Goal: Task Accomplishment & Management: Manage account settings

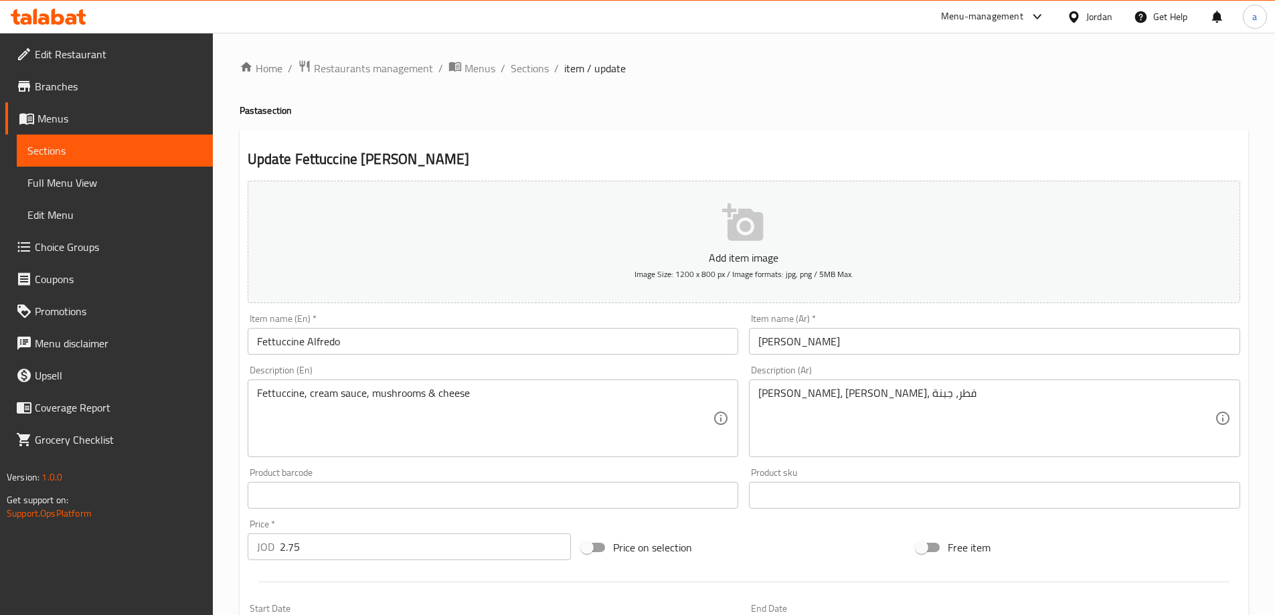
scroll to position [109, 0]
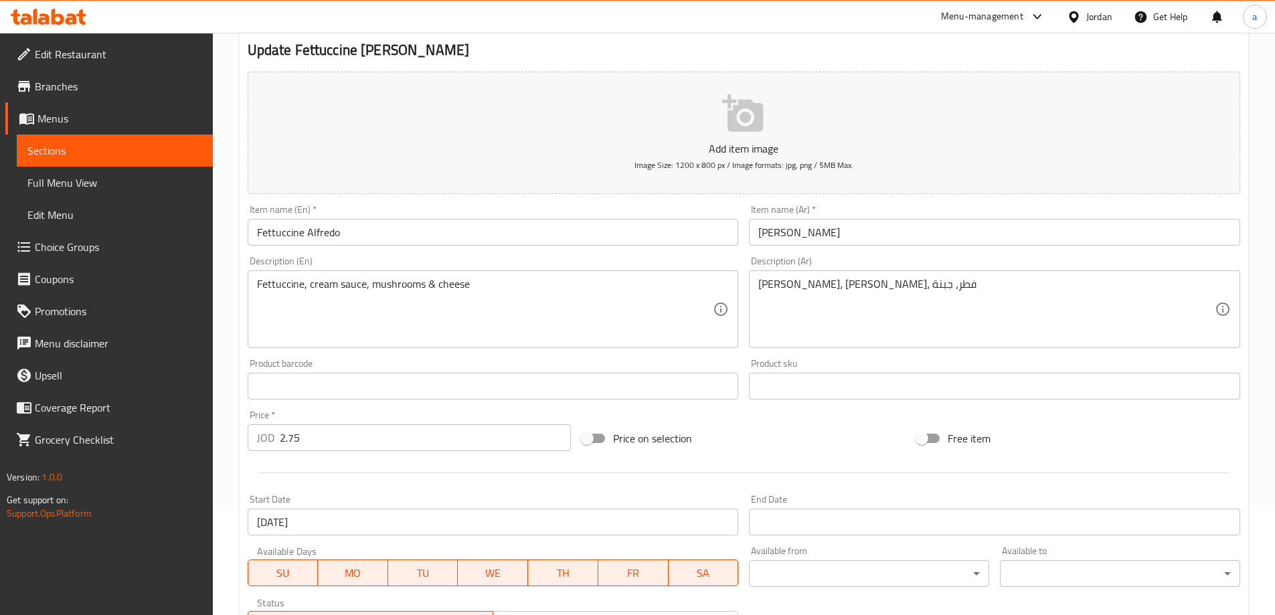
click at [60, 22] on icon at bounding box center [58, 17] width 13 height 16
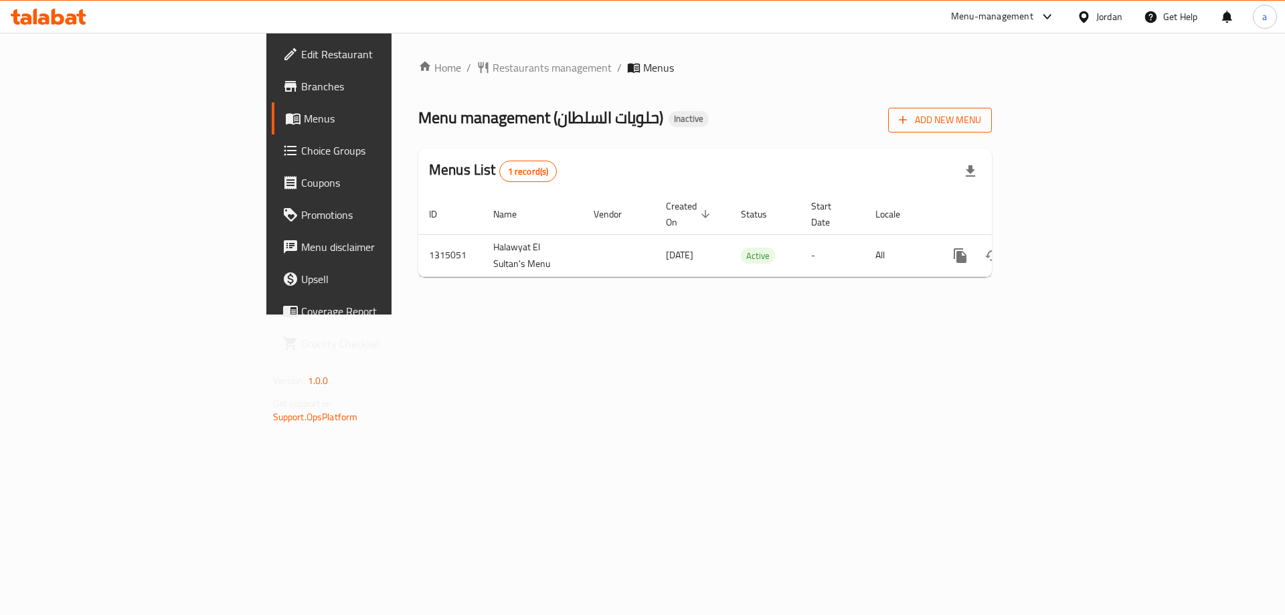
click at [909, 123] on icon "button" at bounding box center [902, 119] width 13 height 13
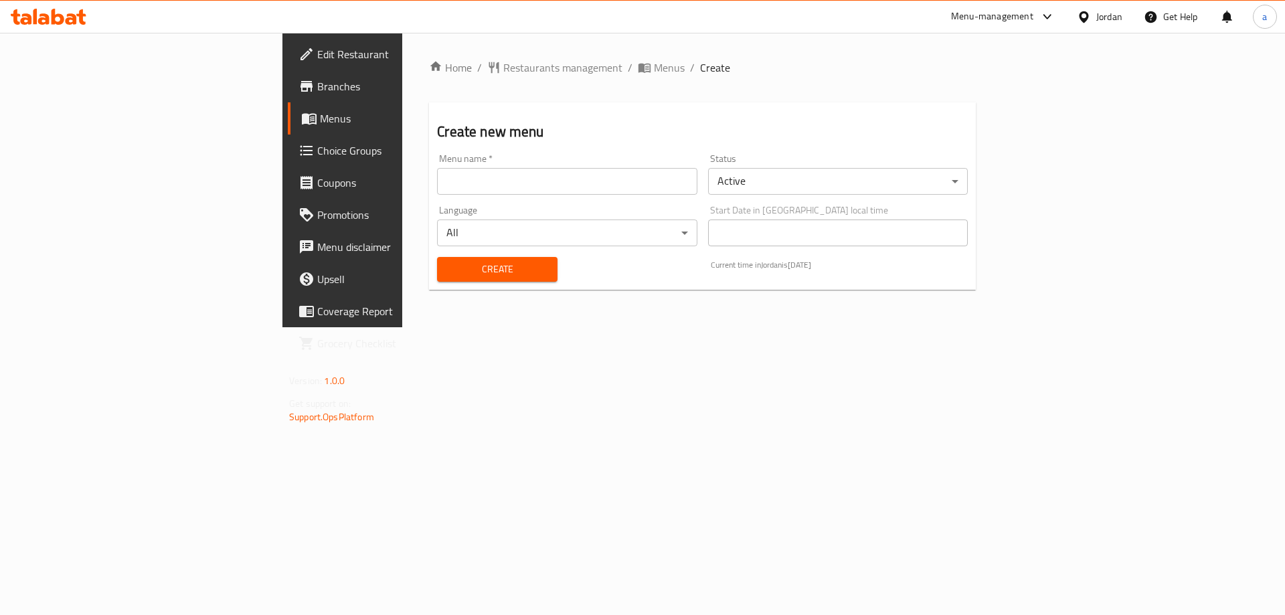
click at [602, 188] on input "text" at bounding box center [567, 181] width 260 height 27
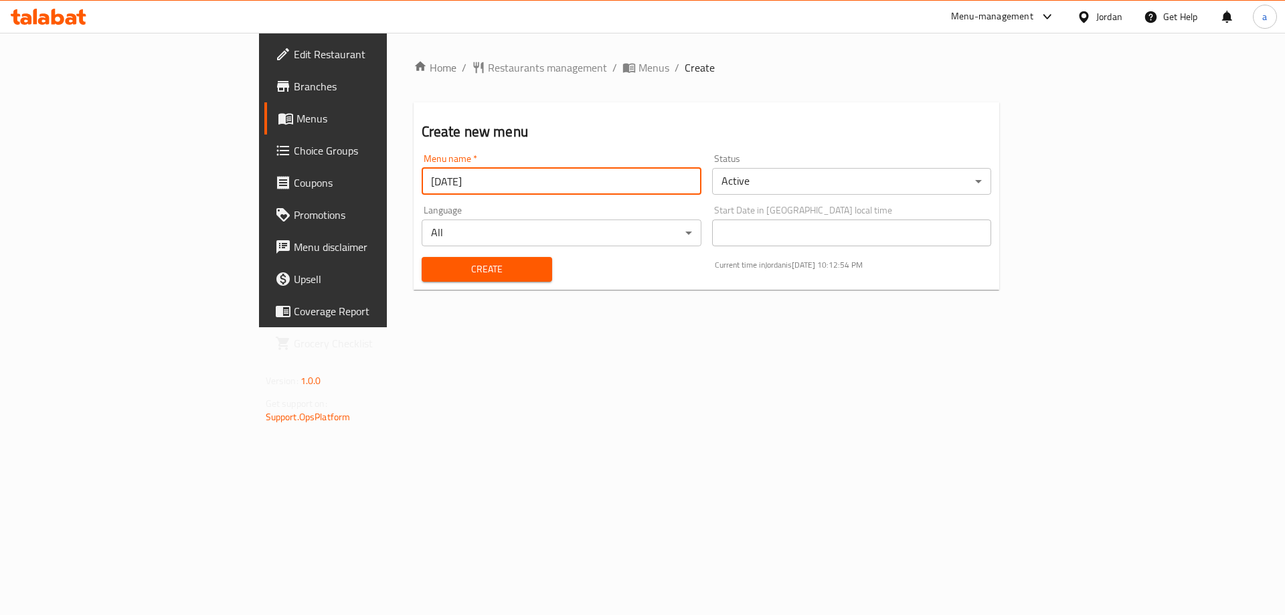
type input "29/9/2025"
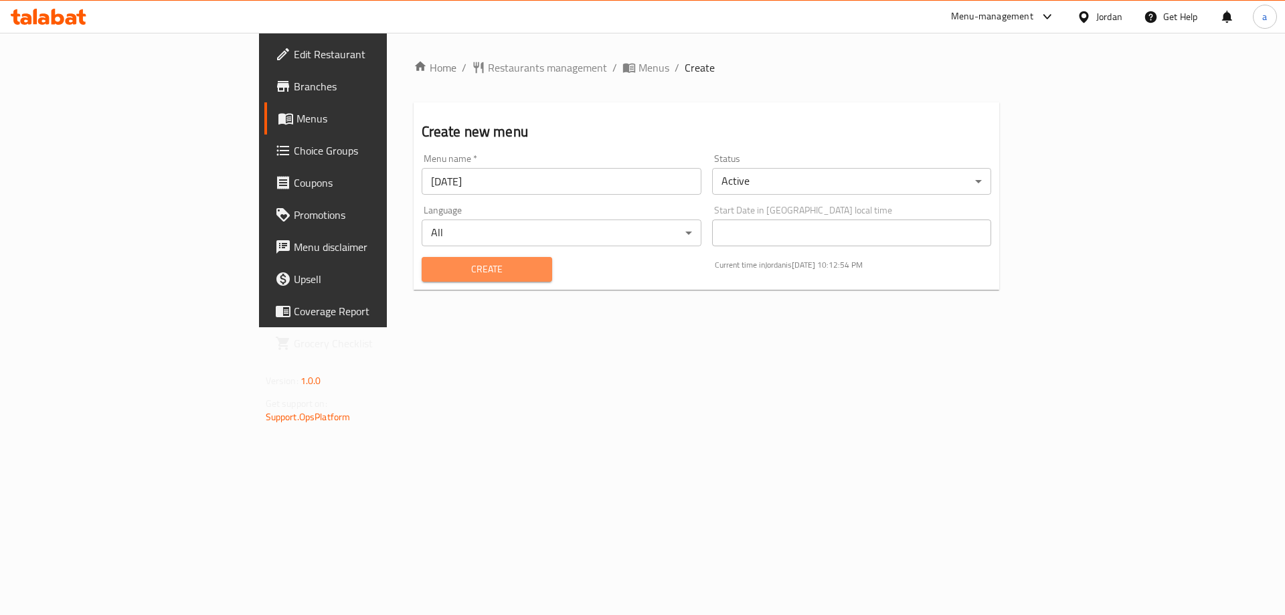
click at [422, 280] on button "Create" at bounding box center [487, 269] width 130 height 25
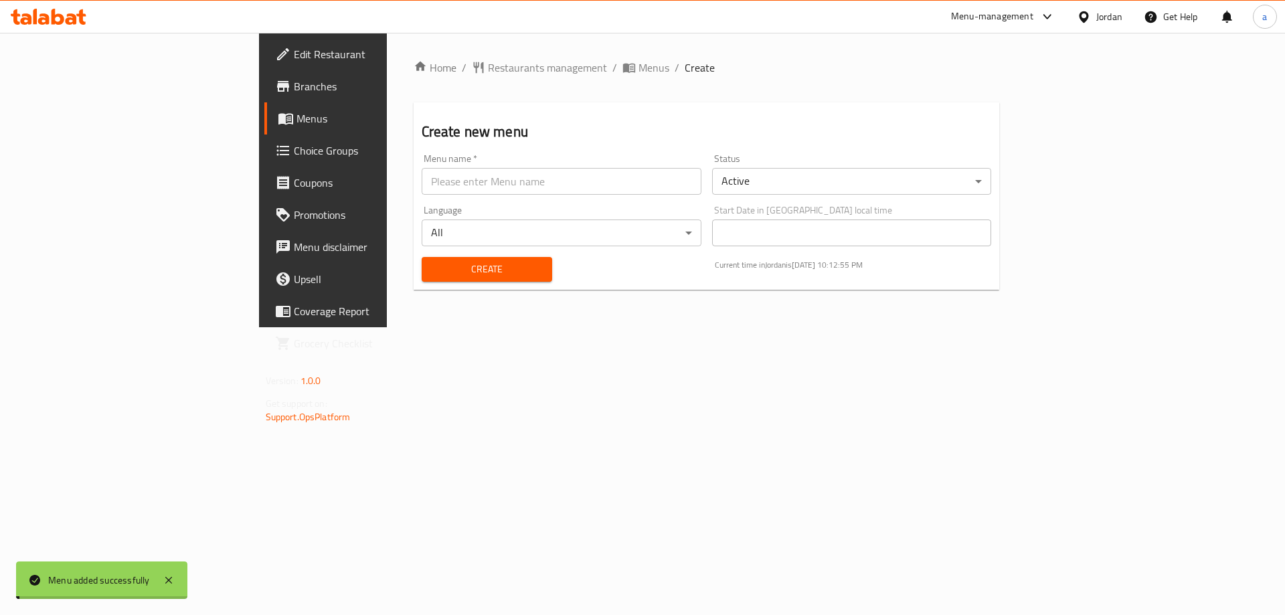
click at [296, 115] on span "Menus" at bounding box center [379, 118] width 167 height 16
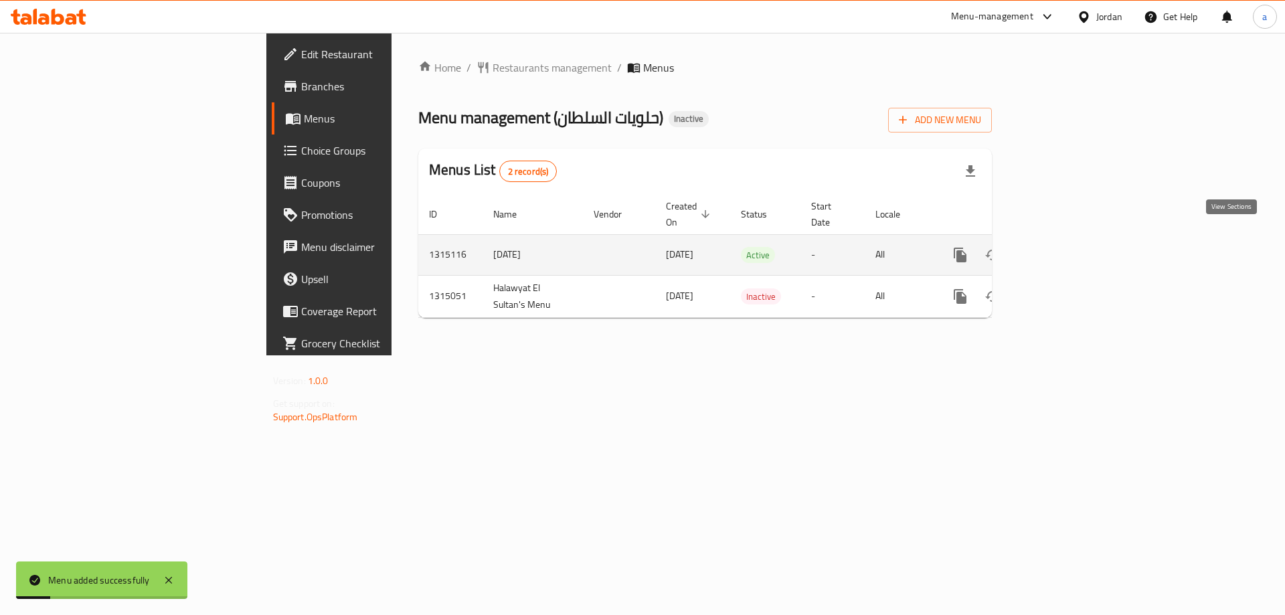
click at [1065, 247] on icon "enhanced table" at bounding box center [1057, 255] width 16 height 16
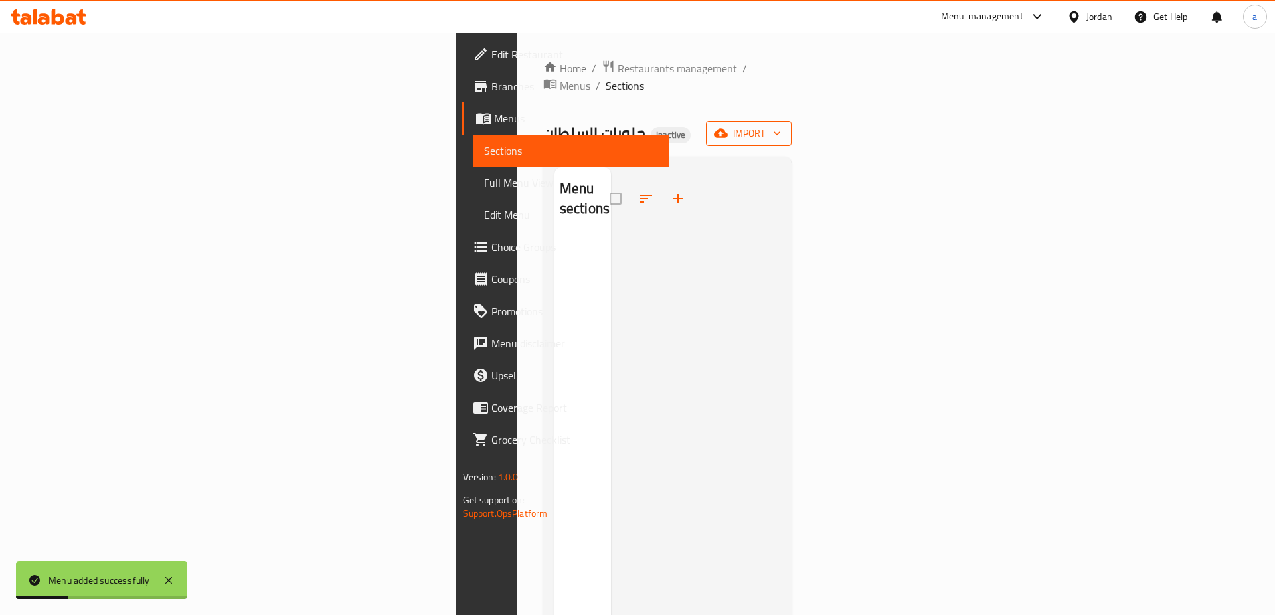
click at [792, 126] on button "import" at bounding box center [749, 133] width 86 height 25
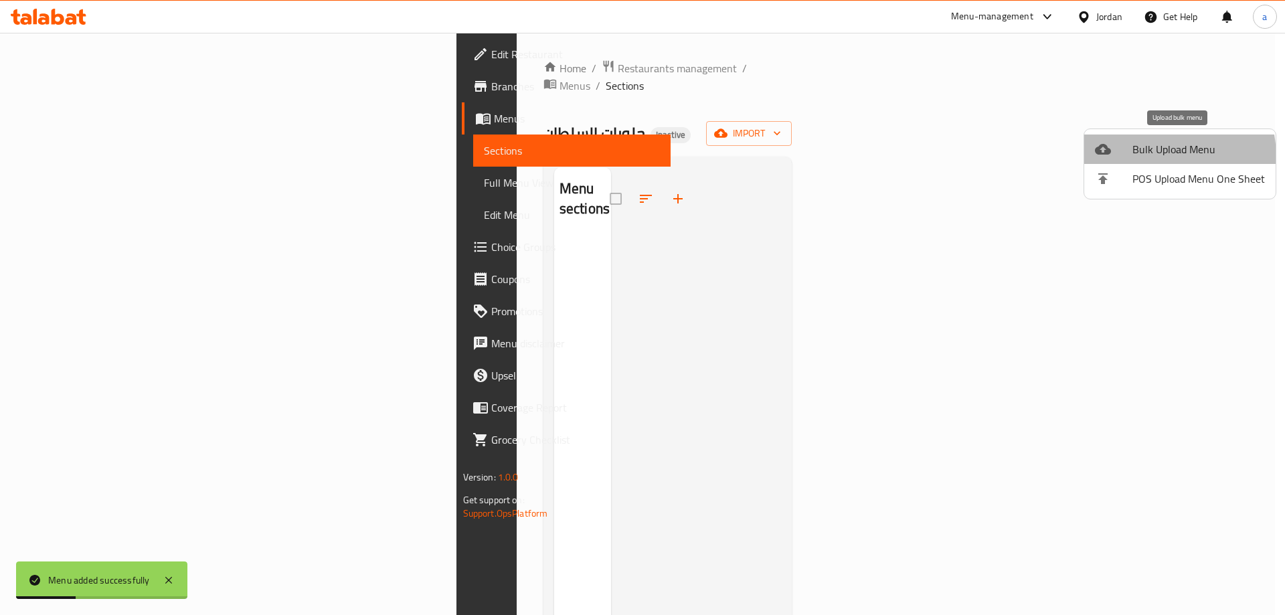
click at [1140, 157] on span "Bulk Upload Menu" at bounding box center [1198, 149] width 132 height 16
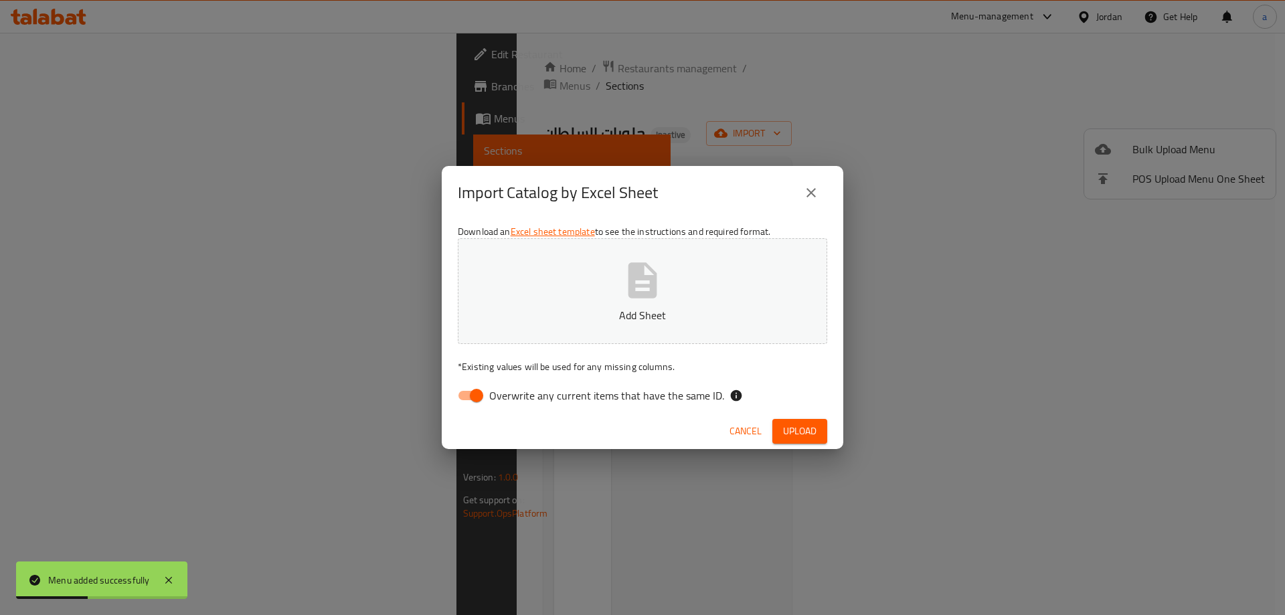
click at [474, 389] on input "Overwrite any current items that have the same ID." at bounding box center [476, 395] width 76 height 25
checkbox input "false"
click at [784, 423] on span "Upload" at bounding box center [799, 431] width 33 height 17
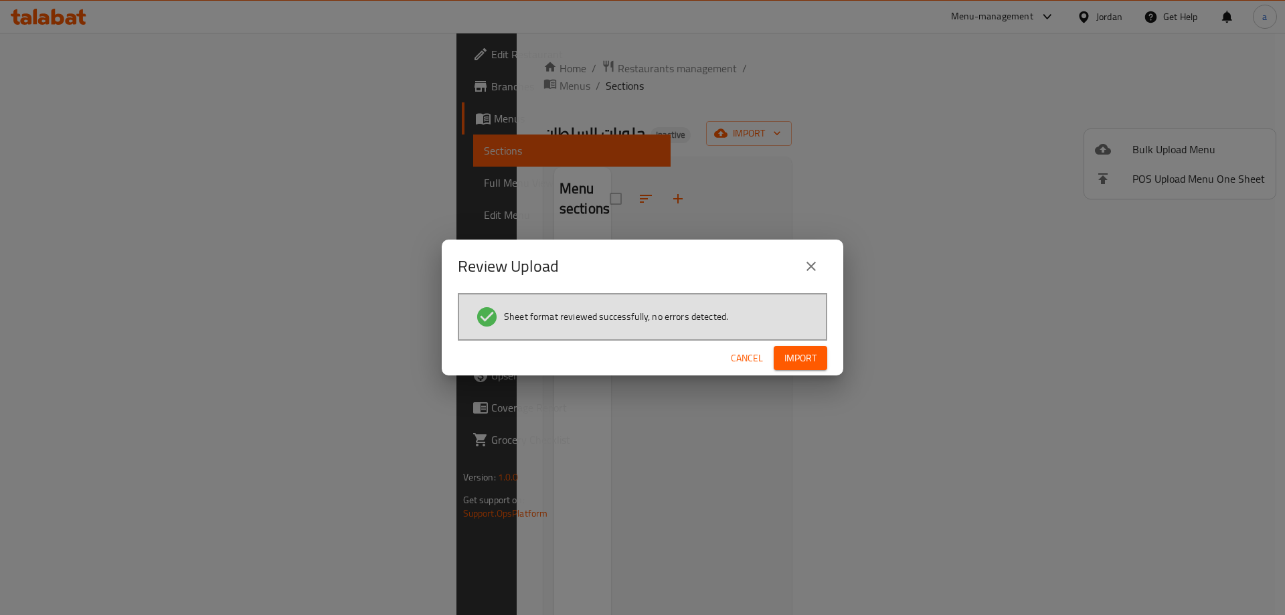
click at [802, 368] on button "Import" at bounding box center [801, 358] width 54 height 25
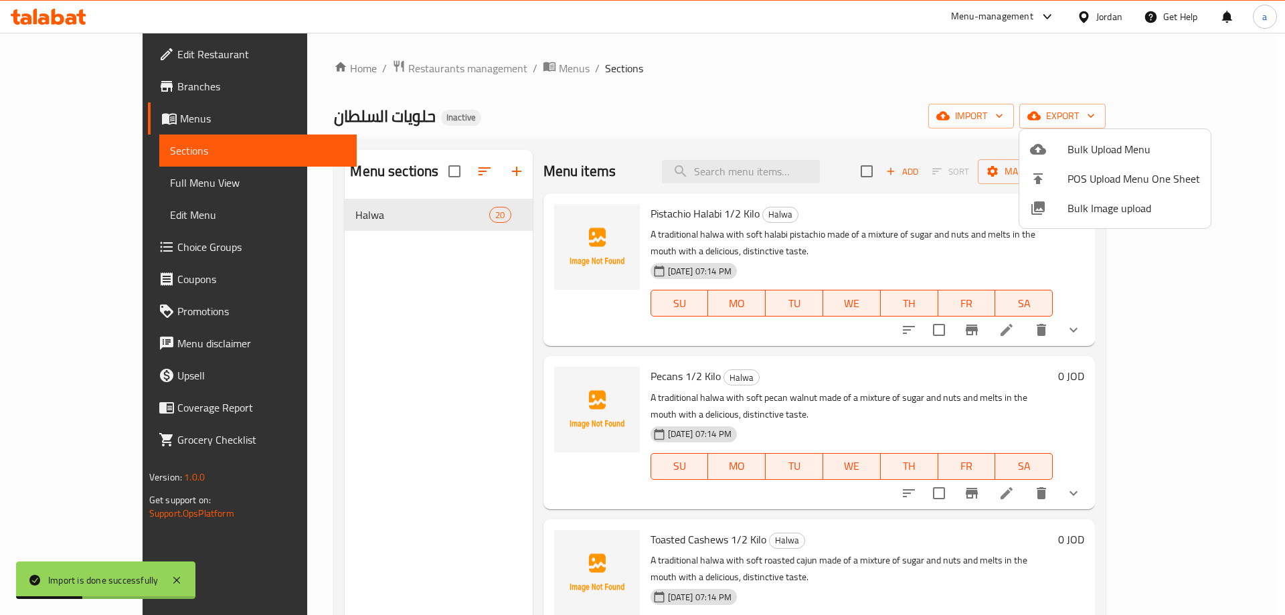
click at [110, 192] on div at bounding box center [642, 307] width 1285 height 615
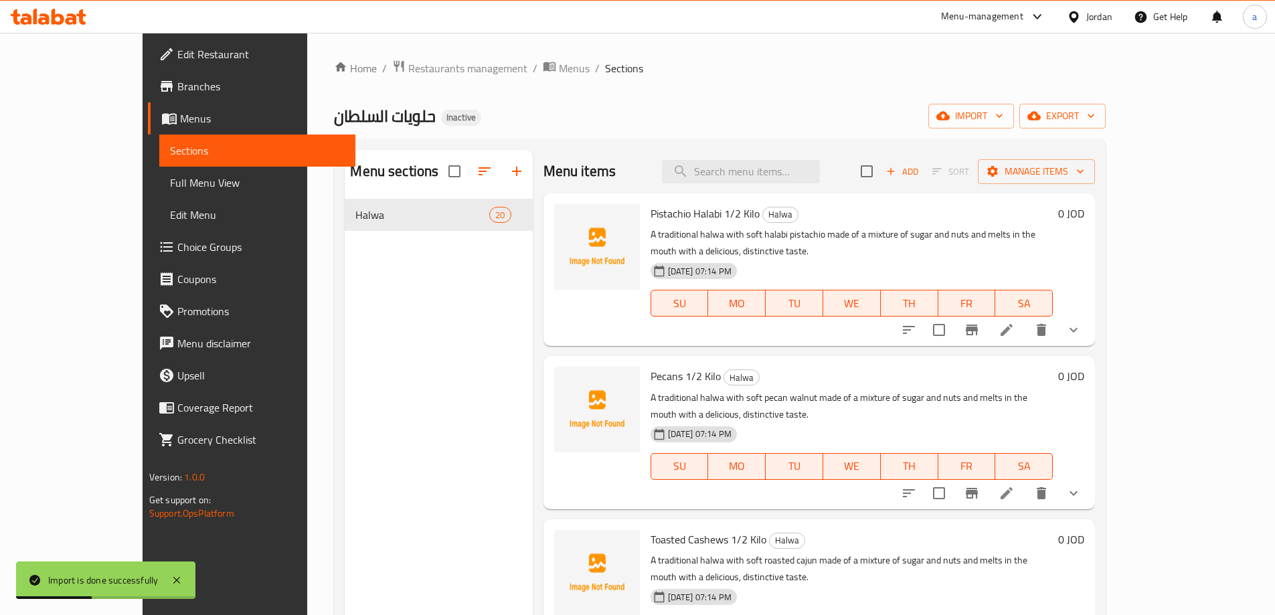
click at [170, 181] on span "Full Menu View" at bounding box center [257, 183] width 175 height 16
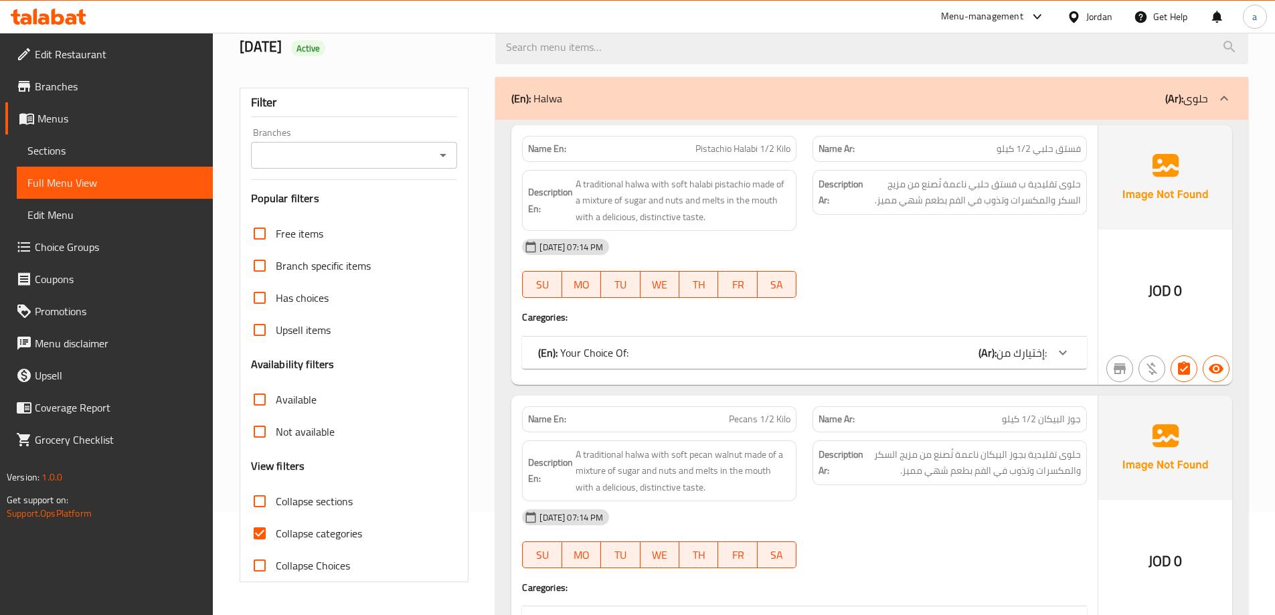
scroll to position [201, 0]
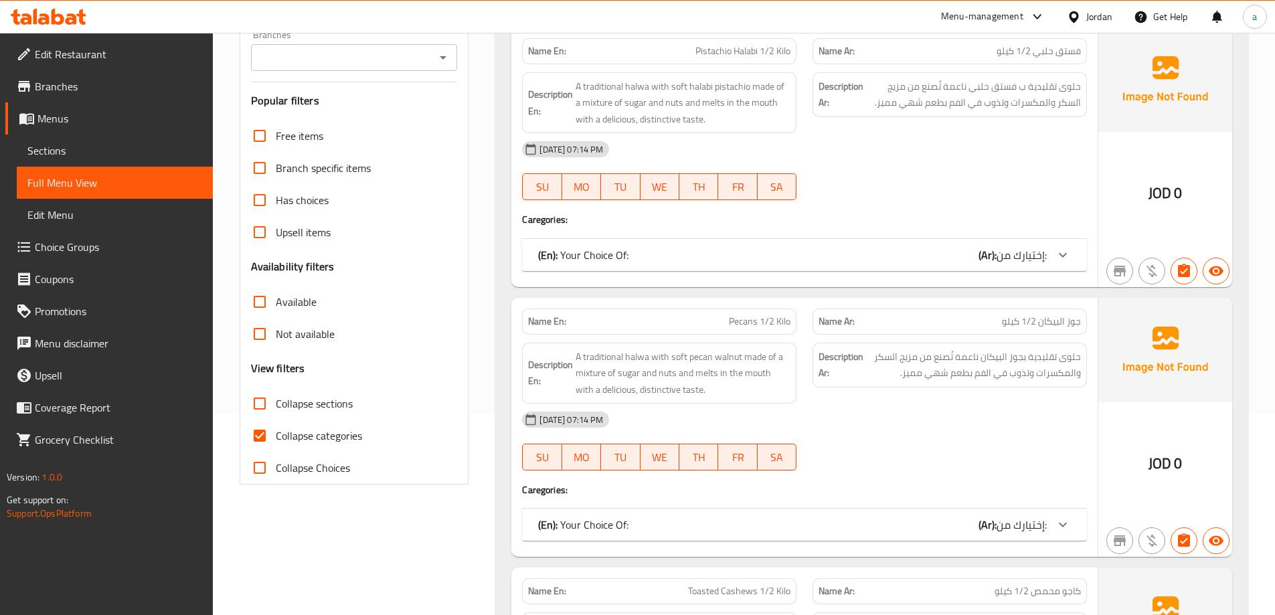
click at [354, 435] on span "Collapse categories" at bounding box center [319, 436] width 86 height 16
click at [276, 435] on input "Collapse categories" at bounding box center [260, 436] width 32 height 32
checkbox input "false"
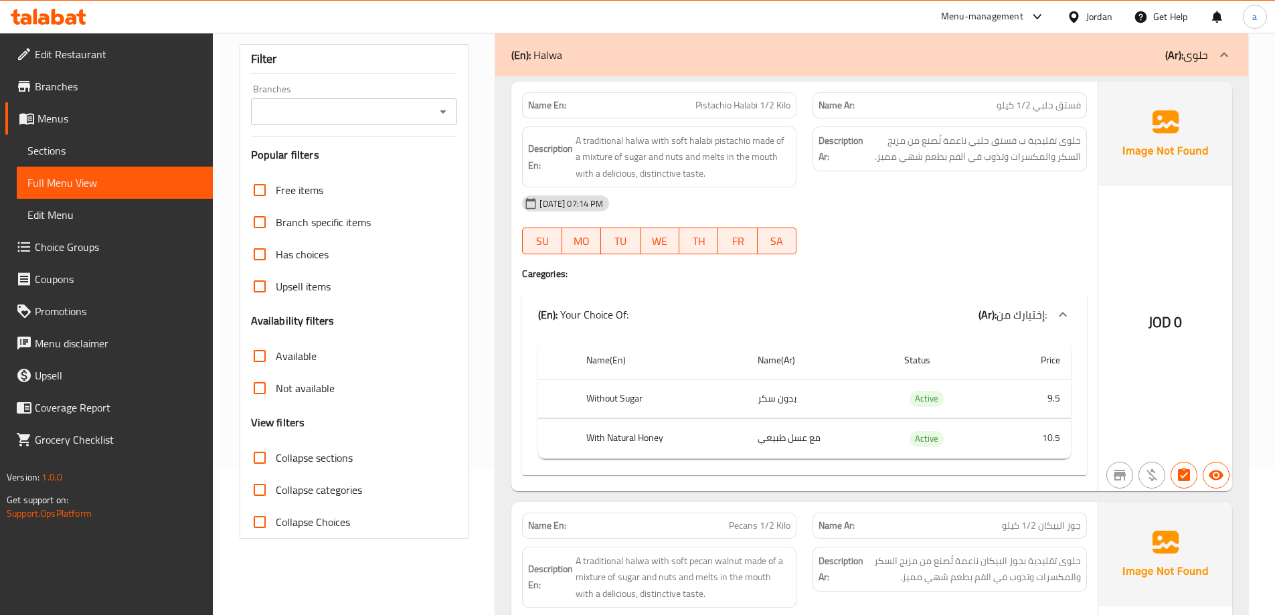
scroll to position [67, 0]
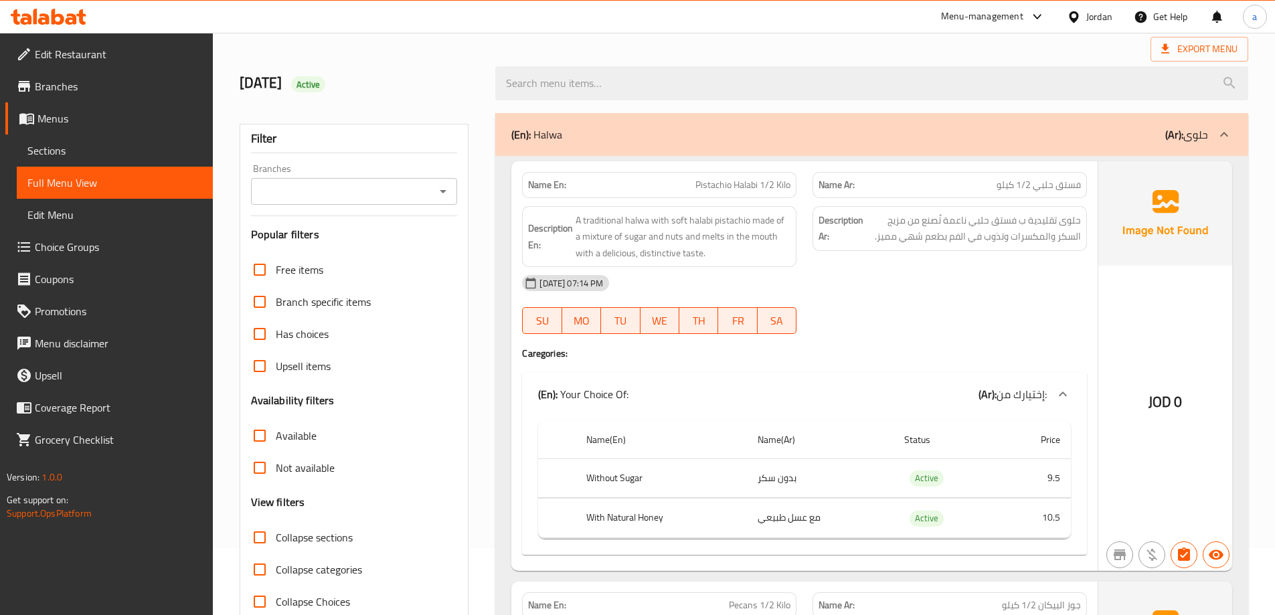
click at [885, 288] on div "[DATE] 07:14 PM" at bounding box center [804, 283] width 581 height 32
click at [883, 332] on div at bounding box center [949, 334] width 290 height 16
click at [882, 280] on div "[DATE] 07:14 PM" at bounding box center [804, 283] width 581 height 32
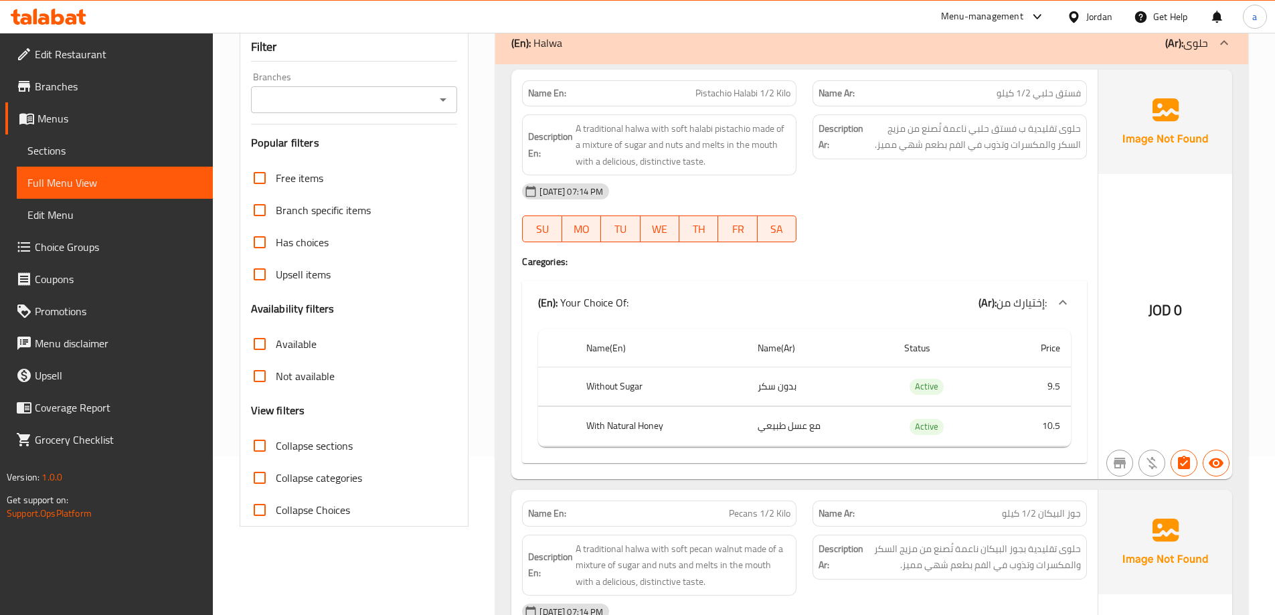
scroll to position [147, 0]
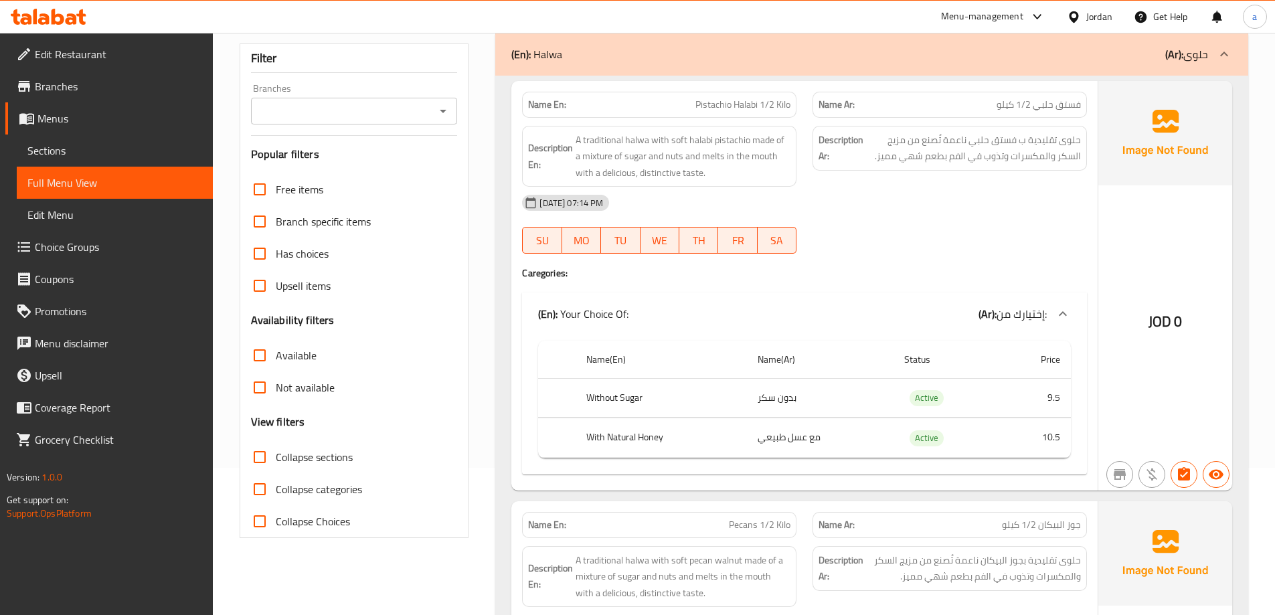
click at [997, 165] on div "Description Ar: حلوى تقليدية ب فستق حلبي ناعمة تُصنع من مزيج السكر والمكسرات وت…" at bounding box center [949, 148] width 274 height 45
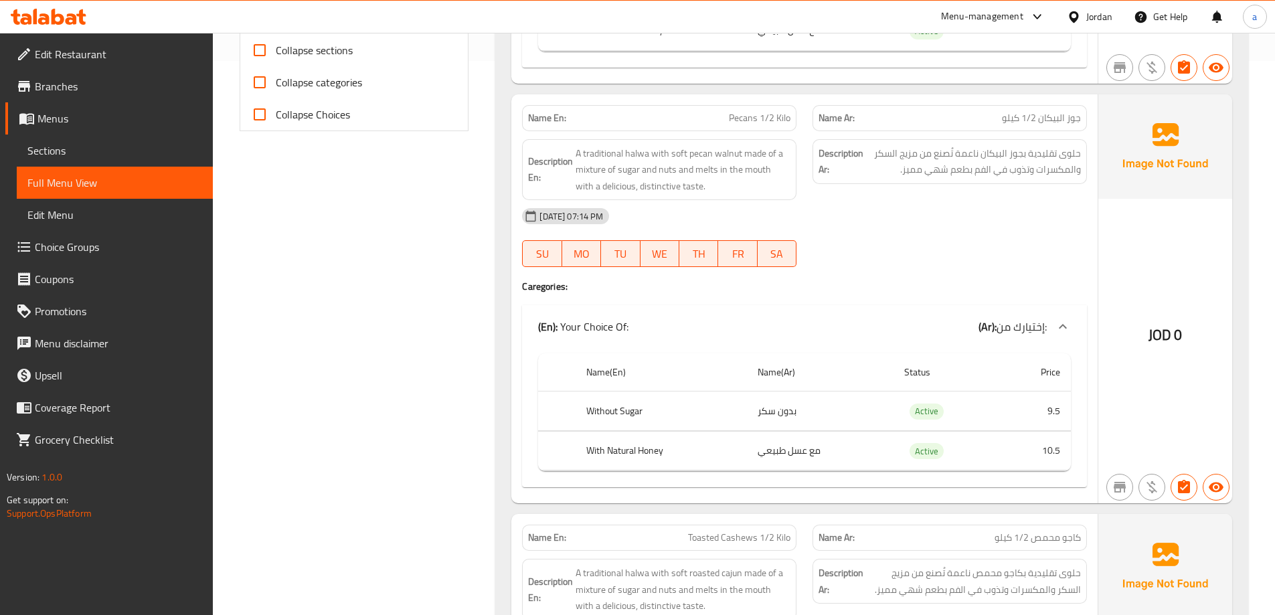
scroll to position [562, 0]
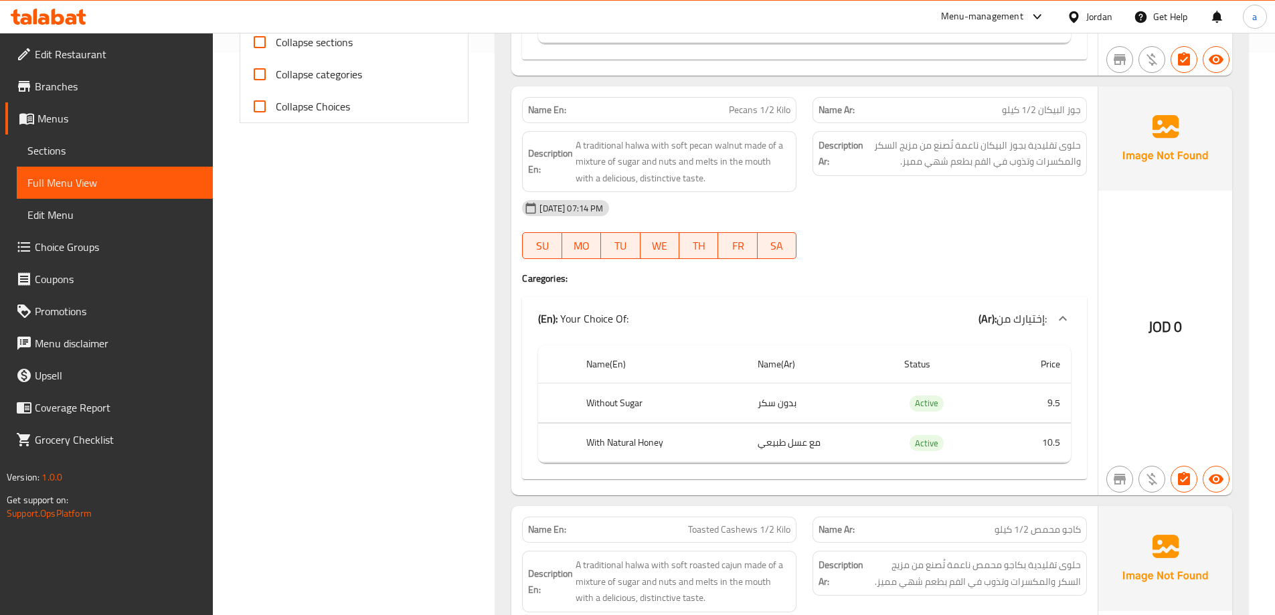
click at [865, 248] on div "29-09-2025 07:14 PM SU MO TU WE TH FR SA" at bounding box center [804, 229] width 581 height 75
click at [783, 115] on span "Pecans 1/2 Kilo" at bounding box center [760, 110] width 62 height 14
copy span "Pecans 1/2 Kilo"
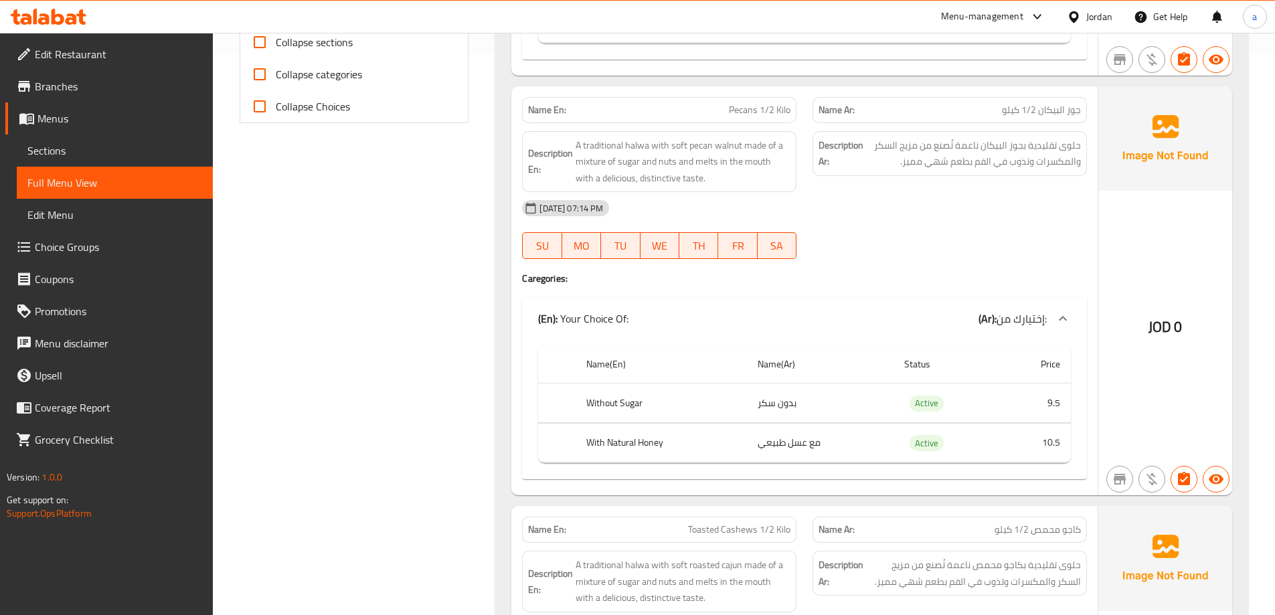
click at [754, 119] on div "Name En: Pecans 1/2 Kilo" at bounding box center [659, 110] width 274 height 26
click at [754, 117] on span "Pecans 1/2 Kilo" at bounding box center [760, 110] width 62 height 14
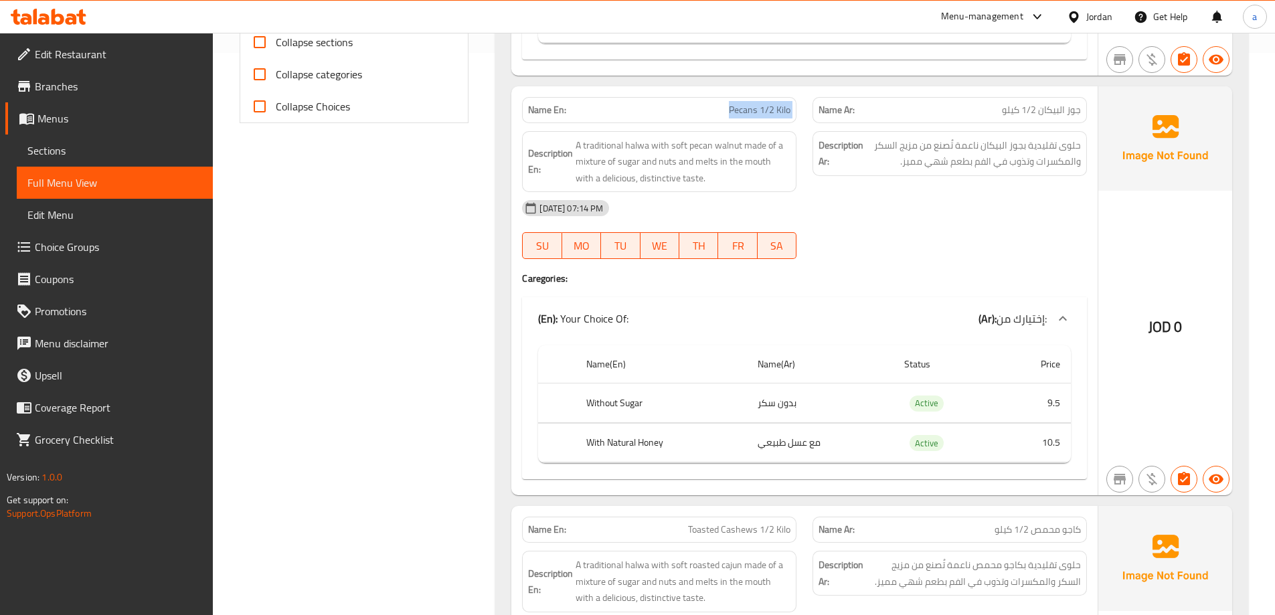
click at [754, 117] on span "Pecans 1/2 Kilo" at bounding box center [760, 110] width 62 height 14
copy span "Pecans 1/2 Kilo"
click at [515, 434] on div "Name En: Pecans 1/2 Kilo Name Ar: جوز البيكان 1/2 كيلو Description En: A tradit…" at bounding box center [804, 291] width 586 height 410
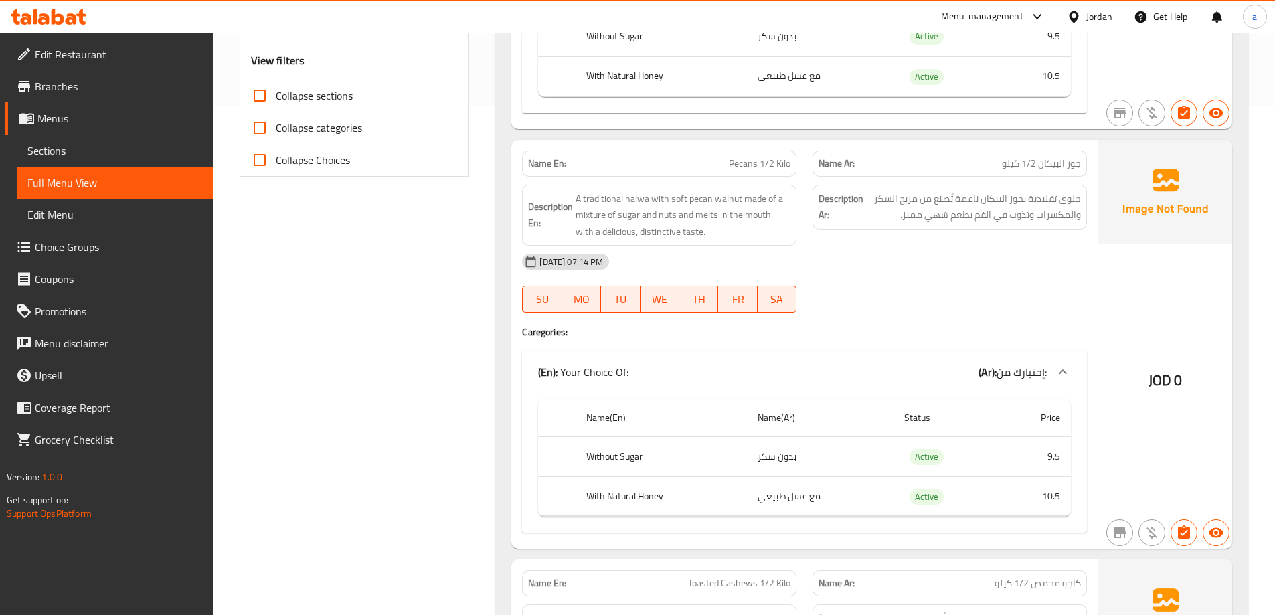
scroll to position [495, 0]
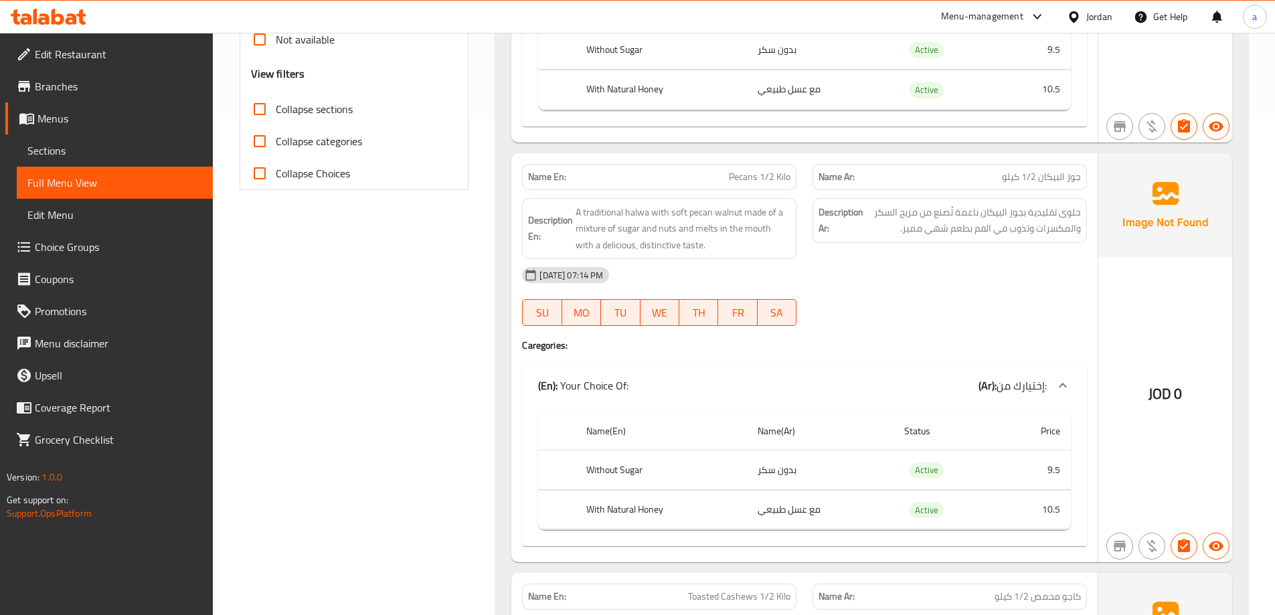
click at [875, 272] on div "[DATE] 07:14 PM" at bounding box center [804, 275] width 581 height 32
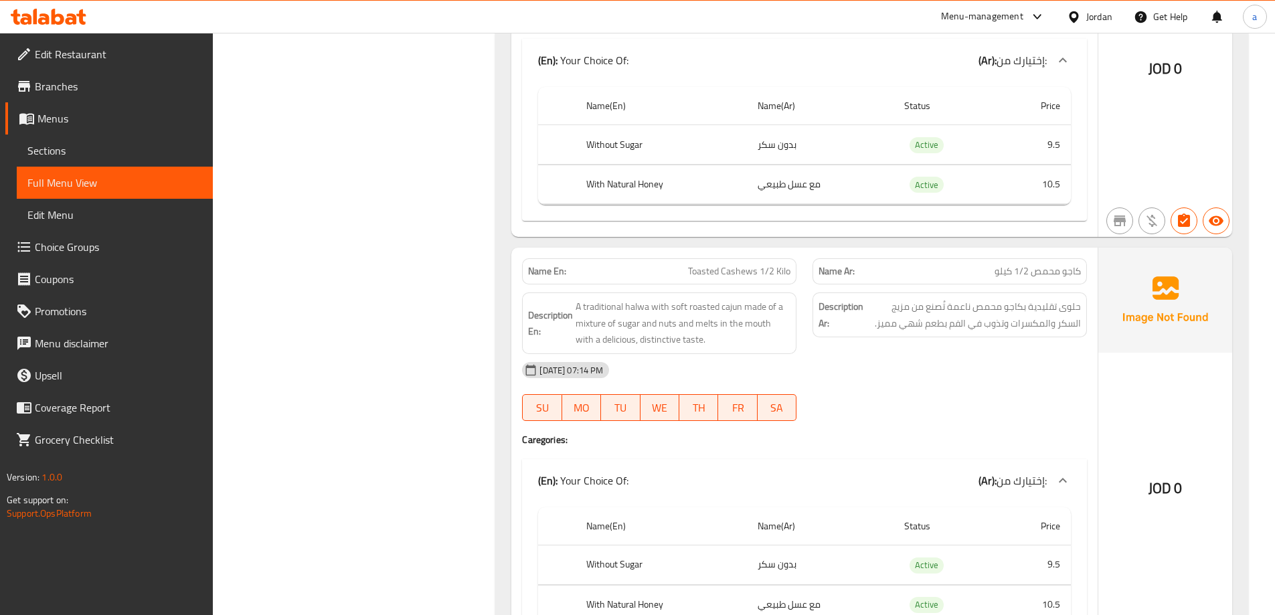
click at [748, 277] on span "Toasted Cashews 1/2 Kilo" at bounding box center [739, 271] width 102 height 14
click at [749, 277] on span "Toasted Cashews 1/2 Kilo" at bounding box center [739, 271] width 102 height 14
copy span "Toasted Cashews 1/2 Kilo"
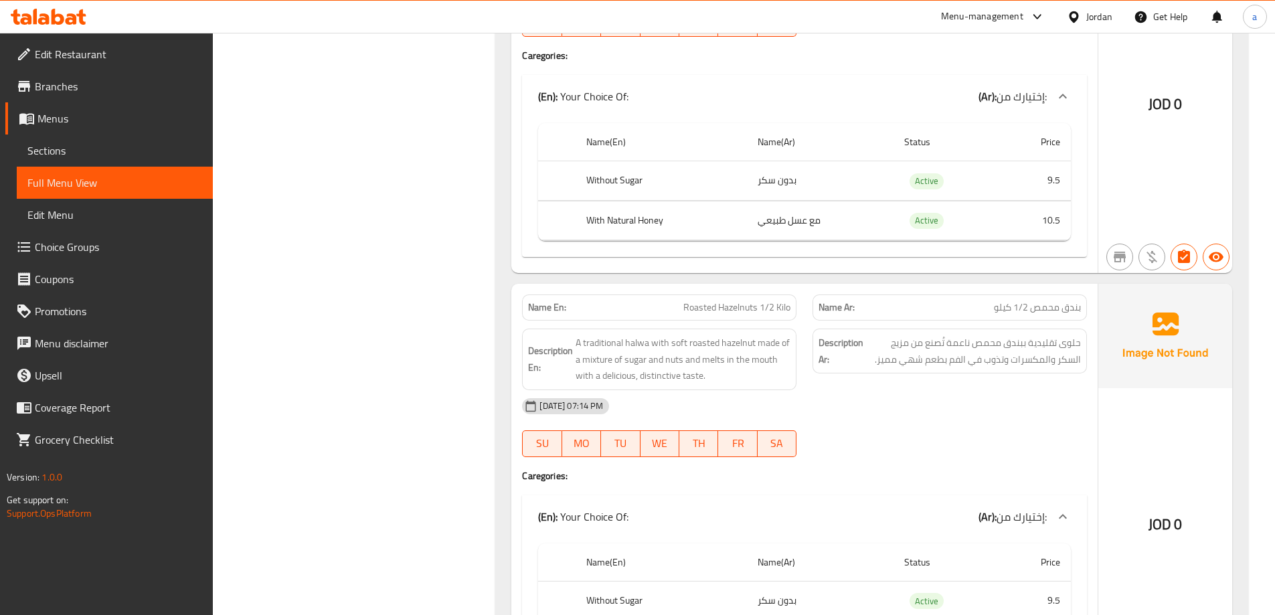
click at [753, 306] on span "Roasted Hazelnuts 1/2 Kilo" at bounding box center [736, 307] width 107 height 14
copy span "Roasted Hazelnuts 1/2 Kilo"
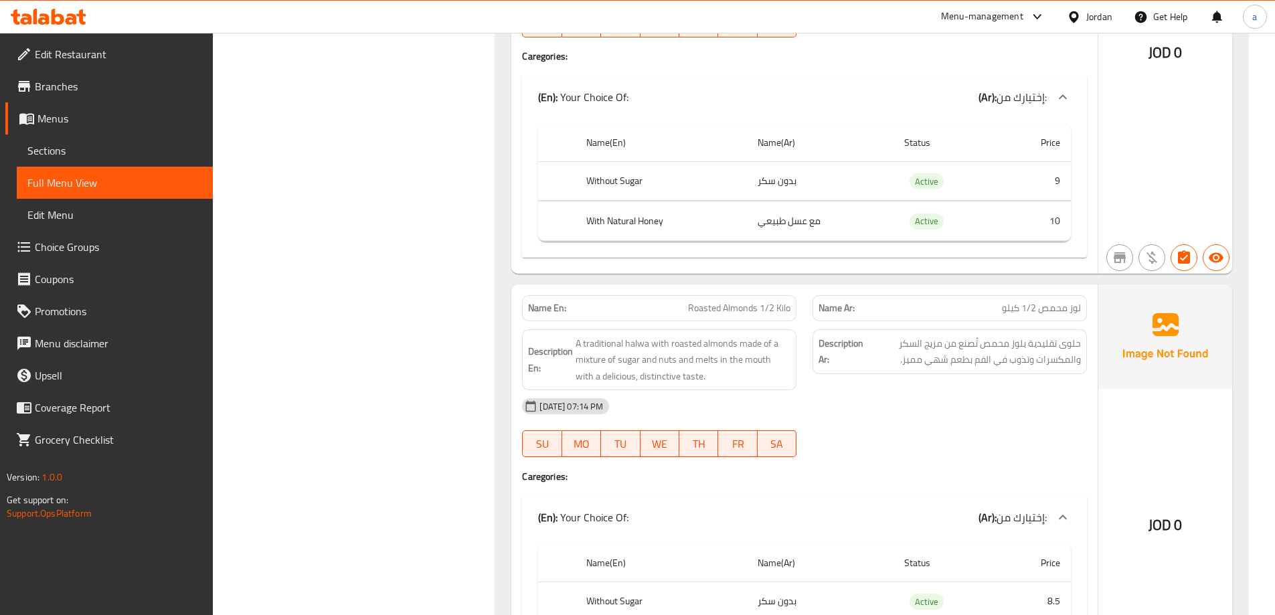
click at [713, 310] on span "Roasted Almonds 1/2 Kilo" at bounding box center [739, 308] width 102 height 14
copy span "Roasted Almonds 1/2 Kilo"
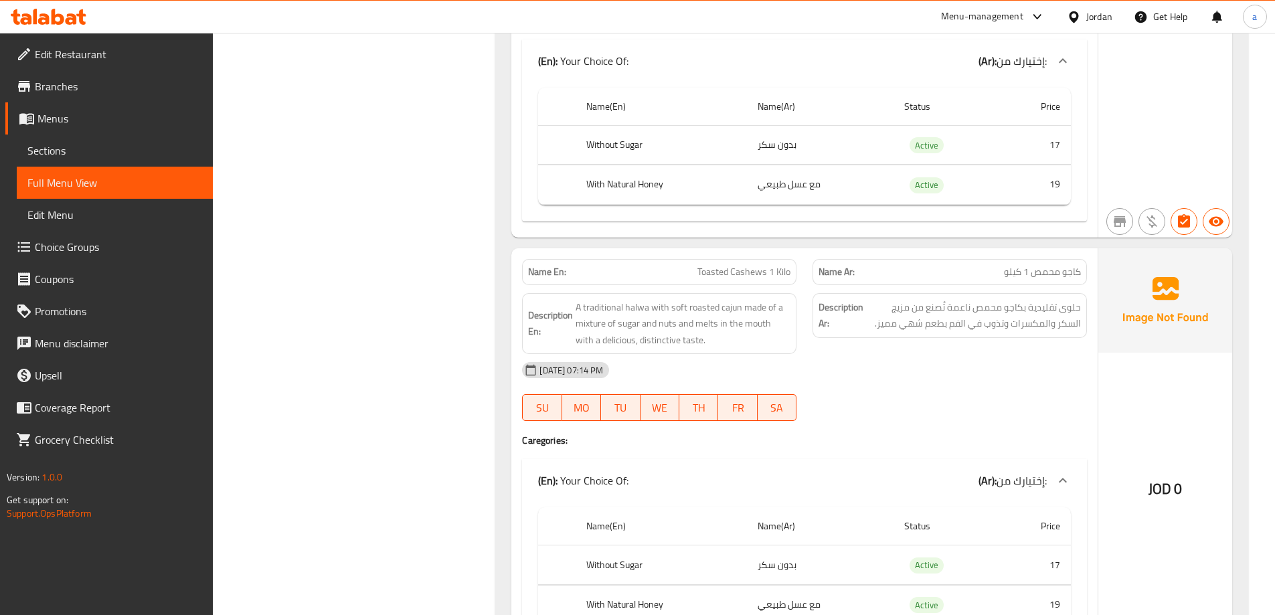
click at [744, 282] on div "Name En: Toasted Cashews 1 Kilo" at bounding box center [659, 272] width 274 height 26
click at [725, 316] on span "A traditional halwa with soft roasted cajun made of a mixture of sugar and nuts…" at bounding box center [682, 324] width 215 height 50
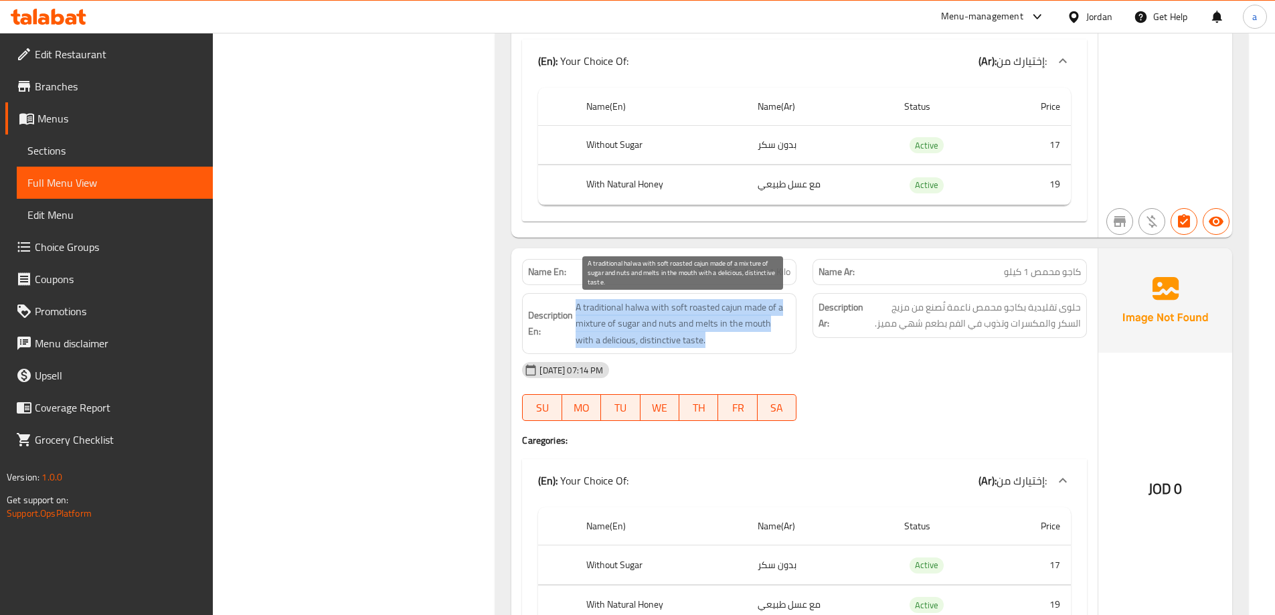
click at [725, 316] on span "A traditional halwa with soft roasted cajun made of a mixture of sugar and nuts…" at bounding box center [682, 324] width 215 height 50
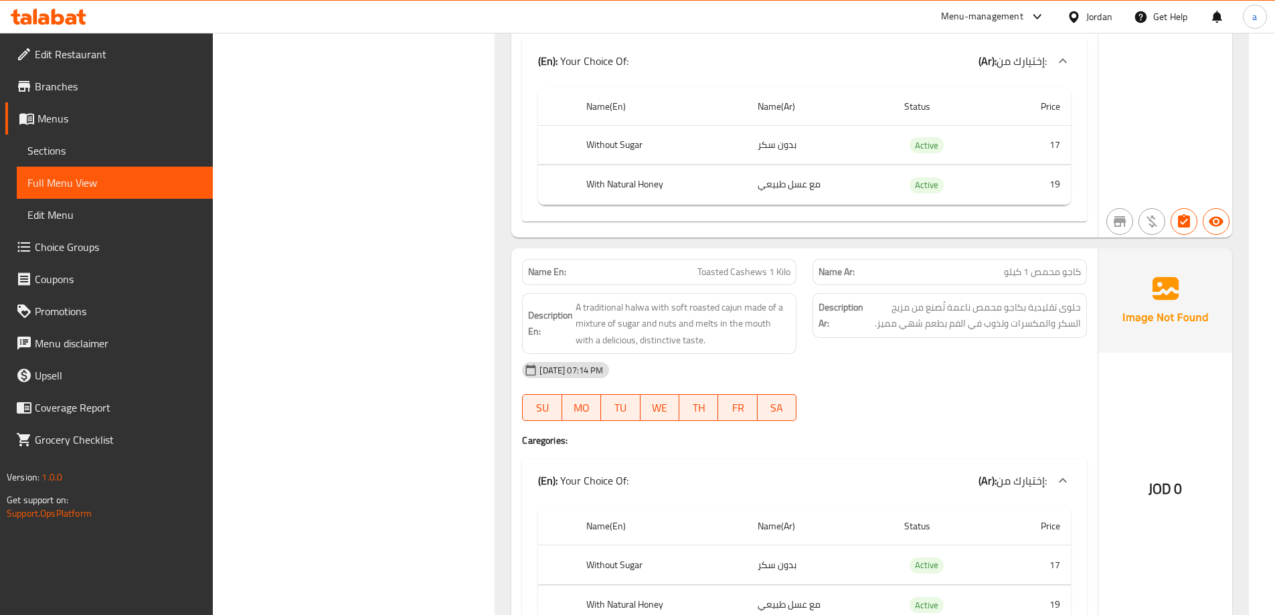
click at [755, 254] on div "Name En: Toasted Cashews 1 Kilo" at bounding box center [659, 272] width 290 height 42
click at [755, 265] on span "Toasted Cashews 1 Kilo" at bounding box center [743, 272] width 93 height 14
copy span "Toasted Cashews 1 Kilo"
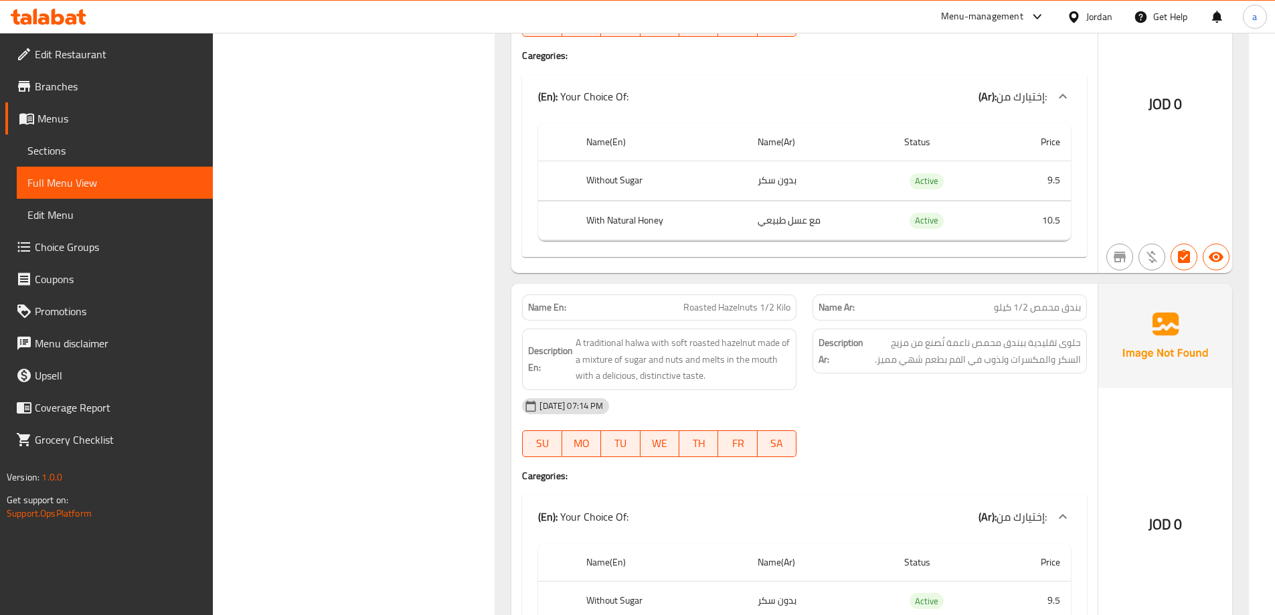
click at [701, 312] on span "Roasted Hazelnuts 1/2 Kilo" at bounding box center [736, 307] width 107 height 14
copy span "Roasted Hazelnuts 1/2 Kilo"
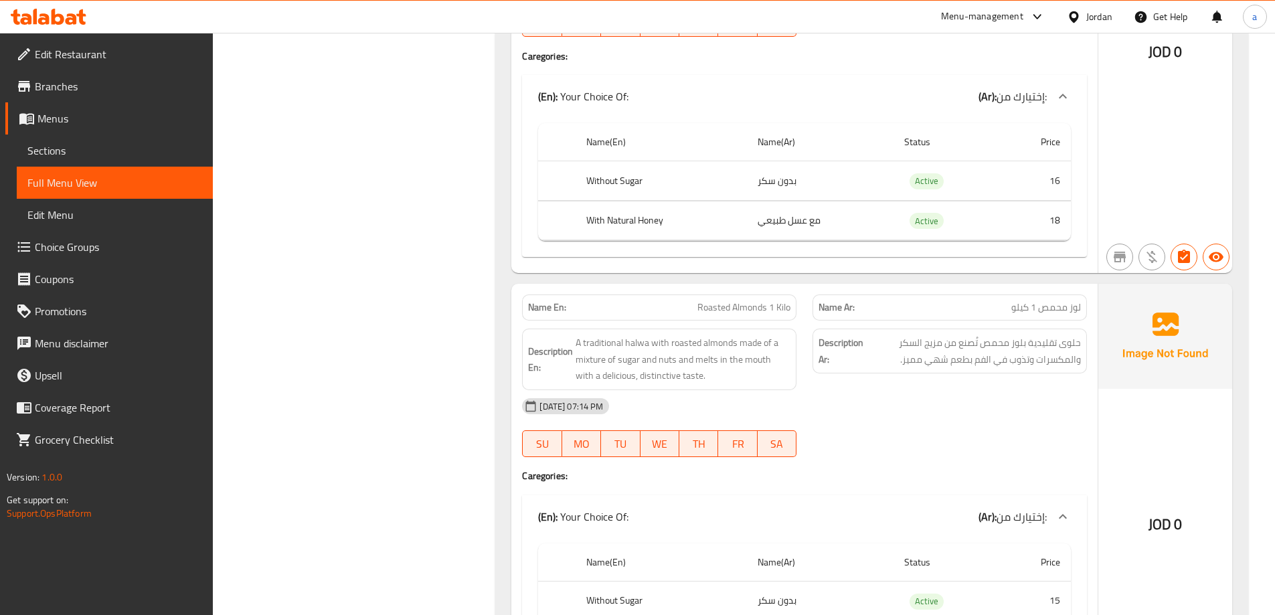
click at [744, 301] on span "Roasted Almonds 1 Kilo" at bounding box center [743, 307] width 93 height 14
copy span "Roasted Almonds 1 Kilo"
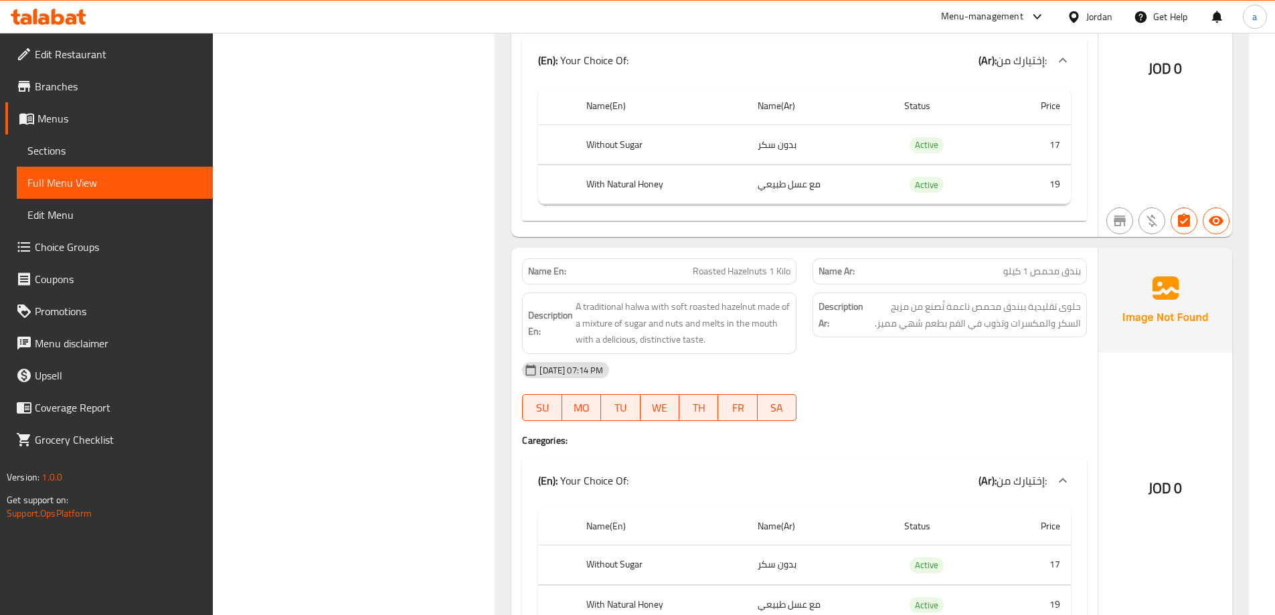
click at [741, 264] on span "Roasted Hazelnuts 1 Kilo" at bounding box center [742, 271] width 98 height 14
drag, startPoint x: 741, startPoint y: 264, endPoint x: 405, endPoint y: 6, distance: 423.7
click at [740, 264] on span "Roasted Hazelnuts 1 Kilo" at bounding box center [742, 271] width 98 height 14
copy span "Roasted Hazelnuts 1 Kilo"
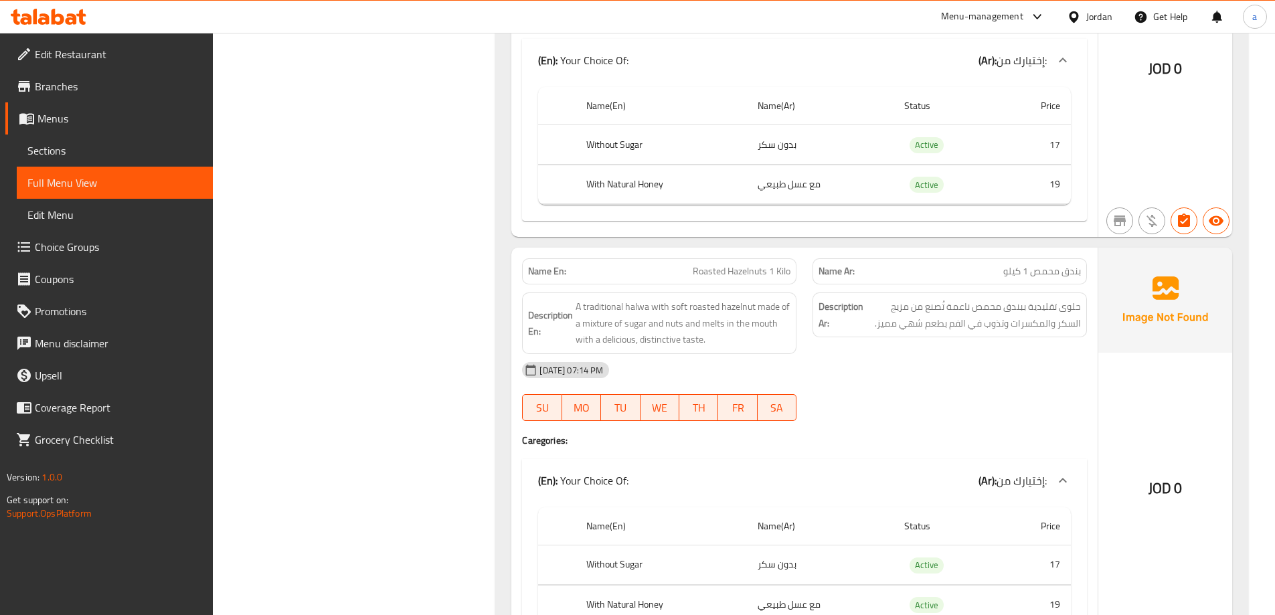
scroll to position [5021, 0]
click at [724, 274] on span "Toasted Cashews 1 Kilo" at bounding box center [743, 272] width 93 height 14
copy span "Toasted Cashews 1 Kilo"
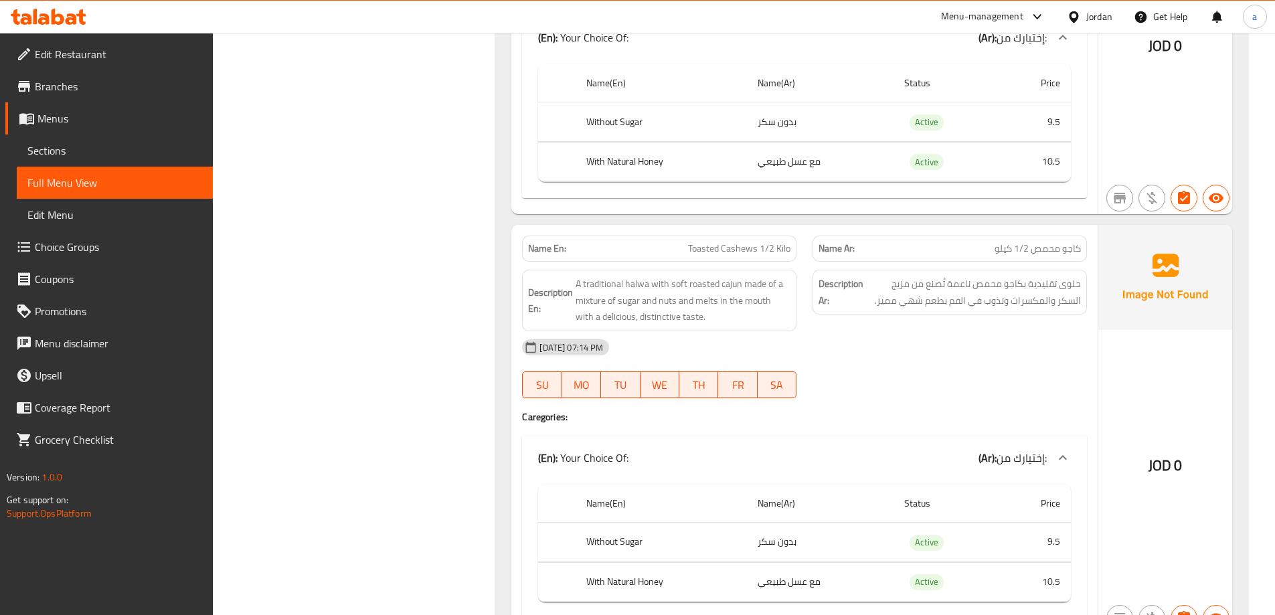
scroll to position [872, 0]
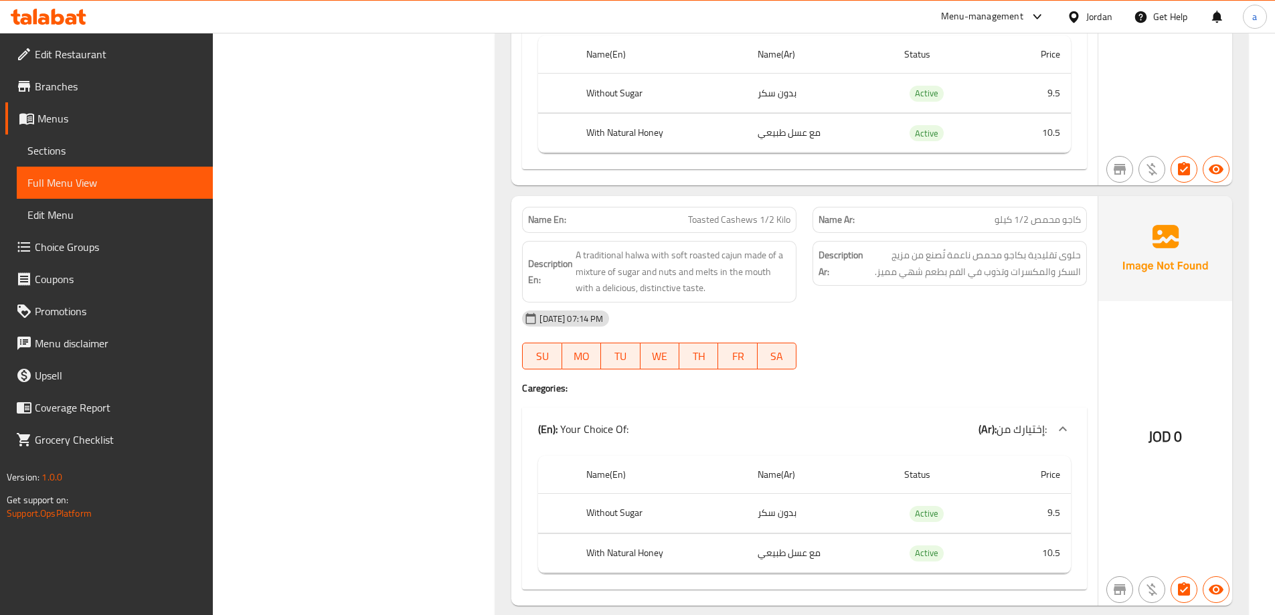
click at [869, 347] on div "29-09-2025 07:14 PM SU MO TU WE TH FR SA" at bounding box center [804, 339] width 581 height 75
click at [764, 224] on span "Toasted Cashews 1/2 Kilo" at bounding box center [739, 220] width 102 height 14
click at [764, 223] on span "Toasted Cashews 1/2 Kilo" at bounding box center [739, 220] width 102 height 14
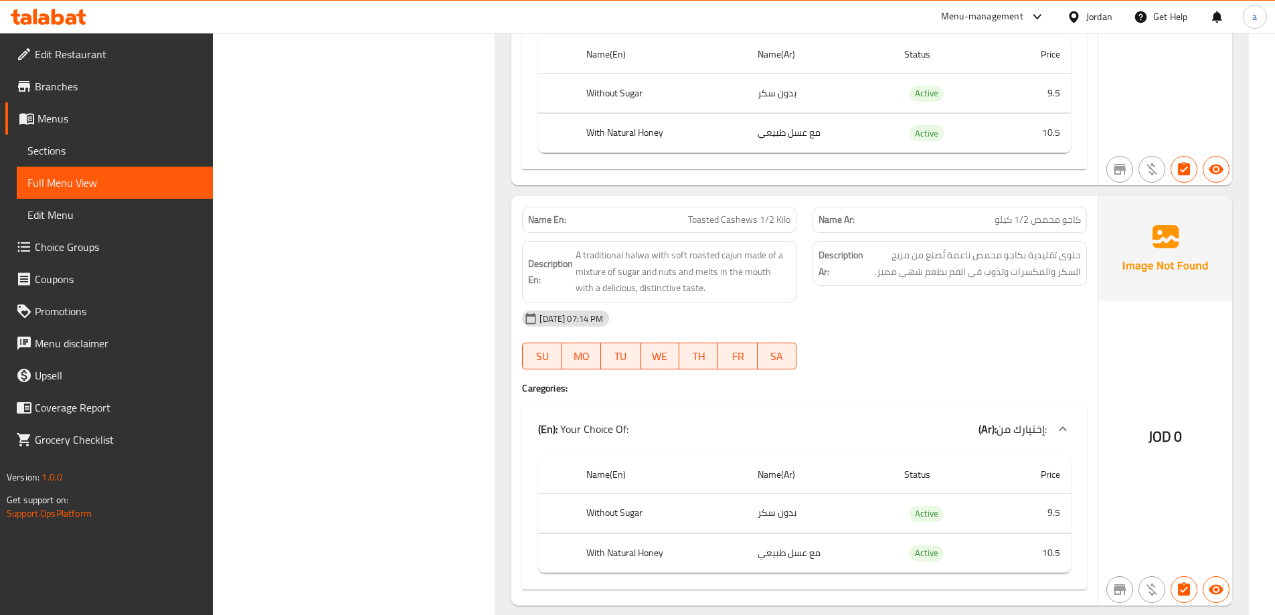
click at [886, 363] on div at bounding box center [949, 369] width 290 height 16
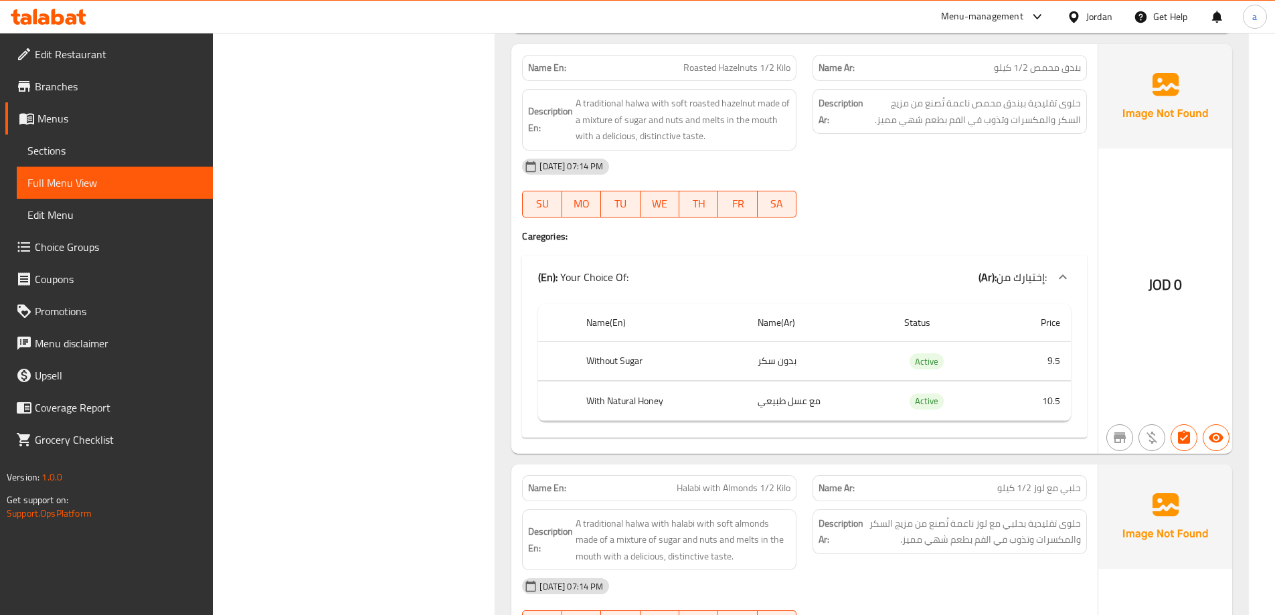
scroll to position [1688, 0]
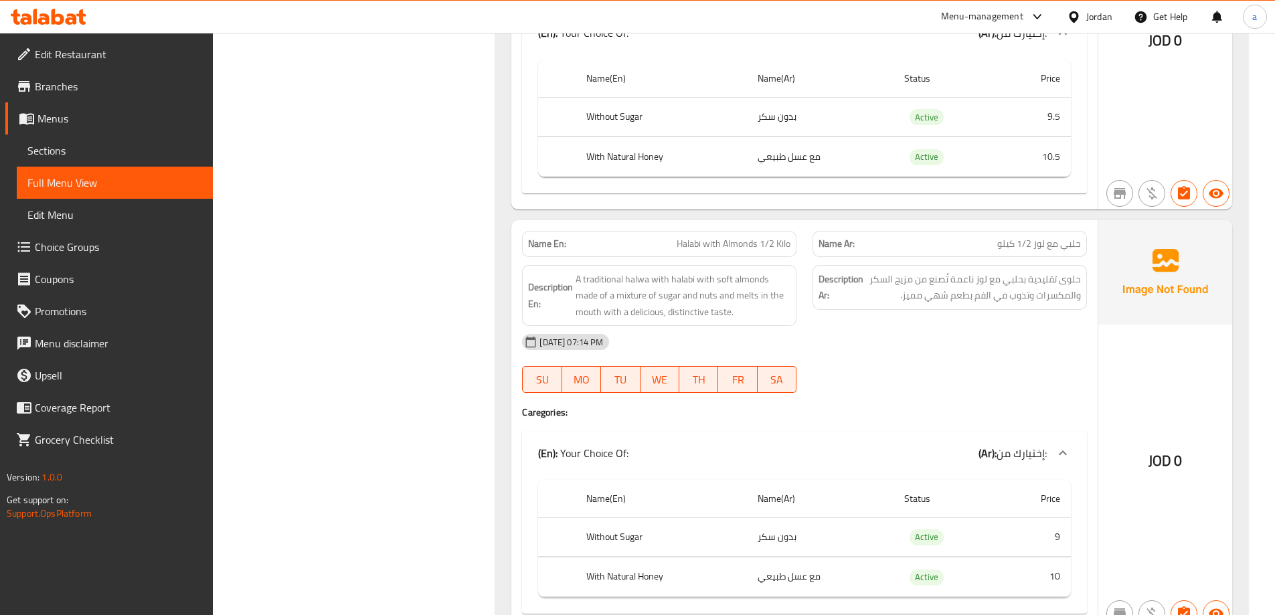
click at [732, 248] on span "Halabi with Almonds 1/2 Kilo" at bounding box center [734, 244] width 114 height 14
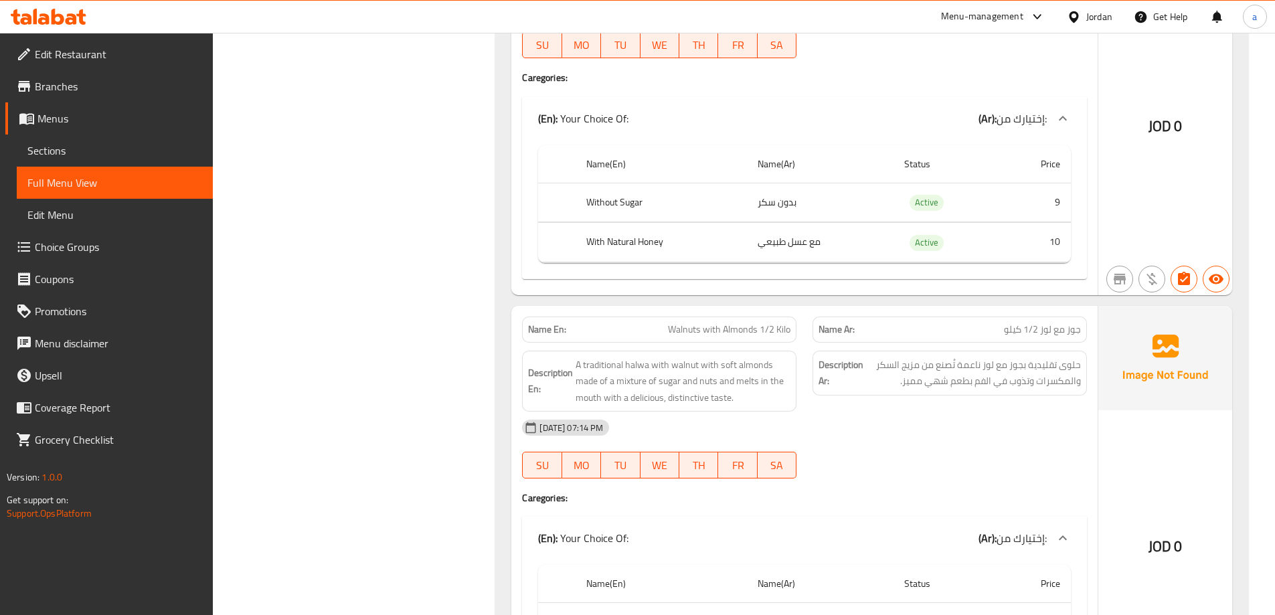
scroll to position [2090, 0]
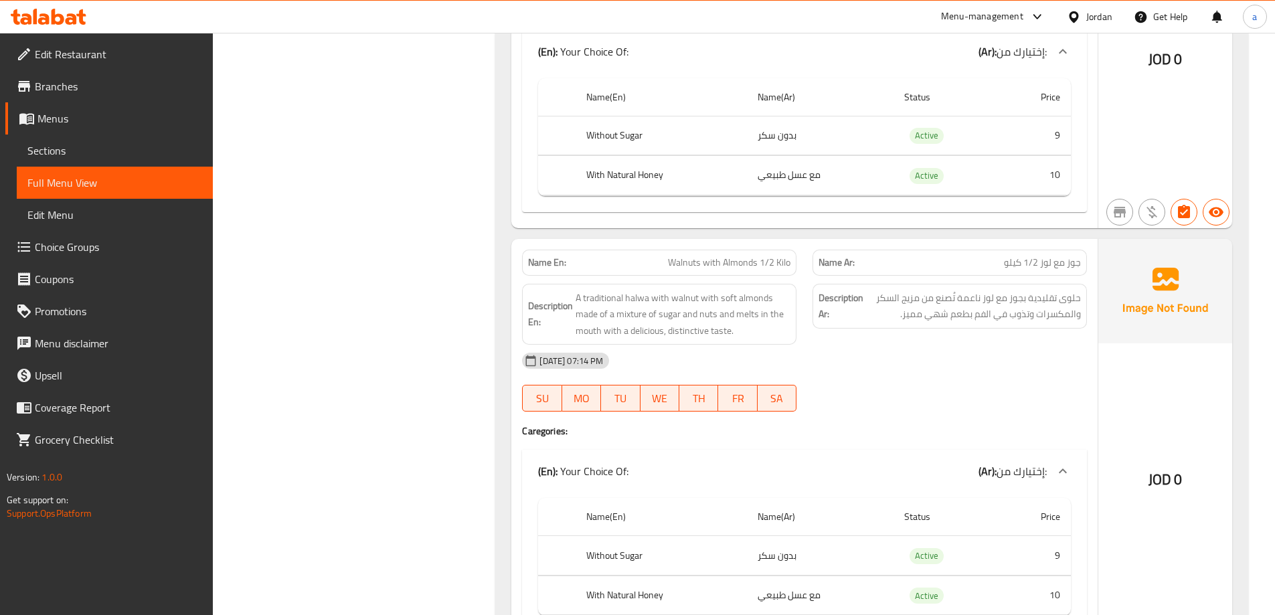
click at [677, 258] on span "Walnuts with Almonds 1/2 Kilo" at bounding box center [729, 263] width 122 height 14
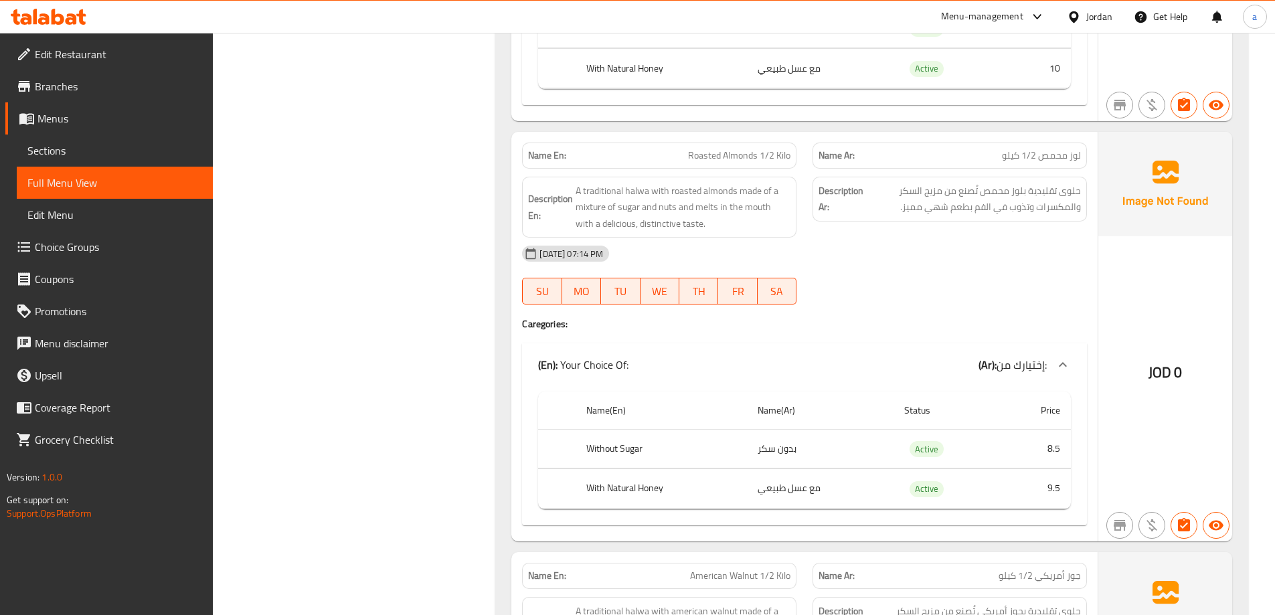
scroll to position [3053, 0]
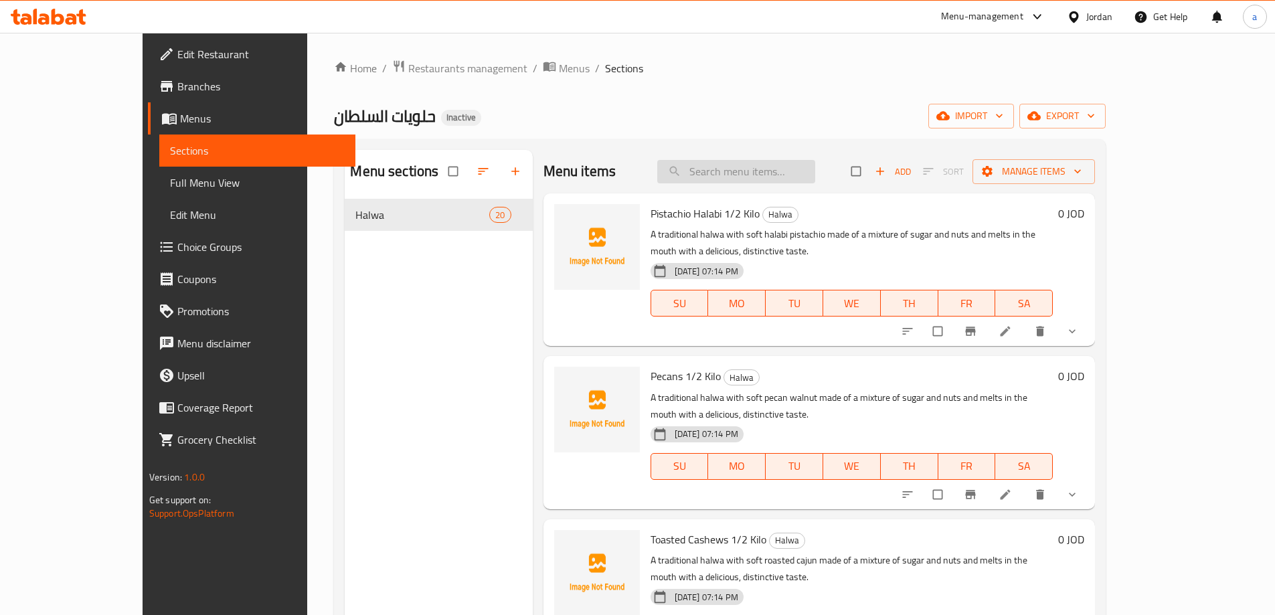
click at [733, 174] on input "search" at bounding box center [736, 171] width 158 height 23
paste input "Pecans 1/2 Kilo"
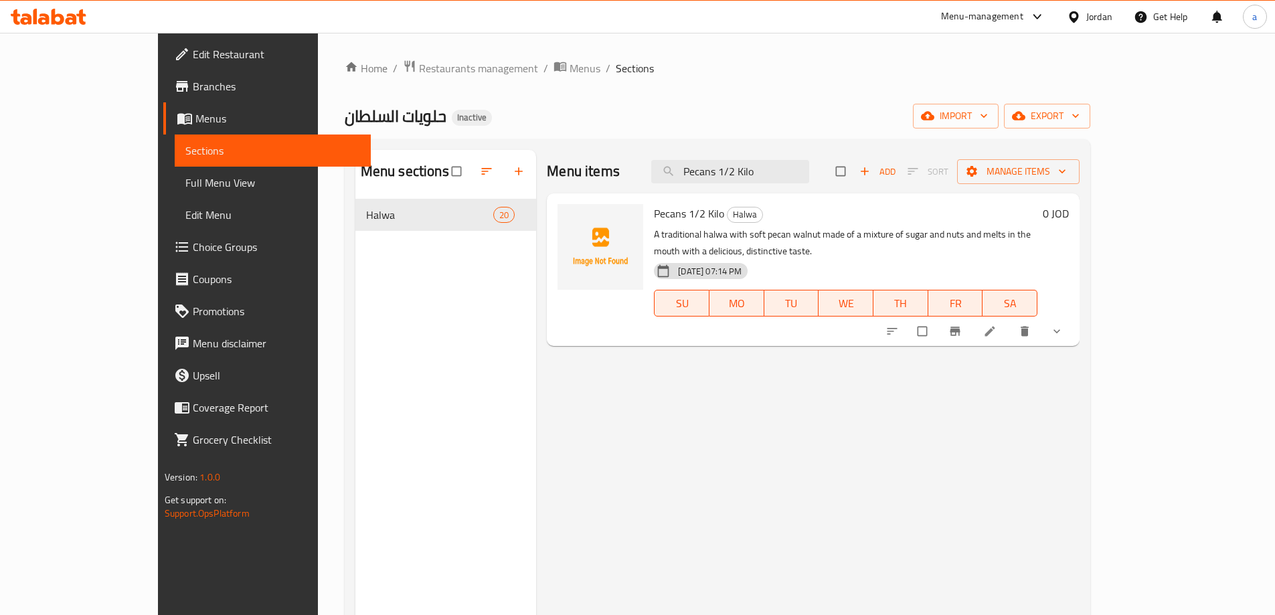
type input "Pecans 1/2 Kilo"
click at [996, 325] on icon at bounding box center [989, 331] width 13 height 13
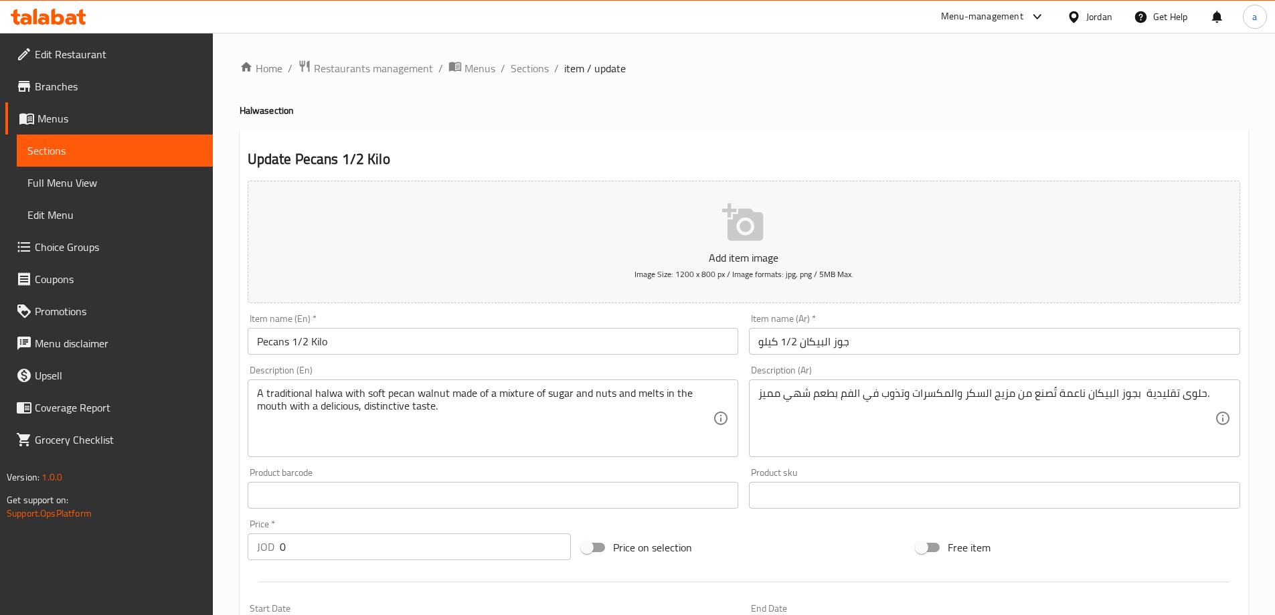
click at [842, 340] on input "جوز البيكان 1/2 كيلو" at bounding box center [994, 341] width 491 height 27
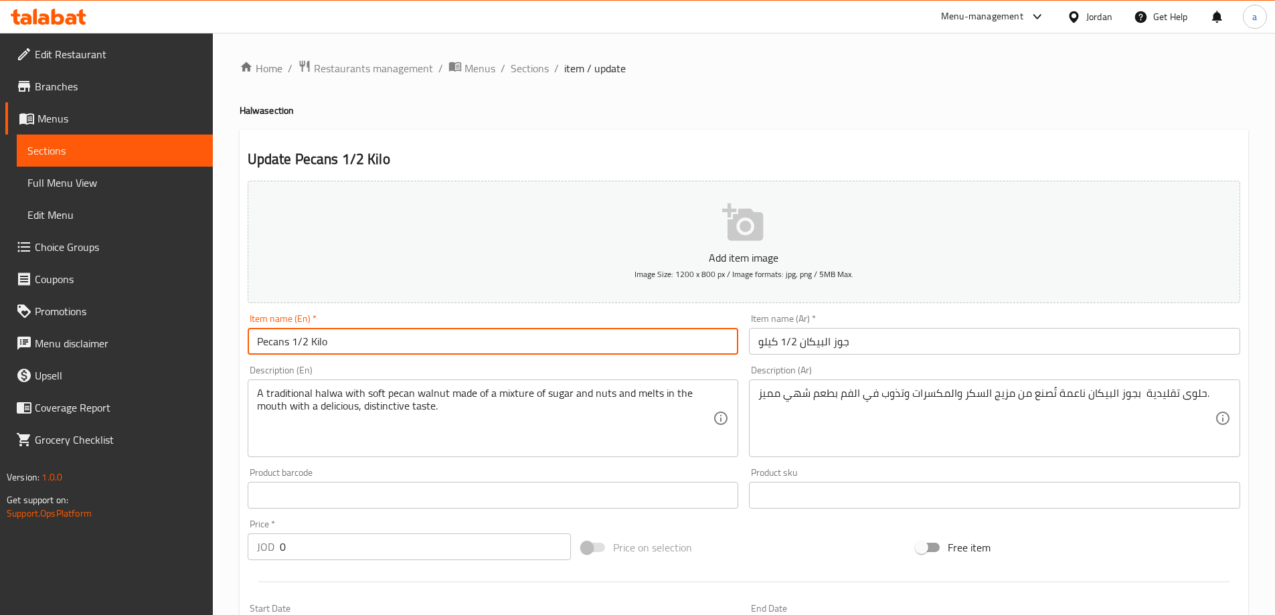
click at [260, 342] on input "Pecans 1/2 Kilo" at bounding box center [493, 341] width 491 height 27
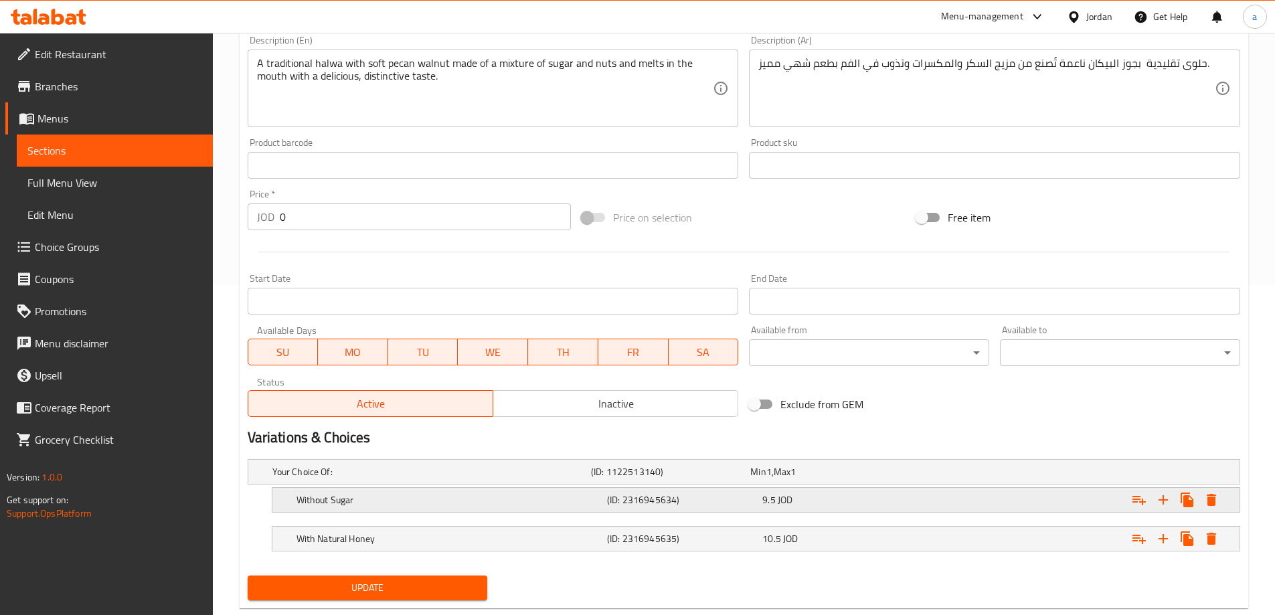
scroll to position [361, 0]
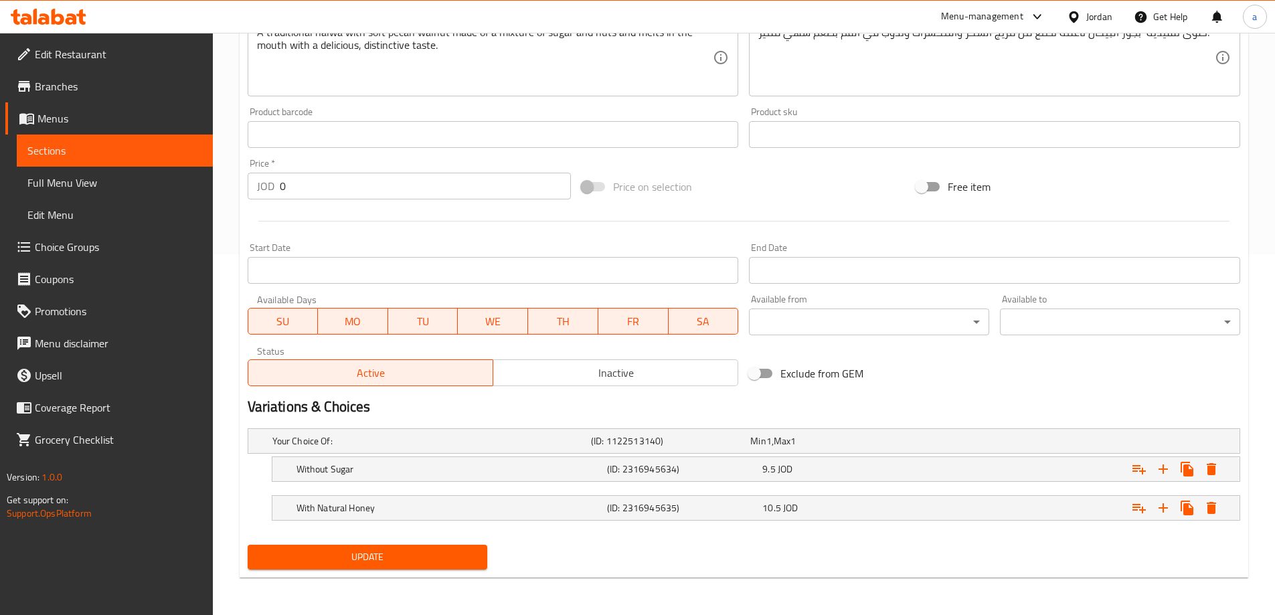
type input "Walnut Pecans 1/2 Kilo"
click at [366, 554] on span "Update" at bounding box center [367, 557] width 219 height 17
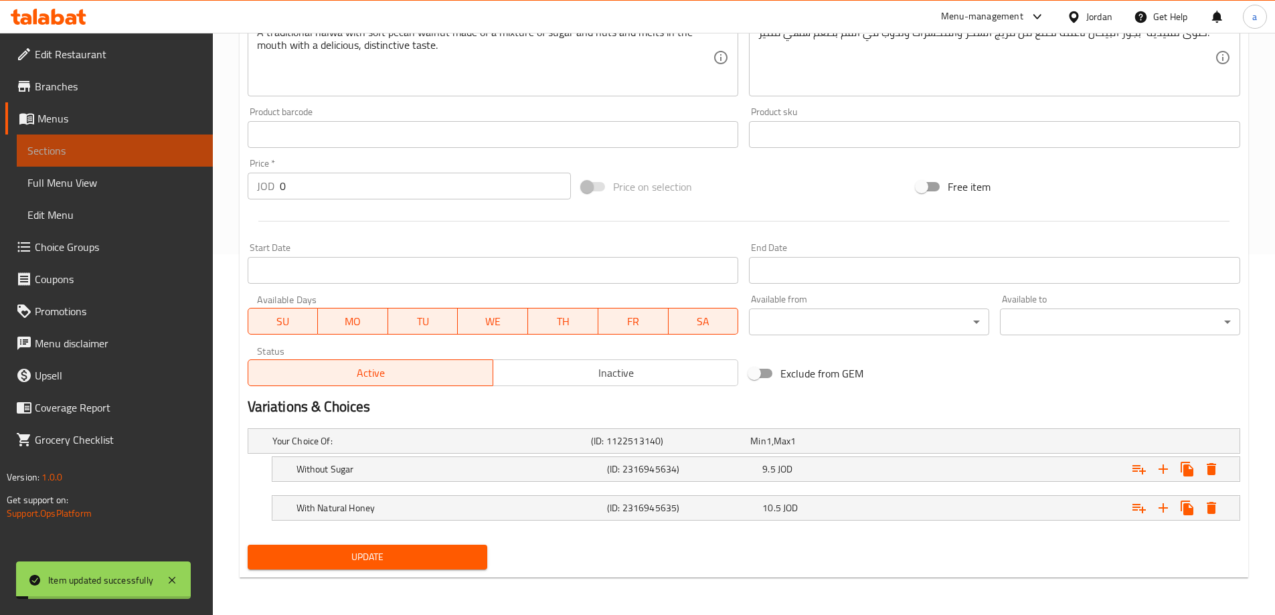
click at [122, 151] on span "Sections" at bounding box center [114, 151] width 175 height 16
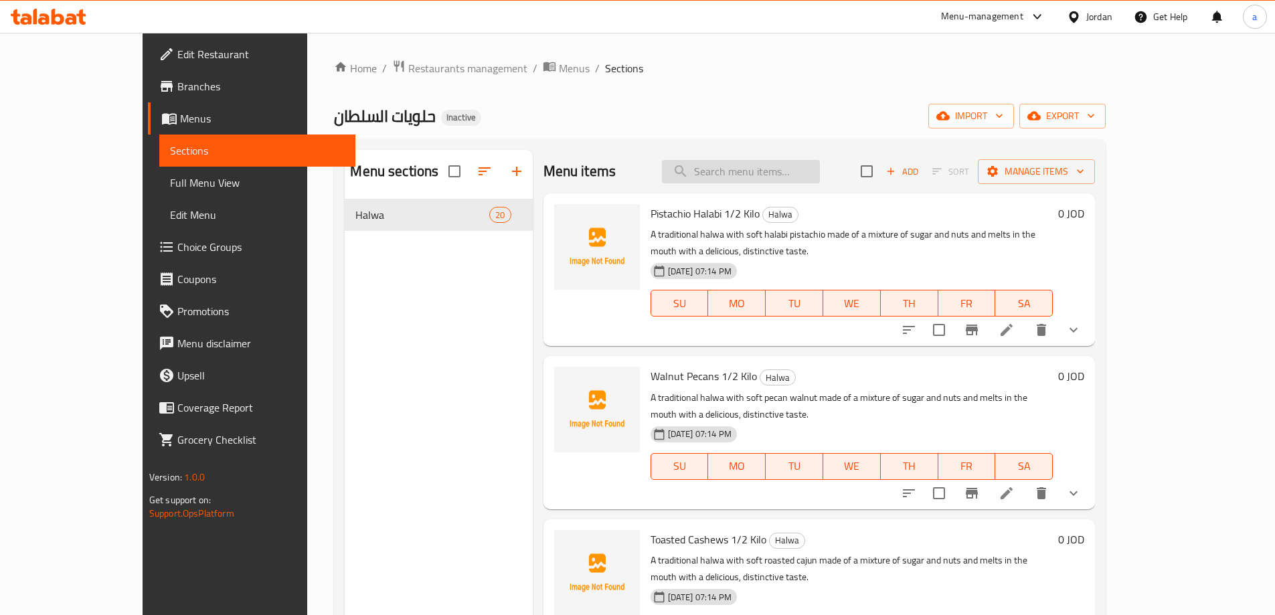
click at [820, 180] on input "search" at bounding box center [741, 171] width 158 height 23
paste input "Pecans 1/2 Kilo"
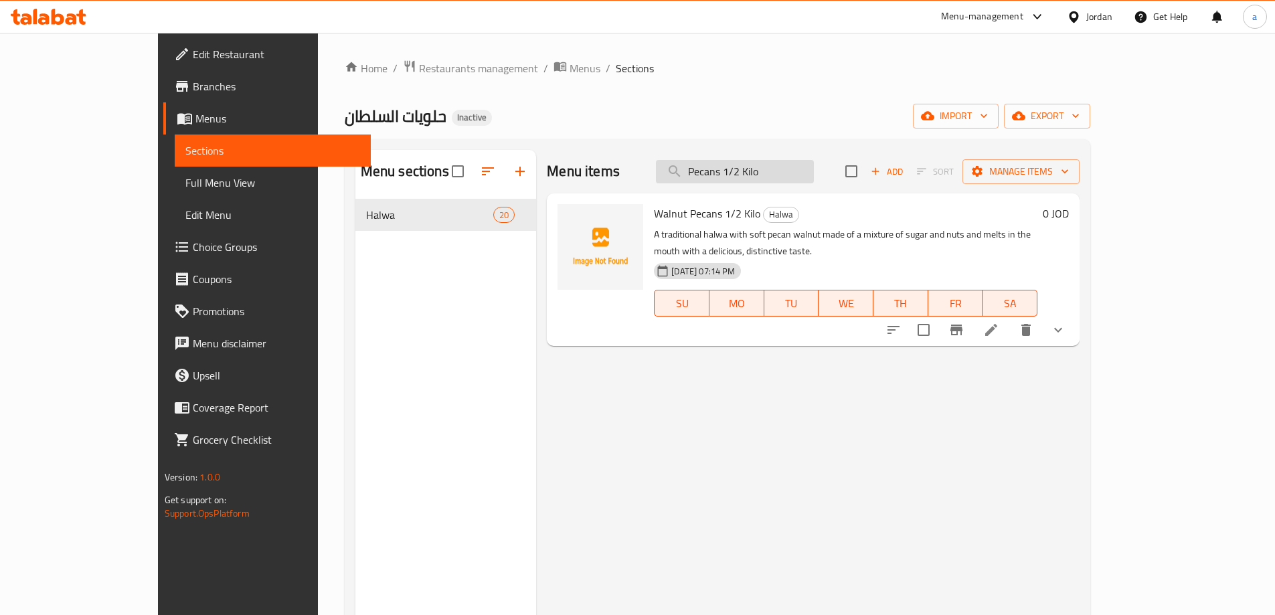
click at [798, 173] on input "Pecans 1/2 Kilo" at bounding box center [735, 171] width 158 height 23
paste input "Toasted Cashew"
type input "Toasted Cashews 1/2 Kilo"
click at [1010, 323] on li at bounding box center [990, 330] width 37 height 24
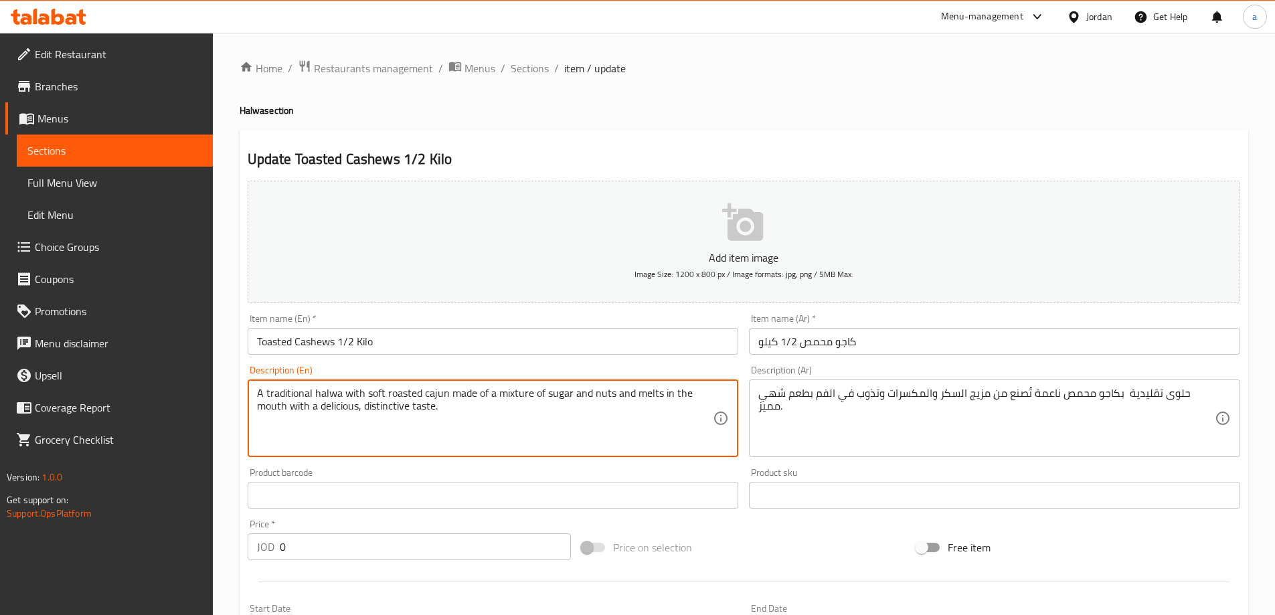
click at [406, 399] on textarea "A traditional halwa with soft roasted cajun made of a mixture of sugar and nuts…" at bounding box center [485, 419] width 456 height 64
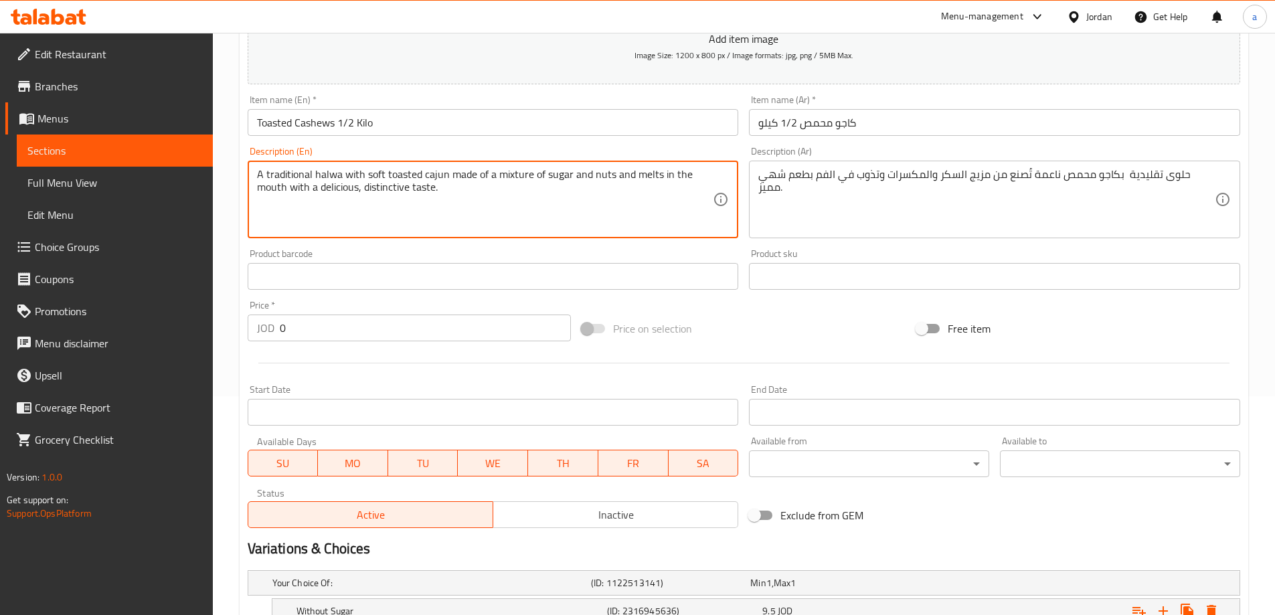
scroll to position [361, 0]
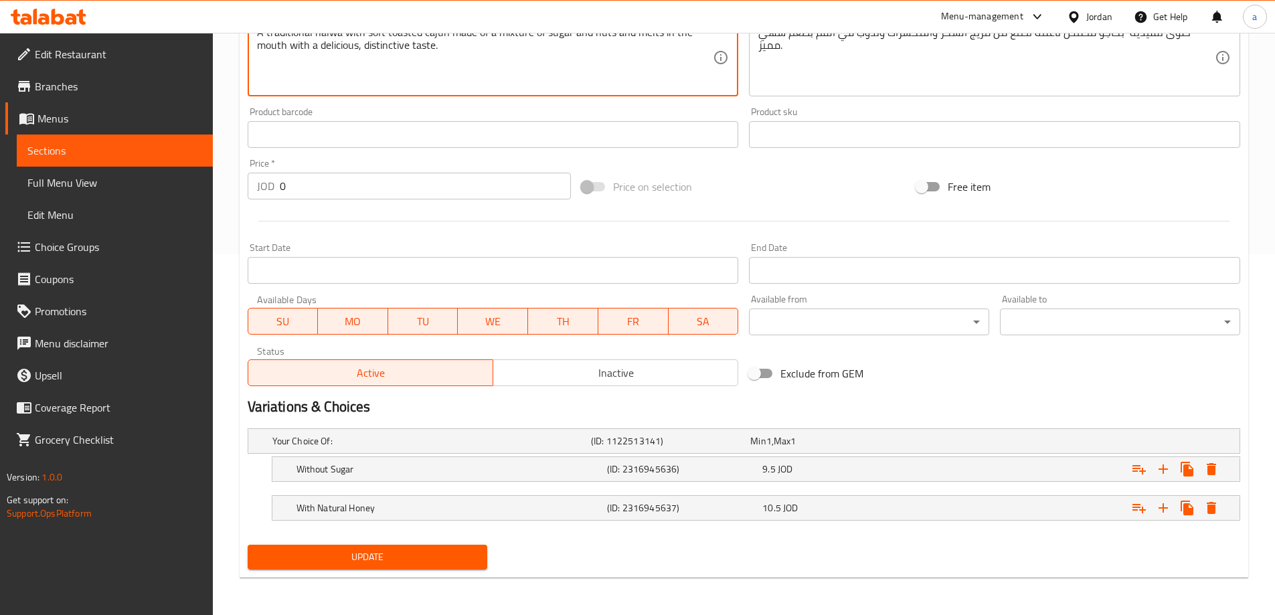
type textarea "A traditional halwa with soft toasted cajun made of a mixture of sugar and nuts…"
click at [398, 557] on span "Update" at bounding box center [367, 557] width 219 height 17
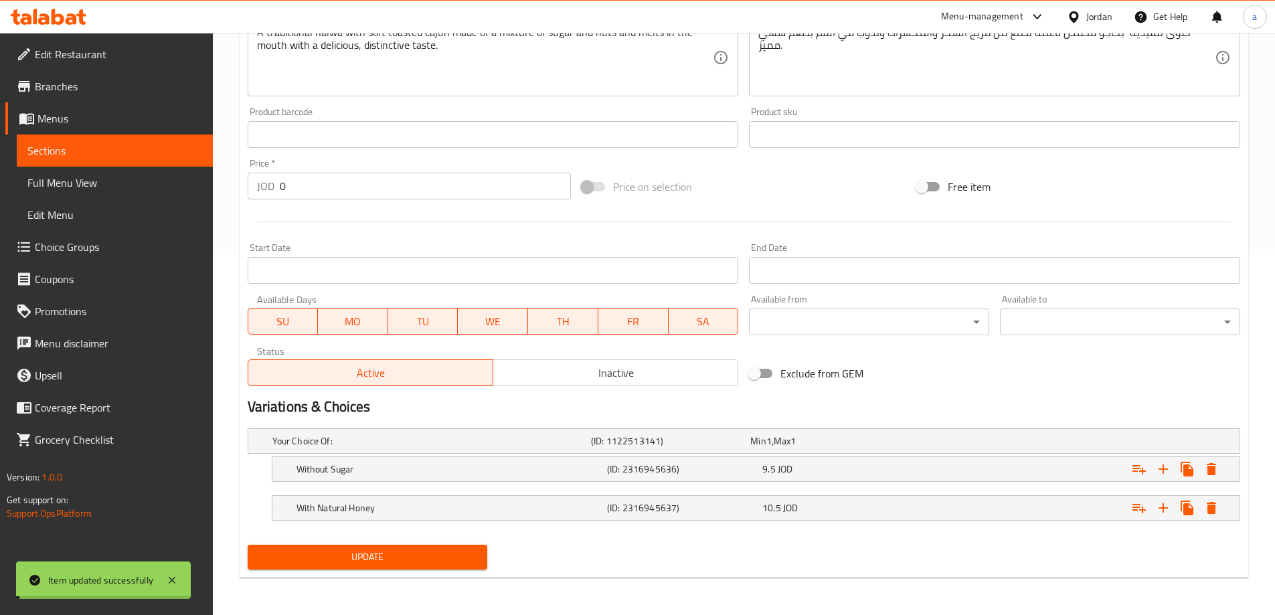
click at [86, 148] on span "Sections" at bounding box center [114, 151] width 175 height 16
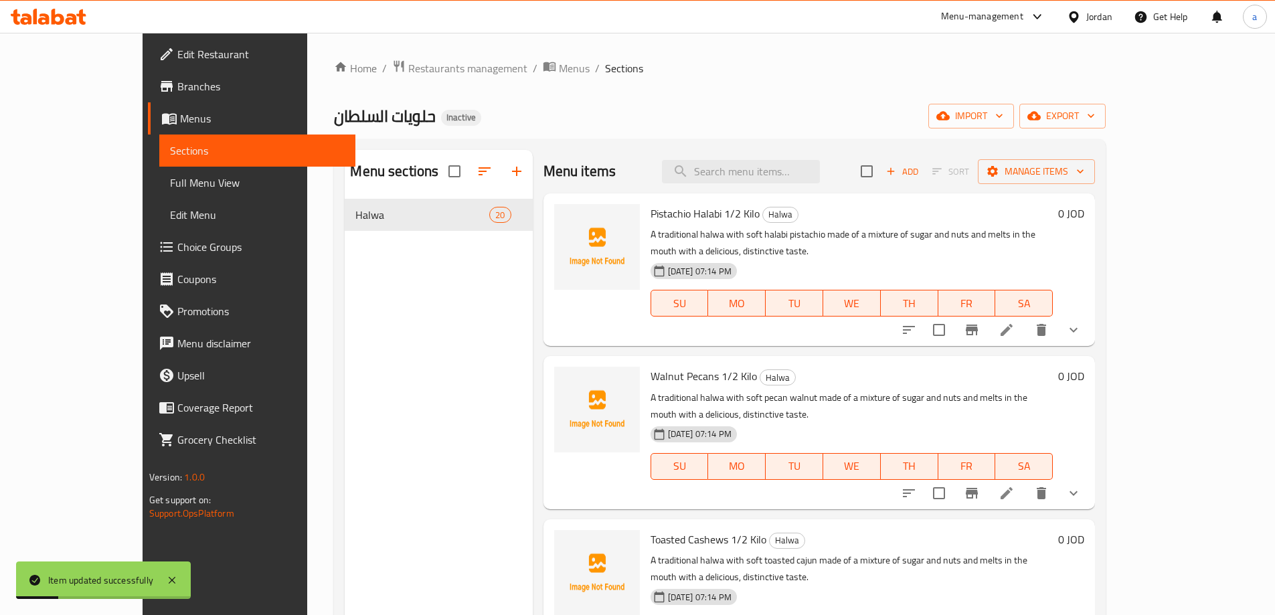
click at [727, 159] on div "Menu items Add Sort Manage items" at bounding box center [819, 171] width 552 height 43
click at [735, 169] on input "search" at bounding box center [741, 171] width 158 height 23
paste input "Roasted Hazelnuts 1/2 Kilo"
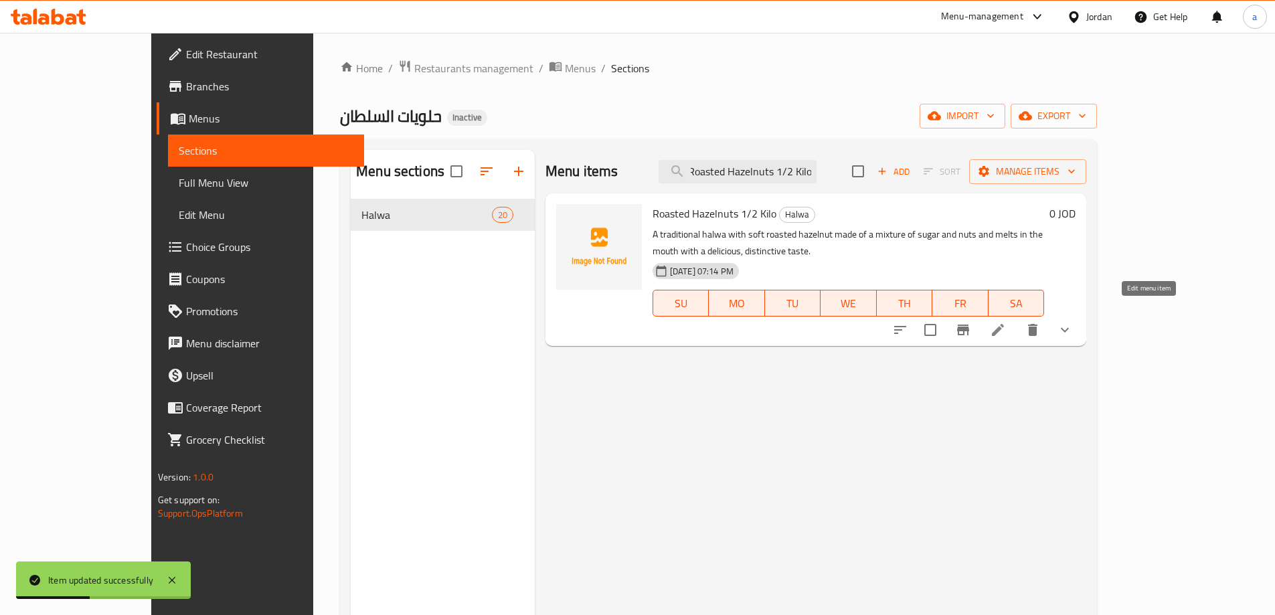
type input "Roasted Hazelnuts 1/2 Kilo"
click at [1006, 322] on icon at bounding box center [998, 330] width 16 height 16
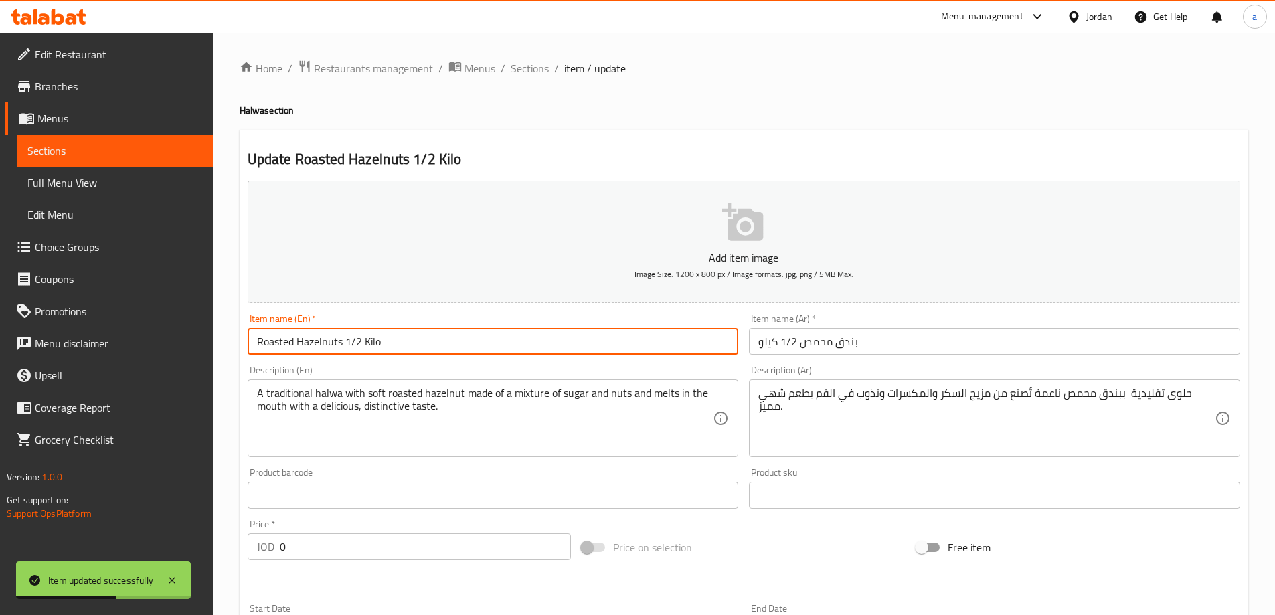
click at [281, 333] on input "Roasted Hazelnuts 1/2 Kilo" at bounding box center [493, 341] width 491 height 27
type input "Toasted Hazelnuts 1/2 Kilo"
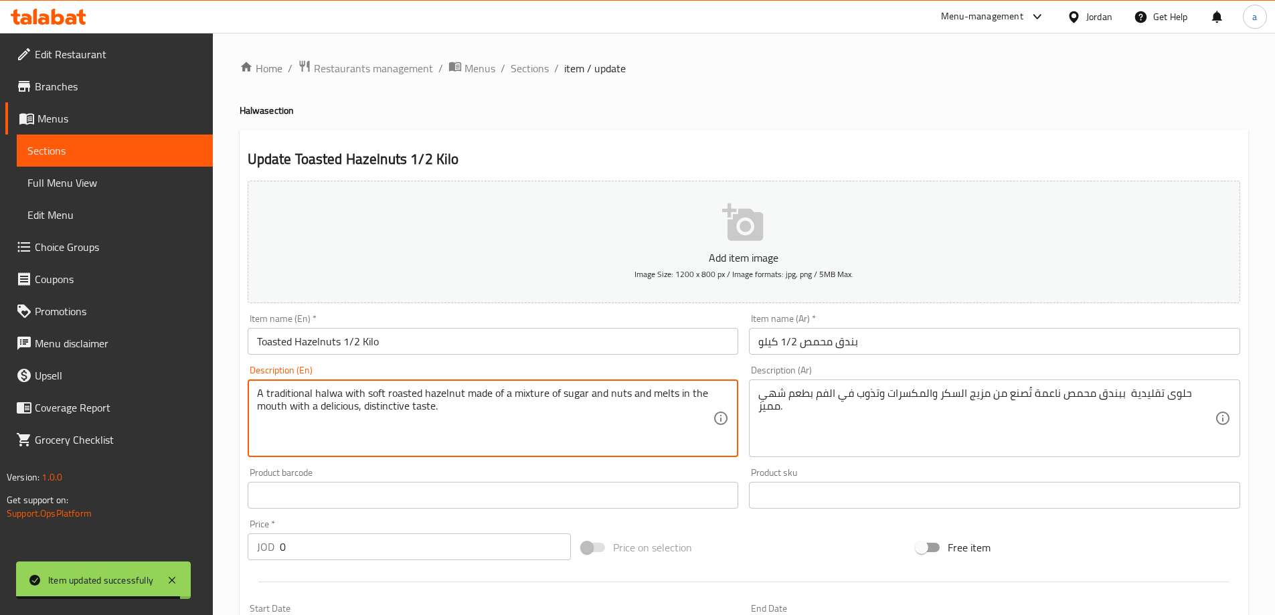
click at [409, 388] on textarea "A traditional halwa with soft roasted hazelnut made of a mixture of sugar and n…" at bounding box center [485, 419] width 456 height 64
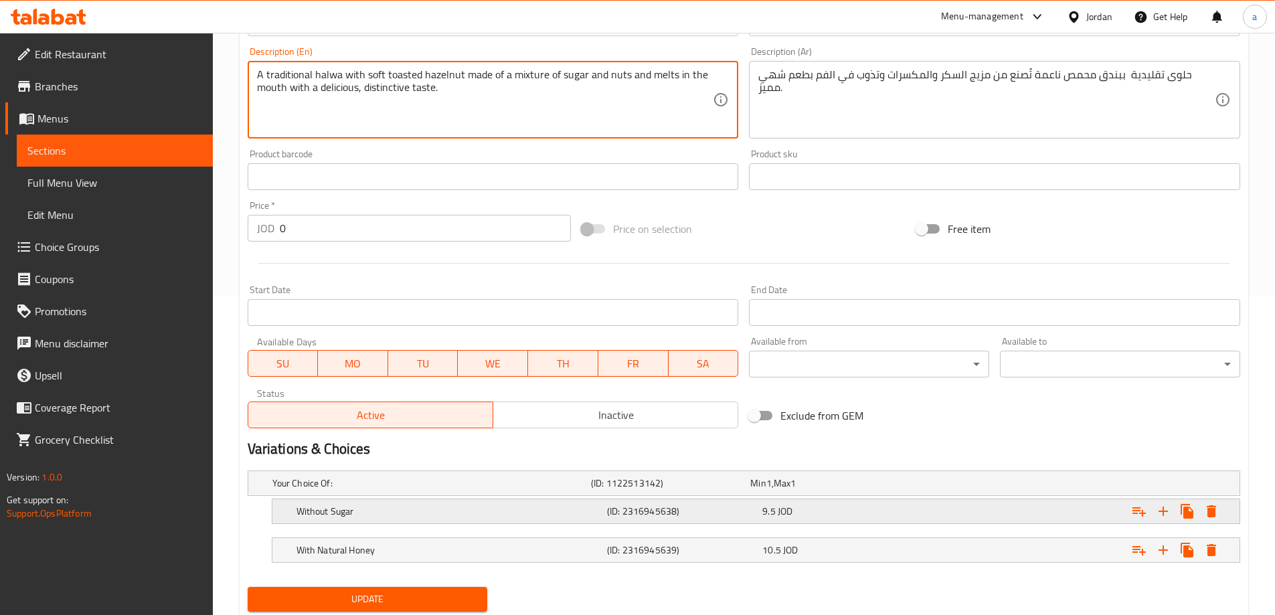
scroll to position [335, 0]
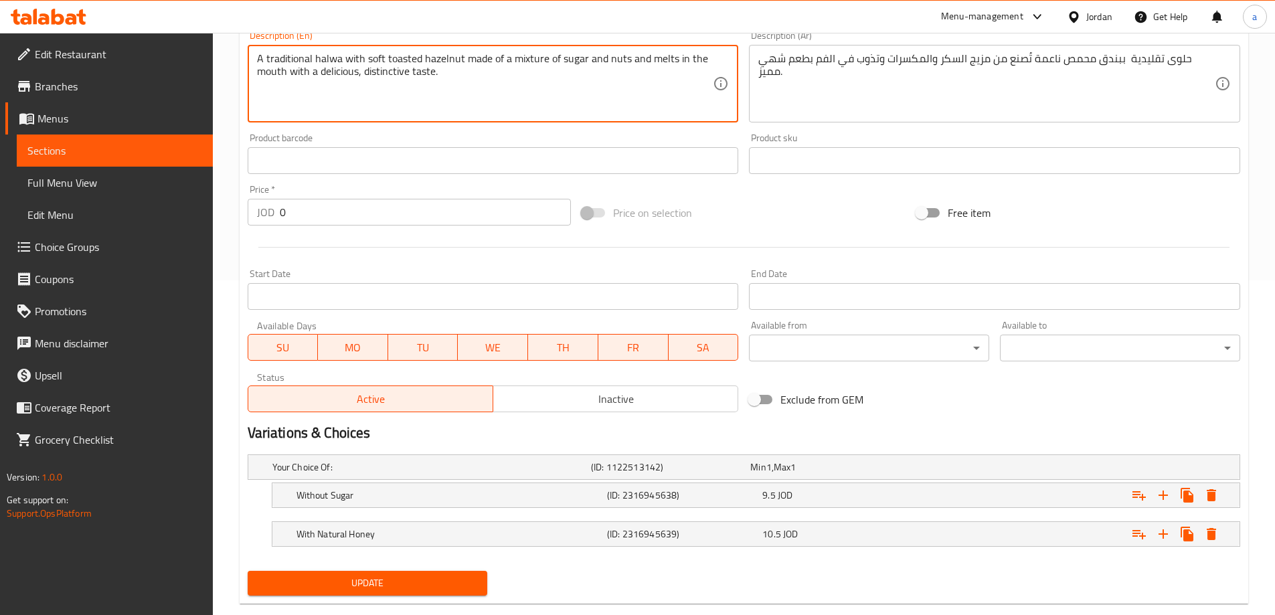
type textarea "A traditional halwa with soft toasted hazelnut made of a mixture of sugar and n…"
click at [408, 571] on button "Update" at bounding box center [368, 583] width 240 height 25
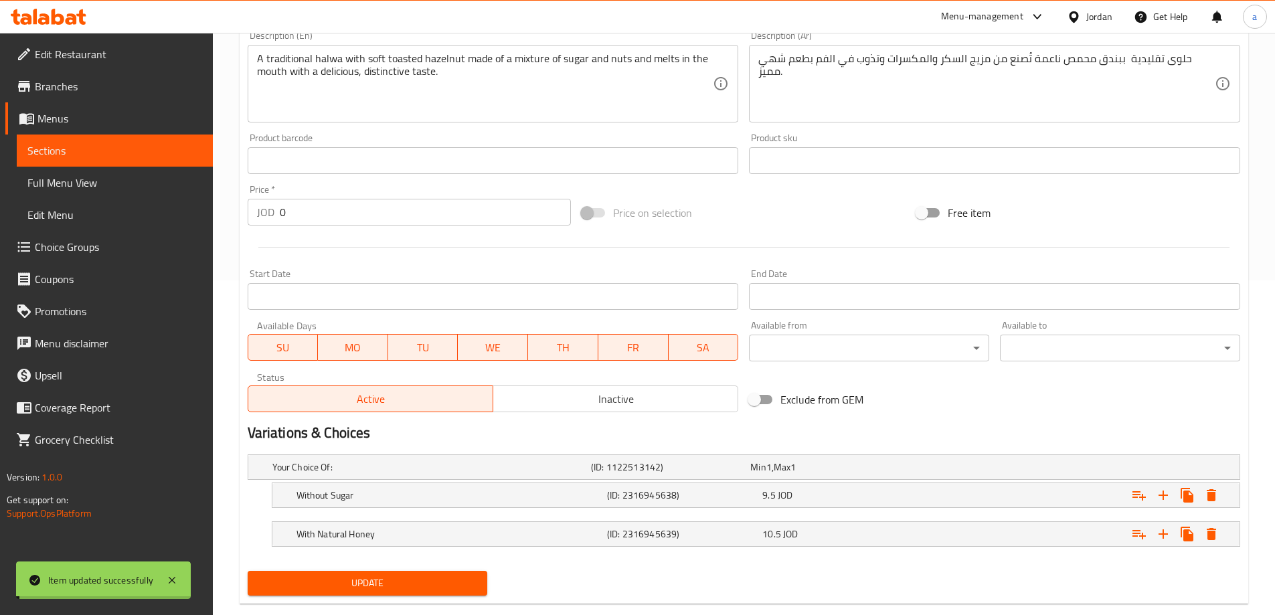
click at [139, 141] on link "Sections" at bounding box center [115, 151] width 196 height 32
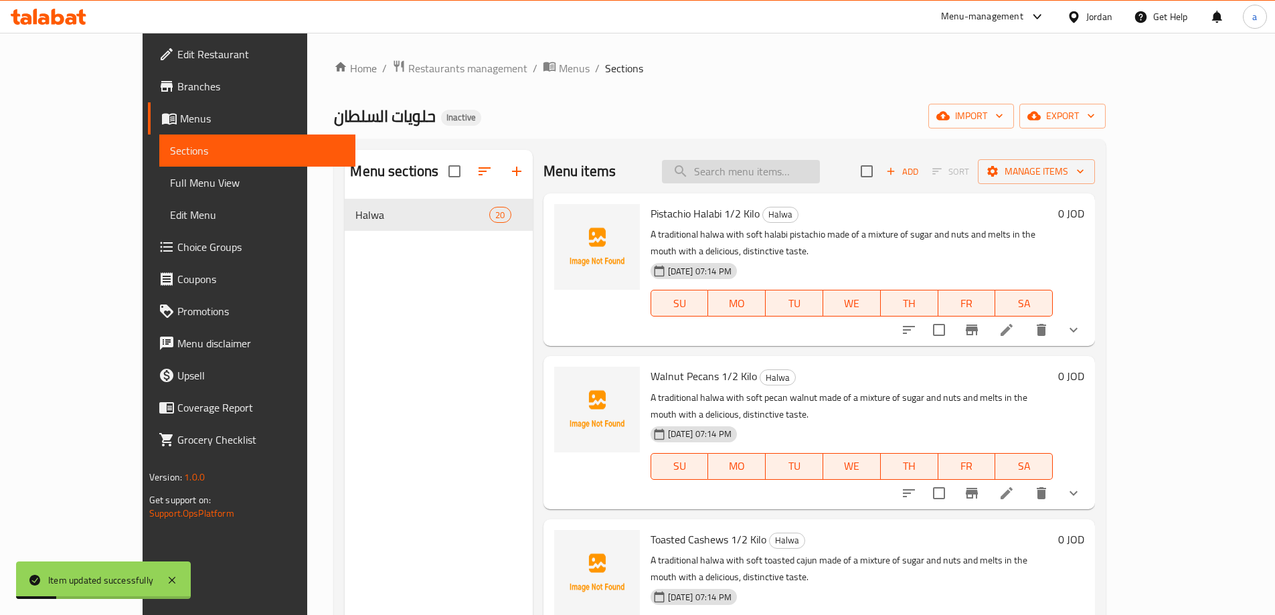
click at [729, 174] on input "search" at bounding box center [741, 171] width 158 height 23
paste input "Roasted Almonds 1/2 Kilo"
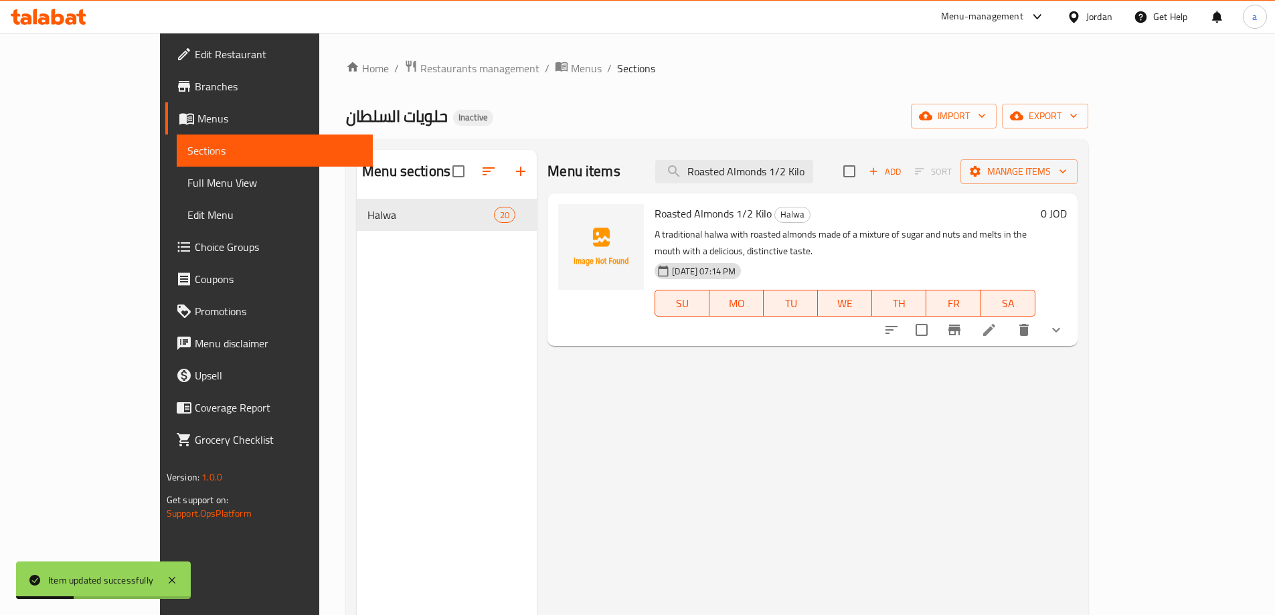
type input "Roasted Almonds 1/2 Kilo"
click at [1008, 319] on li at bounding box center [988, 330] width 37 height 24
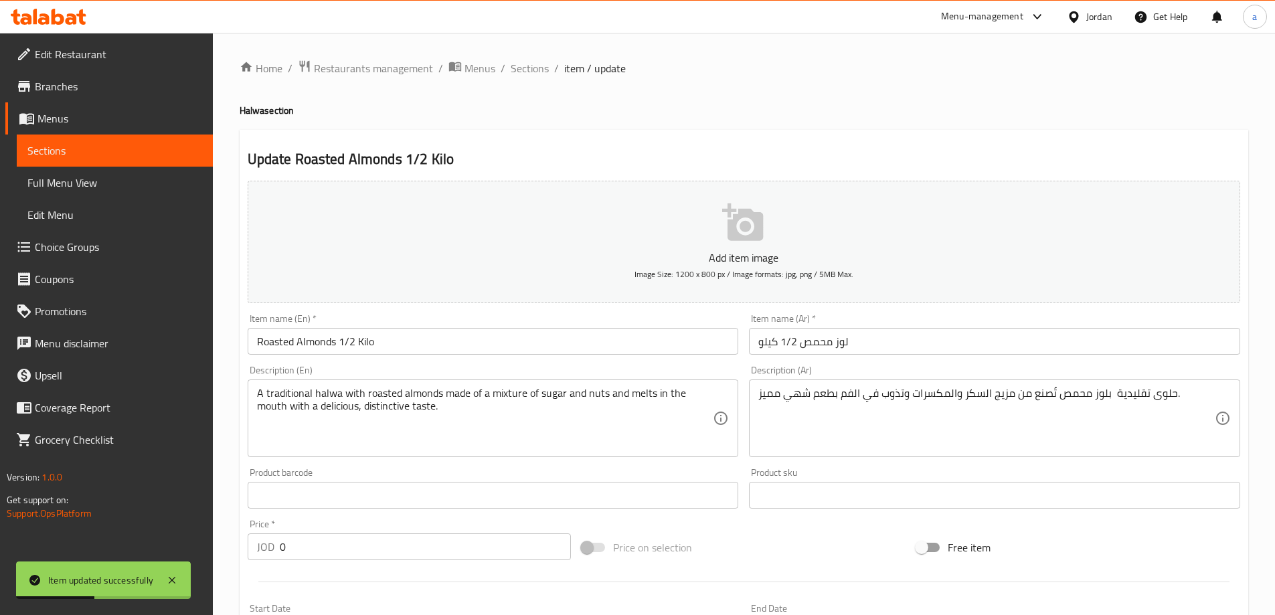
click at [262, 339] on input "Roasted Almonds 1/2 Kilo" at bounding box center [493, 341] width 491 height 27
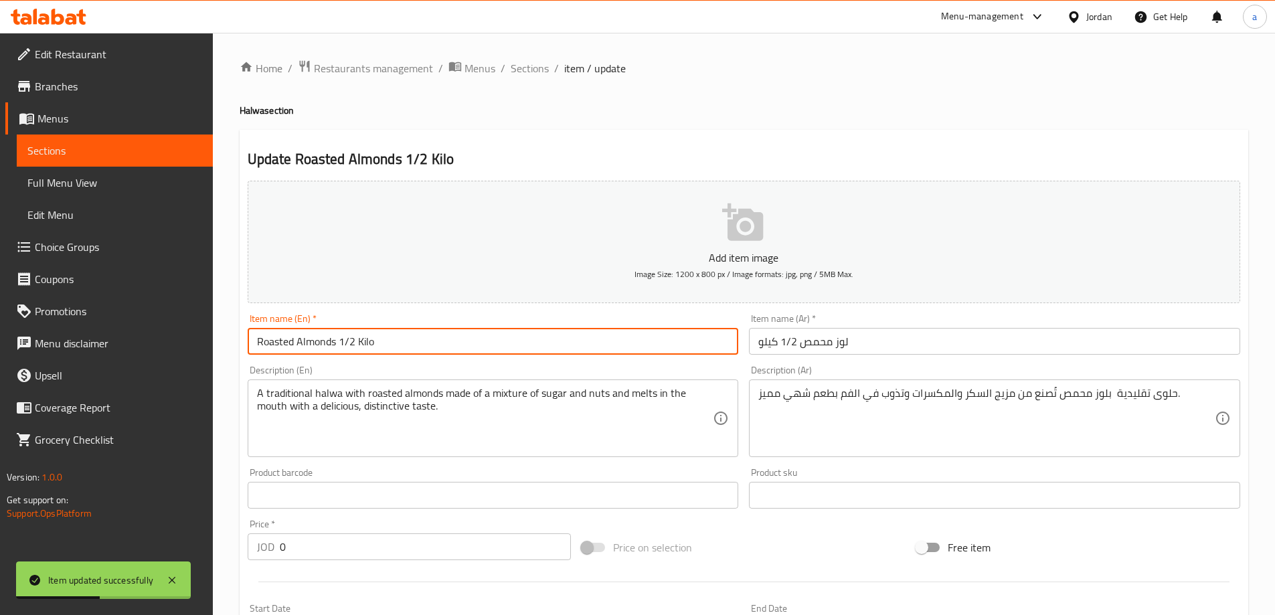
click at [262, 339] on input "Roasted Almonds 1/2 Kilo" at bounding box center [493, 341] width 491 height 27
type input "Toasted Almonds 1/2 Kilo"
click at [370, 389] on textarea "A traditional halwa with roasted almonds made of a mixture of sugar and nuts an…" at bounding box center [485, 419] width 456 height 64
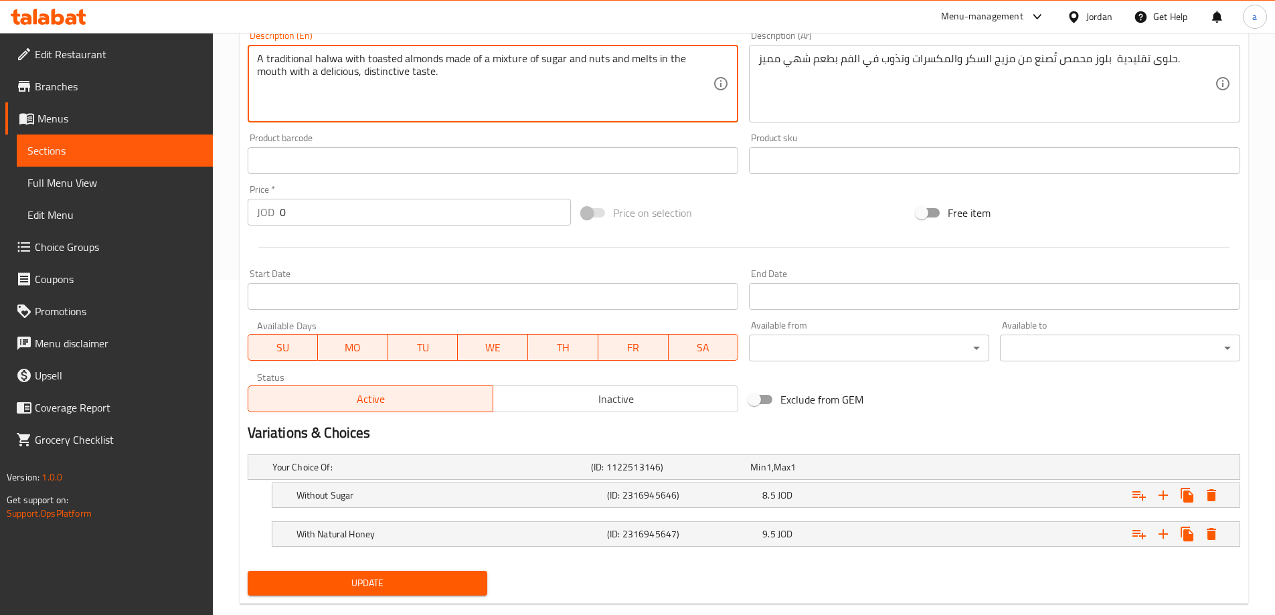
scroll to position [361, 0]
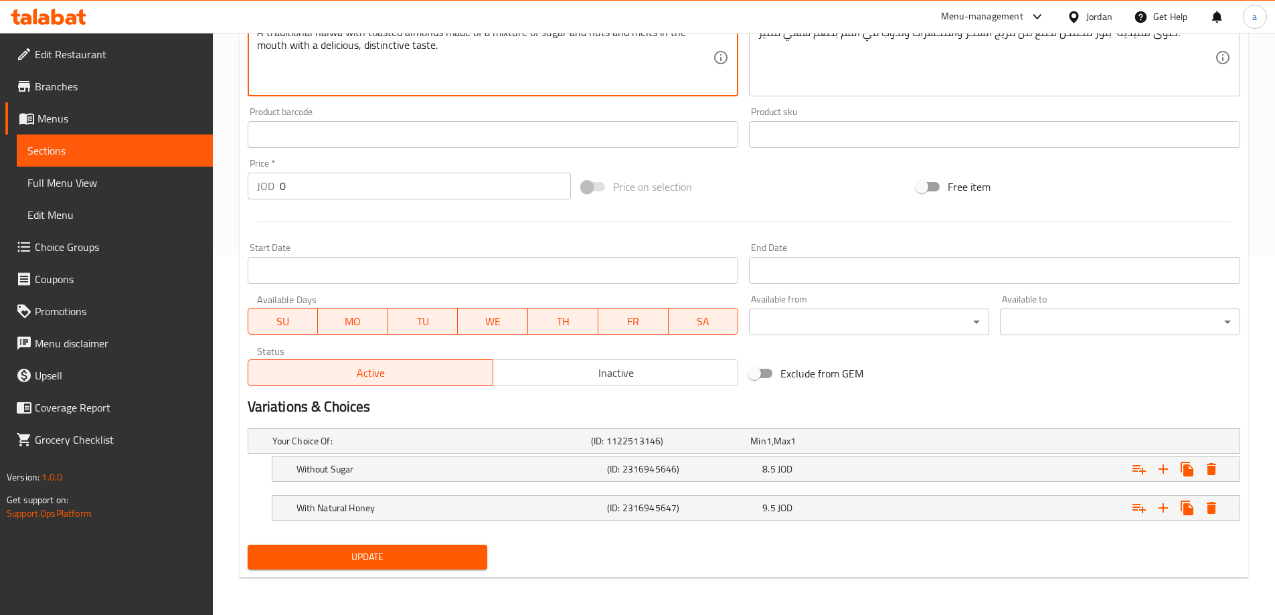
type textarea "A traditional halwa with toasted almonds made of a mixture of sugar and nuts an…"
click at [396, 562] on span "Update" at bounding box center [367, 557] width 219 height 17
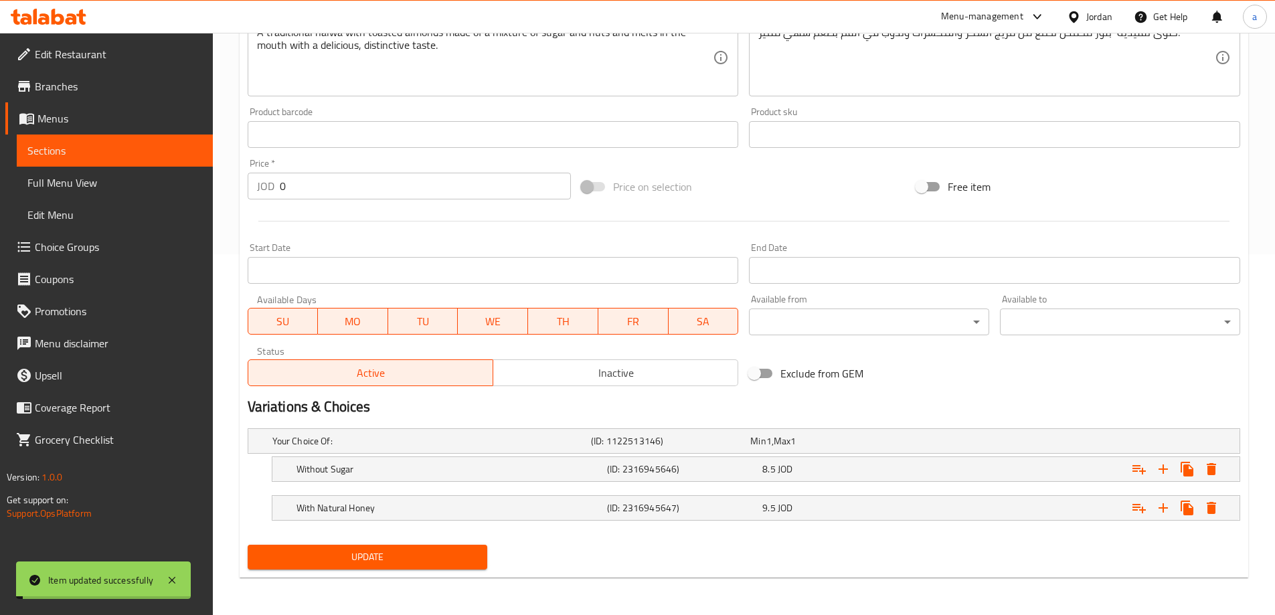
click at [154, 149] on span "Sections" at bounding box center [114, 151] width 175 height 16
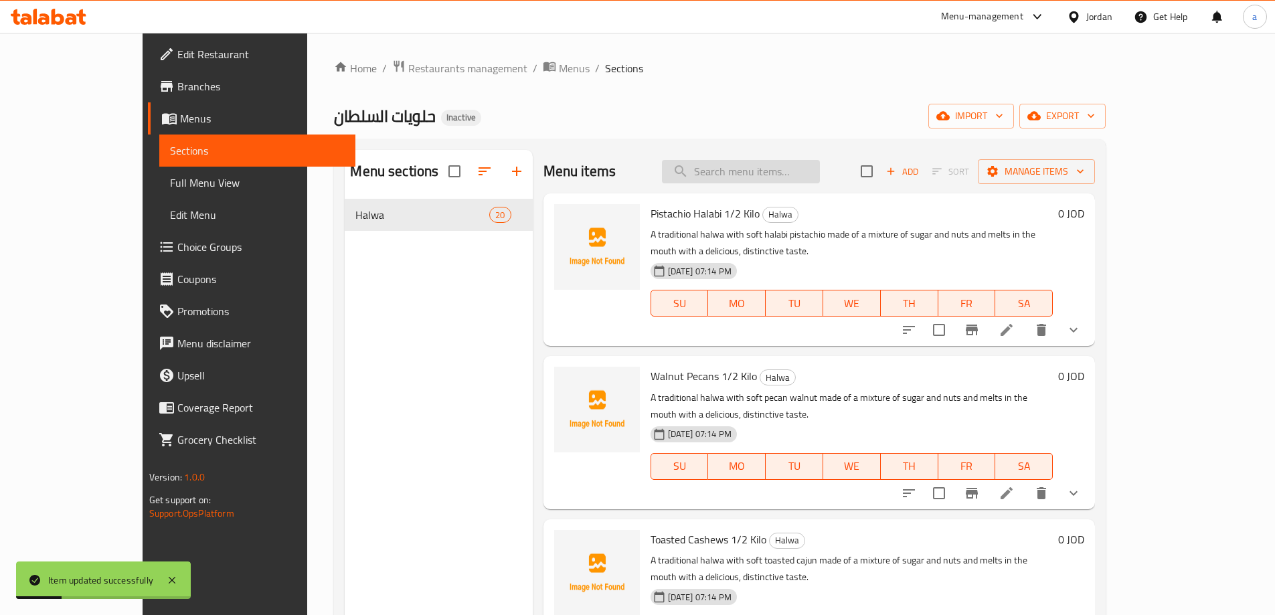
click at [750, 175] on input "search" at bounding box center [741, 171] width 158 height 23
paste input "Toasted Cashews 1 Kilo"
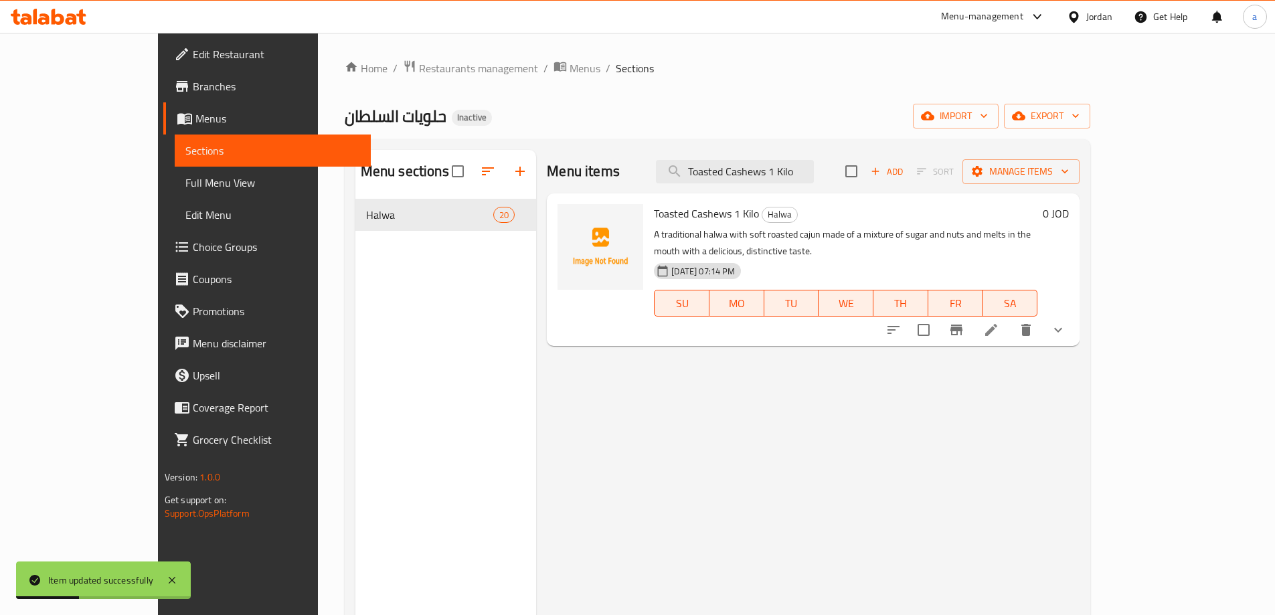
type input "Toasted Cashews 1 Kilo"
click at [999, 322] on icon at bounding box center [991, 330] width 16 height 16
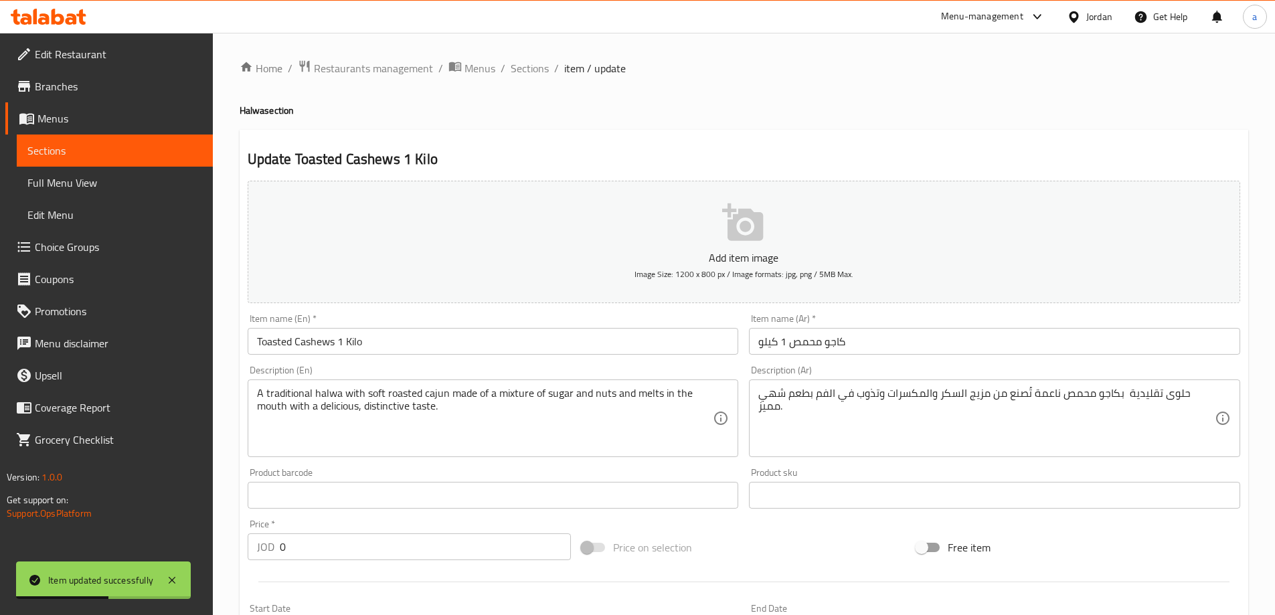
click at [411, 389] on textarea "A traditional halwa with soft roasted cajun made of a mixture of sugar and nuts…" at bounding box center [485, 419] width 456 height 64
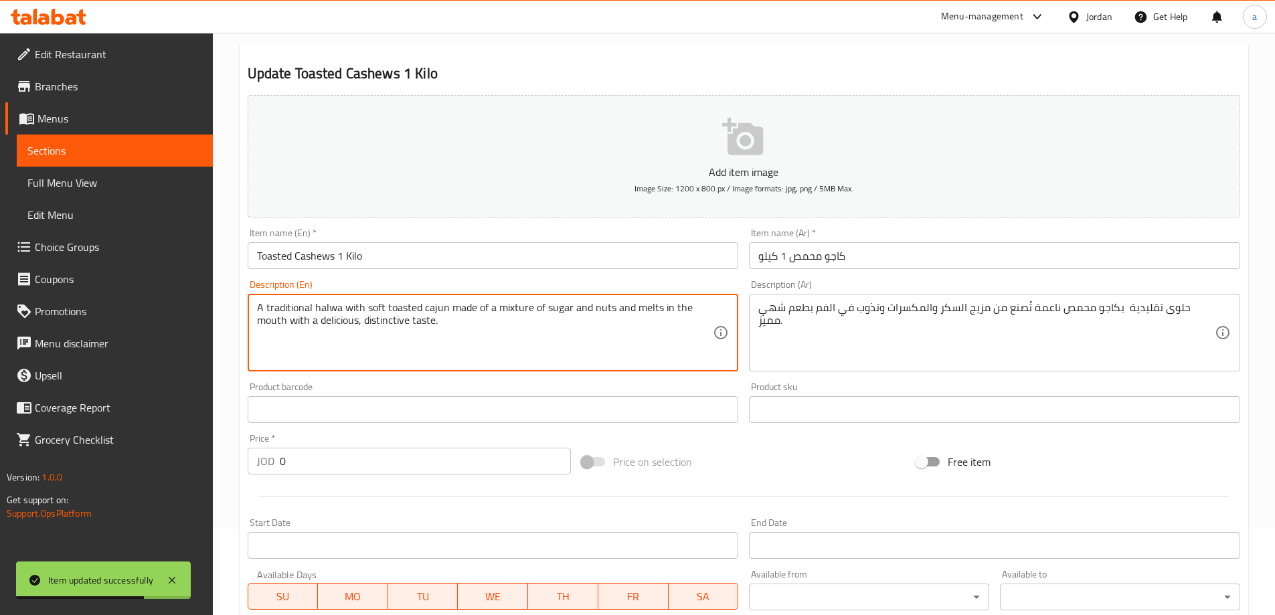
scroll to position [361, 0]
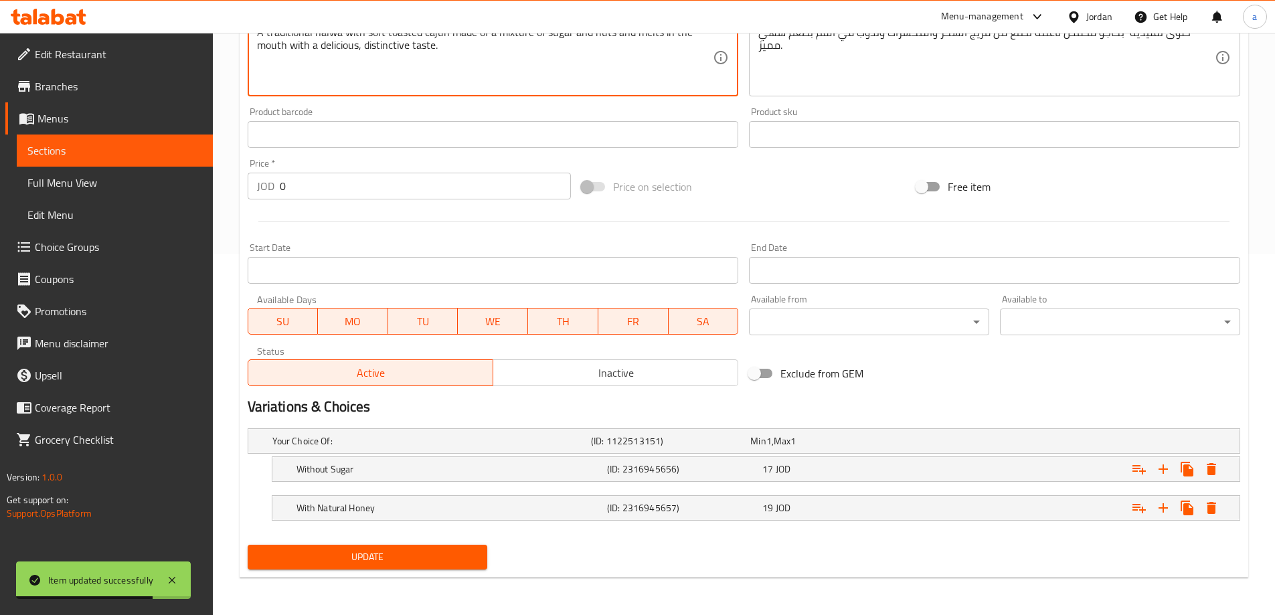
type textarea "A traditional halwa with soft toasted cajun made of a mixture of sugar and nuts…"
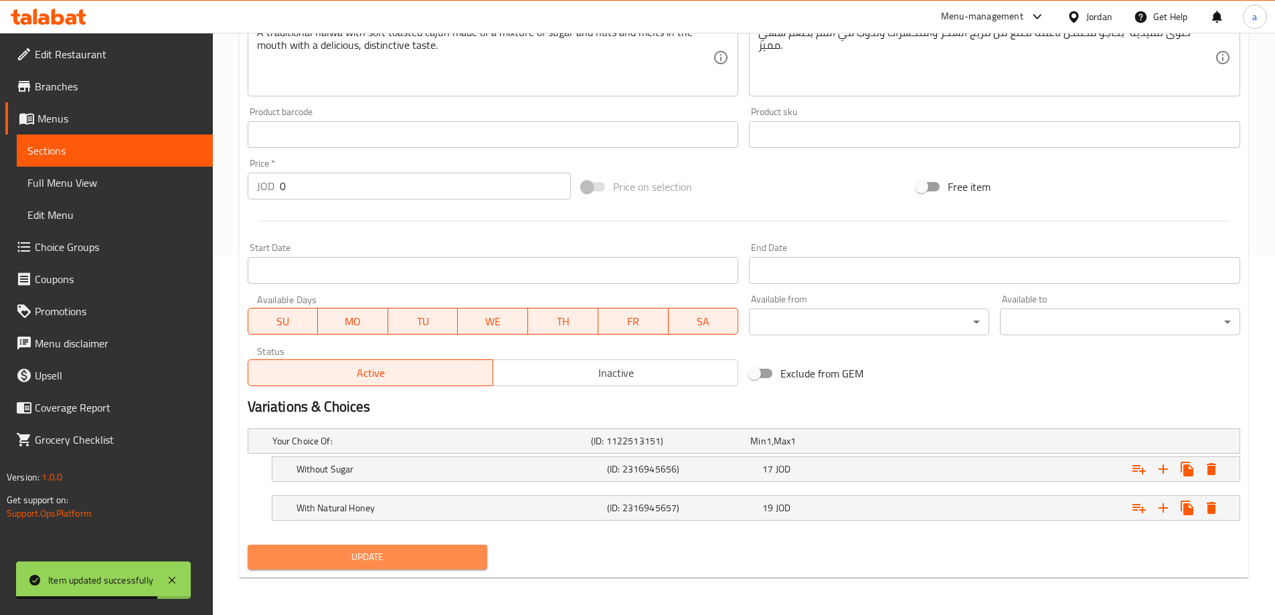
click at [399, 567] on button "Update" at bounding box center [368, 557] width 240 height 25
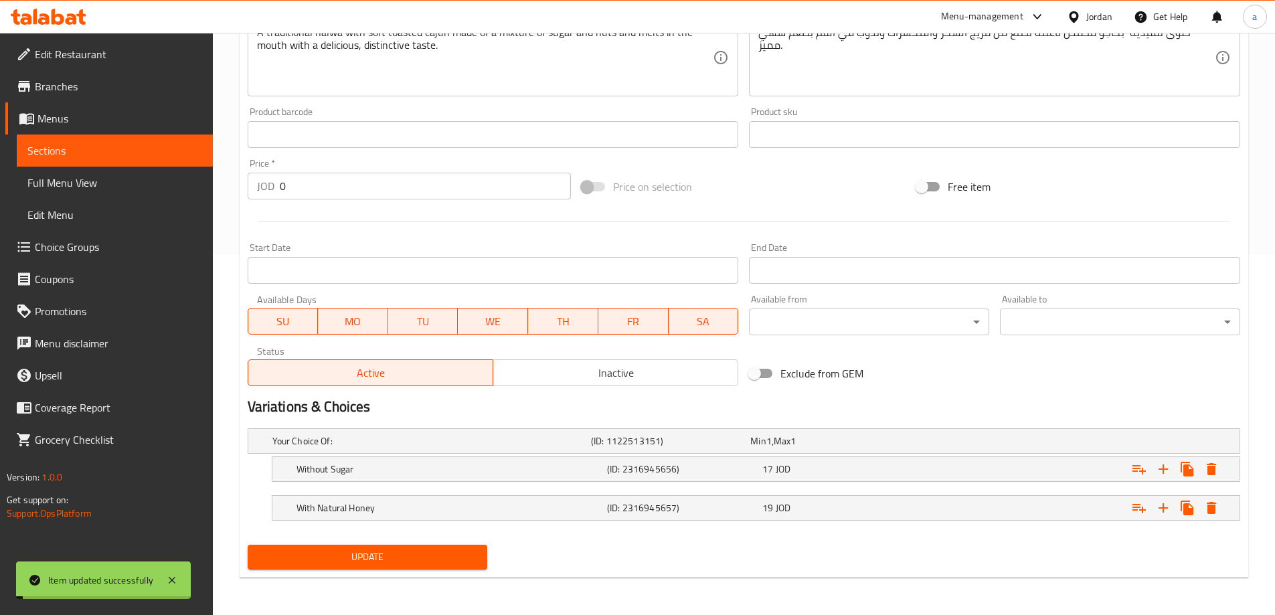
click at [114, 150] on span "Sections" at bounding box center [114, 151] width 175 height 16
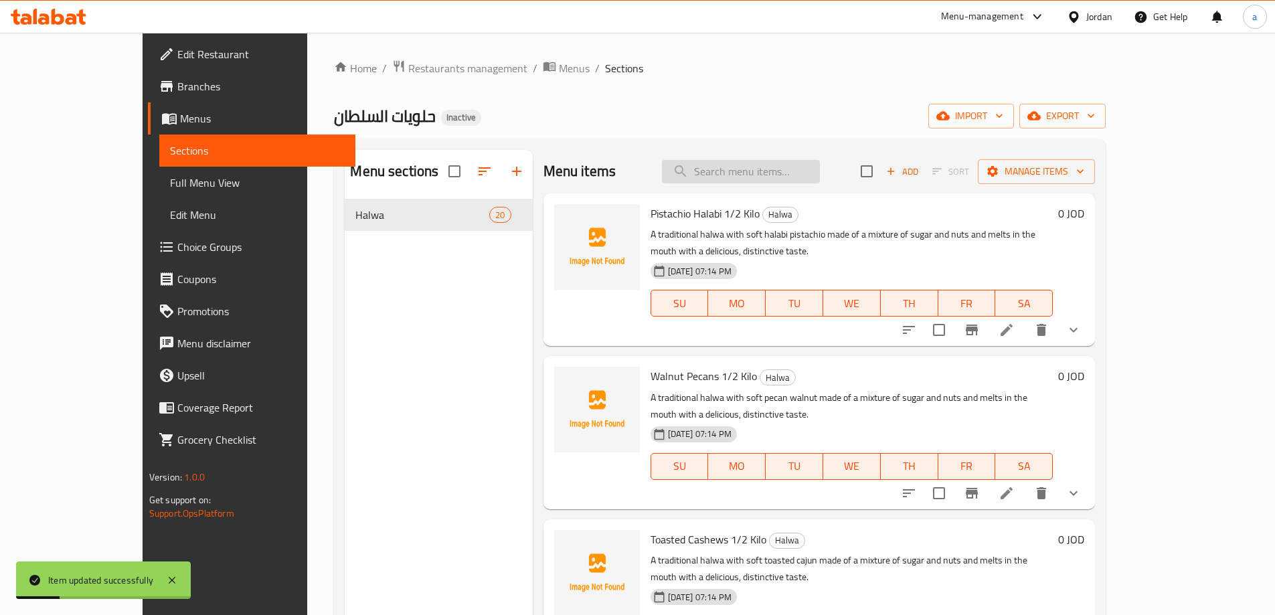
click at [774, 174] on input "search" at bounding box center [741, 171] width 158 height 23
paste input "Roasted Hazelnuts 1/2 Kilo"
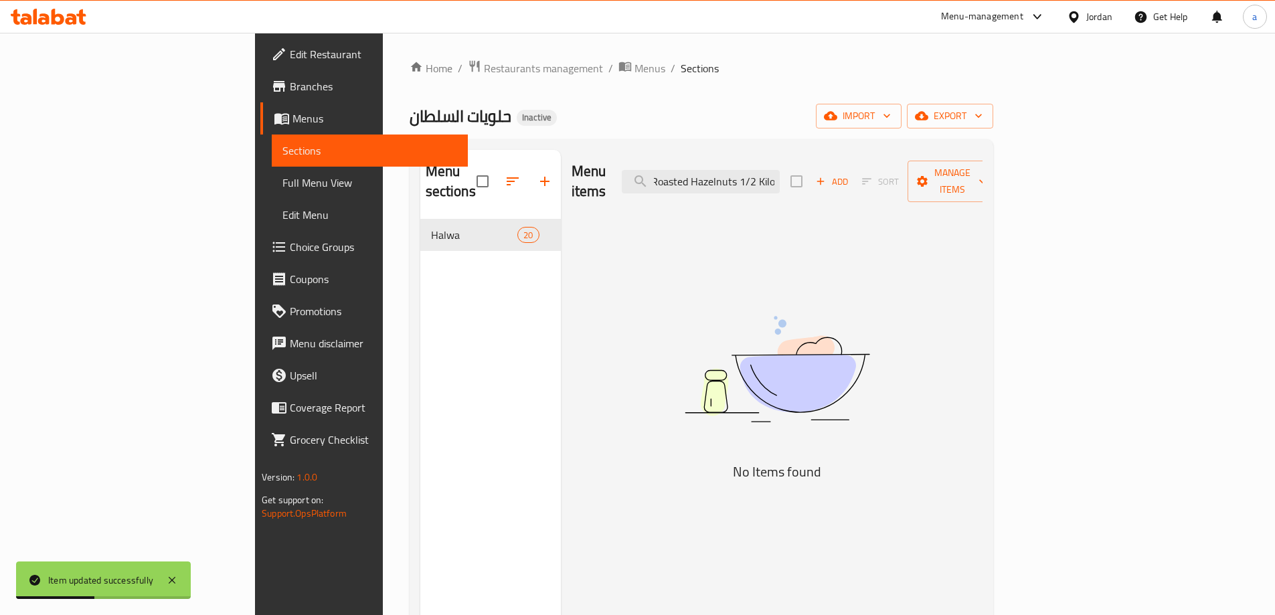
paste input "t"
click at [769, 173] on input "Roasted Hazelnuts 1/2 Kilo" at bounding box center [701, 181] width 158 height 23
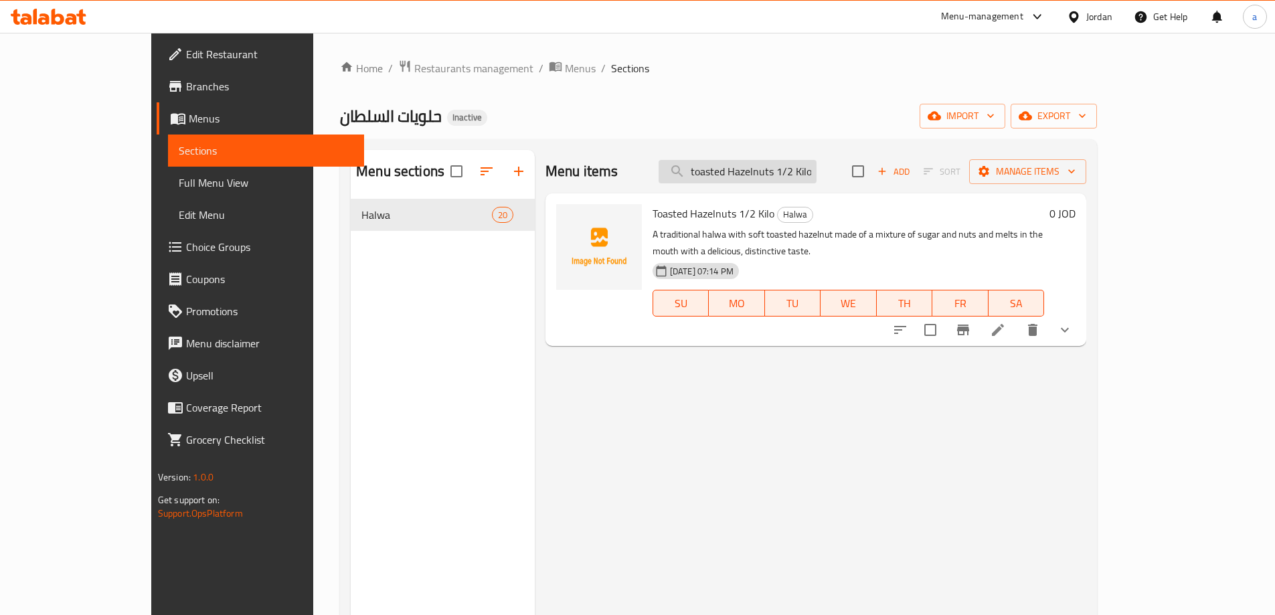
click at [764, 183] on input "toasted Hazelnuts 1/2 Kilo" at bounding box center [737, 171] width 158 height 23
paste input "Roasted Almonds 1"
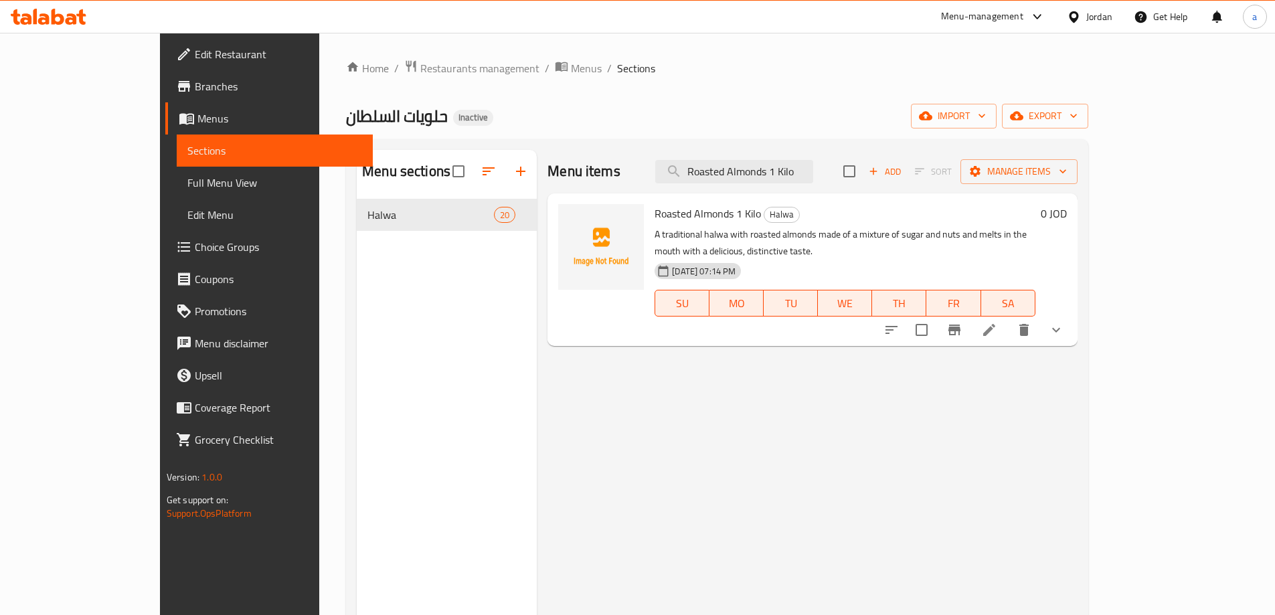
type input "Roasted Almonds 1 Kilo"
click at [997, 322] on icon at bounding box center [989, 330] width 16 height 16
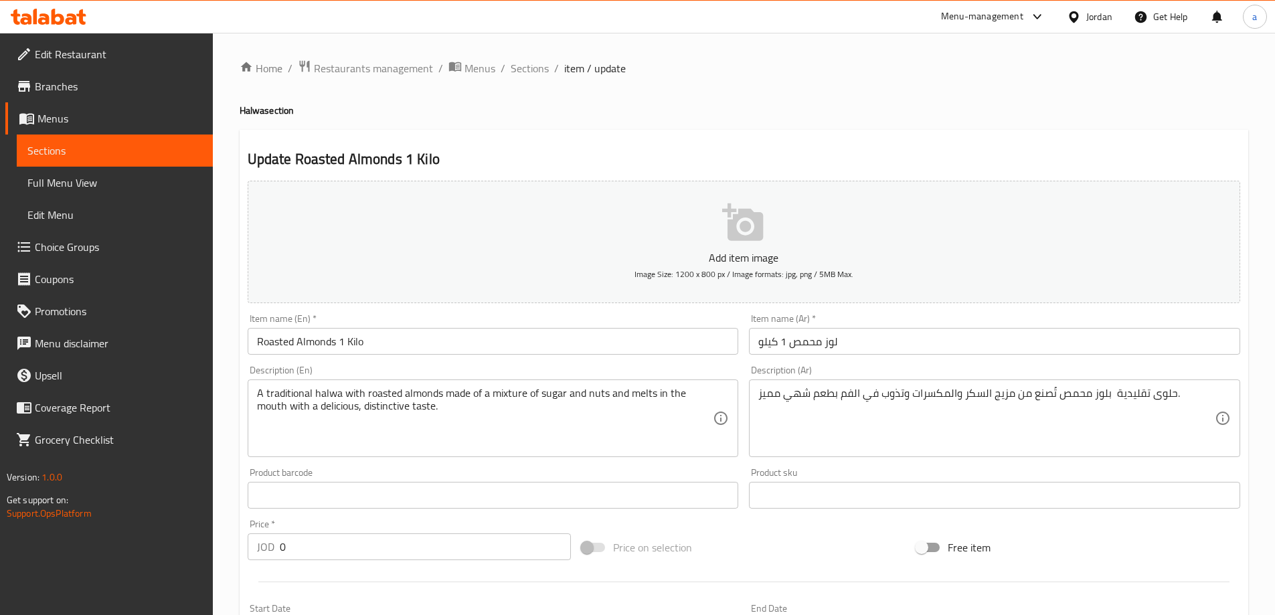
click at [266, 336] on input "Roasted Almonds 1 Kilo" at bounding box center [493, 341] width 491 height 27
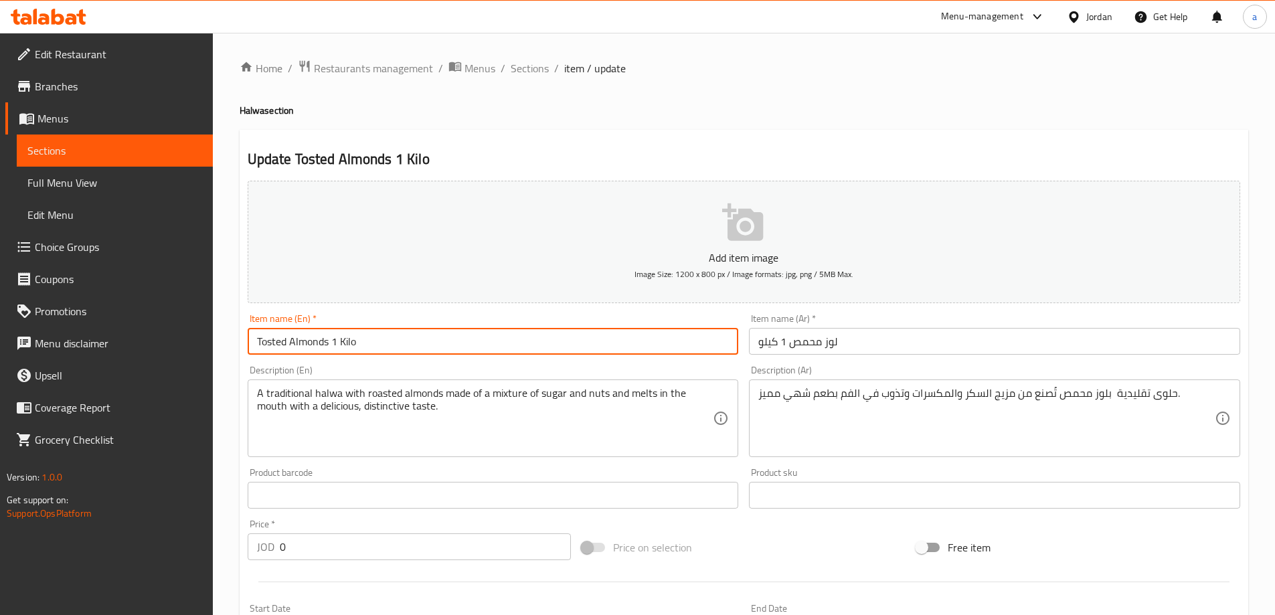
click at [269, 338] on input "Tosted Almonds 1 Kilo" at bounding box center [493, 341] width 491 height 27
type input "Toasted Almonds 1 Kilo"
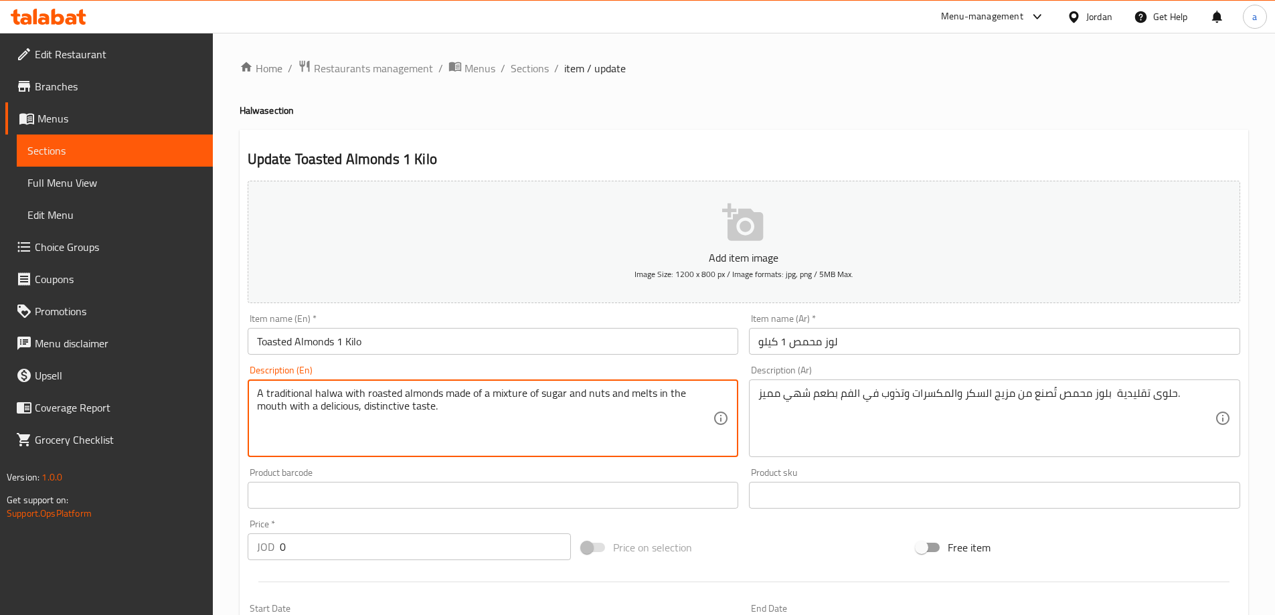
click at [377, 394] on textarea "A traditional halwa with roasted almonds made of a mixture of sugar and nuts an…" at bounding box center [485, 419] width 456 height 64
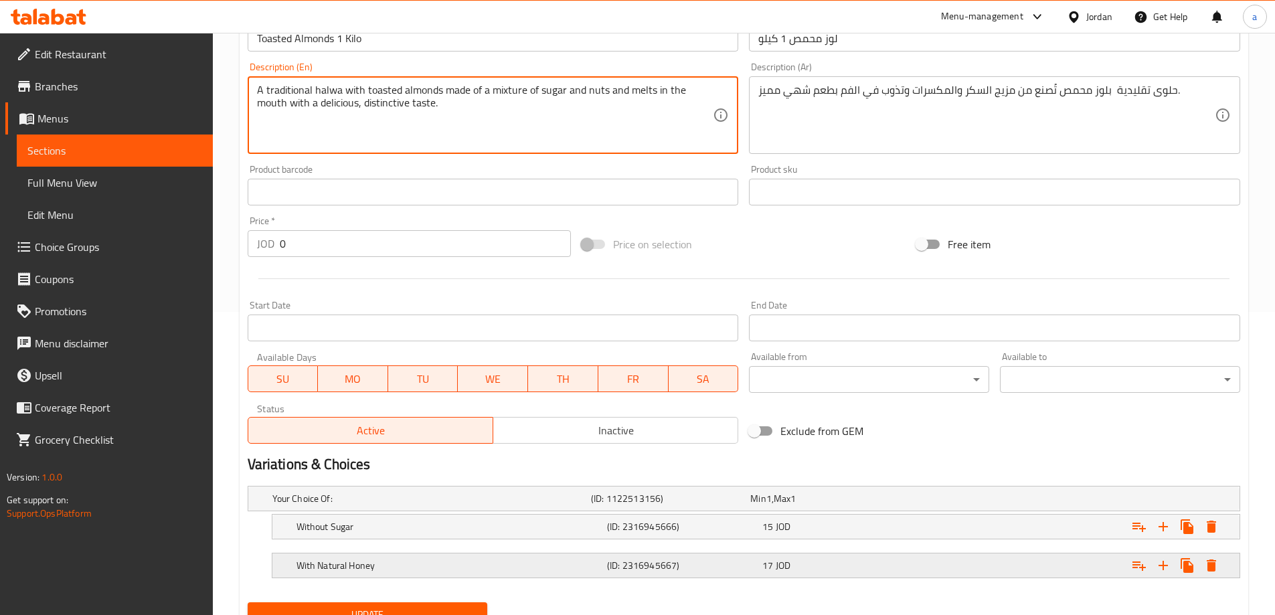
scroll to position [335, 0]
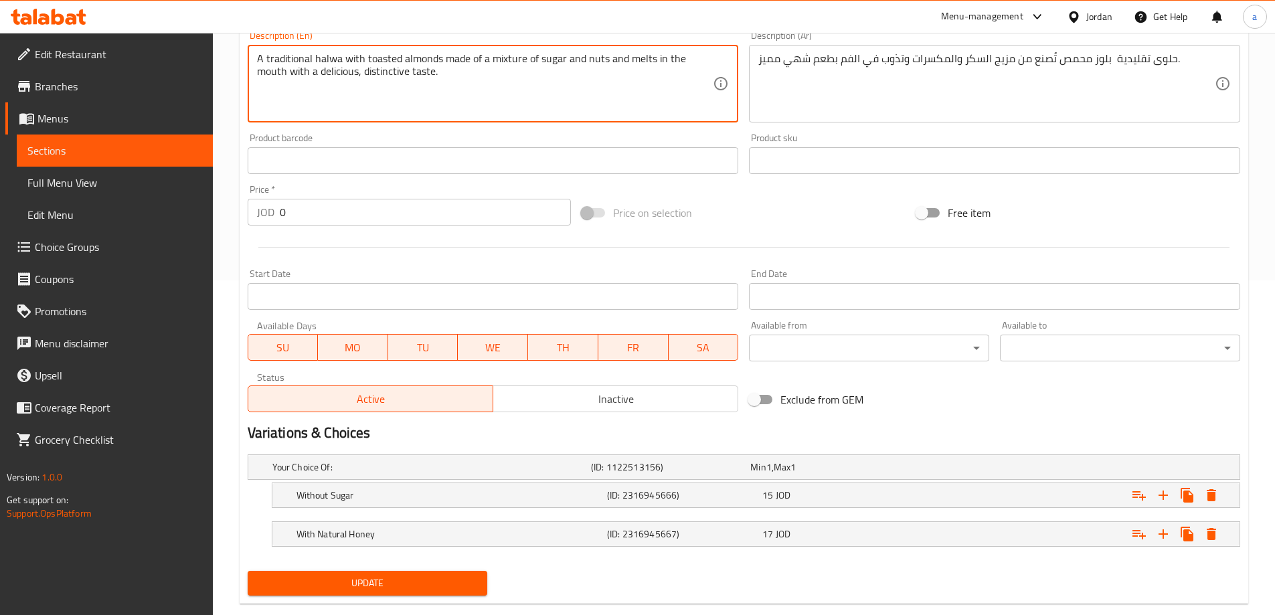
type textarea "A traditional halwa with toasted almonds made of a mixture of sugar and nuts an…"
click at [341, 575] on span "Update" at bounding box center [367, 583] width 219 height 17
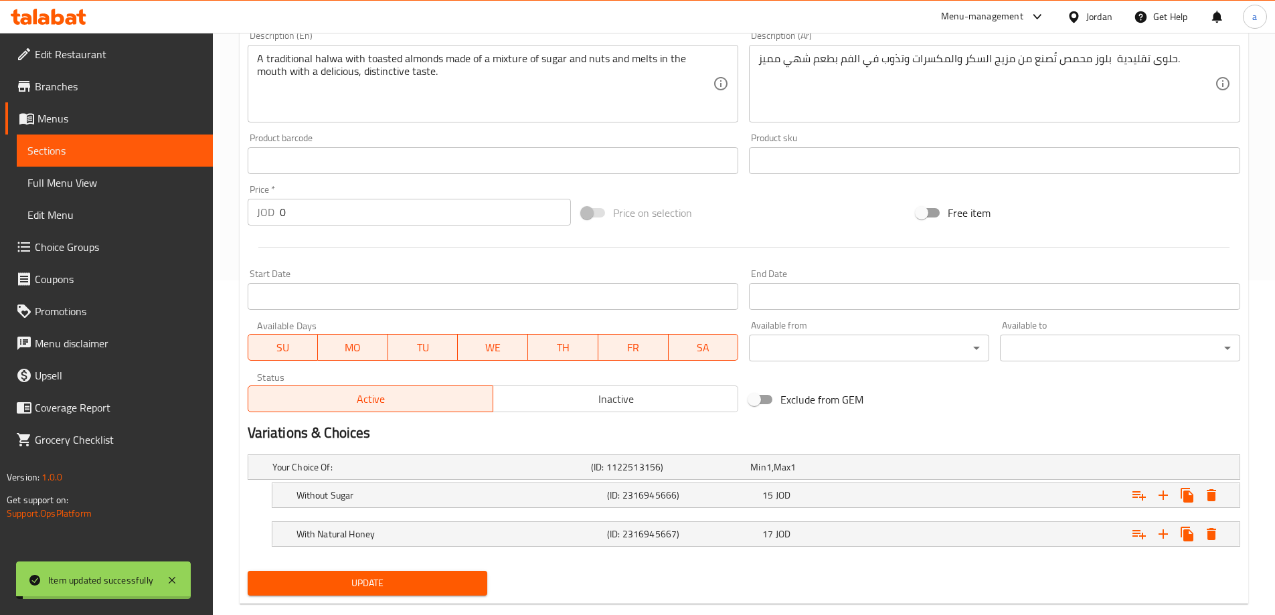
click at [81, 149] on span "Sections" at bounding box center [114, 151] width 175 height 16
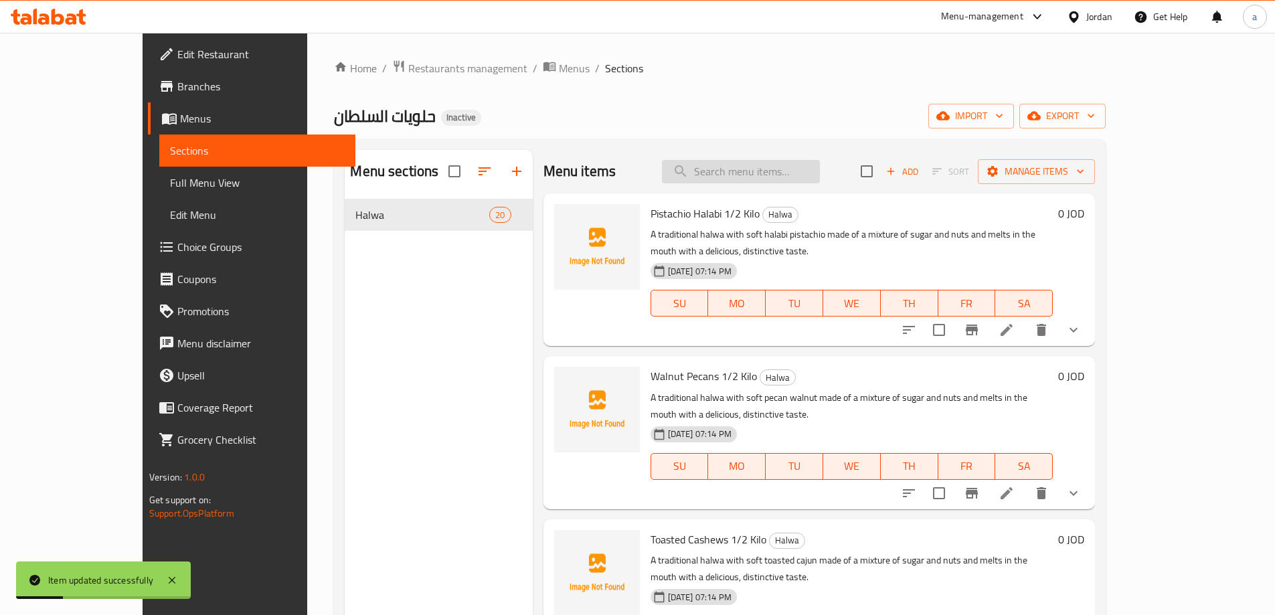
click at [820, 167] on input "search" at bounding box center [741, 171] width 158 height 23
paste input "Roasted Hazelnuts 1 Kilo"
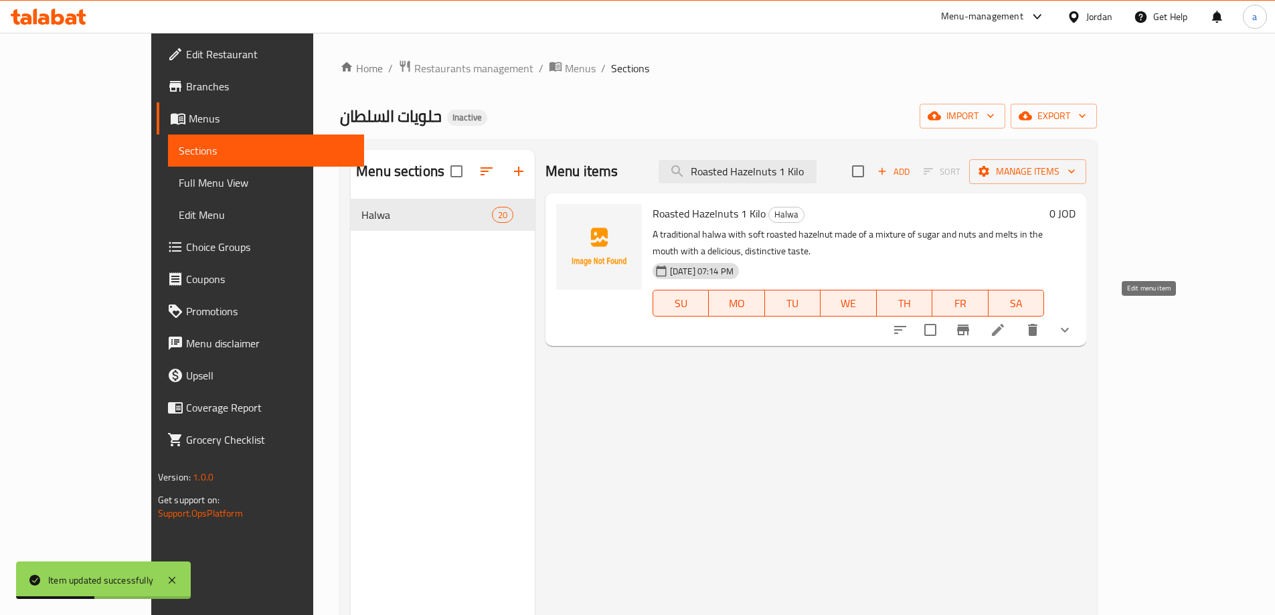
type input "Roasted Hazelnuts 1 Kilo"
click at [1006, 322] on icon at bounding box center [998, 330] width 16 height 16
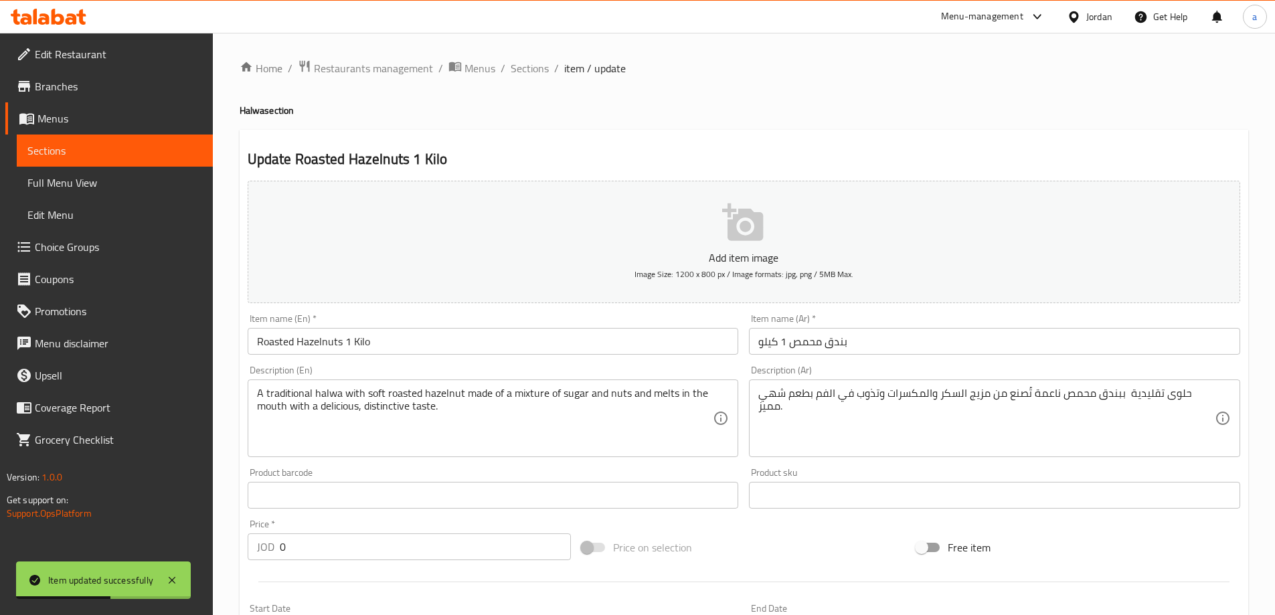
click at [269, 339] on input "Roasted Hazelnuts 1 Kilo" at bounding box center [493, 341] width 491 height 27
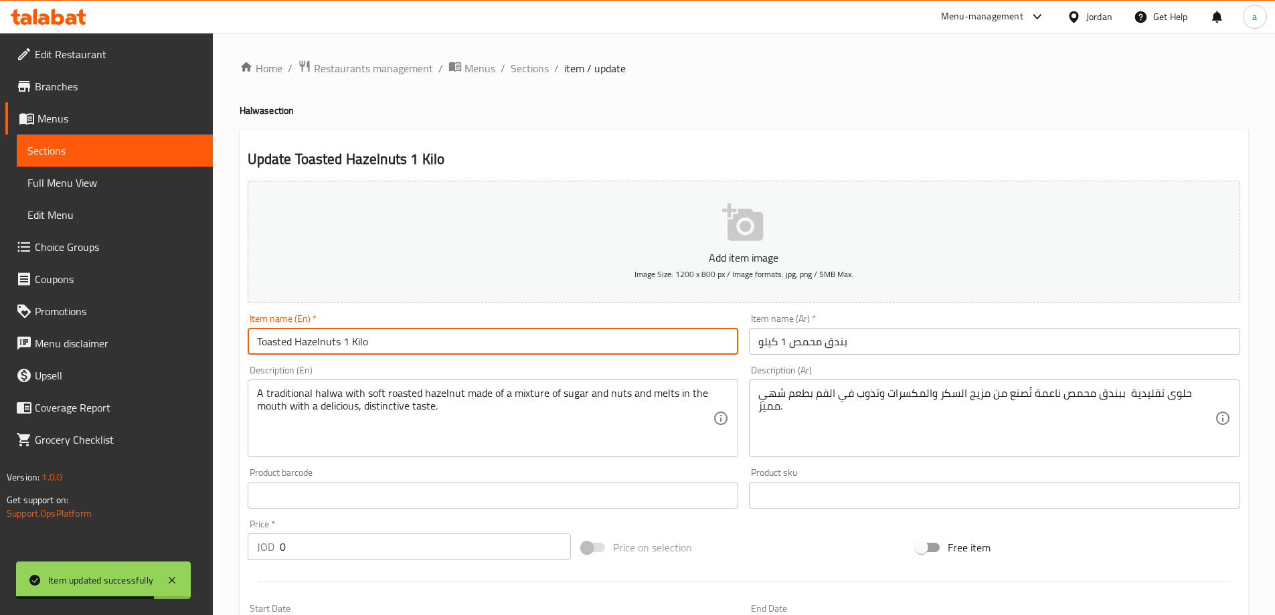
type input "Toasted Hazelnuts 1 Kilo"
click at [397, 392] on textarea "A traditional halwa with soft roasted hazelnut made of a mixture of sugar and n…" at bounding box center [485, 419] width 456 height 64
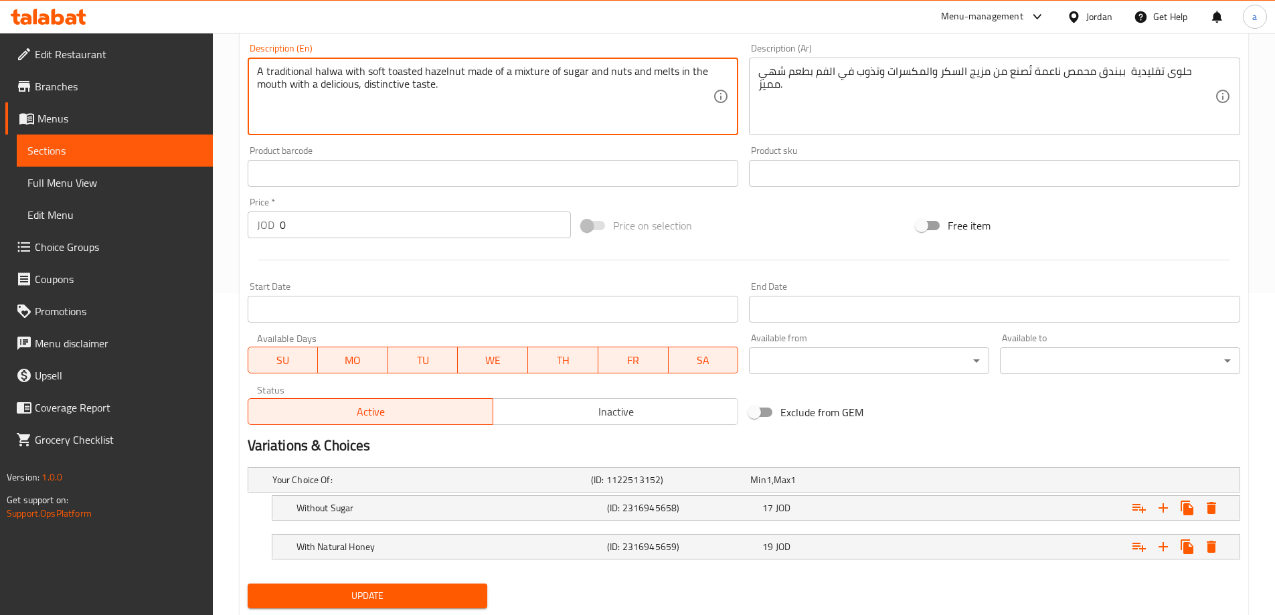
scroll to position [361, 0]
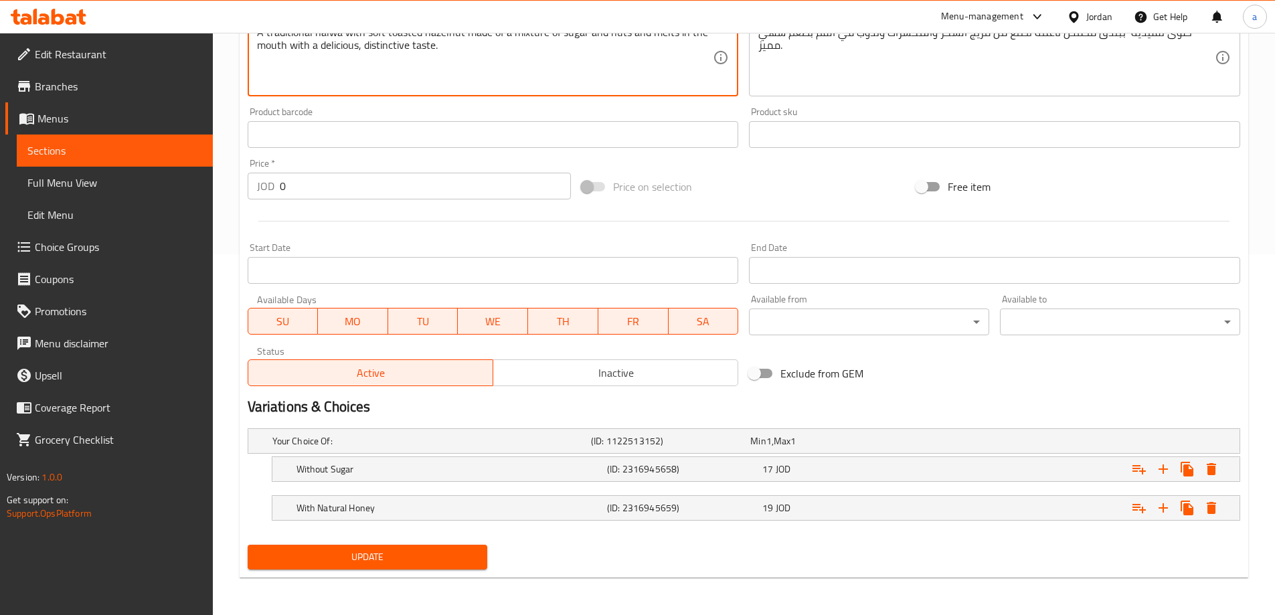
type textarea "A traditional halwa with soft toasted hazelnut made of a mixture of sugar and n…"
click at [418, 553] on span "Update" at bounding box center [367, 557] width 219 height 17
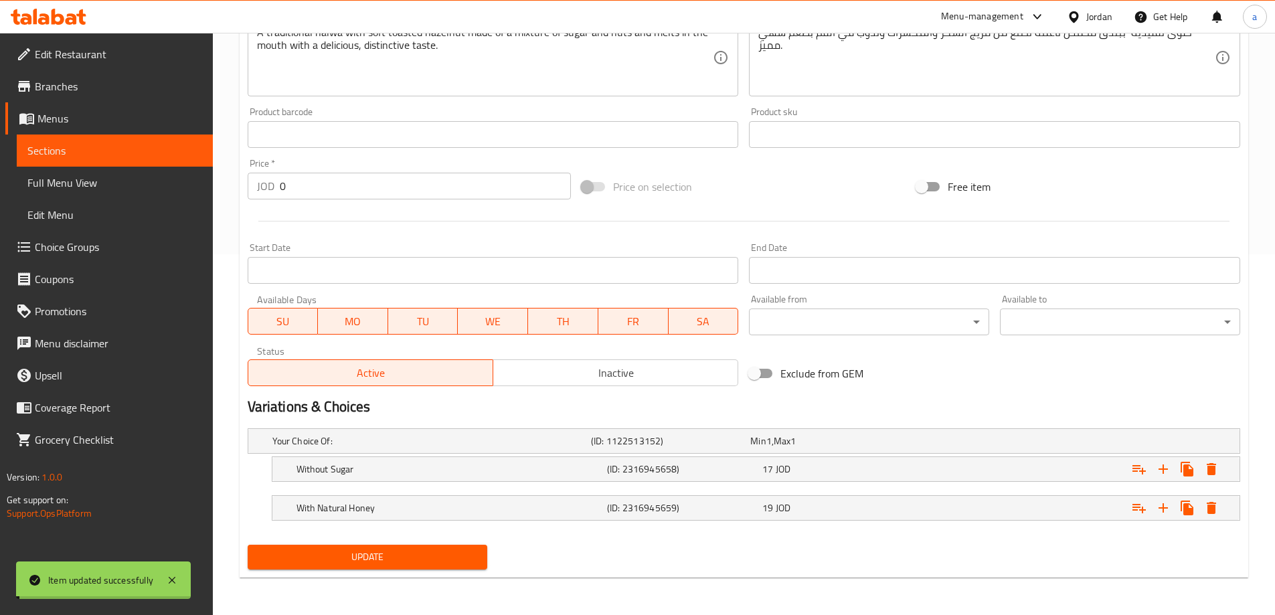
click at [143, 149] on span "Sections" at bounding box center [114, 151] width 175 height 16
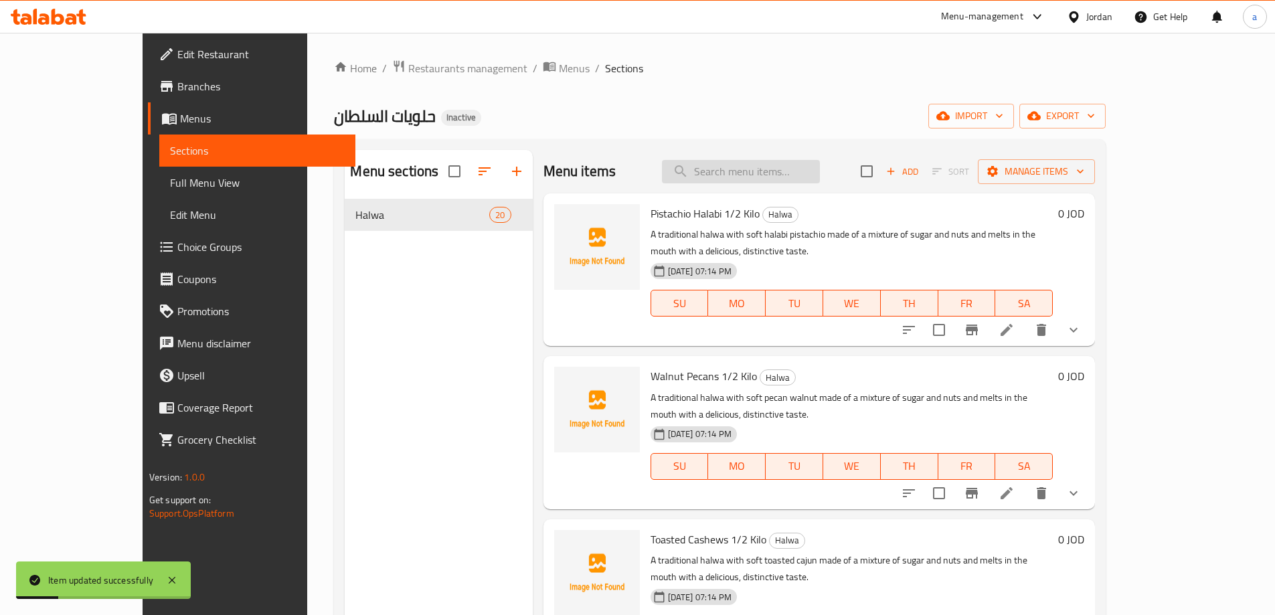
click at [806, 175] on input "search" at bounding box center [741, 171] width 158 height 23
paste input "Toasted Cashews 1 Kilo"
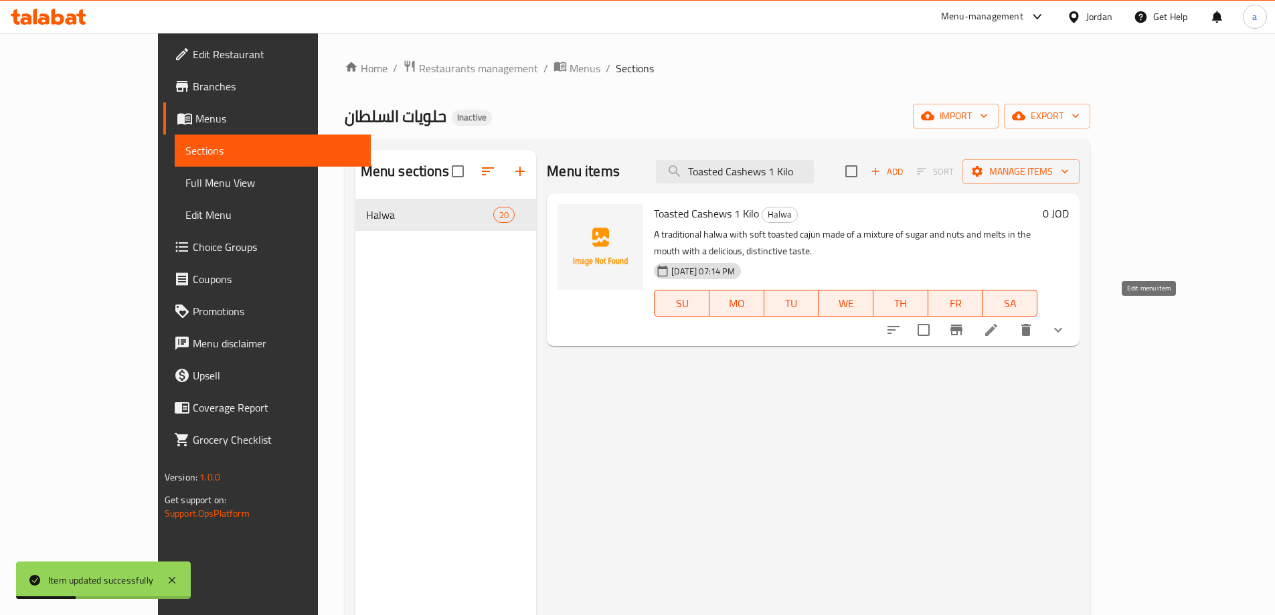
type input "Toasted Cashews 1 Kilo"
click at [999, 322] on icon at bounding box center [991, 330] width 16 height 16
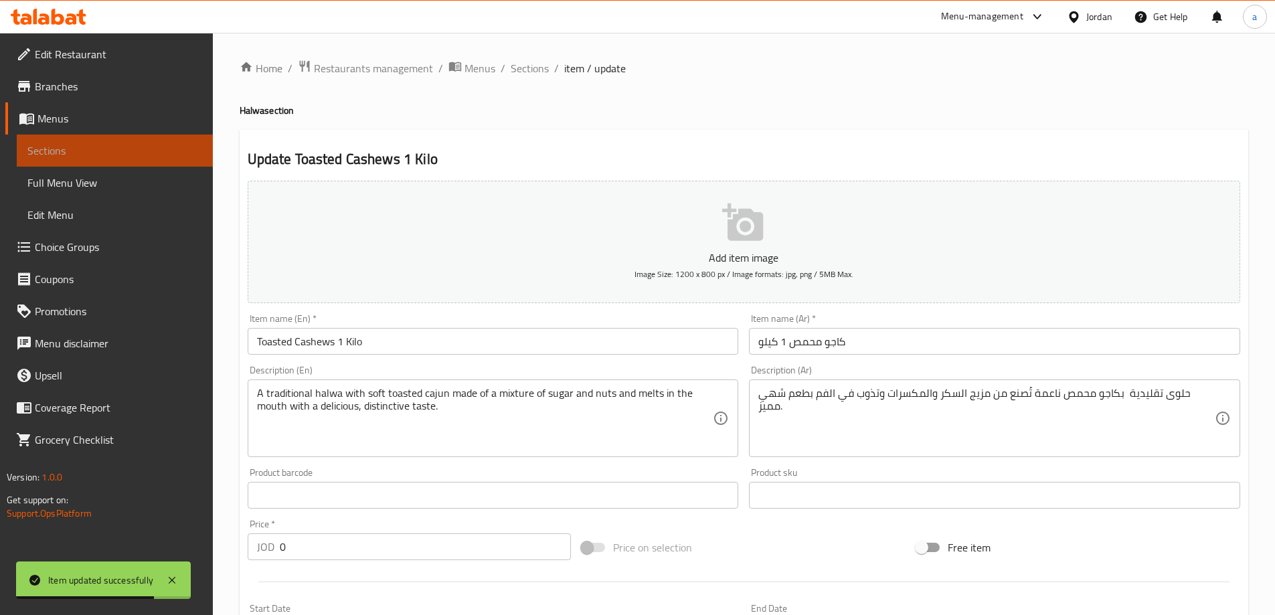
click at [89, 151] on span "Sections" at bounding box center [114, 151] width 175 height 16
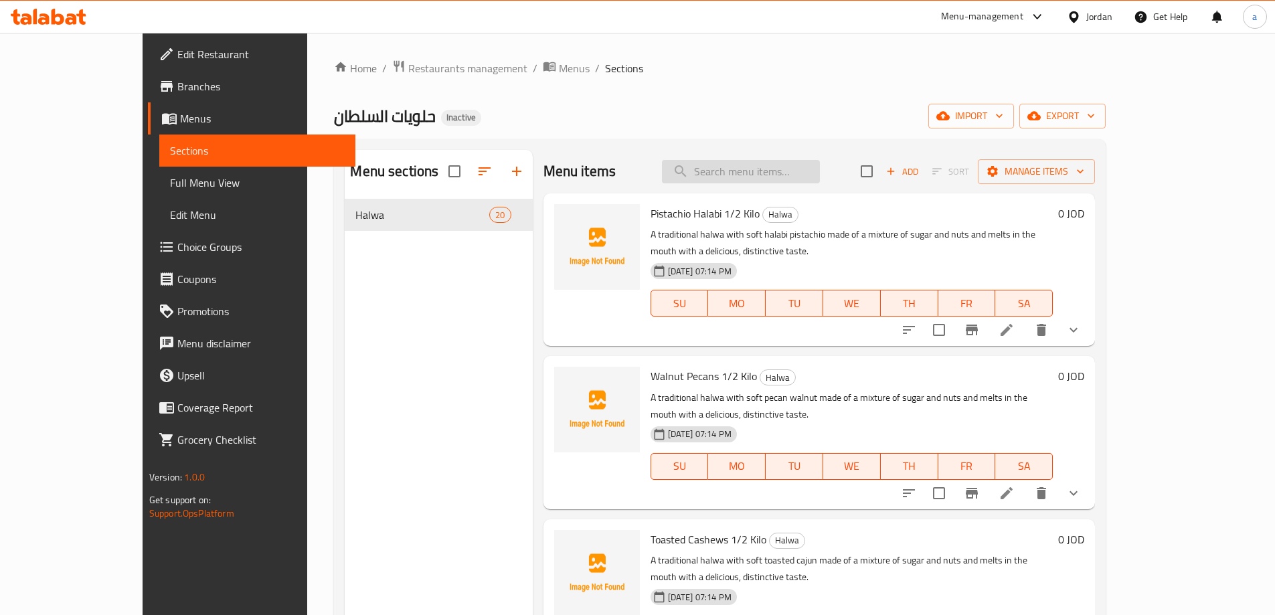
click at [713, 165] on input "search" at bounding box center [741, 171] width 158 height 23
paste input "Toasted Cashews 1/2 Kilo"
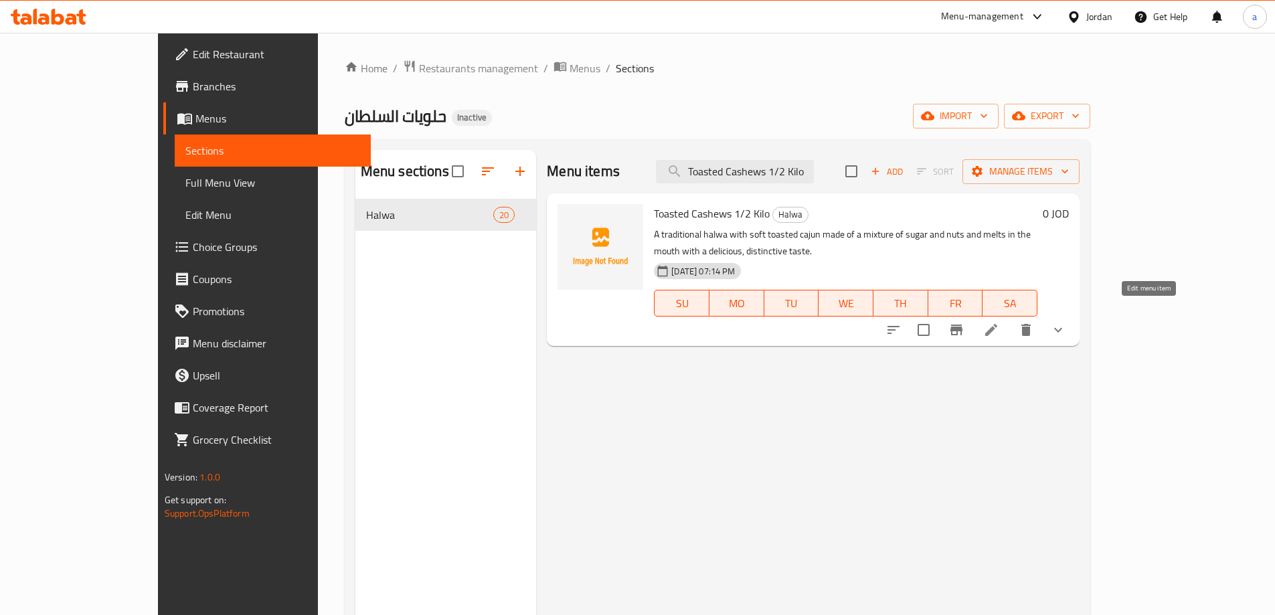
type input "Toasted Cashews 1/2 Kilo"
click at [999, 322] on icon at bounding box center [991, 330] width 16 height 16
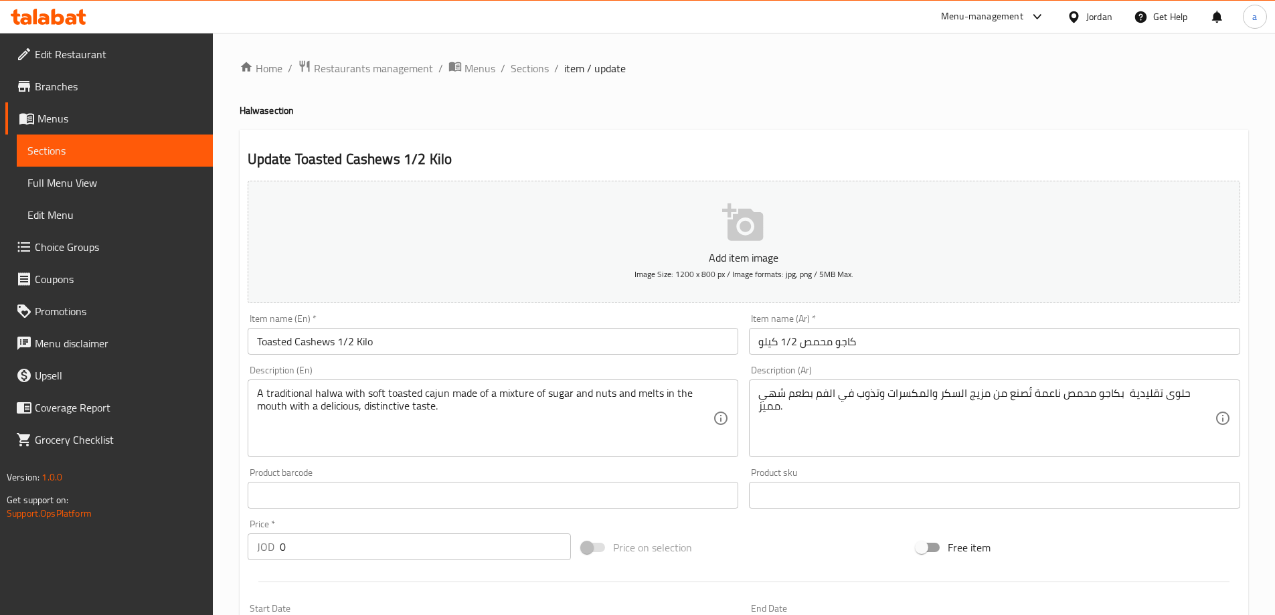
click at [119, 152] on span "Sections" at bounding box center [114, 151] width 175 height 16
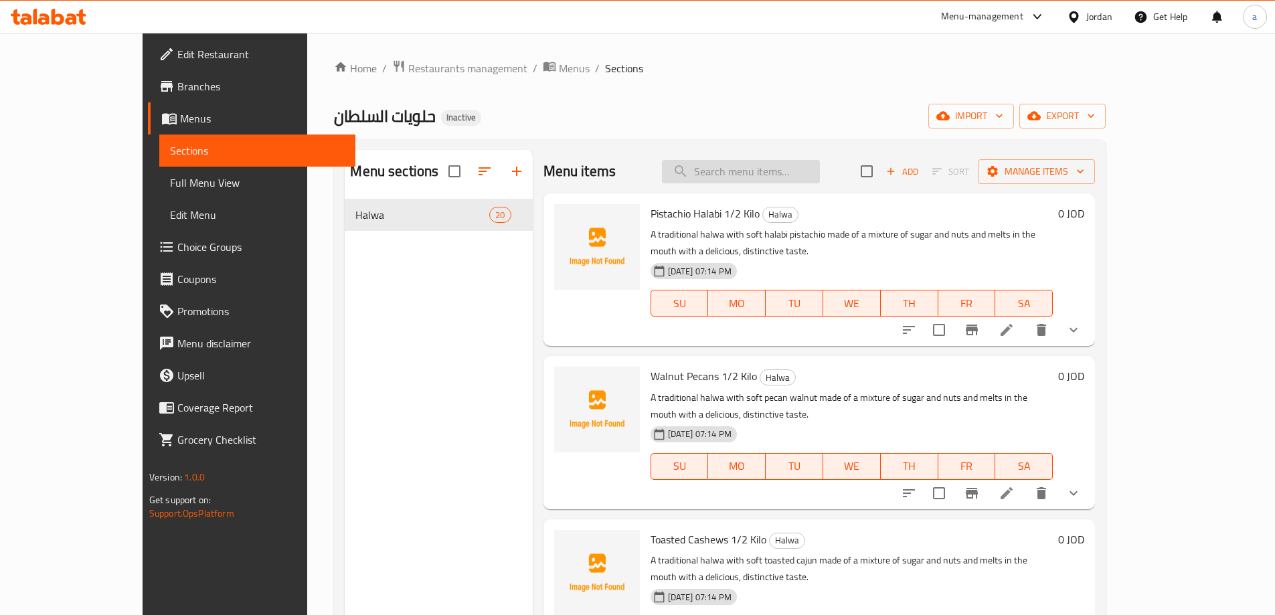
click at [798, 162] on input "search" at bounding box center [741, 171] width 158 height 23
paste input "Halabi with Almonds 1/2 Kilo"
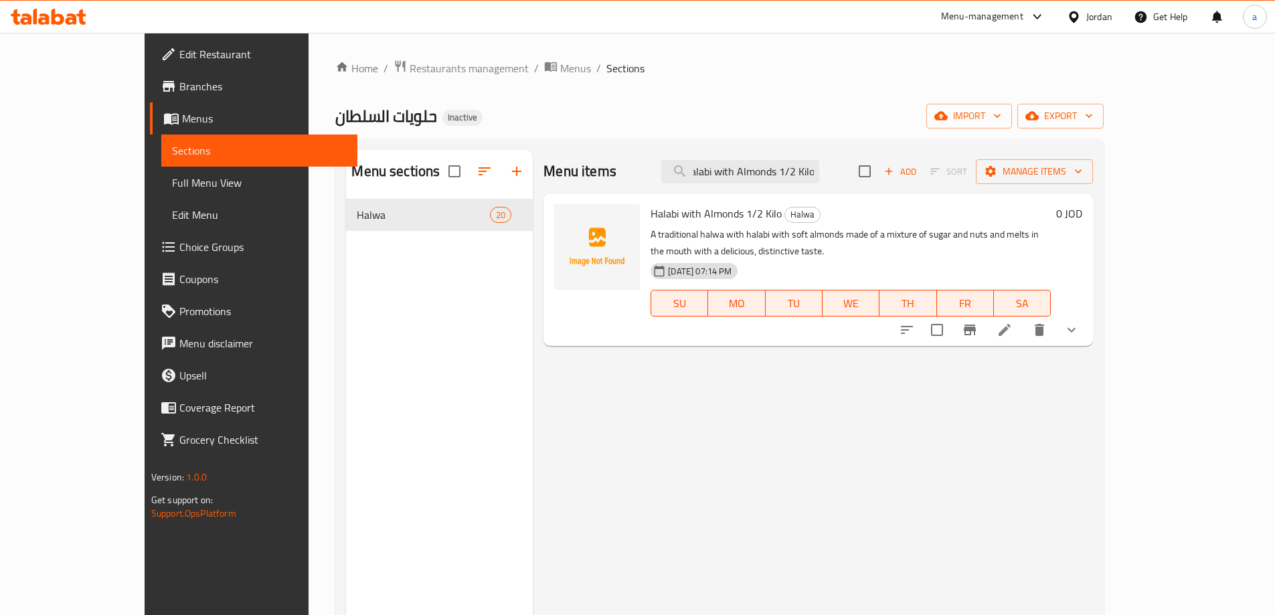
type input "Halabi with Almonds 1/2 Kilo"
click at [1010, 324] on icon at bounding box center [1004, 330] width 12 height 12
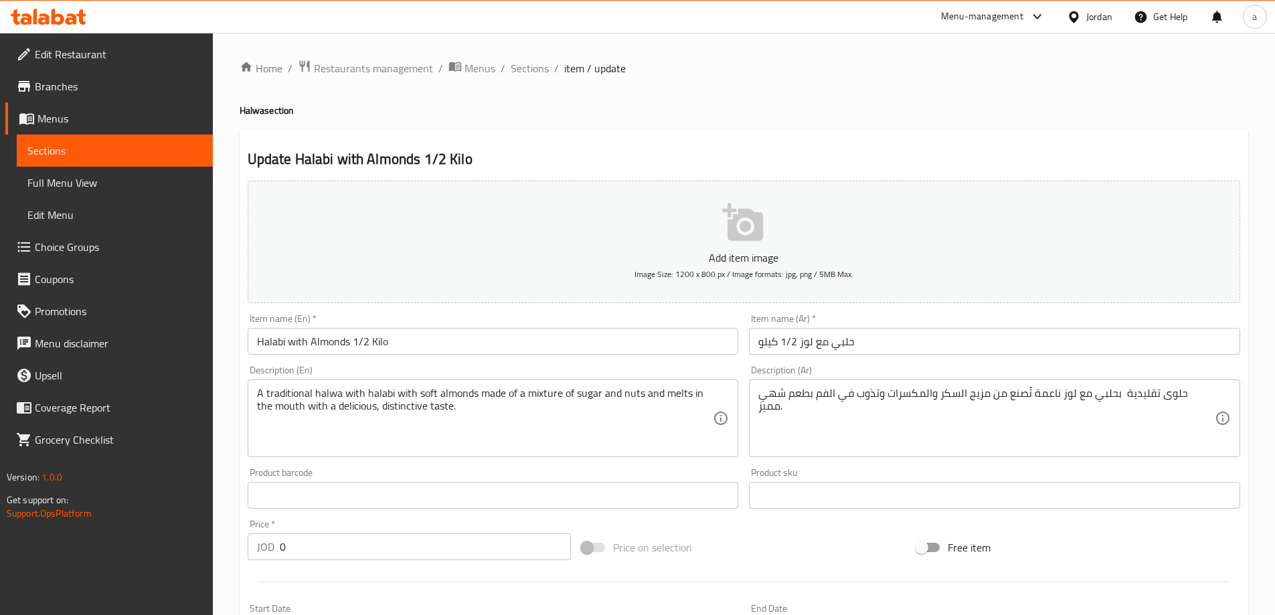
click at [448, 341] on input "Halabi with Almonds 1/2 Kilo" at bounding box center [493, 341] width 491 height 27
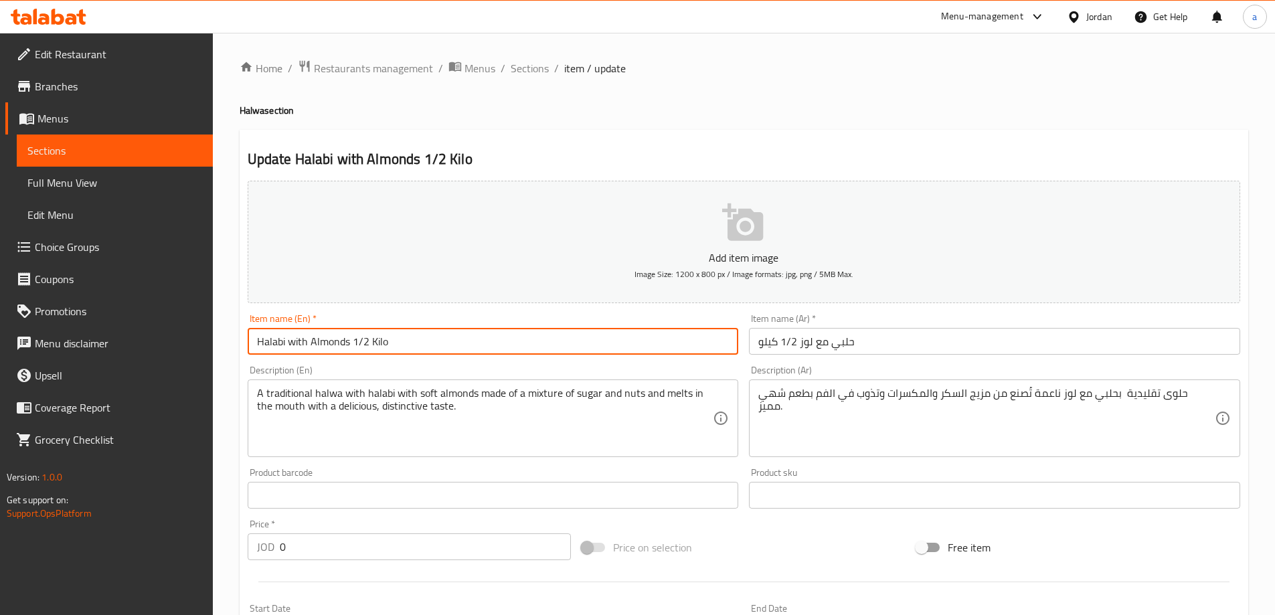
click at [448, 341] on input "Halabi with Almonds 1/2 Kilo" at bounding box center [493, 341] width 491 height 27
type input "Halabi With Almonds 1/2 Kilo"
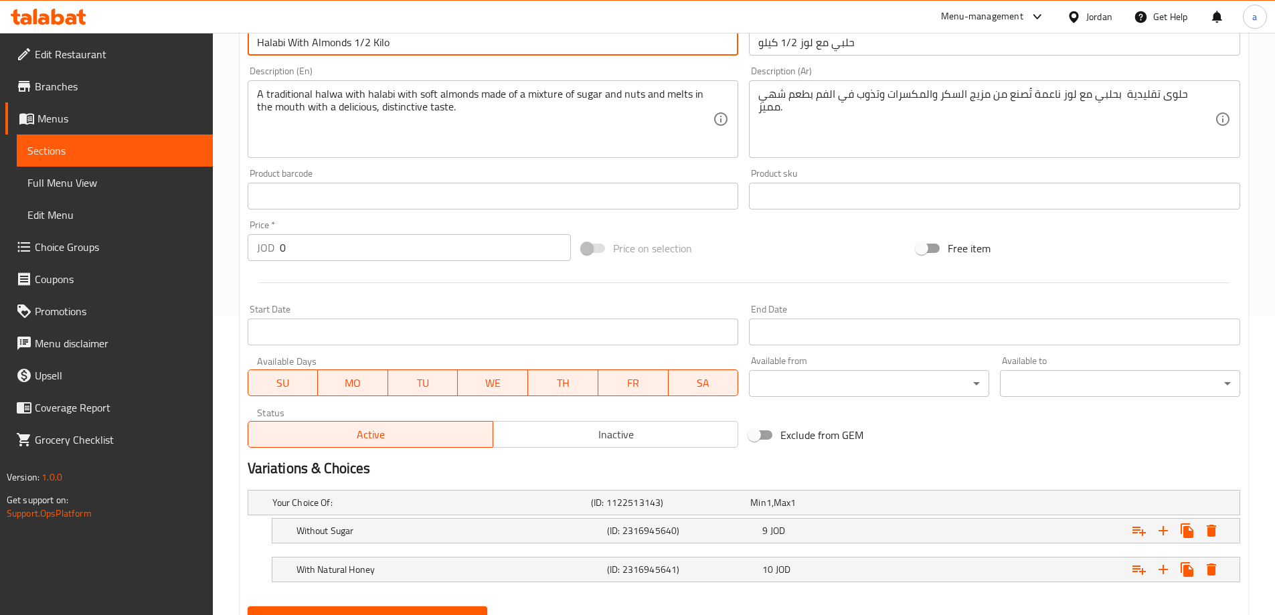
scroll to position [361, 0]
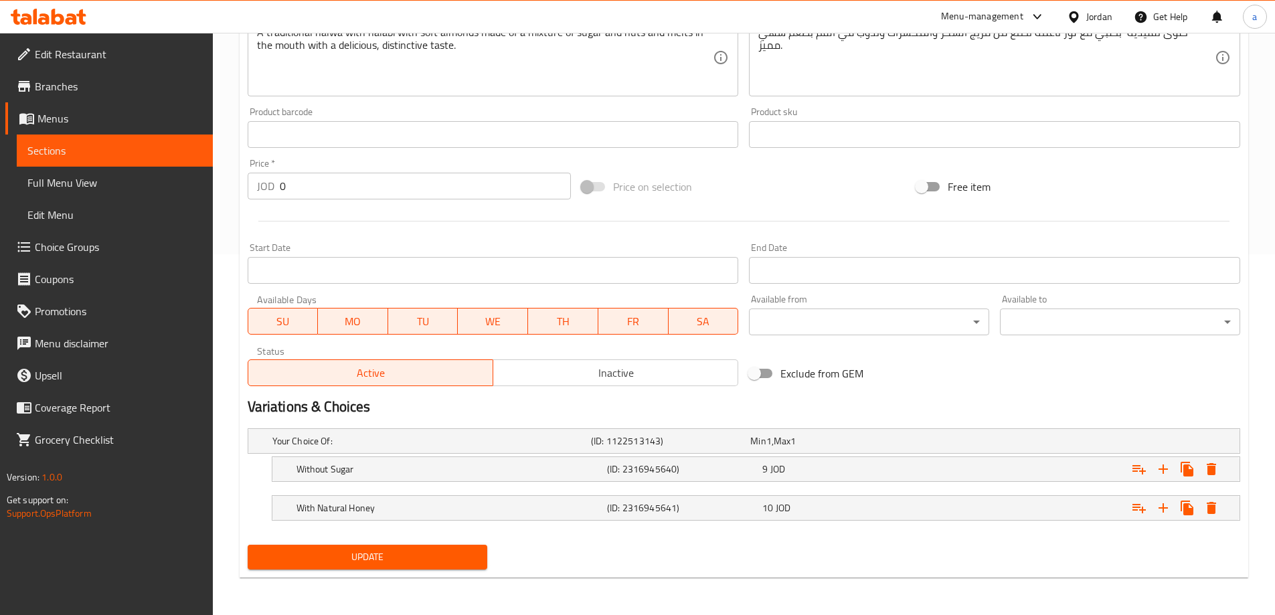
click at [367, 545] on button "Update" at bounding box center [368, 557] width 240 height 25
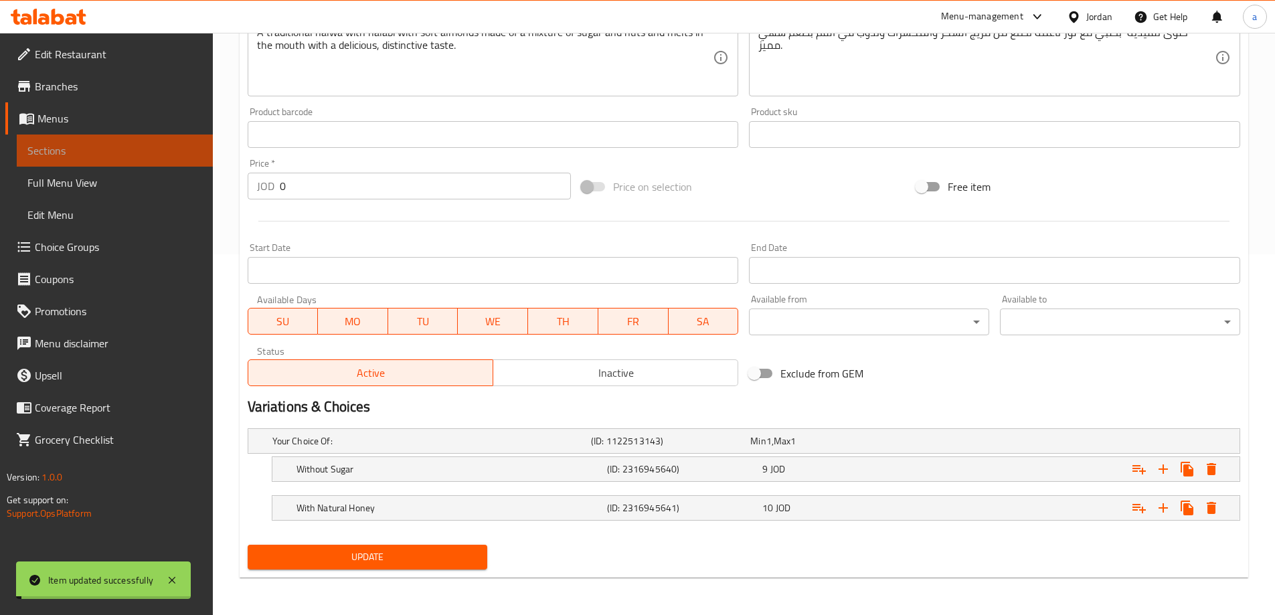
click at [126, 147] on span "Sections" at bounding box center [114, 151] width 175 height 16
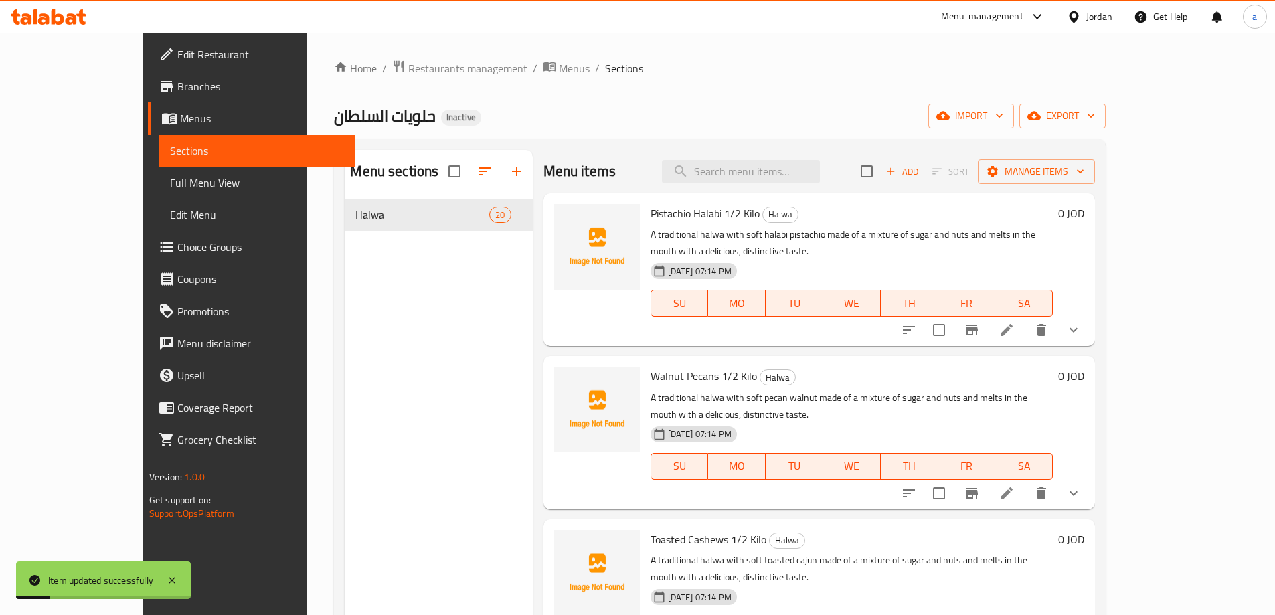
click at [804, 156] on div "Menu items Add Sort Manage items" at bounding box center [819, 171] width 552 height 43
click at [806, 165] on input "search" at bounding box center [741, 171] width 158 height 23
paste input "Walnuts with Almonds 1/2 Kilo"
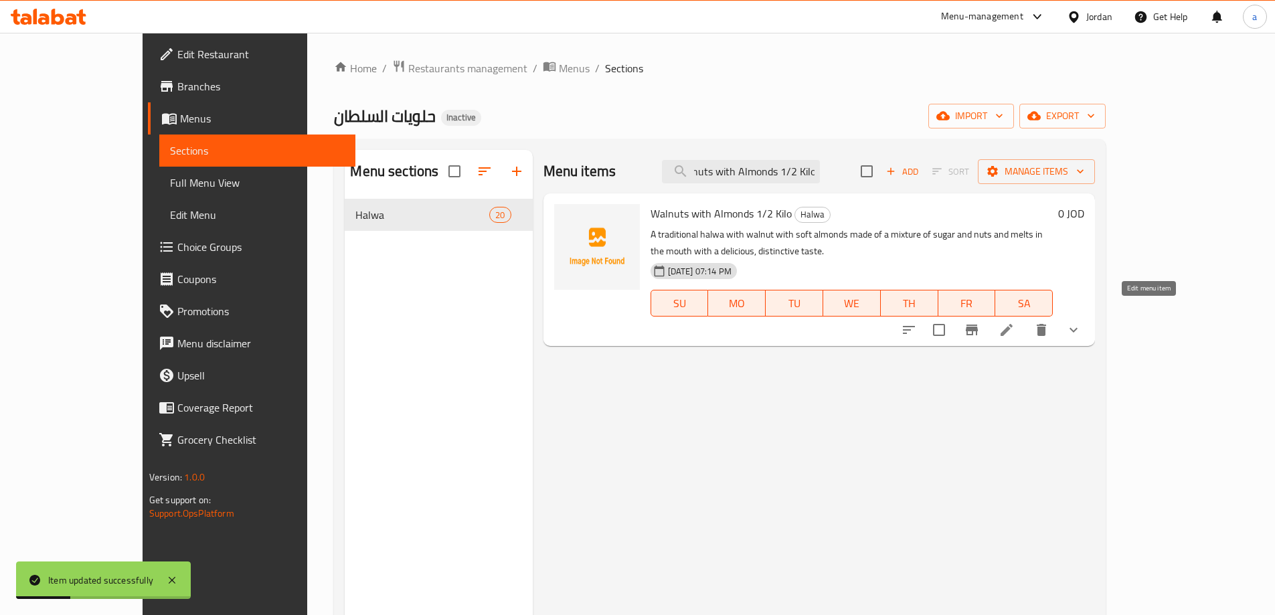
type input "Walnuts with Almonds 1/2 Kilo"
click at [1014, 322] on icon at bounding box center [1006, 330] width 16 height 16
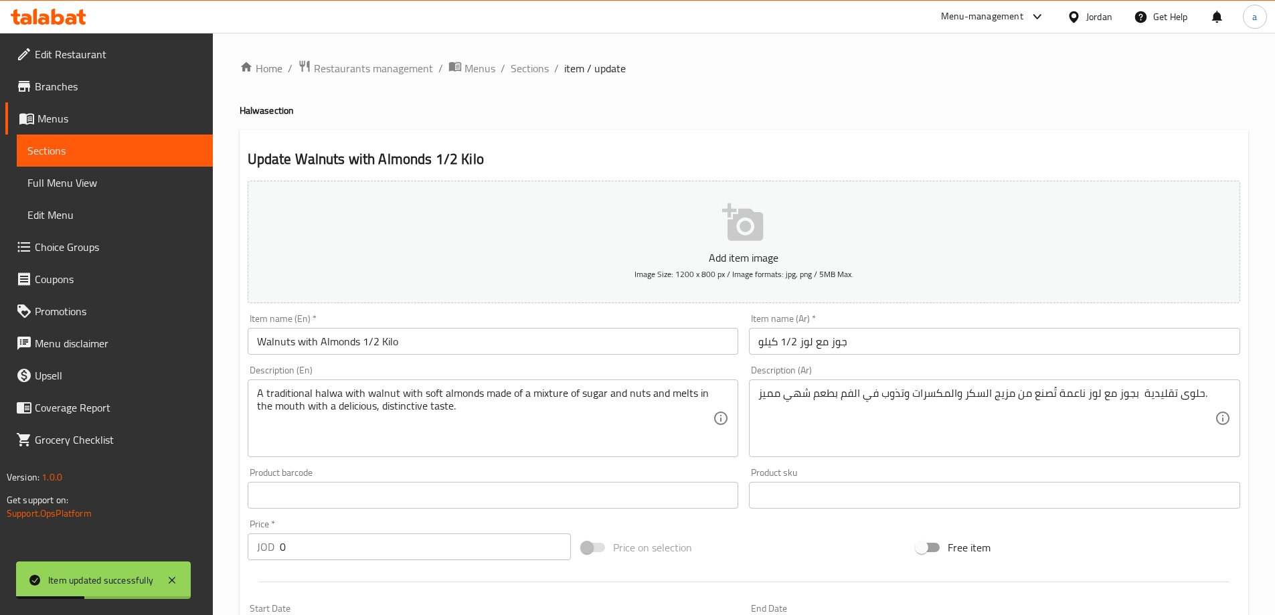
click at [486, 338] on input "Walnuts with Almonds 1/2 Kilo" at bounding box center [493, 341] width 491 height 27
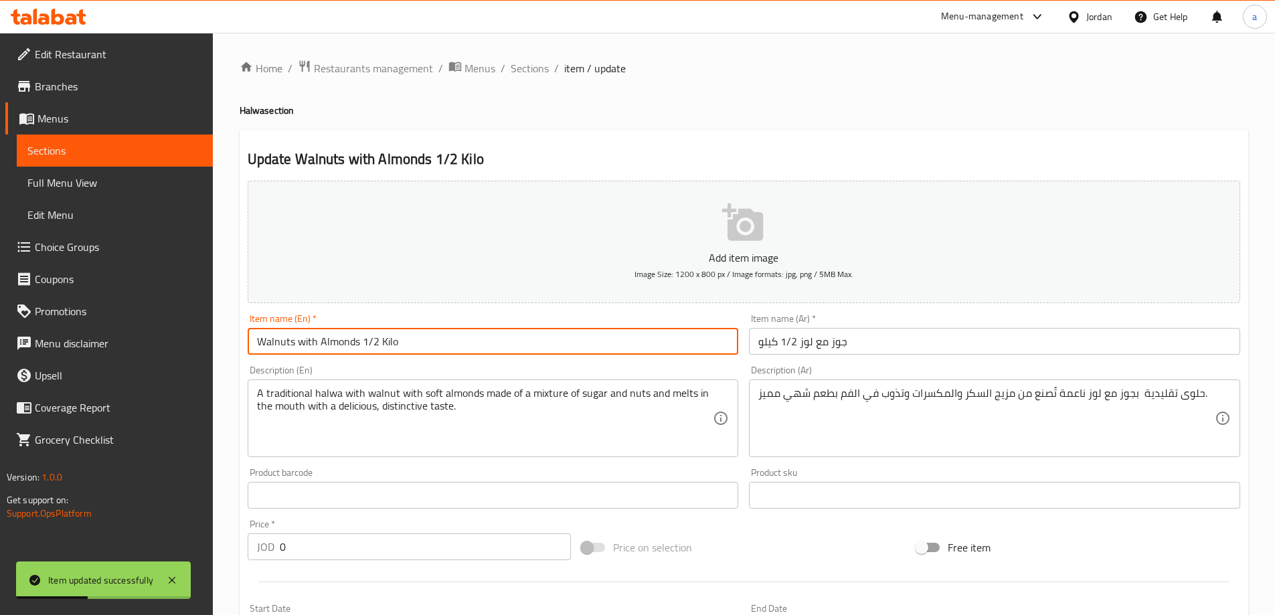
click at [486, 338] on input "Walnuts with Almonds 1/2 Kilo" at bounding box center [493, 341] width 491 height 27
type input "Walnuts With Almonds 1/2 Kilo"
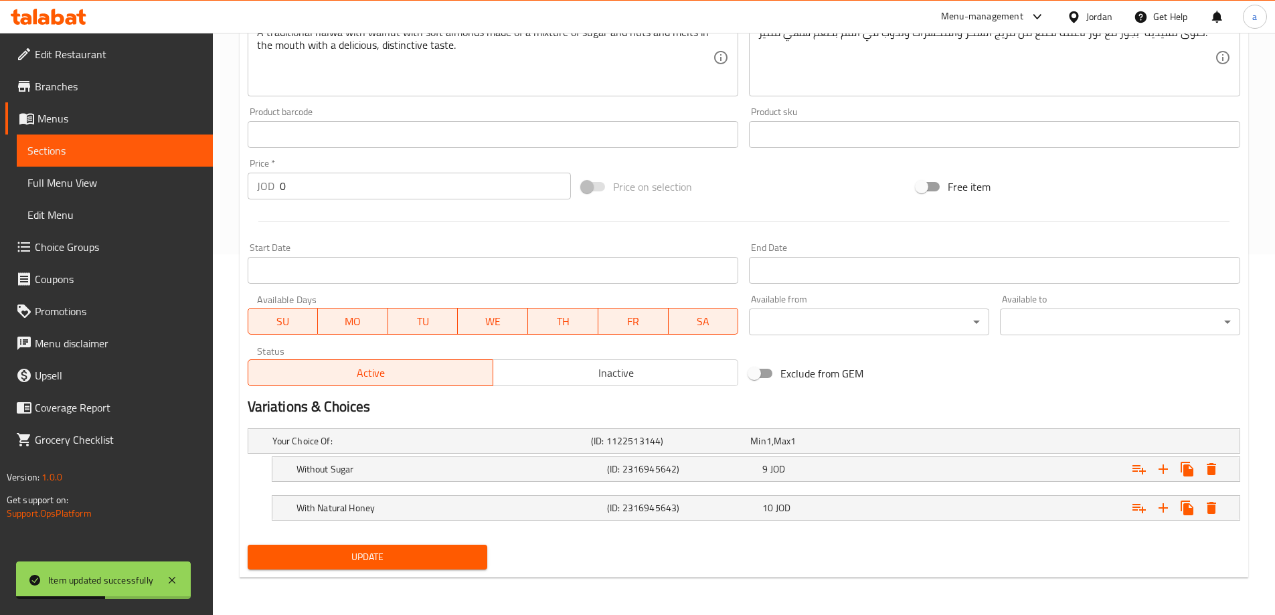
click at [391, 558] on span "Update" at bounding box center [367, 557] width 219 height 17
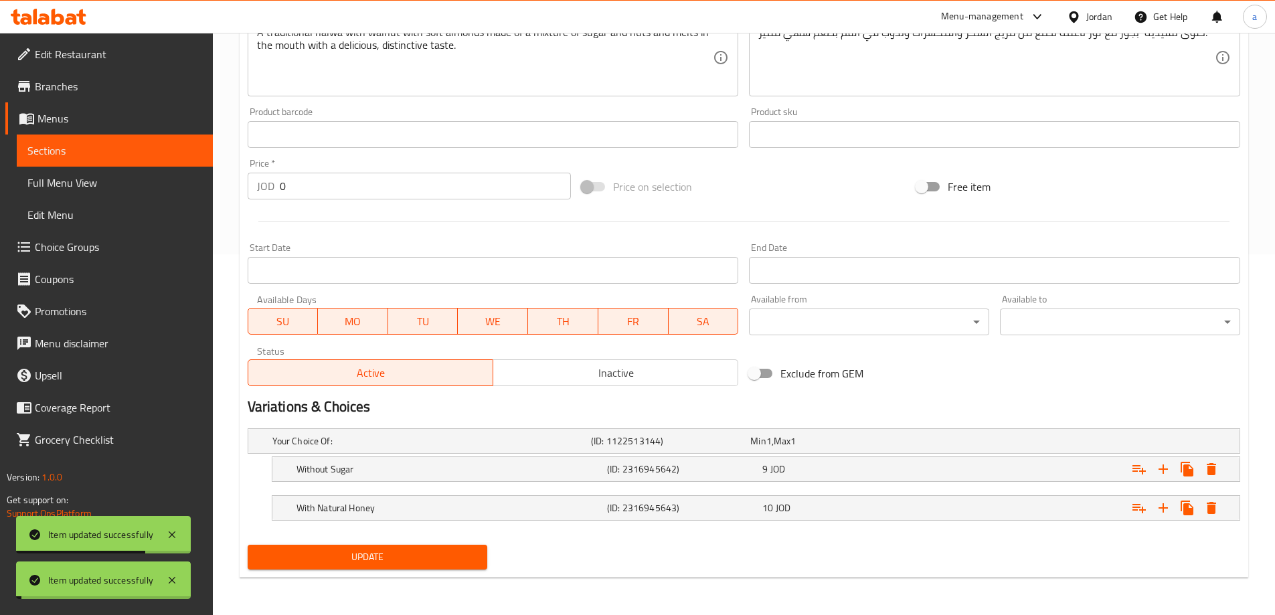
click at [110, 146] on span "Sections" at bounding box center [114, 151] width 175 height 16
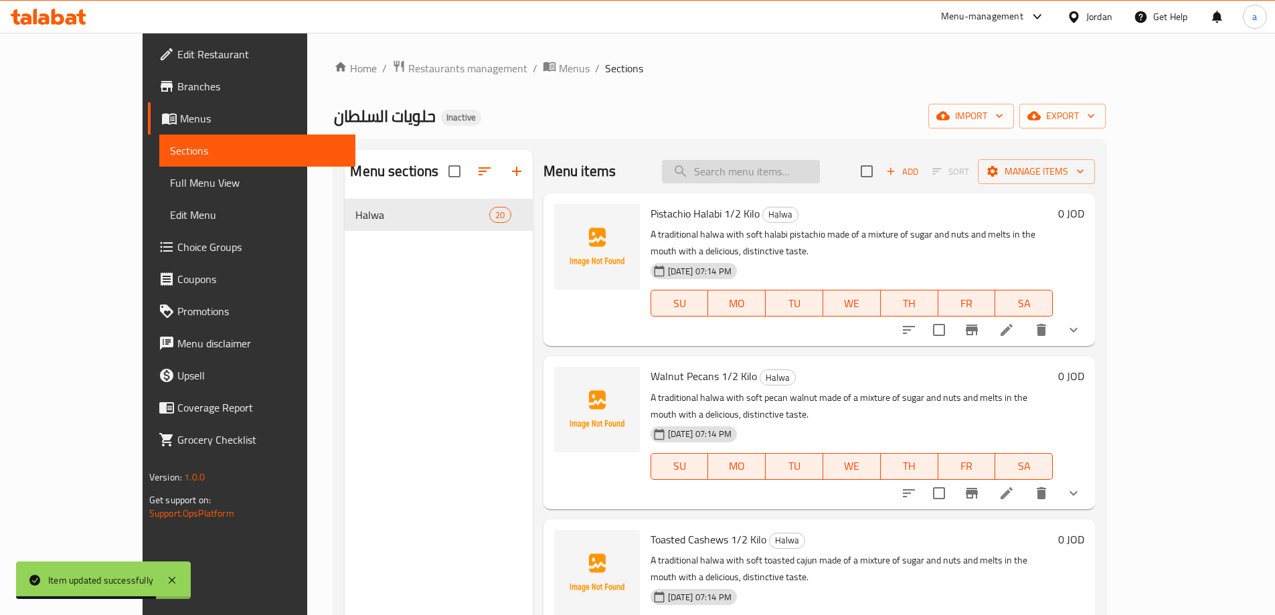
click at [744, 175] on input "search" at bounding box center [741, 171] width 158 height 23
paste input "Plain without Filling 1/2 Kilo"
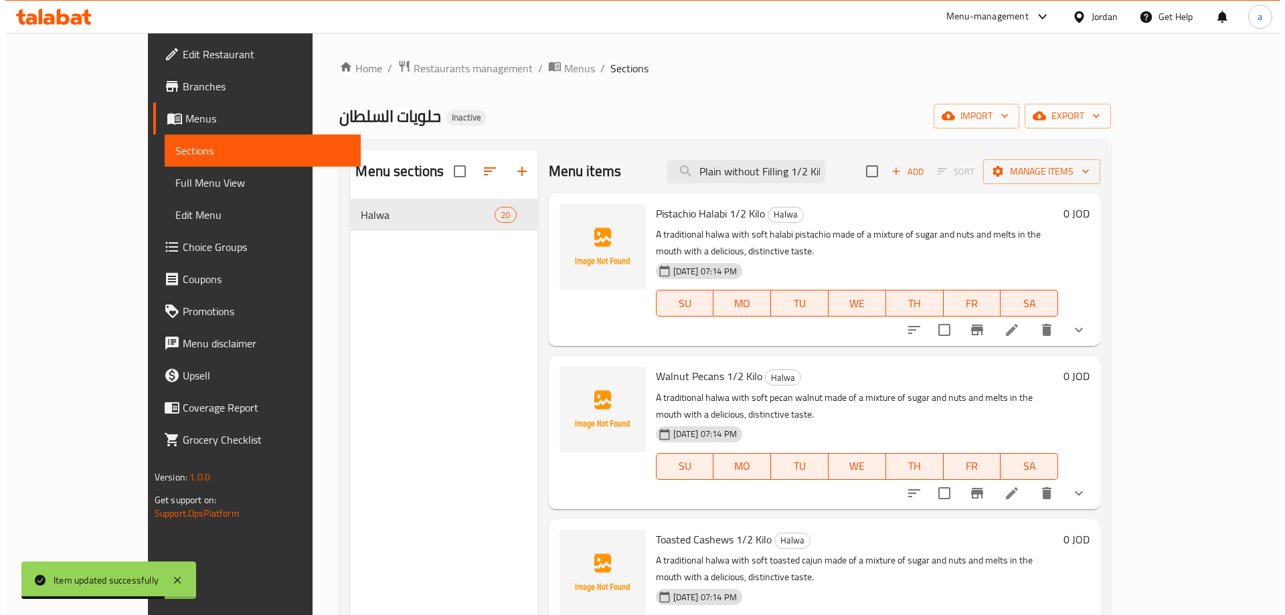
scroll to position [0, 6]
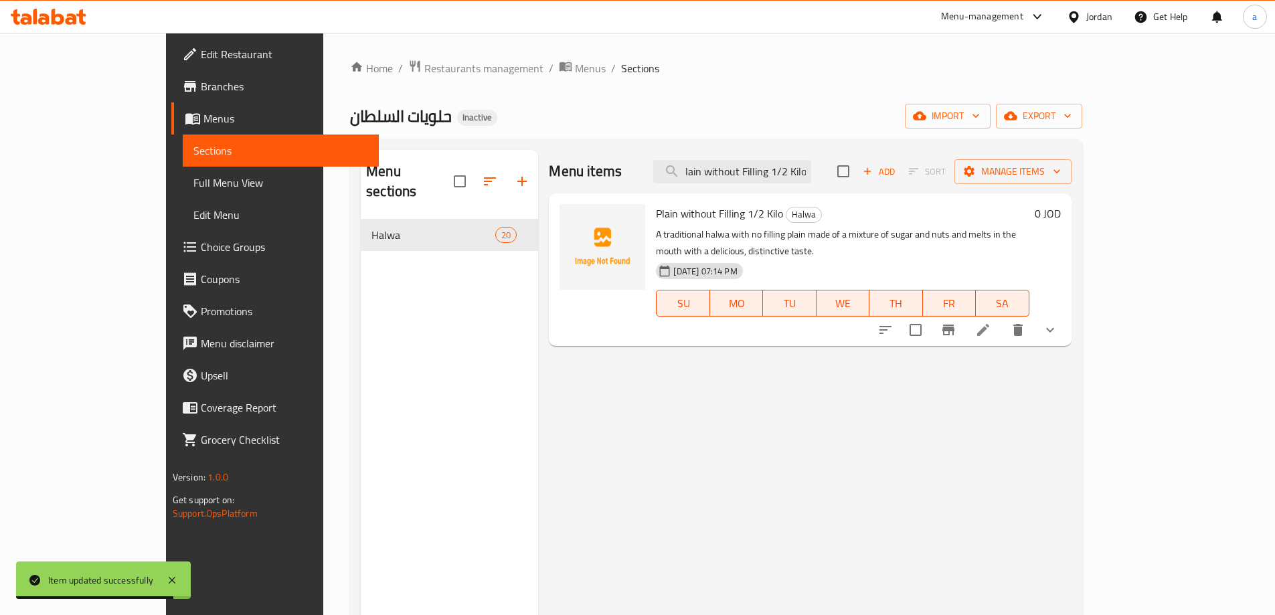
type input "Plain without Filling 1/2 Kilo"
click at [1002, 322] on li at bounding box center [982, 330] width 37 height 24
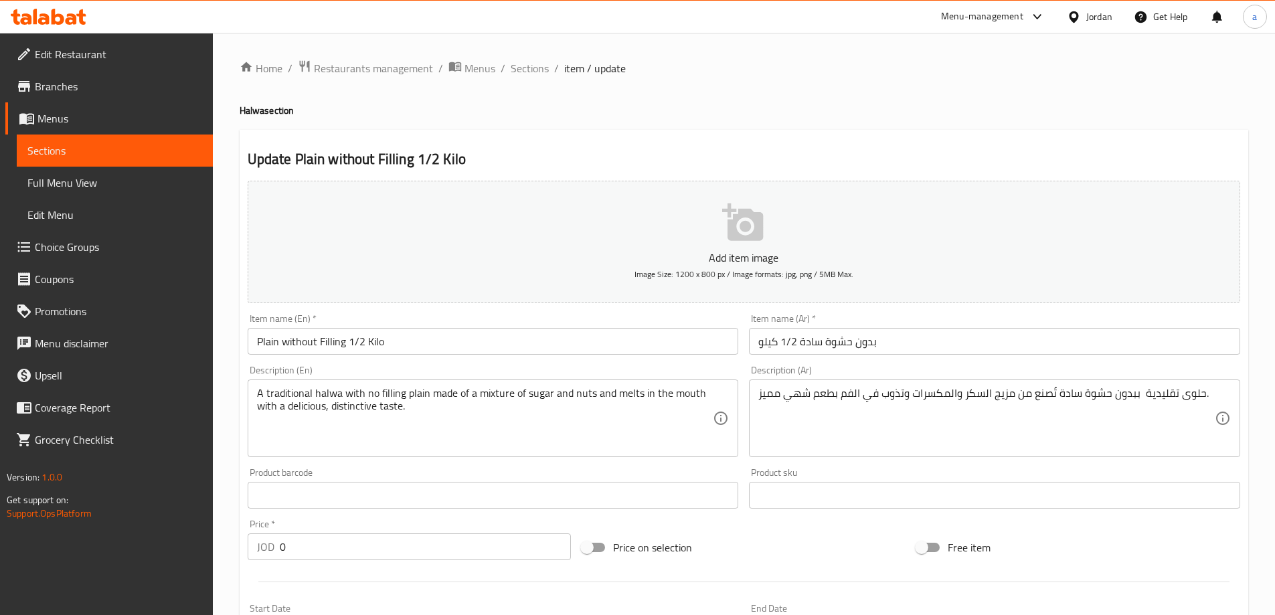
click at [404, 347] on input "Plain without Filling 1/2 Kilo" at bounding box center [493, 341] width 491 height 27
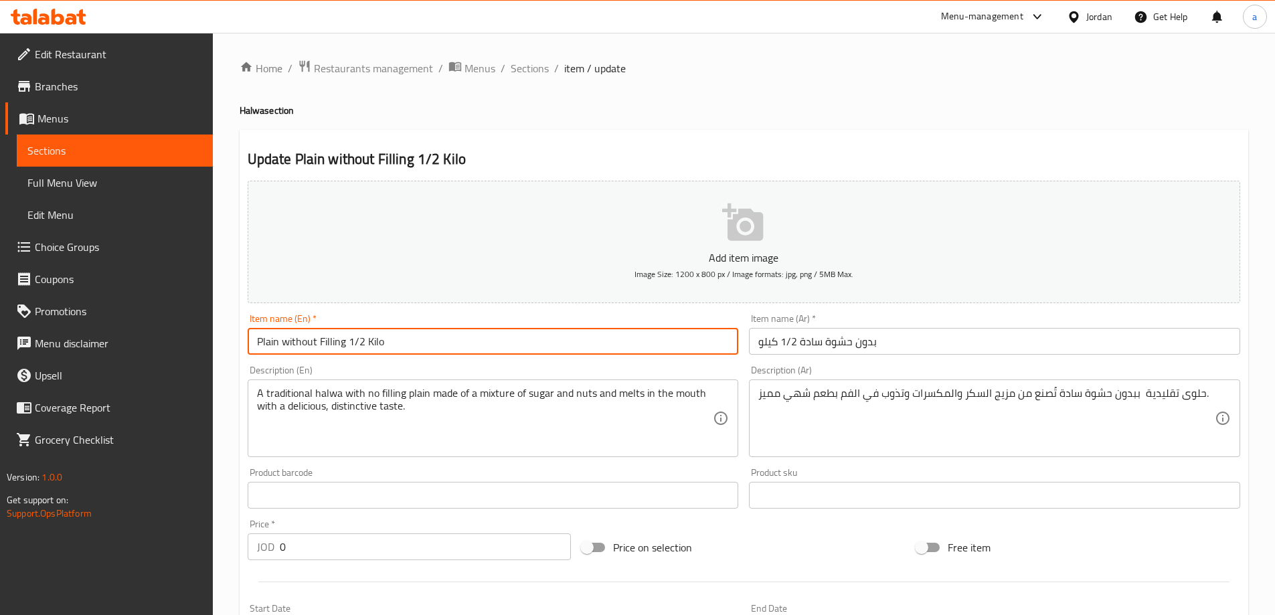
click at [404, 347] on input "Plain without Filling 1/2 Kilo" at bounding box center [493, 341] width 491 height 27
type input "Plain Without Filling 1/2 Kilo"
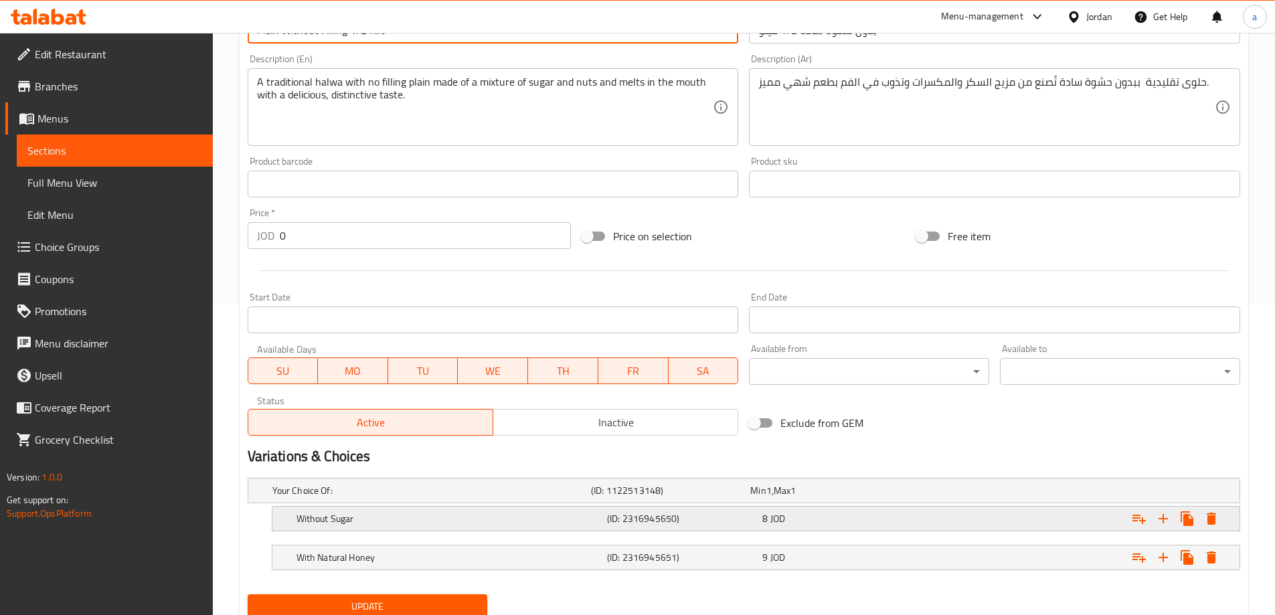
scroll to position [361, 0]
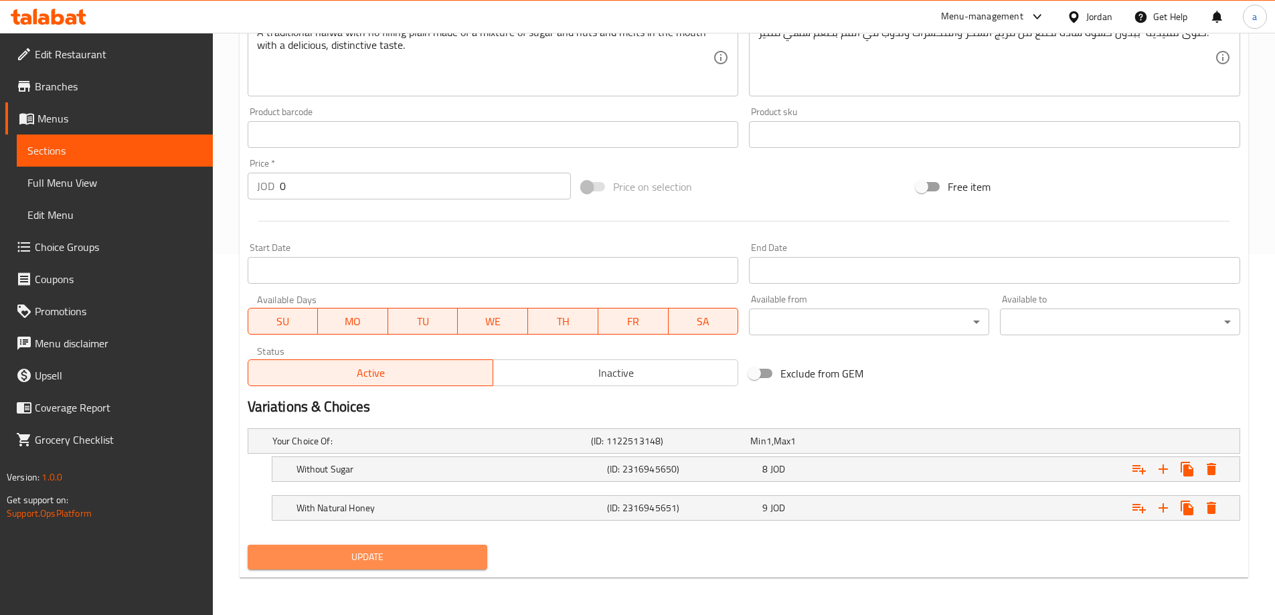
click at [388, 546] on button "Update" at bounding box center [368, 557] width 240 height 25
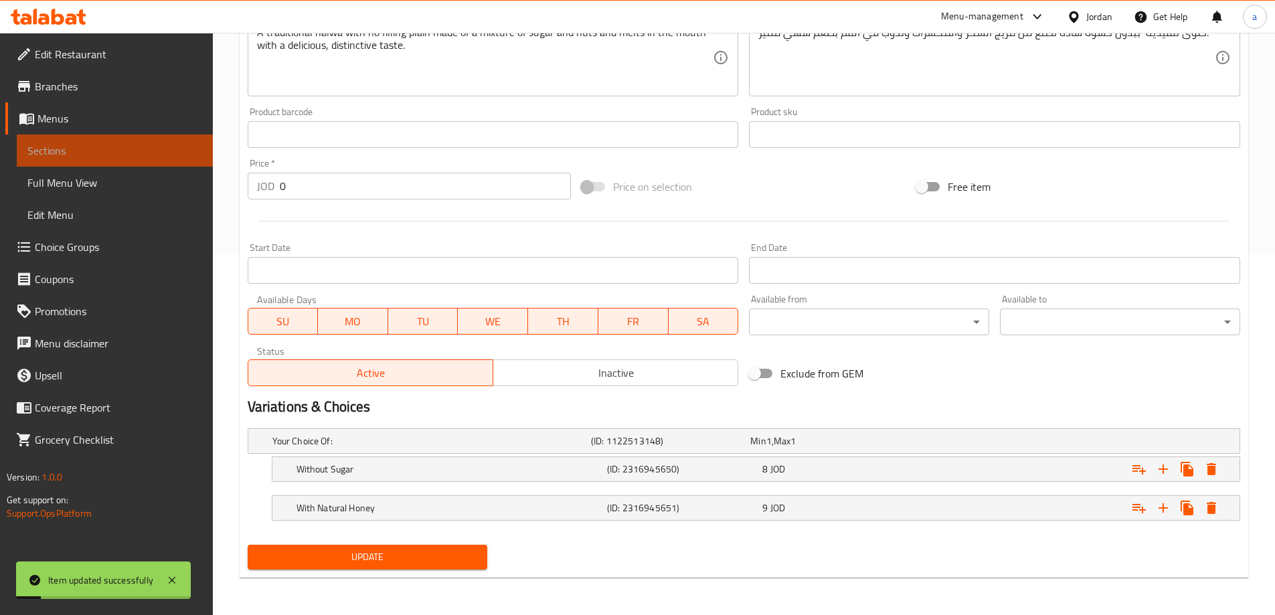
click at [133, 155] on span "Sections" at bounding box center [114, 151] width 175 height 16
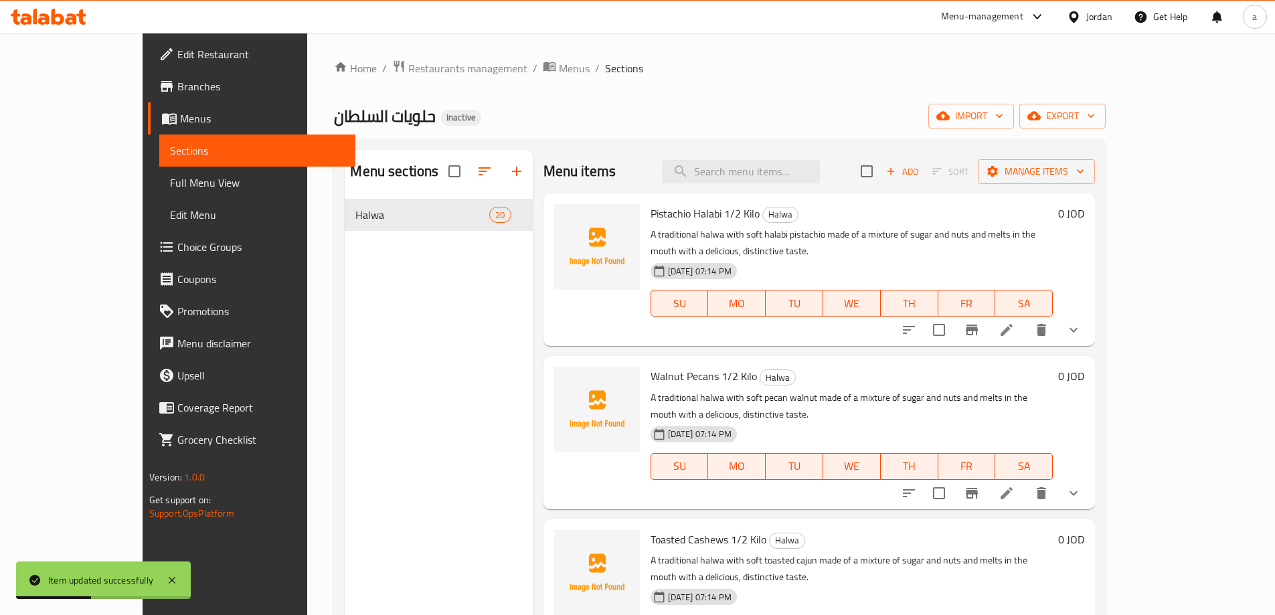
click at [788, 157] on div "Menu items Add Sort Manage items" at bounding box center [819, 171] width 552 height 43
click at [788, 164] on input "search" at bounding box center [741, 171] width 158 height 23
paste input "Pecans 1 Kilo"
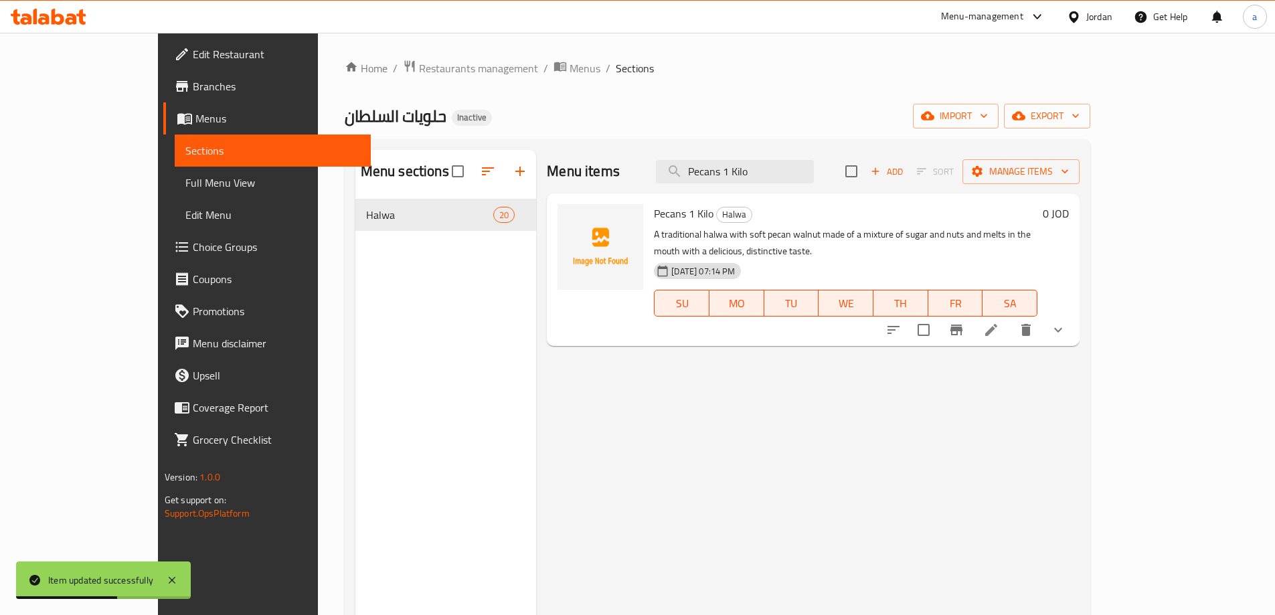
type input "Pecans 1 Kilo"
click at [997, 324] on icon at bounding box center [991, 330] width 12 height 12
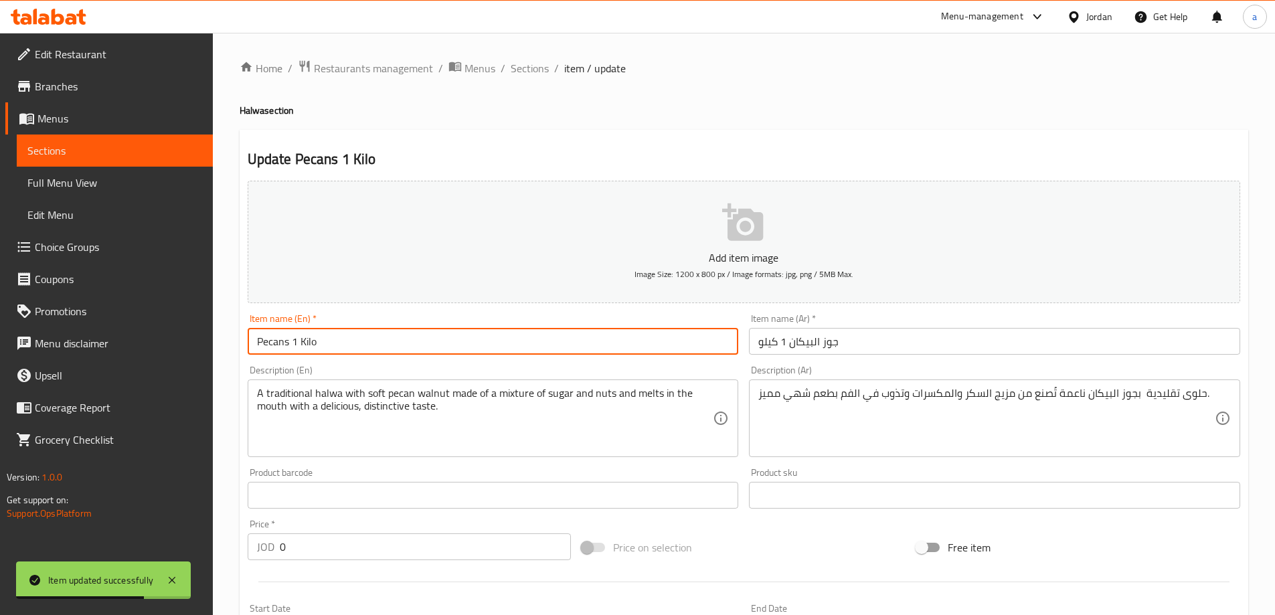
click at [251, 332] on input "Pecans 1 Kilo" at bounding box center [493, 341] width 491 height 27
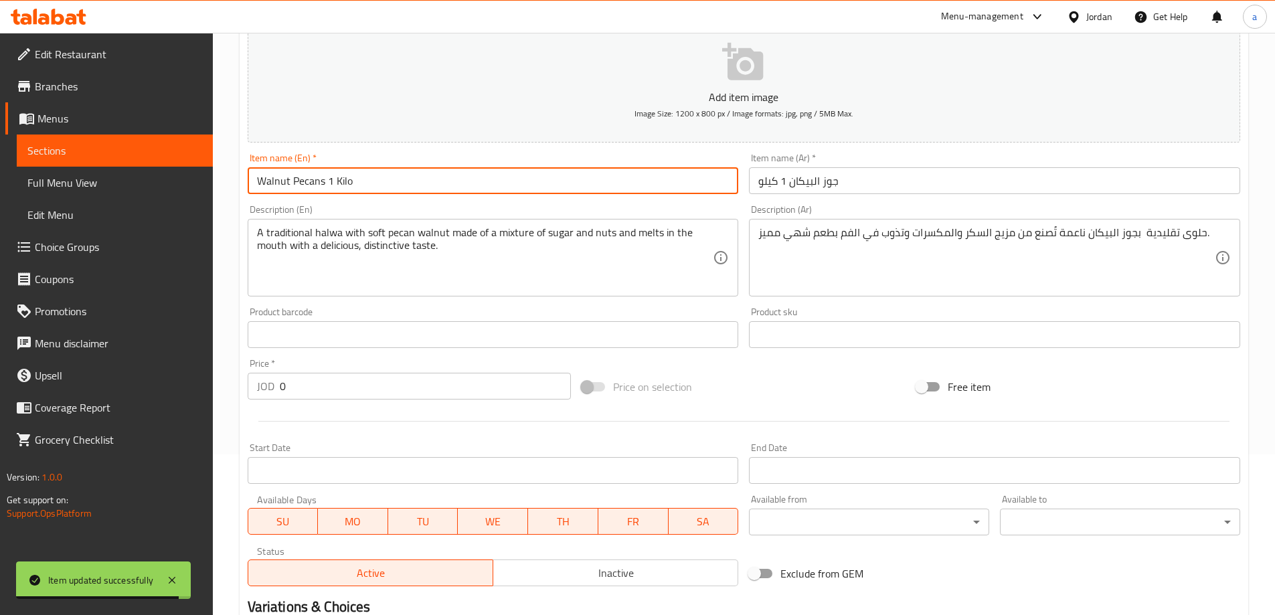
scroll to position [361, 0]
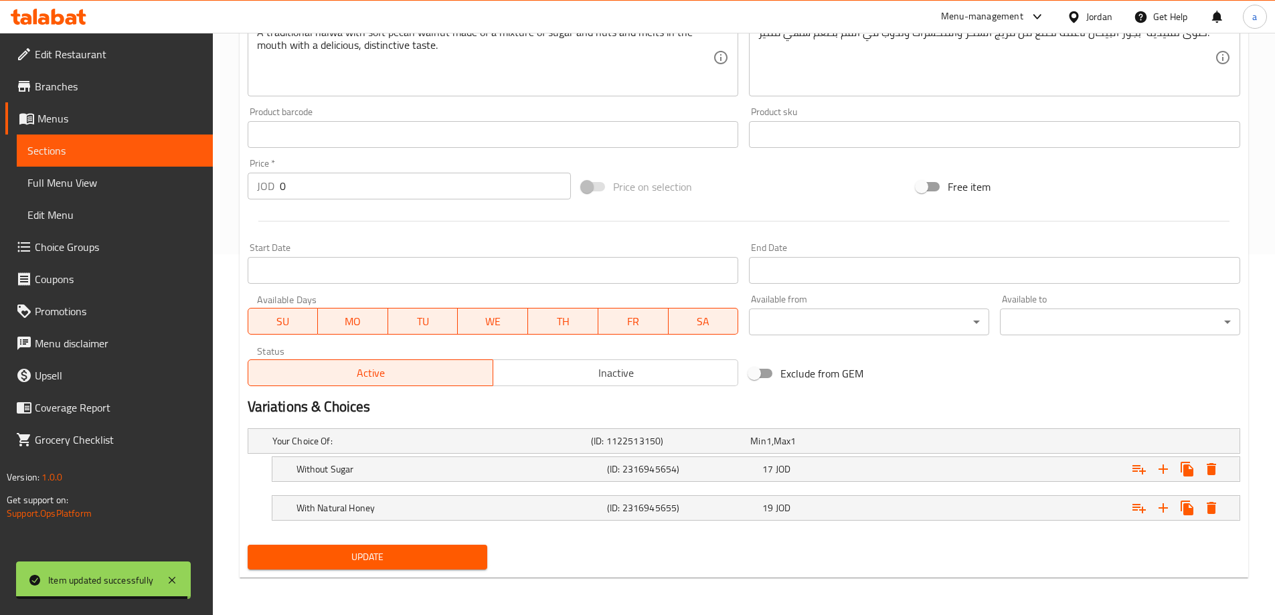
type input "Walnut Pecans 1 Kilo"
click at [330, 549] on span "Update" at bounding box center [367, 557] width 219 height 17
click at [81, 150] on span "Sections" at bounding box center [114, 151] width 175 height 16
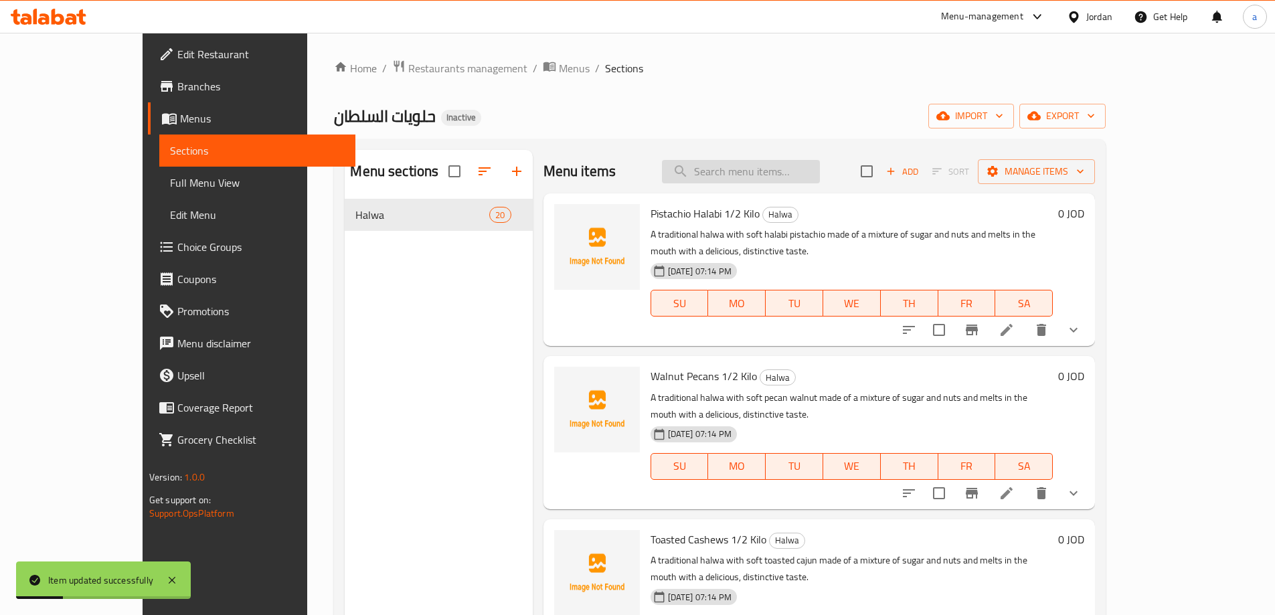
click at [747, 161] on input "search" at bounding box center [741, 171] width 158 height 23
paste input "Pecans 1 Kilo"
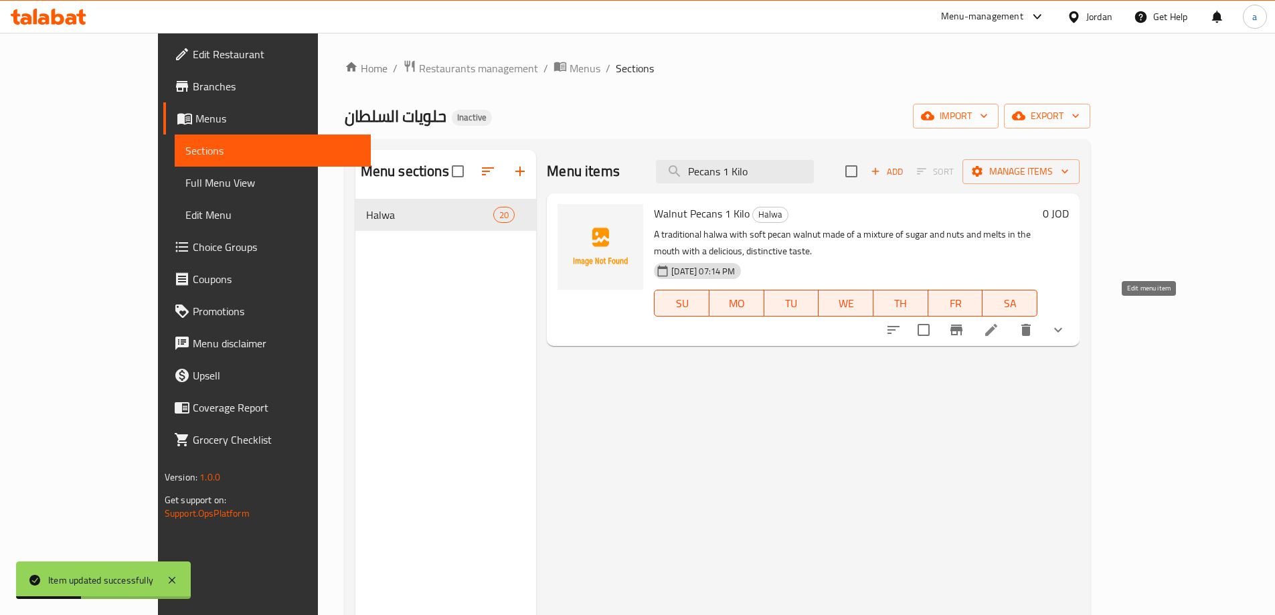
type input "Pecans 1 Kilo"
click at [999, 322] on icon at bounding box center [991, 330] width 16 height 16
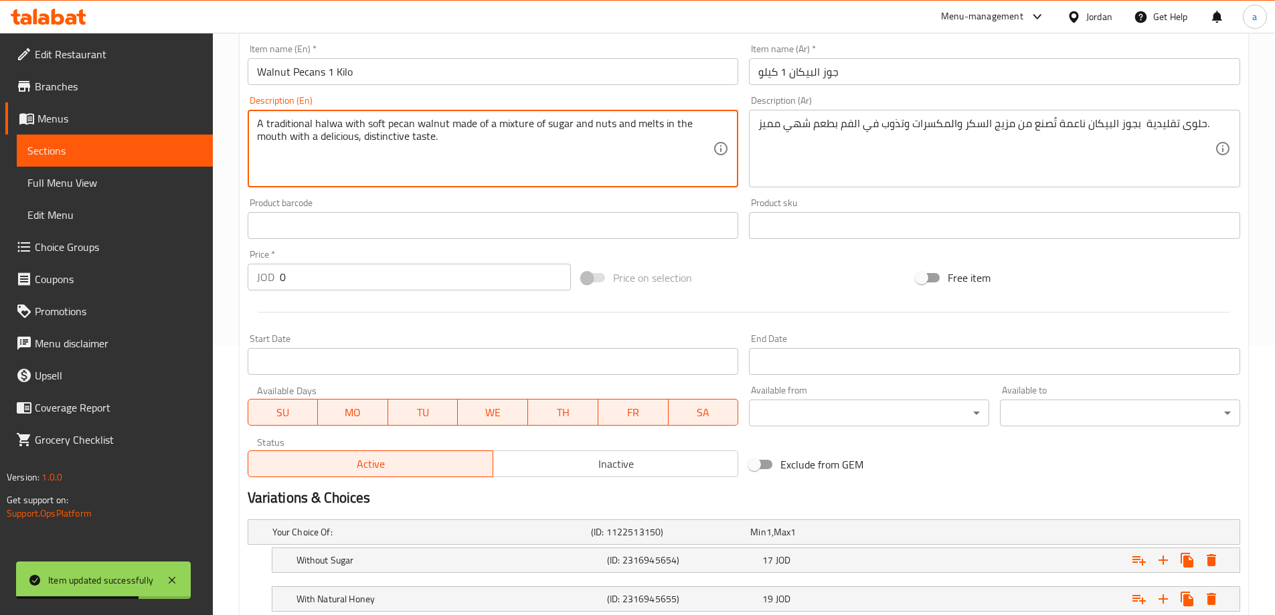
scroll to position [361, 0]
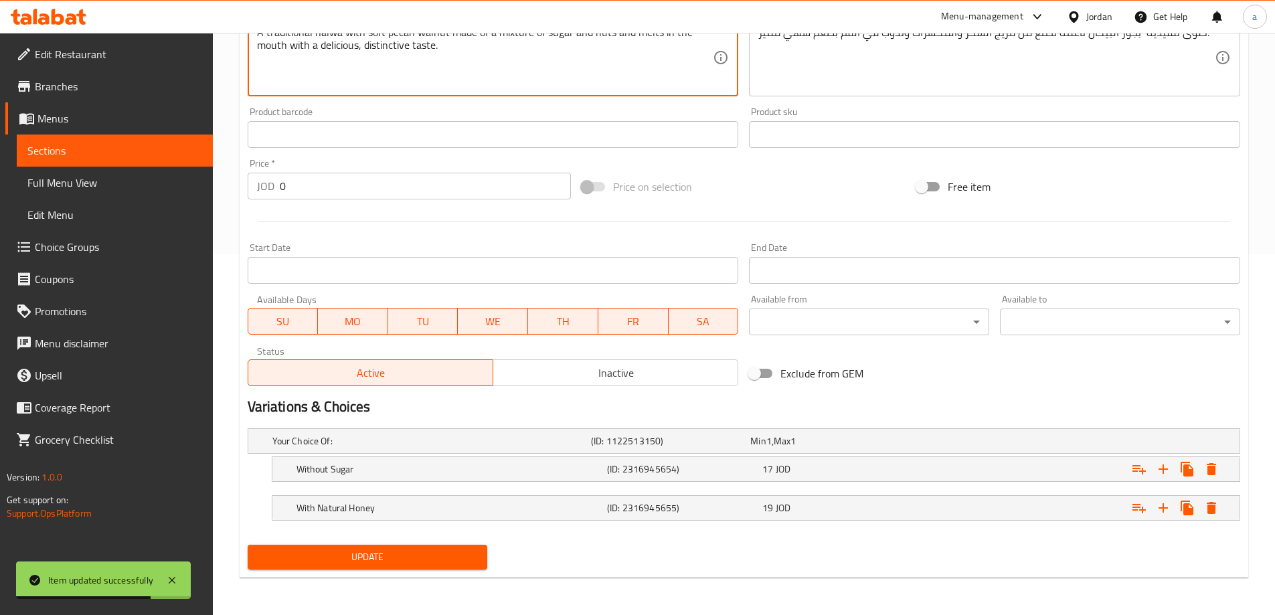
click at [106, 157] on span "Sections" at bounding box center [114, 151] width 175 height 16
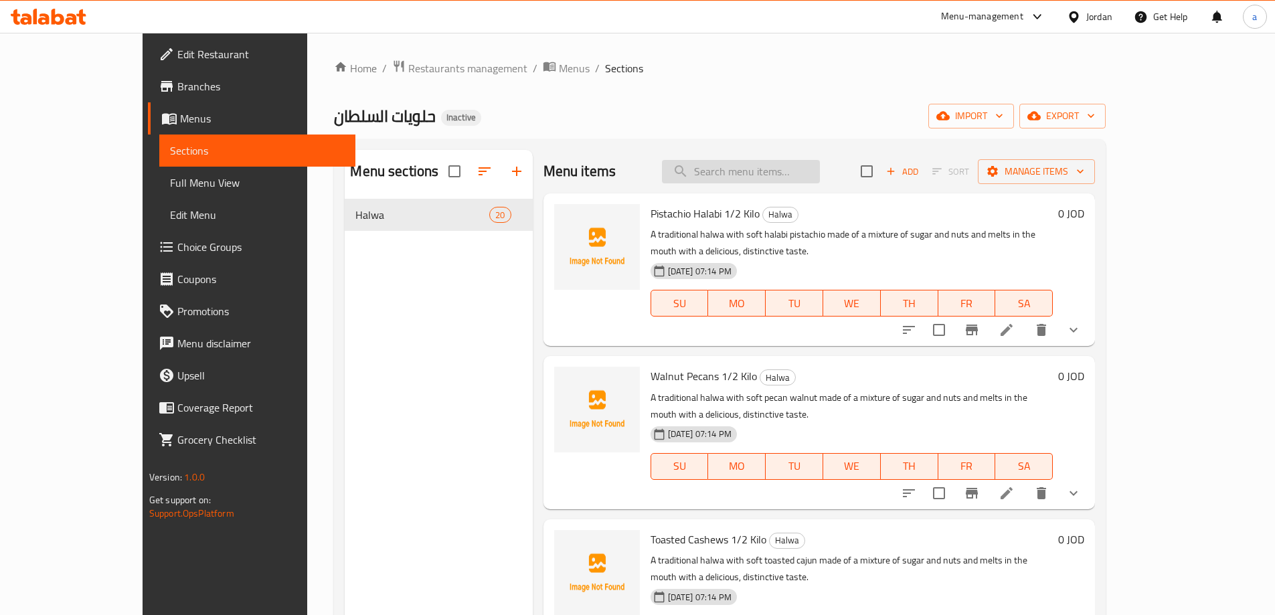
click at [820, 173] on input "search" at bounding box center [741, 171] width 158 height 23
paste input "Halabi with Almonds 1 Kilo"
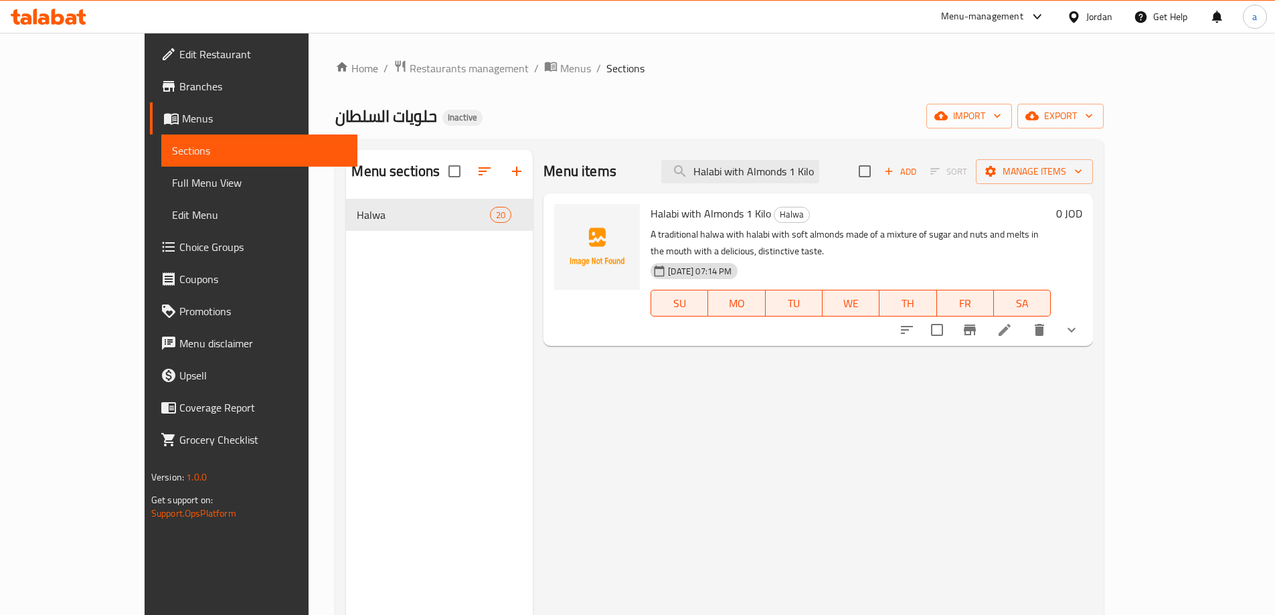
type input "Halabi with Almonds 1 Kilo"
click at [1010, 324] on icon at bounding box center [1004, 330] width 12 height 12
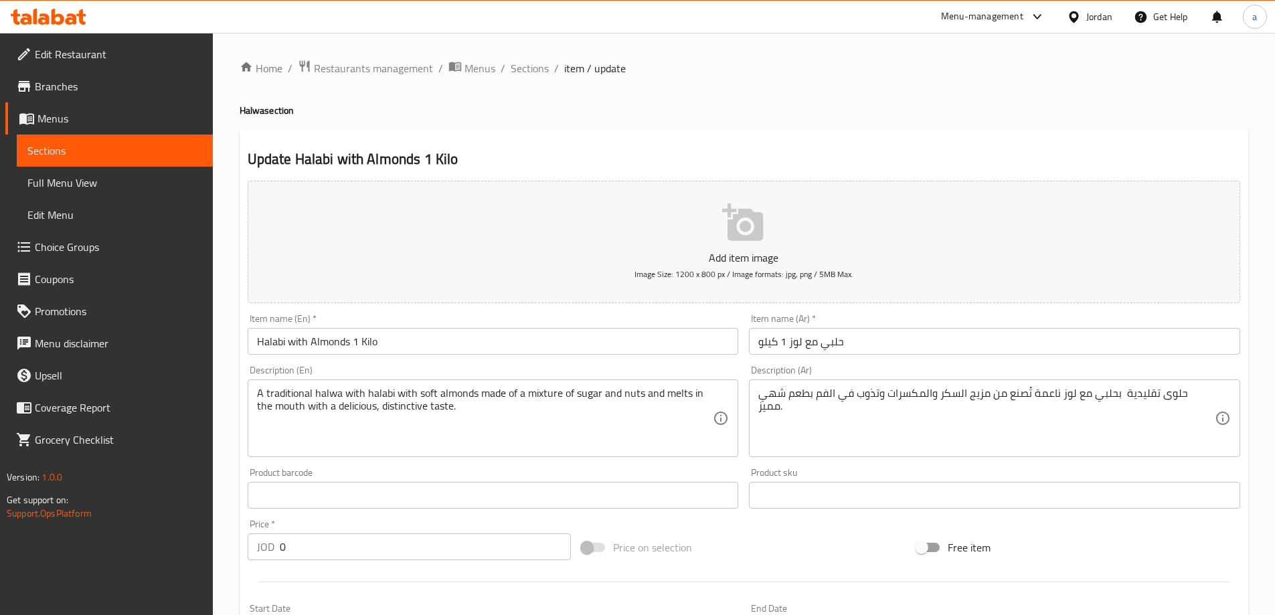
click at [490, 353] on input "Halabi with Almonds 1 Kilo" at bounding box center [493, 341] width 491 height 27
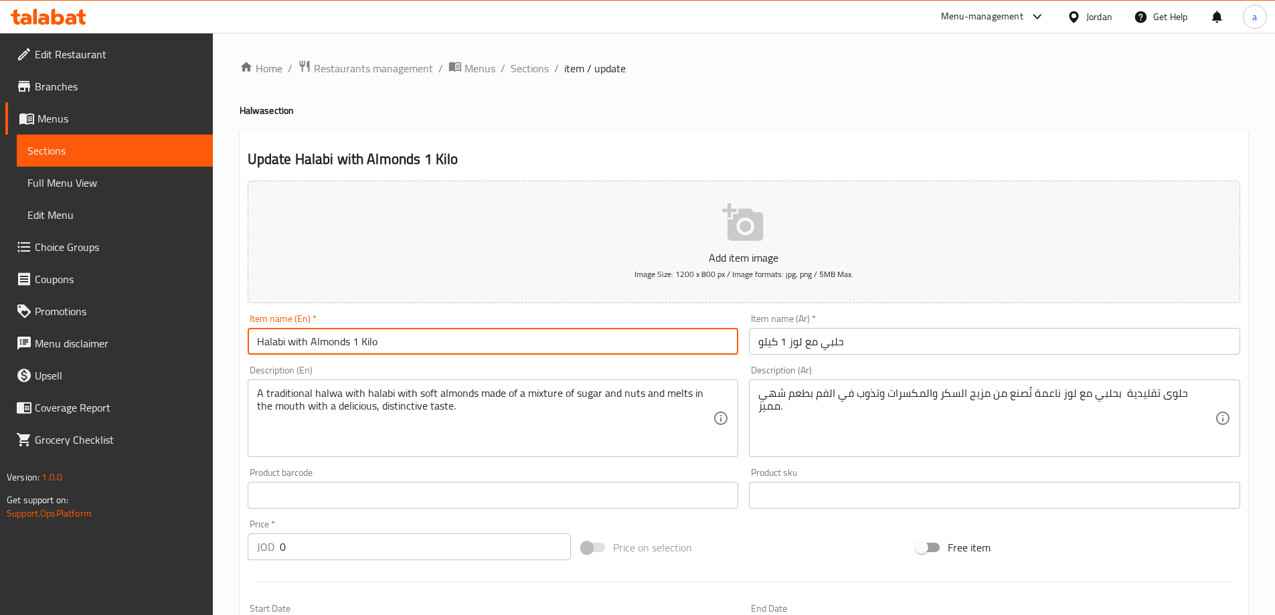
click at [490, 353] on input "Halabi with Almonds 1 Kilo" at bounding box center [493, 341] width 491 height 27
type input "Halabi With Almonds 1 Kilo"
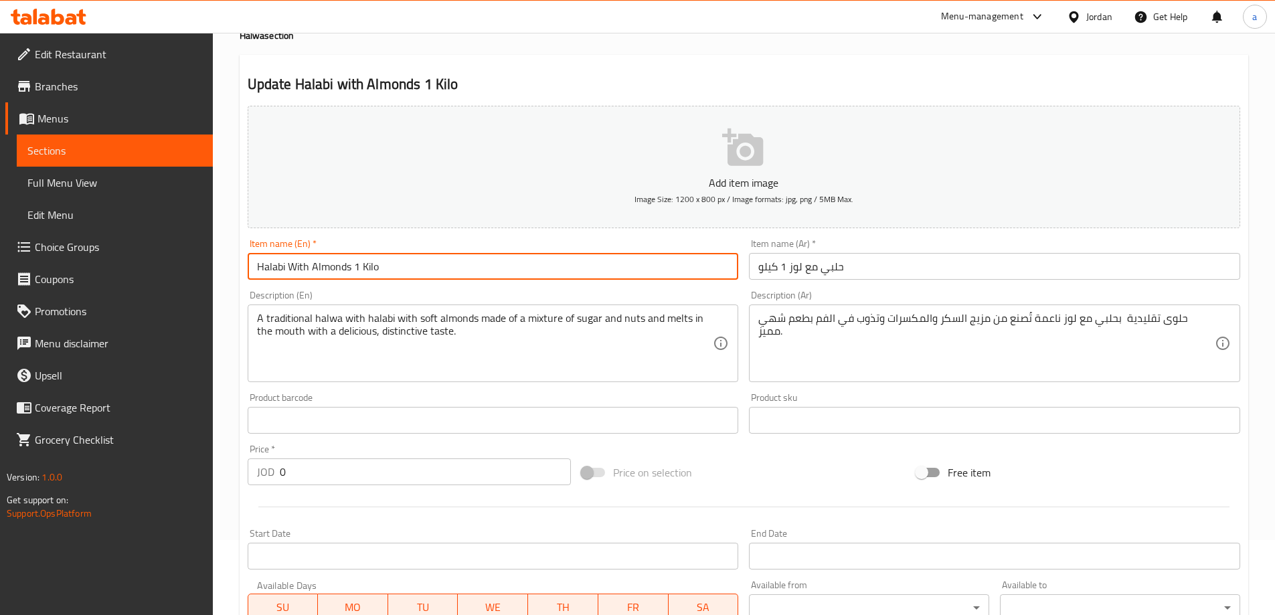
scroll to position [361, 0]
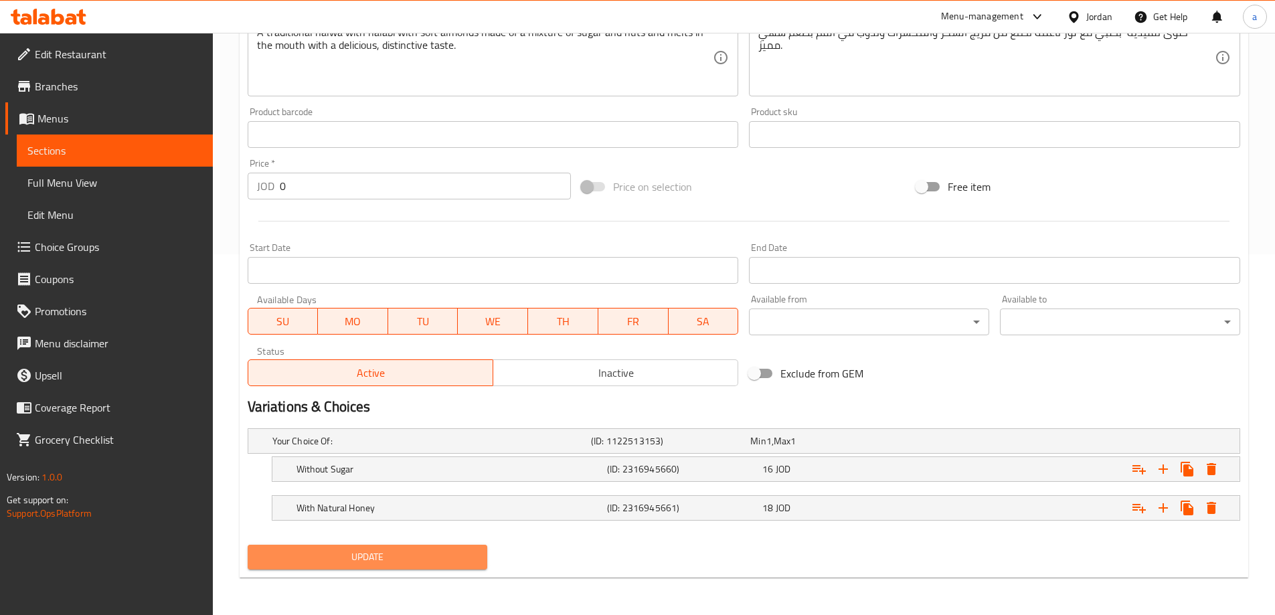
click at [368, 555] on span "Update" at bounding box center [367, 557] width 219 height 17
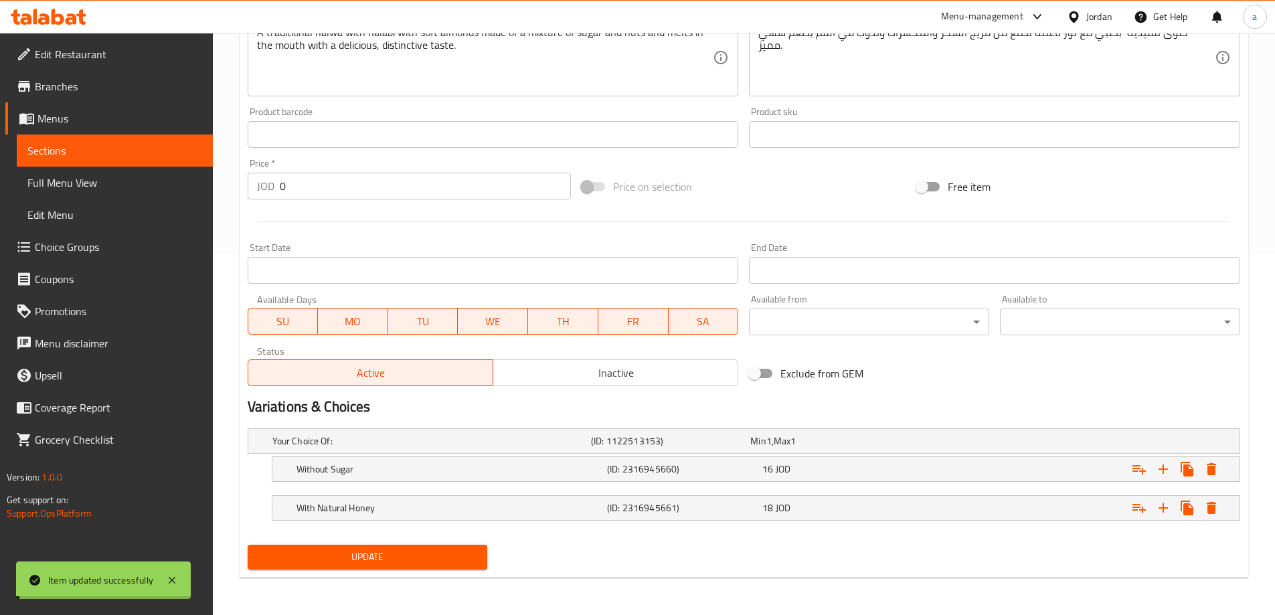
click at [122, 149] on span "Sections" at bounding box center [114, 151] width 175 height 16
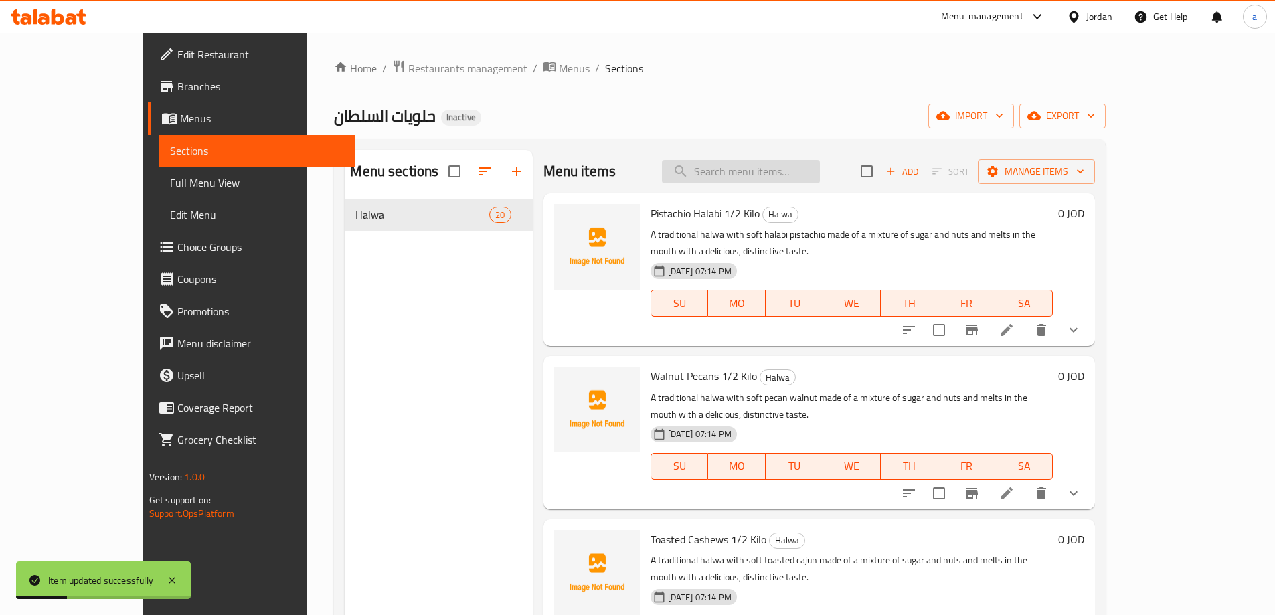
click at [750, 169] on input "search" at bounding box center [741, 171] width 158 height 23
paste input "Walnuts with Almonds 1 Kilo"
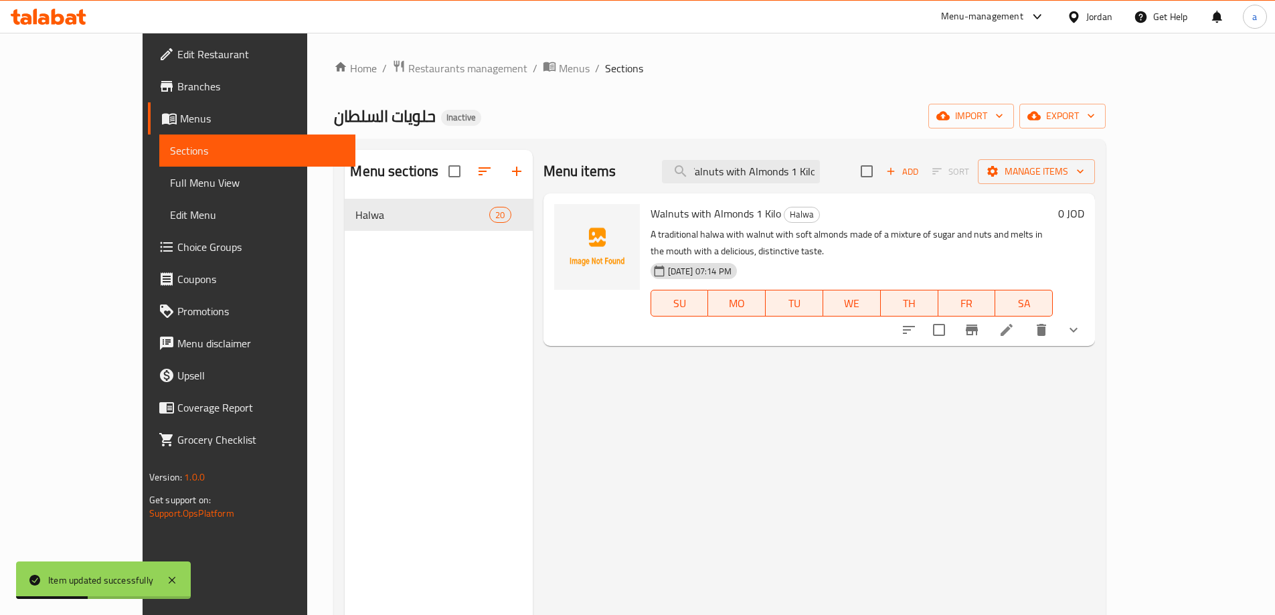
type input "Walnuts with Almonds 1 Kilo"
click at [1025, 324] on li at bounding box center [1006, 330] width 37 height 24
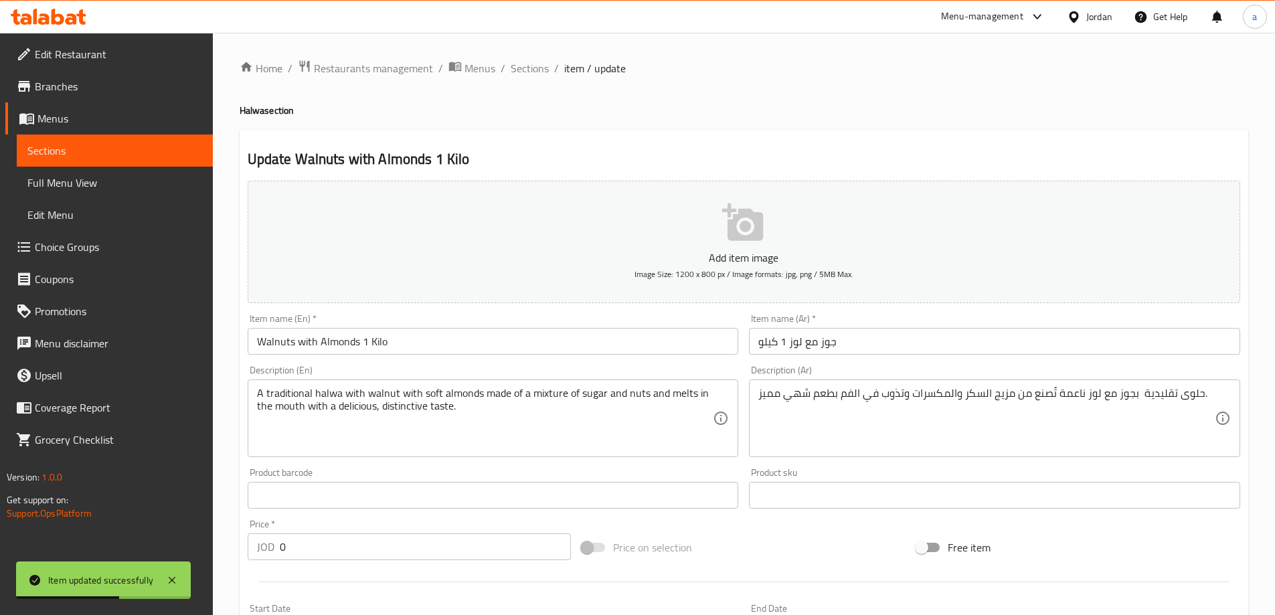
click at [404, 347] on input "Walnuts with Almonds 1 Kilo" at bounding box center [493, 341] width 491 height 27
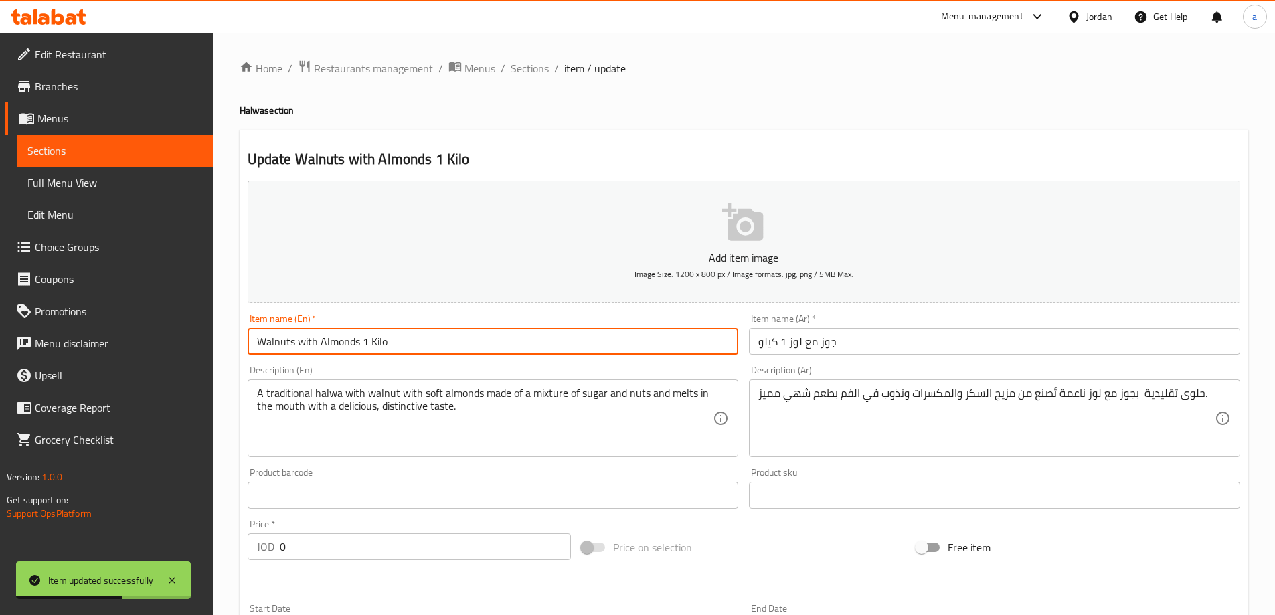
click at [404, 347] on input "Walnuts with Almonds 1 Kilo" at bounding box center [493, 341] width 491 height 27
type input "Walnuts With Almonds 1 Kilo"
click at [415, 365] on div "Description (En) A traditional halwa with walnut with soft almonds made of a mi…" at bounding box center [493, 411] width 491 height 92
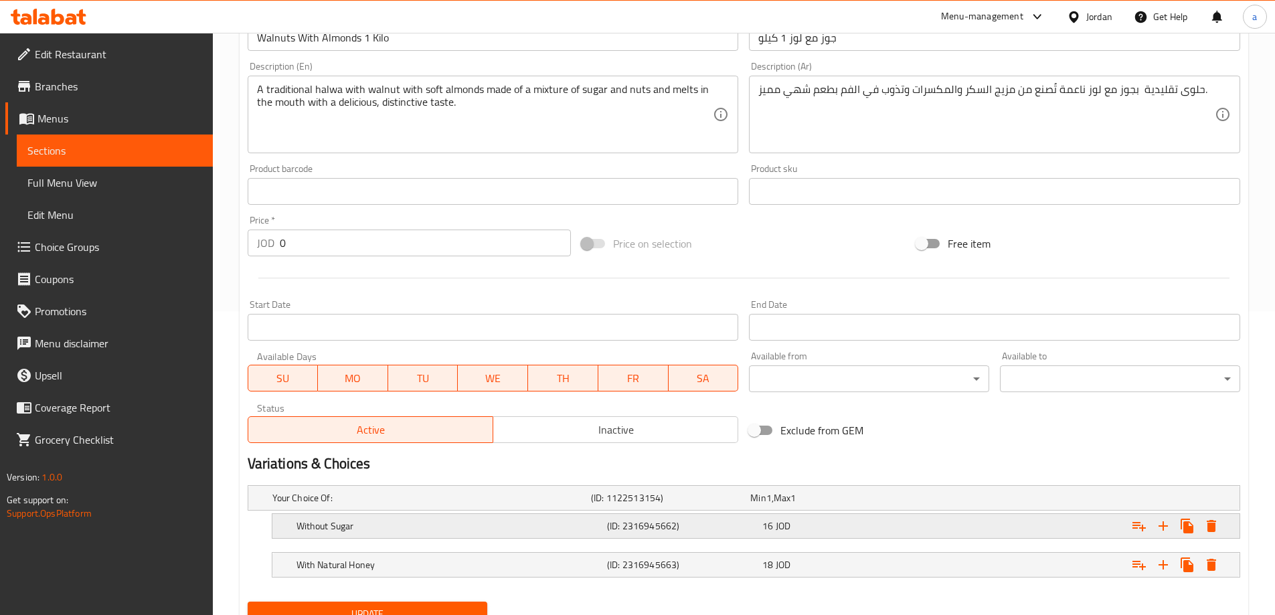
scroll to position [361, 0]
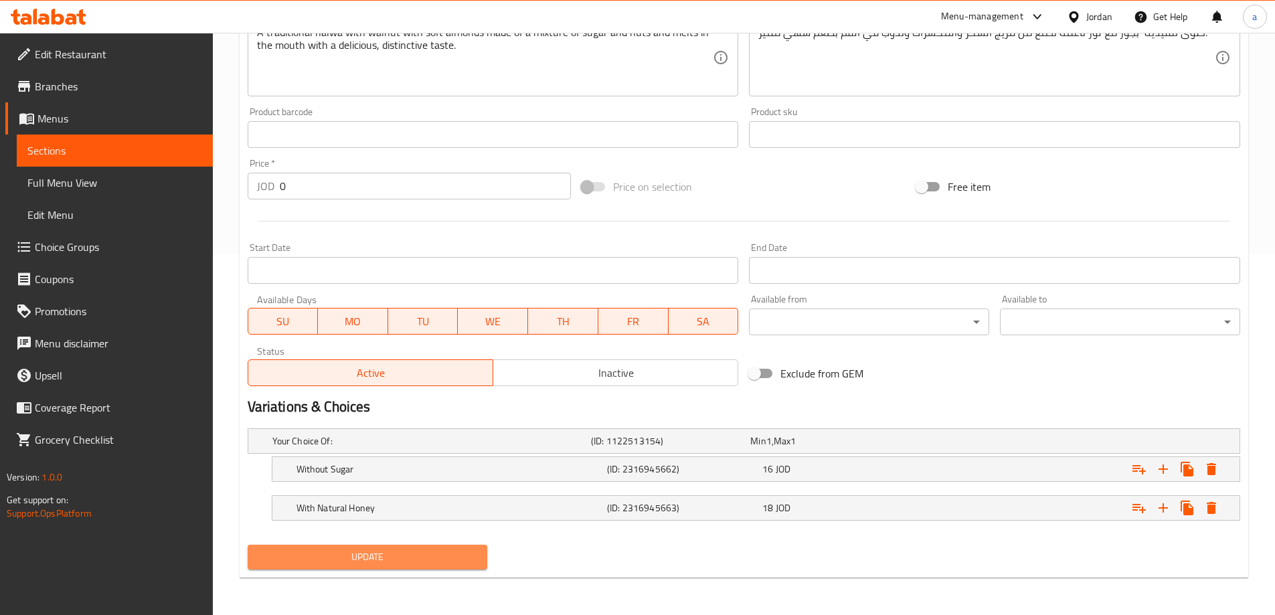
click at [381, 559] on span "Update" at bounding box center [367, 557] width 219 height 17
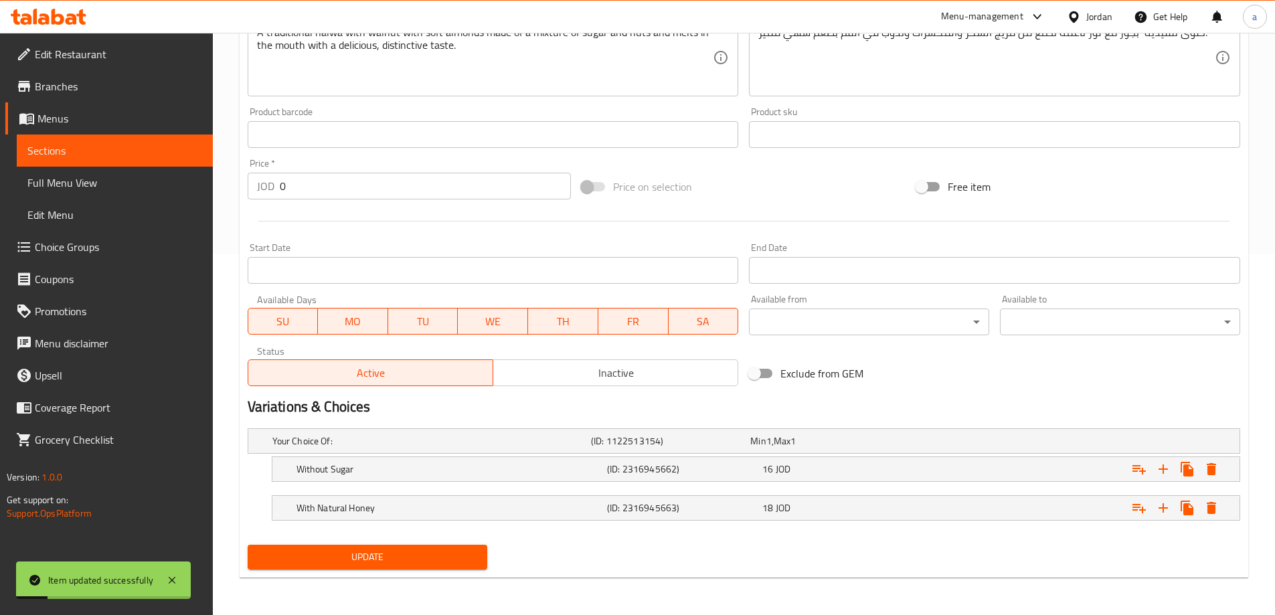
click at [110, 145] on span "Sections" at bounding box center [114, 151] width 175 height 16
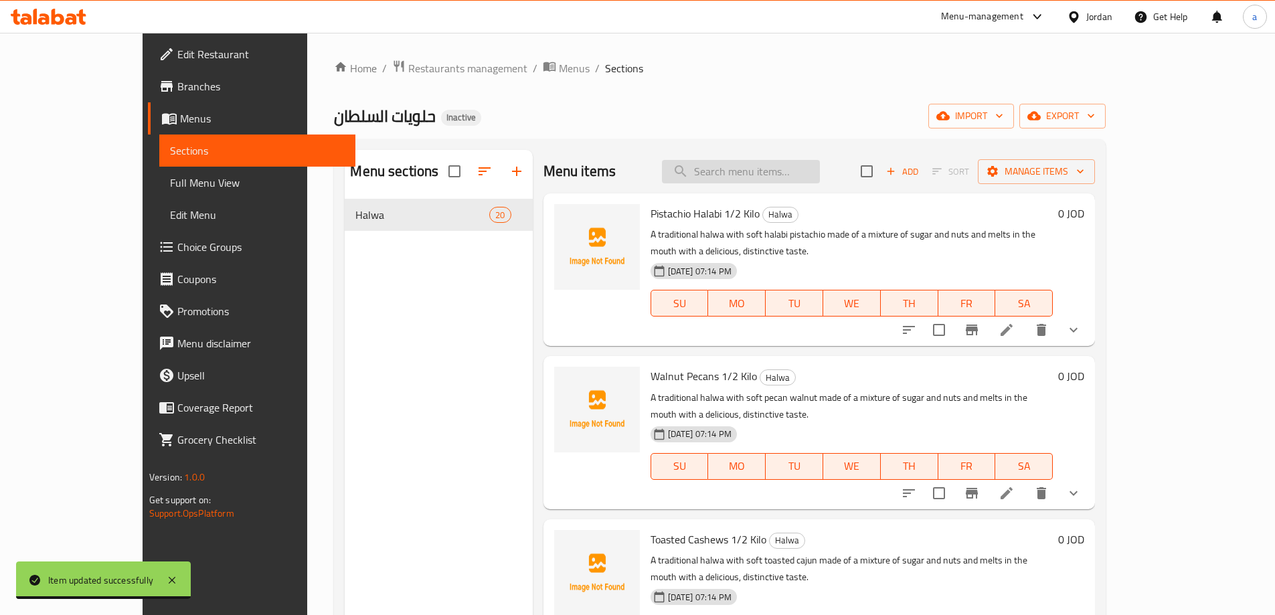
click at [820, 167] on input "search" at bounding box center [741, 171] width 158 height 23
paste input "Plain without Filling 1 Kilo"
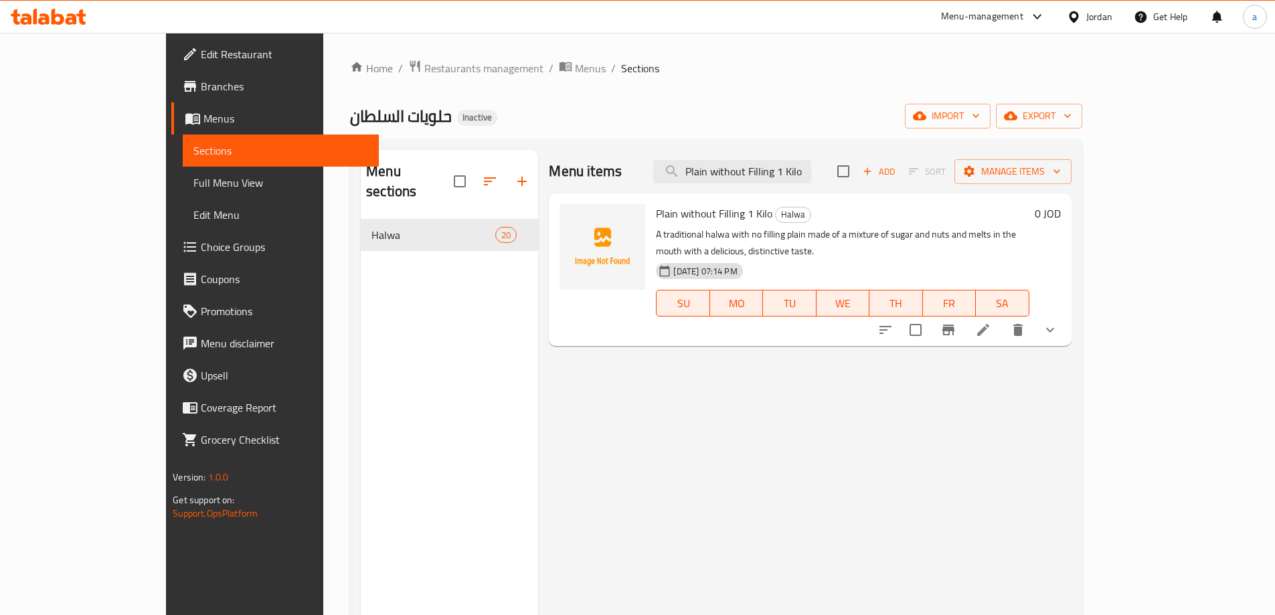
type input "Plain without Filling 1 Kilo"
click at [1002, 318] on li at bounding box center [982, 330] width 37 height 24
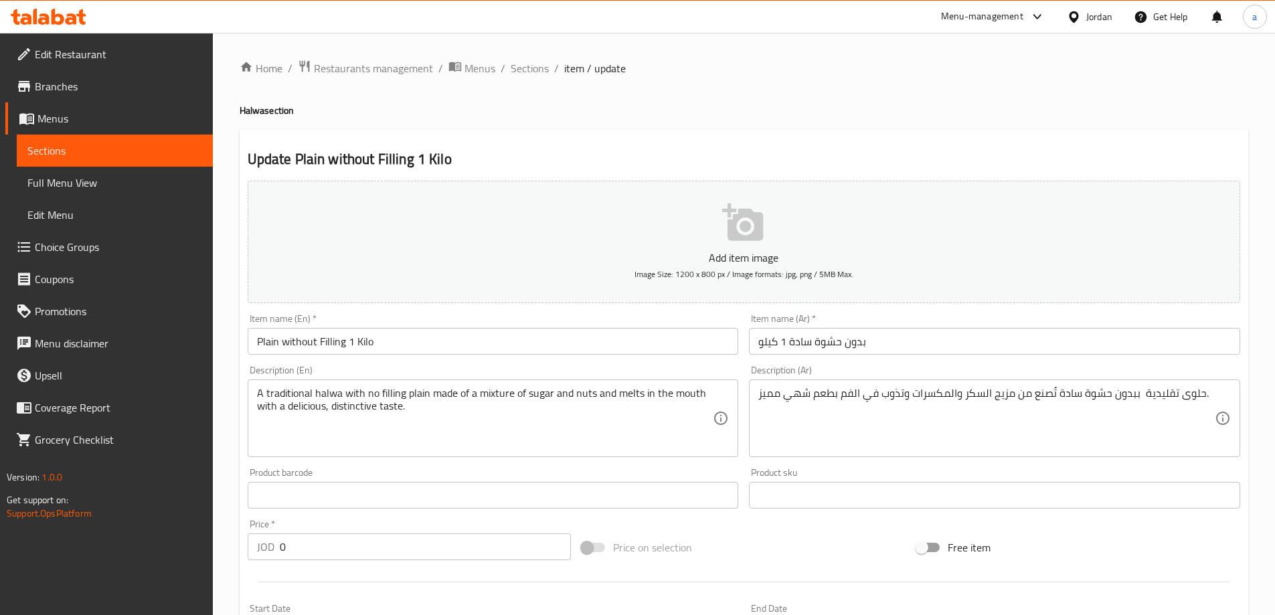
click at [440, 333] on input "Plain without Filling 1 Kilo" at bounding box center [493, 341] width 491 height 27
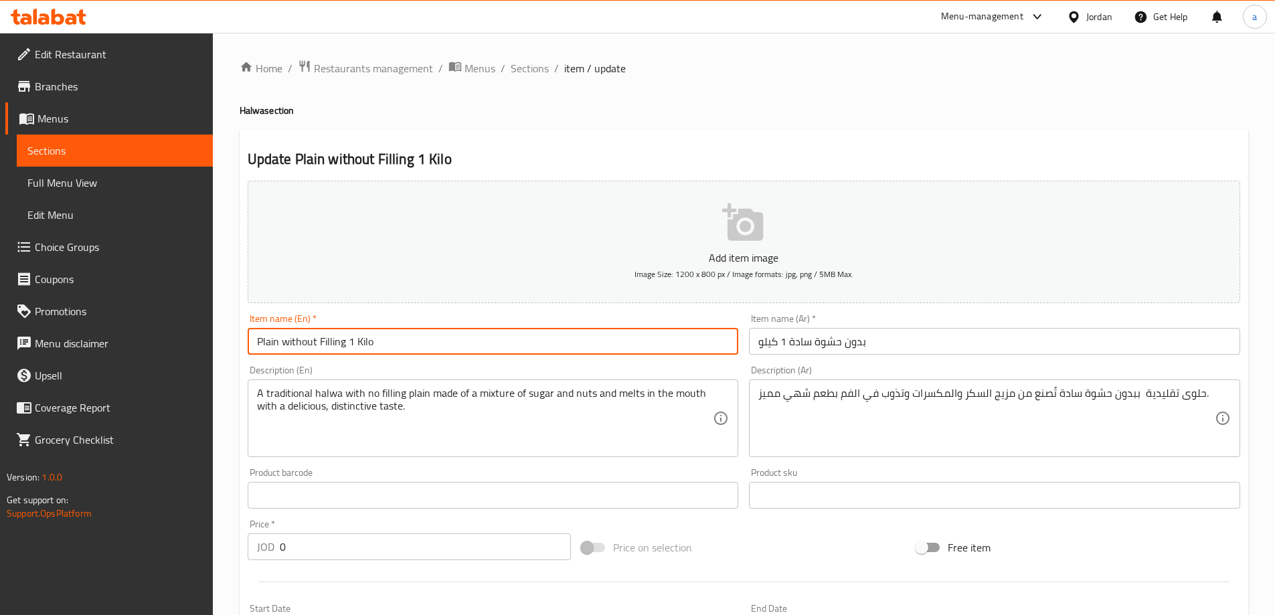
click at [440, 333] on input "Plain without Filling 1 Kilo" at bounding box center [493, 341] width 491 height 27
type input "Plain Without Filling 1 Kilo"
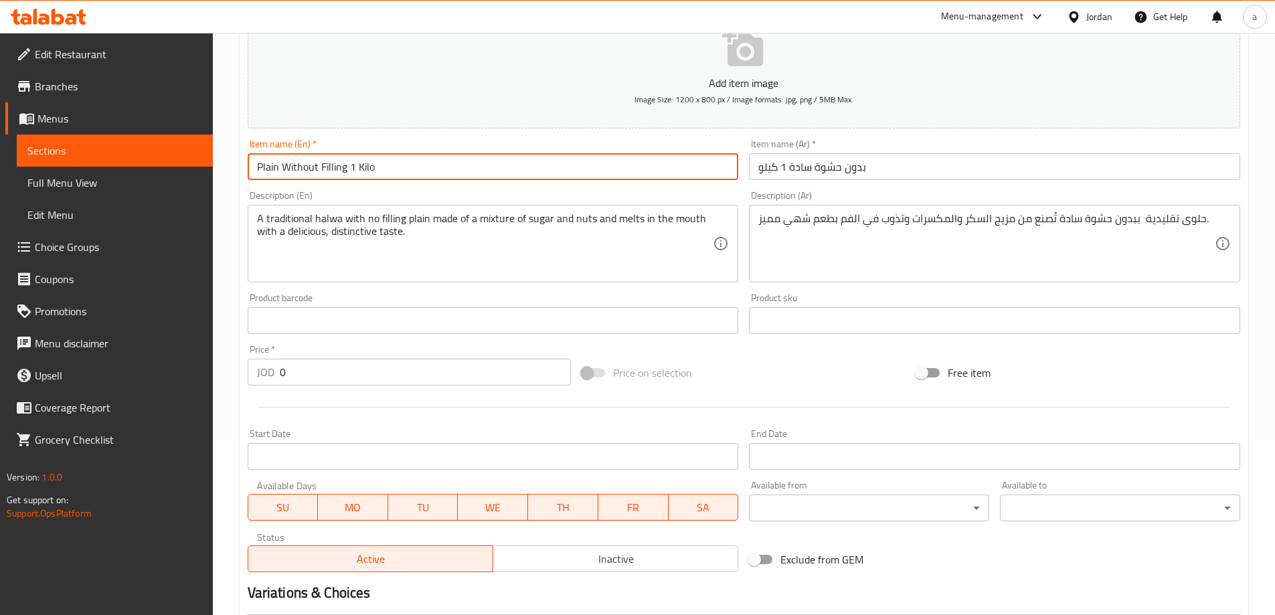
scroll to position [361, 0]
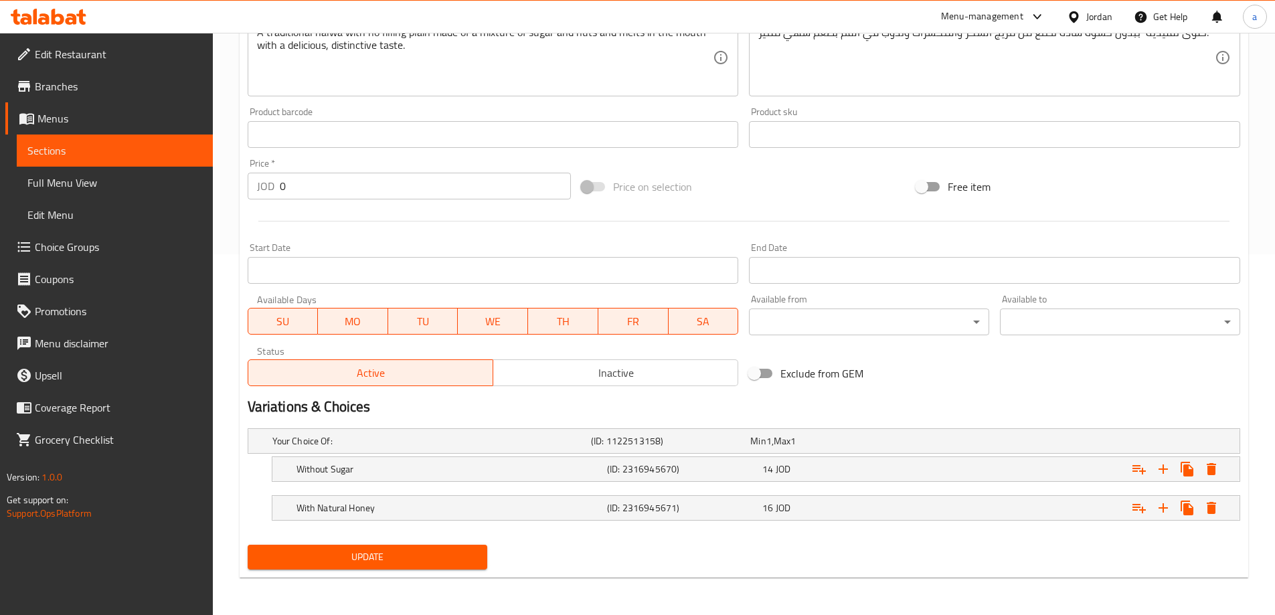
click at [348, 554] on span "Update" at bounding box center [367, 557] width 219 height 17
click at [177, 148] on span "Sections" at bounding box center [114, 151] width 175 height 16
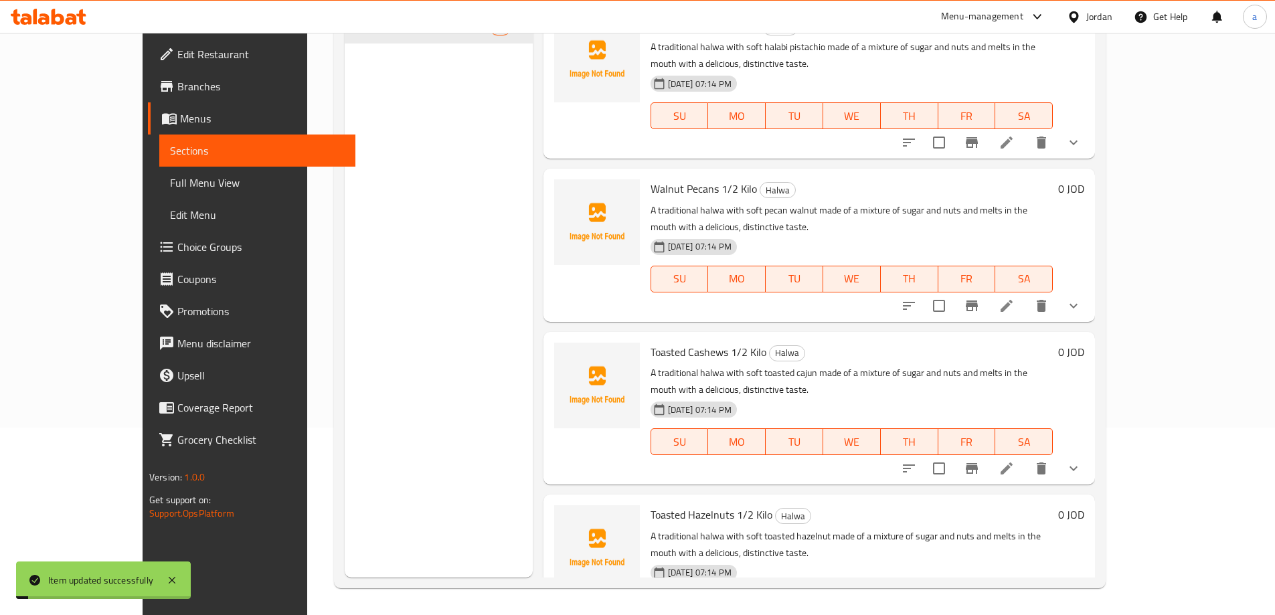
scroll to position [187, 0]
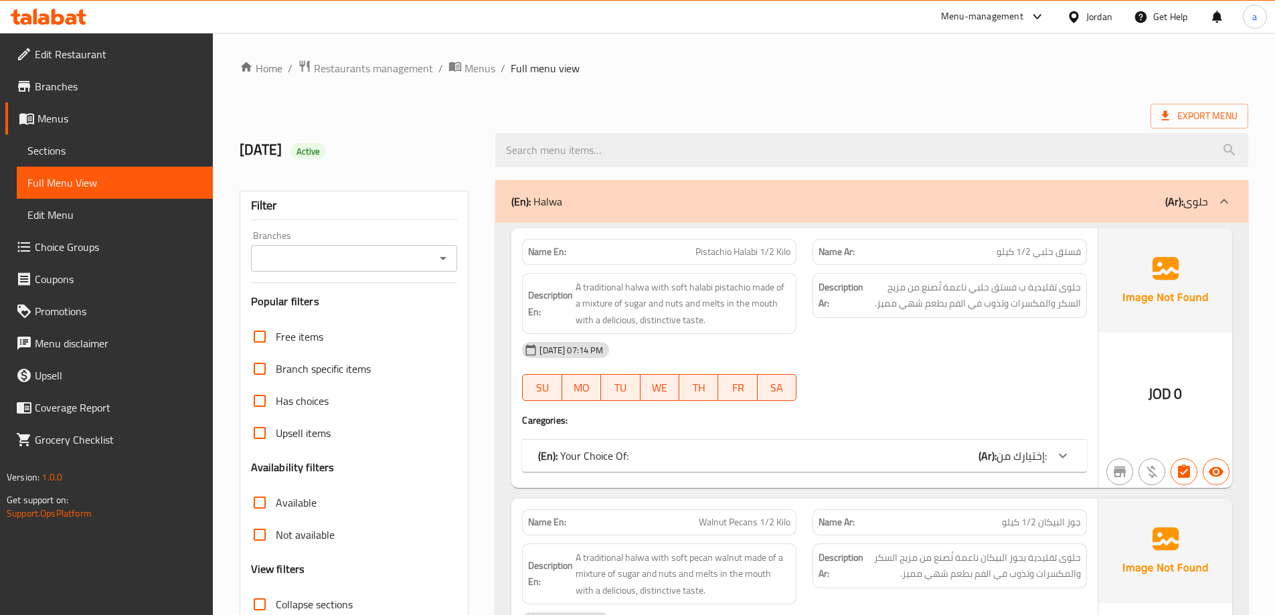
scroll to position [97, 0]
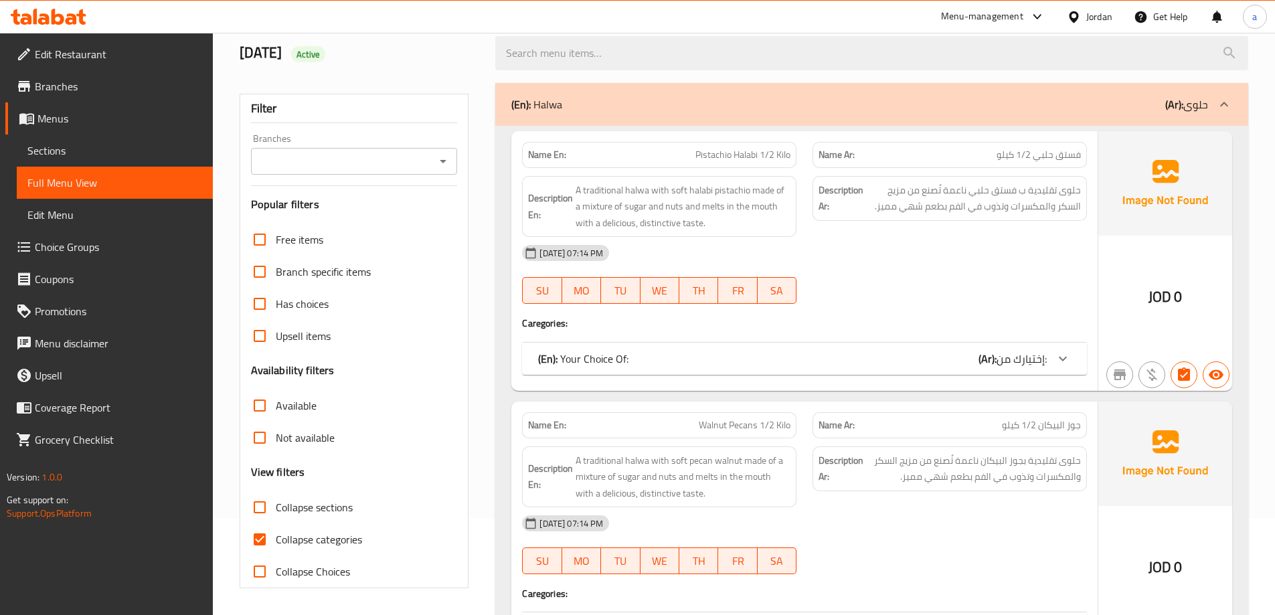
click at [291, 532] on span "Collapse categories" at bounding box center [319, 539] width 86 height 16
click at [276, 532] on input "Collapse categories" at bounding box center [260, 539] width 32 height 32
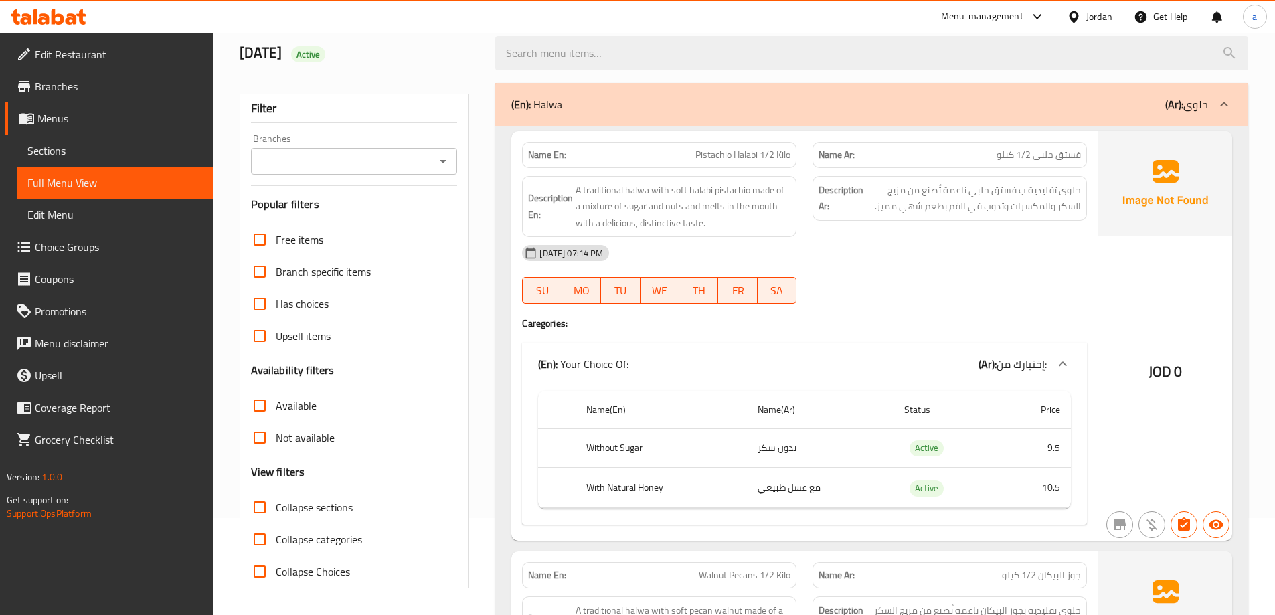
click at [292, 533] on span "Collapse categories" at bounding box center [319, 539] width 86 height 16
click at [276, 533] on input "Collapse categories" at bounding box center [260, 539] width 32 height 32
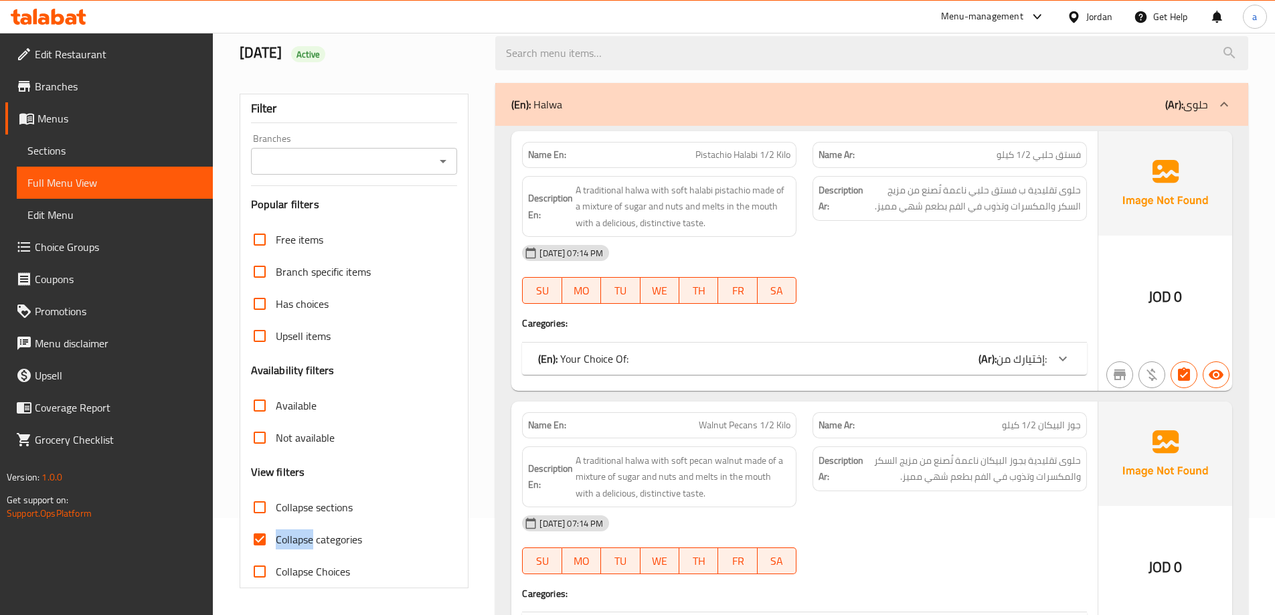
click at [292, 533] on span "Collapse categories" at bounding box center [319, 539] width 86 height 16
click at [276, 533] on input "Collapse categories" at bounding box center [260, 539] width 32 height 32
click at [292, 533] on span "Collapse categories" at bounding box center [319, 539] width 86 height 16
click at [276, 533] on input "Collapse categories" at bounding box center [260, 539] width 32 height 32
click at [250, 545] on input "Collapse categories" at bounding box center [260, 539] width 32 height 32
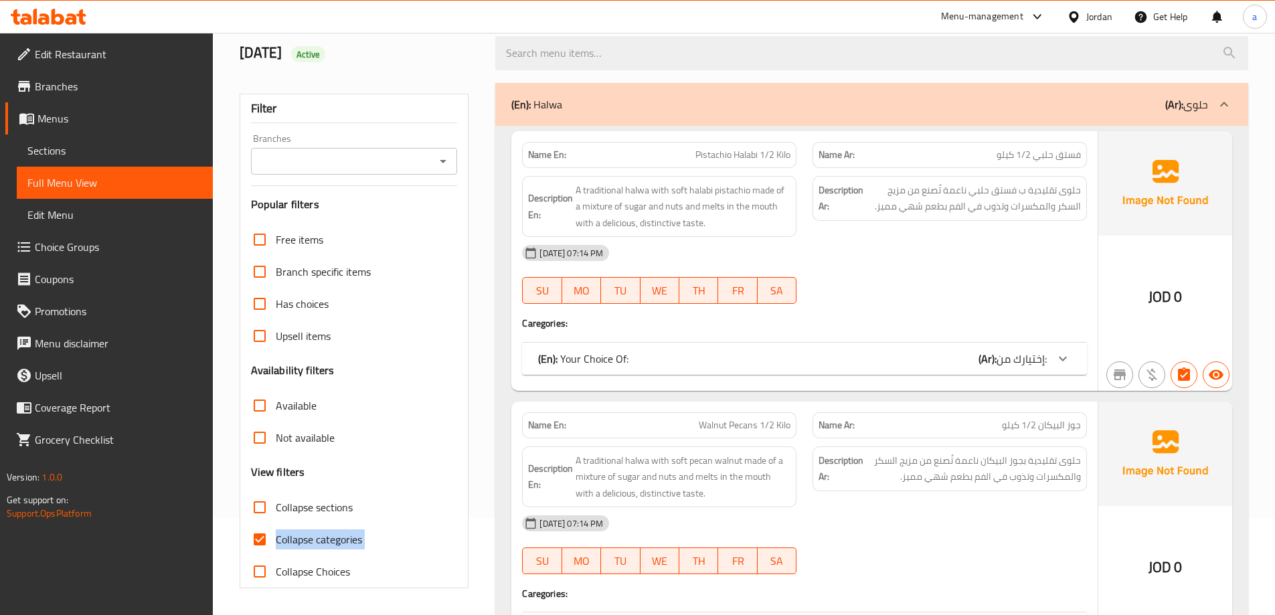
checkbox input "false"
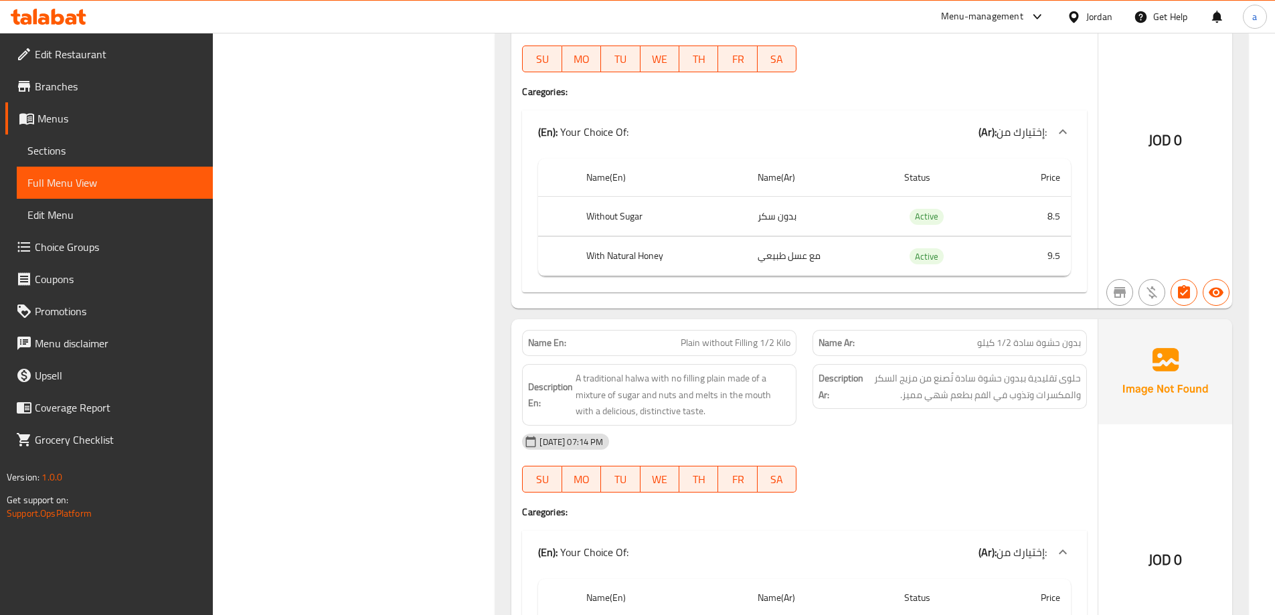
scroll to position [3751, 0]
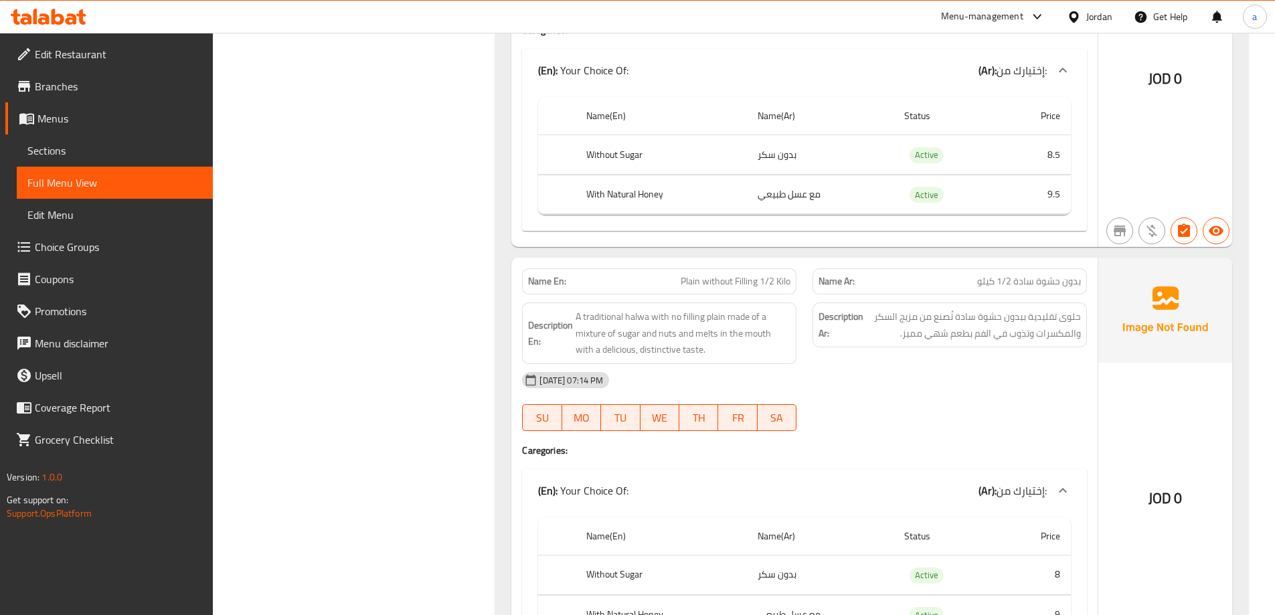
click at [745, 281] on span "Plain without Filling 1/2 Kilo" at bounding box center [736, 281] width 110 height 14
copy span "Plain without Filling 1/2 Kilo"
click at [903, 410] on div "29-09-2025 07:14 PM SU MO TU WE TH FR SA" at bounding box center [804, 401] width 581 height 75
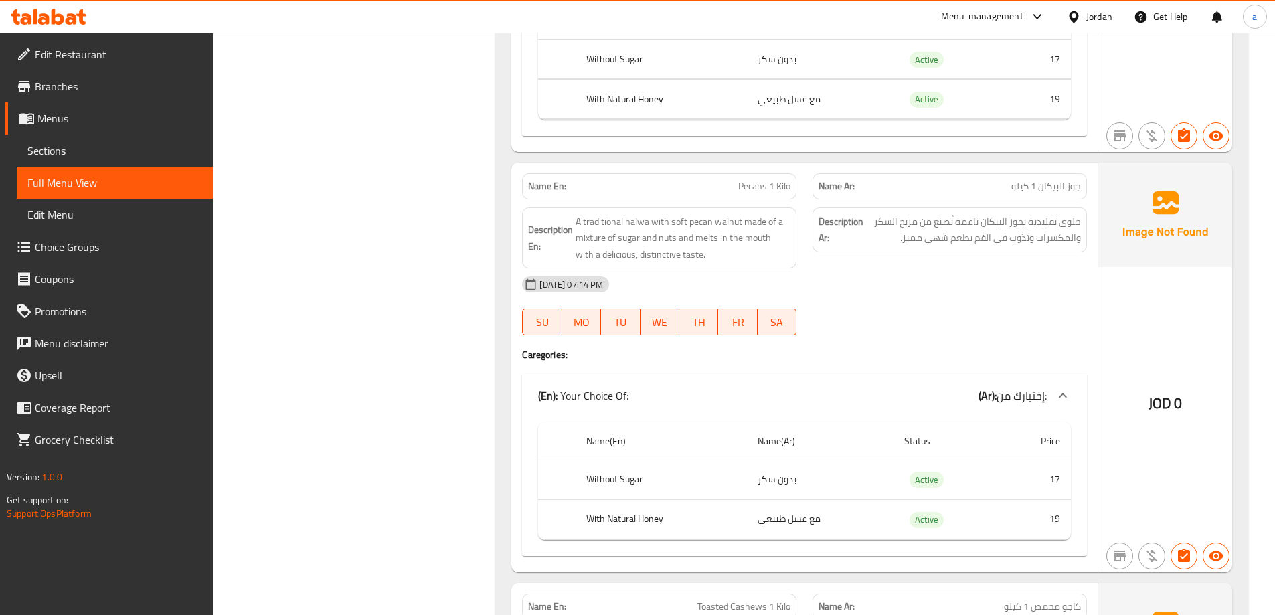
scroll to position [4687, 0]
click at [768, 189] on span "Pecans 1 Kilo" at bounding box center [764, 185] width 52 height 14
copy span "Pecans 1 Kilo"
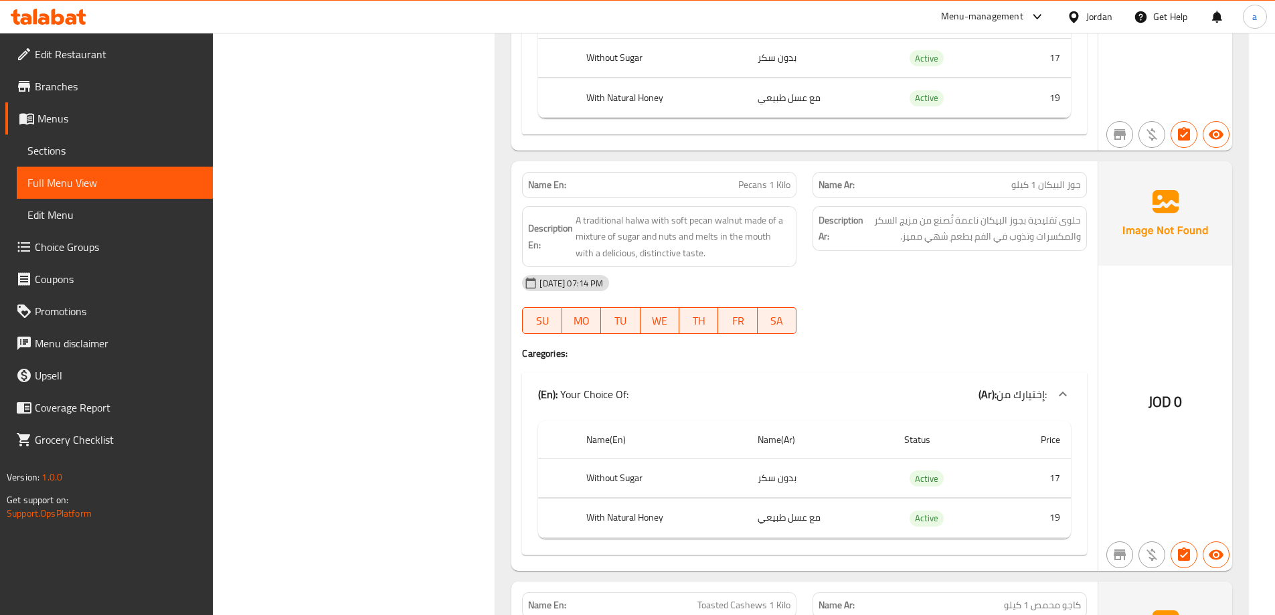
click at [767, 185] on span "Pecans 1 Kilo" at bounding box center [764, 185] width 52 height 14
click at [768, 185] on span "Pecans 1 Kilo" at bounding box center [764, 185] width 52 height 14
copy span "Pecans 1 Kilo"
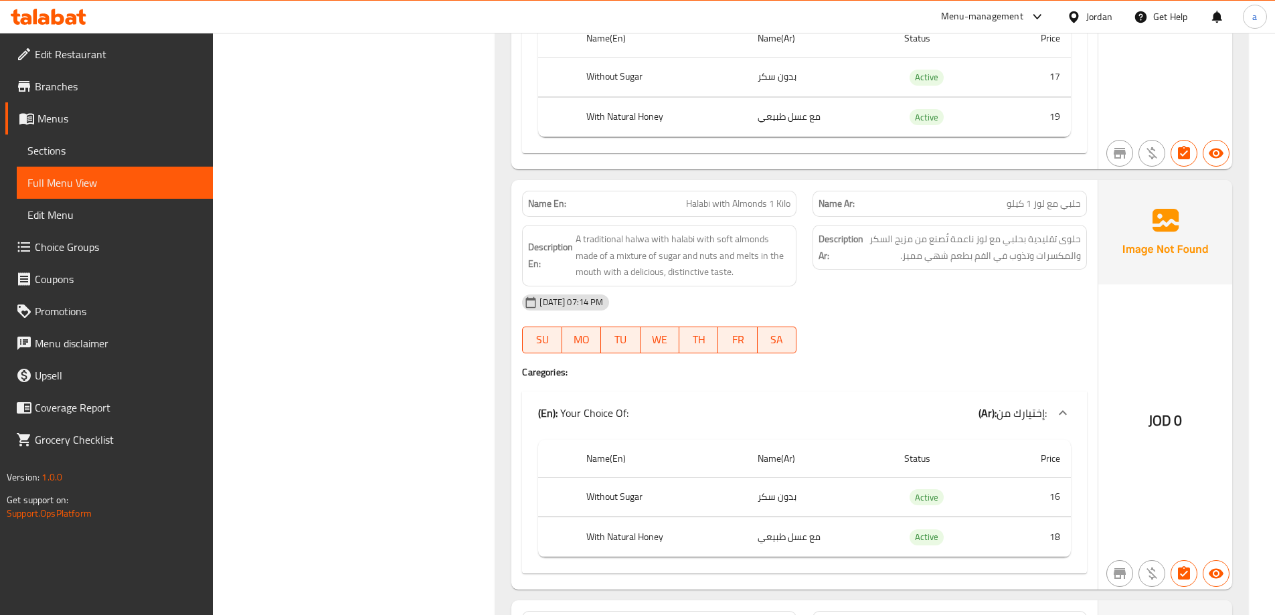
scroll to position [5946, 0]
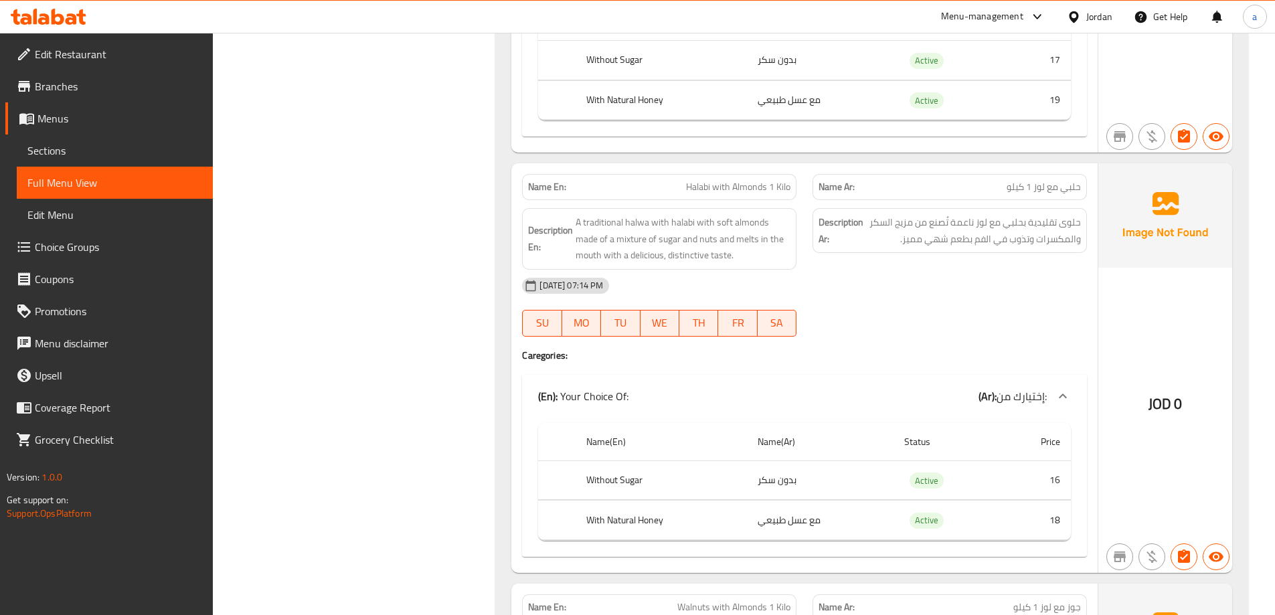
click at [763, 174] on div "Name En: Halabi with Almonds 1 Kilo" at bounding box center [659, 187] width 274 height 26
click at [757, 180] on span "Halabi with Almonds 1 Kilo" at bounding box center [738, 187] width 104 height 14
copy span "Halabi with Almonds 1 Kilo"
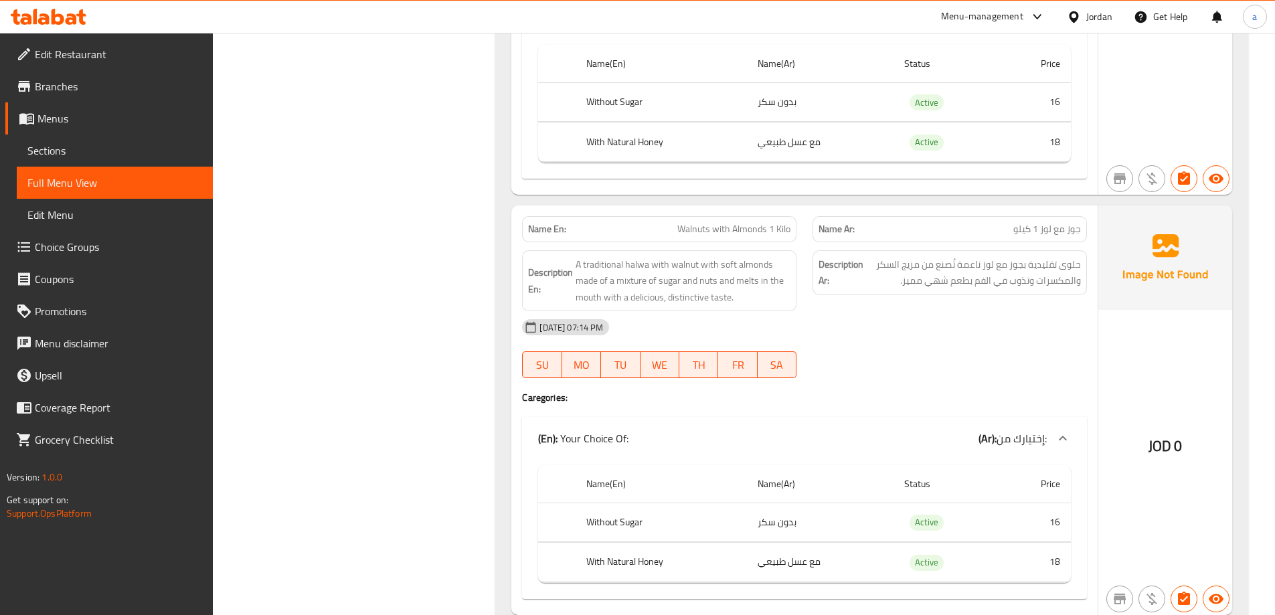
scroll to position [6347, 0]
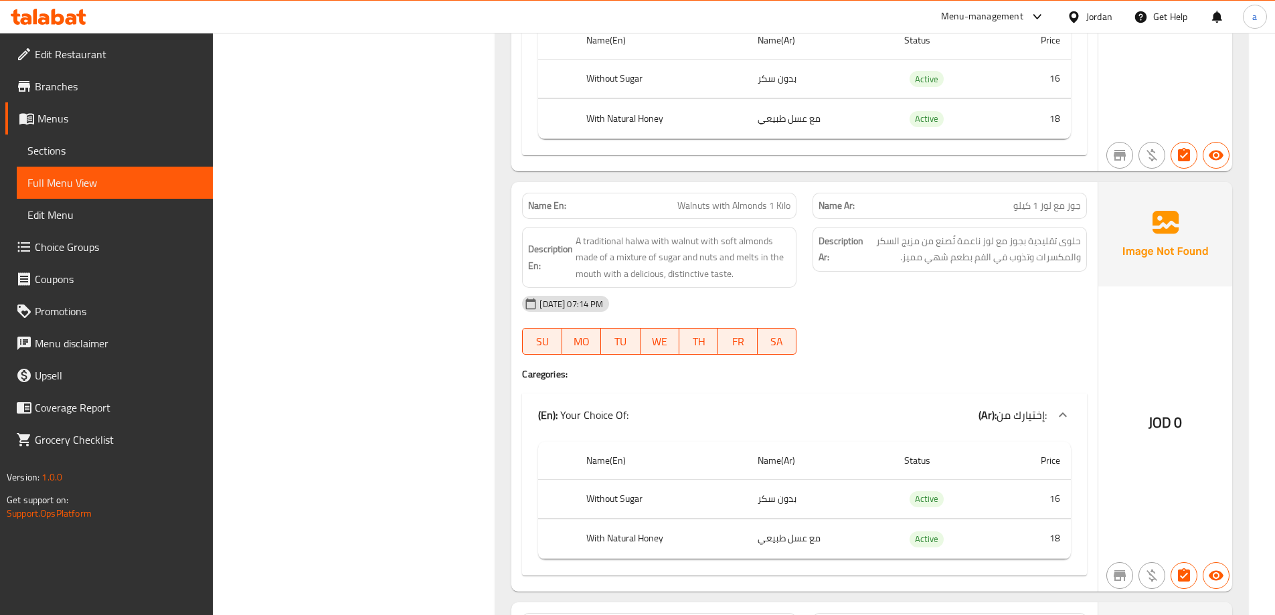
click at [678, 202] on span "Walnuts with Almonds 1 Kilo" at bounding box center [733, 206] width 113 height 14
copy span "Walnuts with Almonds 1 Kilo"
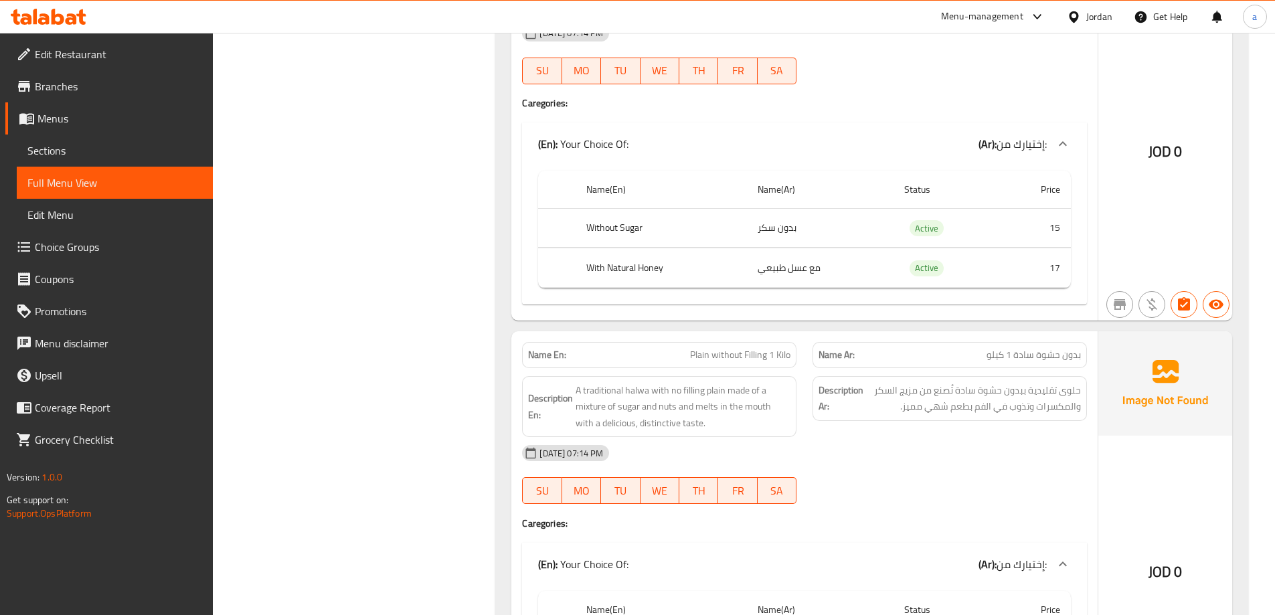
scroll to position [8057, 0]
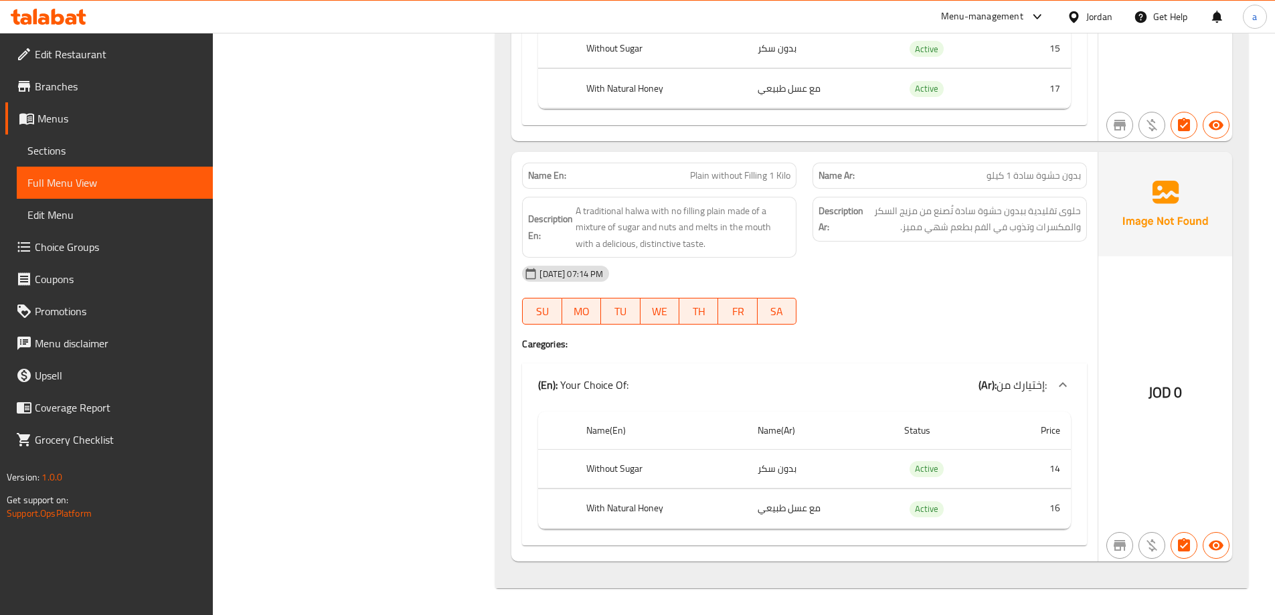
click at [745, 177] on span "Plain without Filling 1 Kilo" at bounding box center [740, 176] width 100 height 14
copy span "Plain without Filling 1 Kilo"
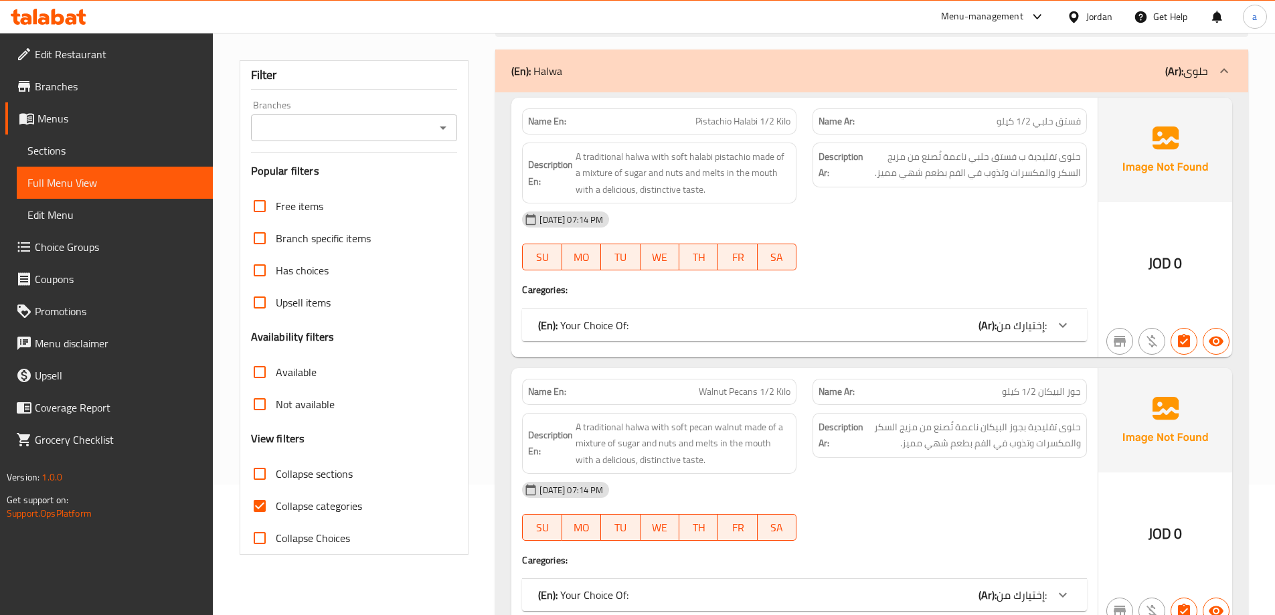
scroll to position [134, 0]
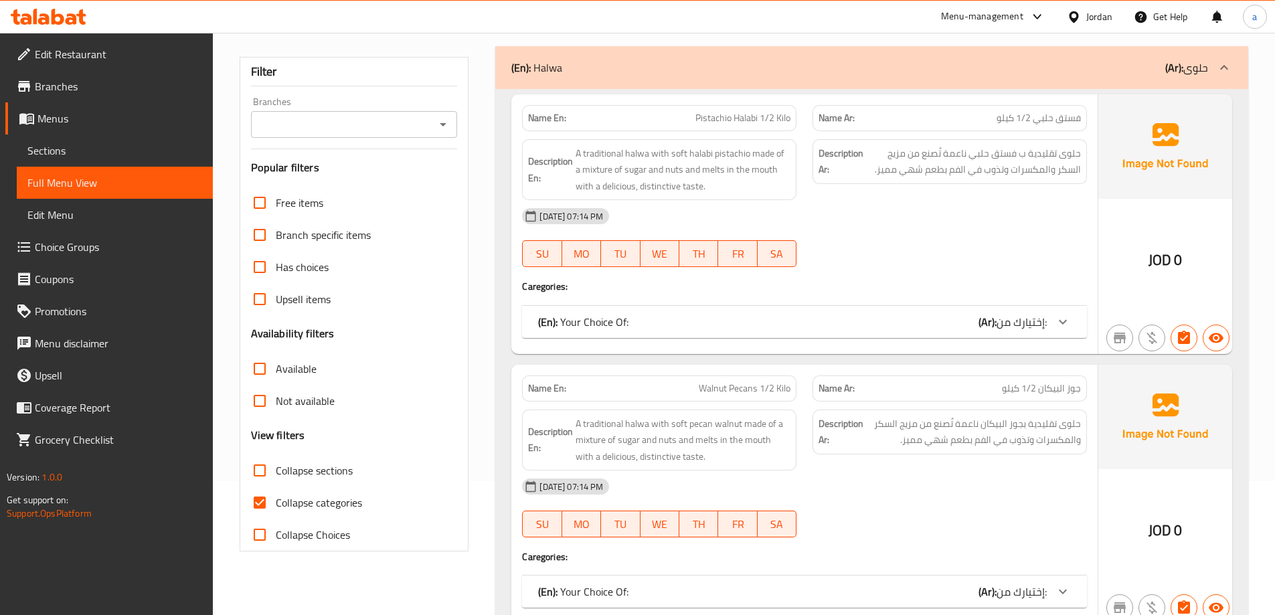
click at [254, 501] on input "Collapse categories" at bounding box center [260, 502] width 32 height 32
checkbox input "false"
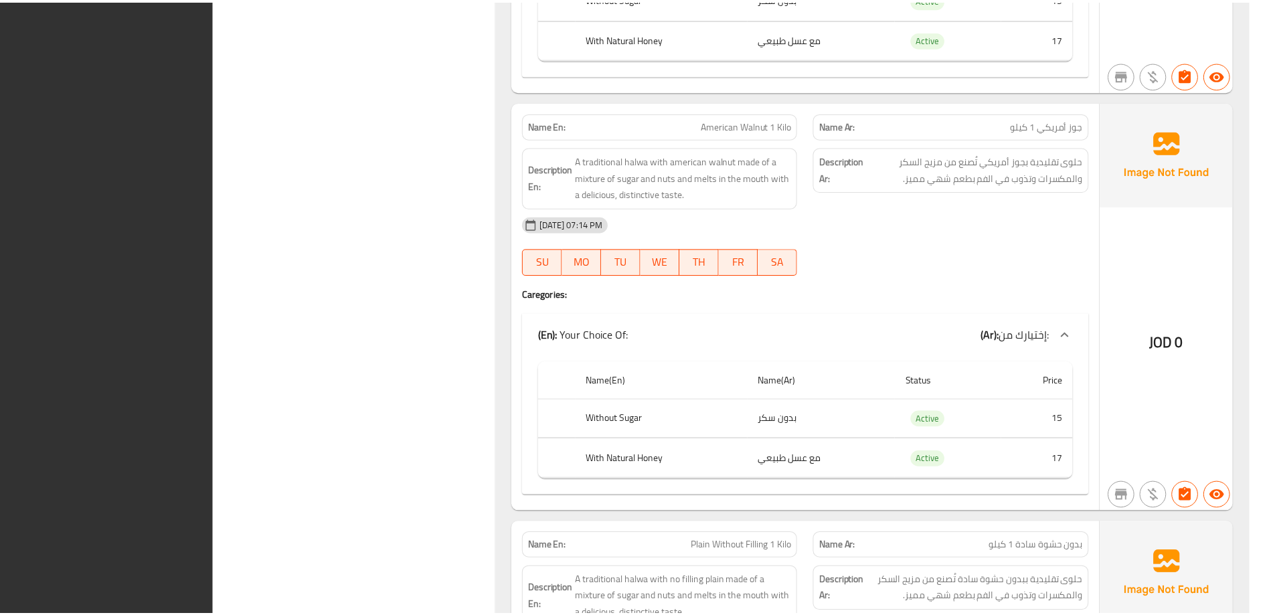
scroll to position [8057, 0]
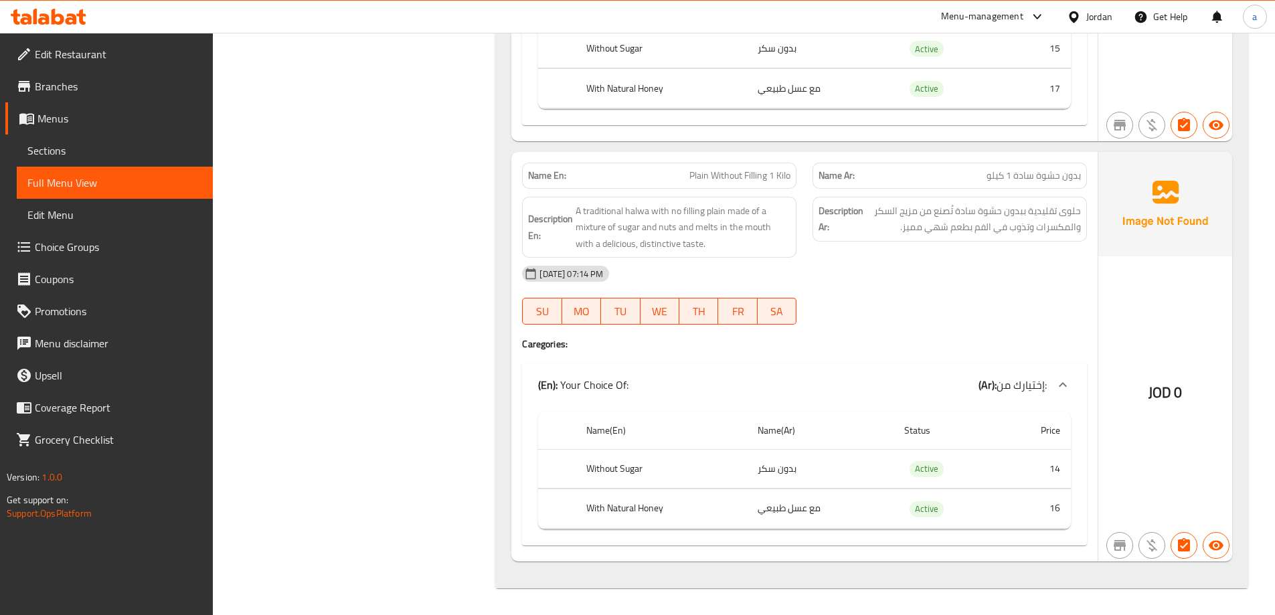
click at [101, 91] on span "Branches" at bounding box center [118, 86] width 167 height 16
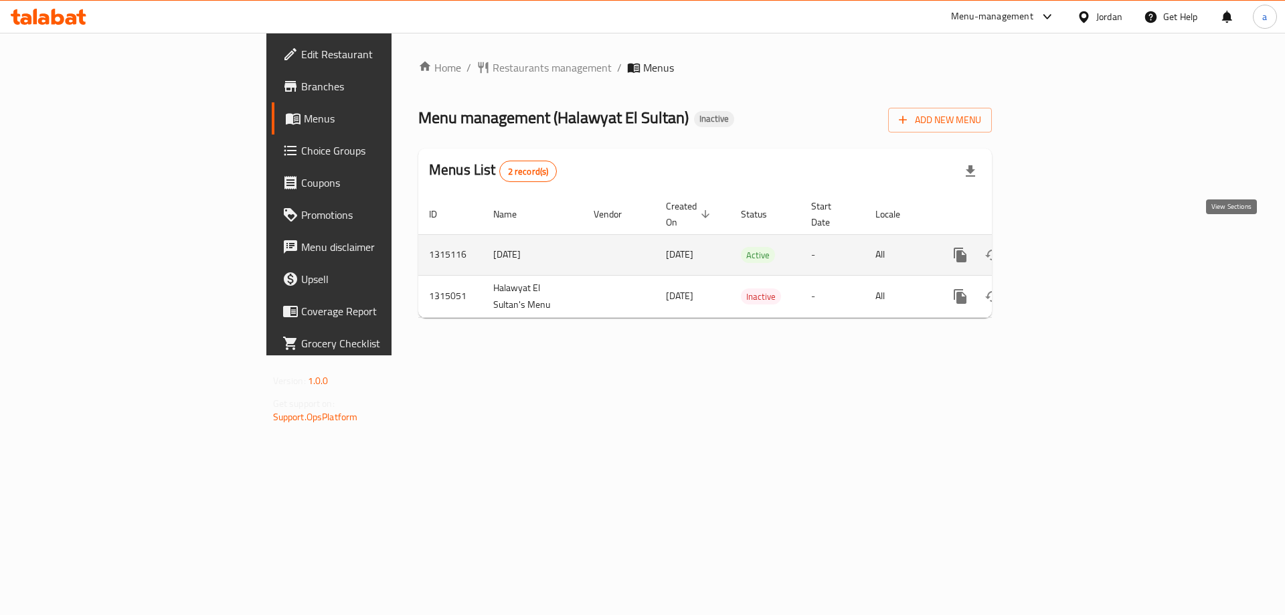
click at [1073, 248] on link "enhanced table" at bounding box center [1057, 255] width 32 height 32
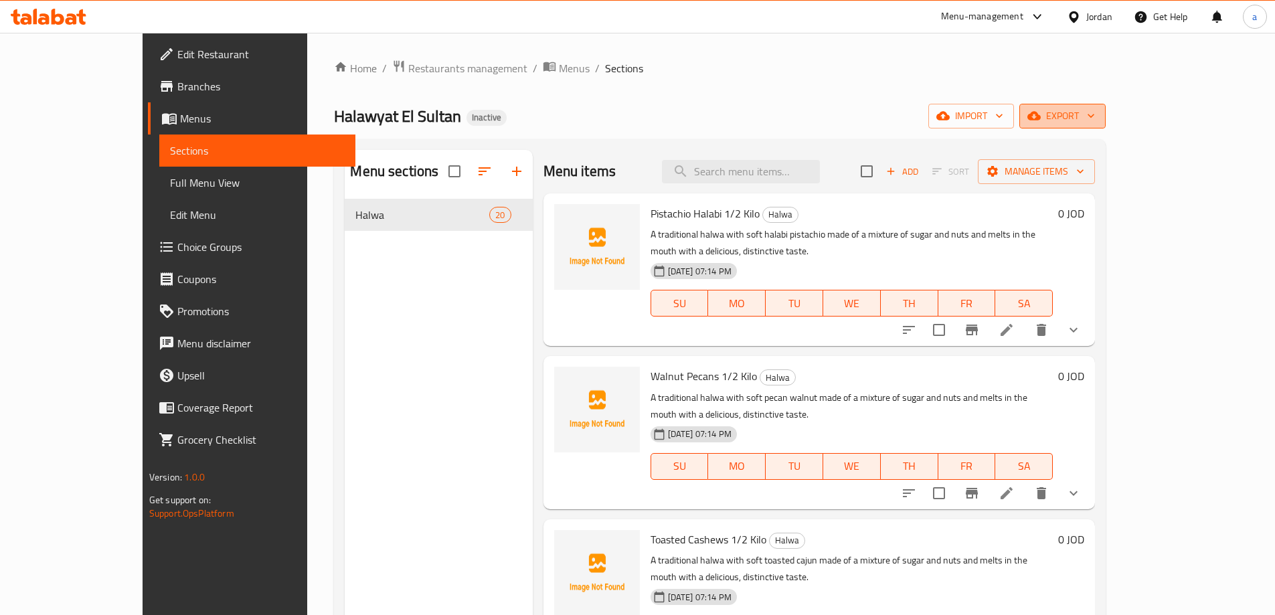
click at [1095, 112] on span "export" at bounding box center [1062, 116] width 65 height 17
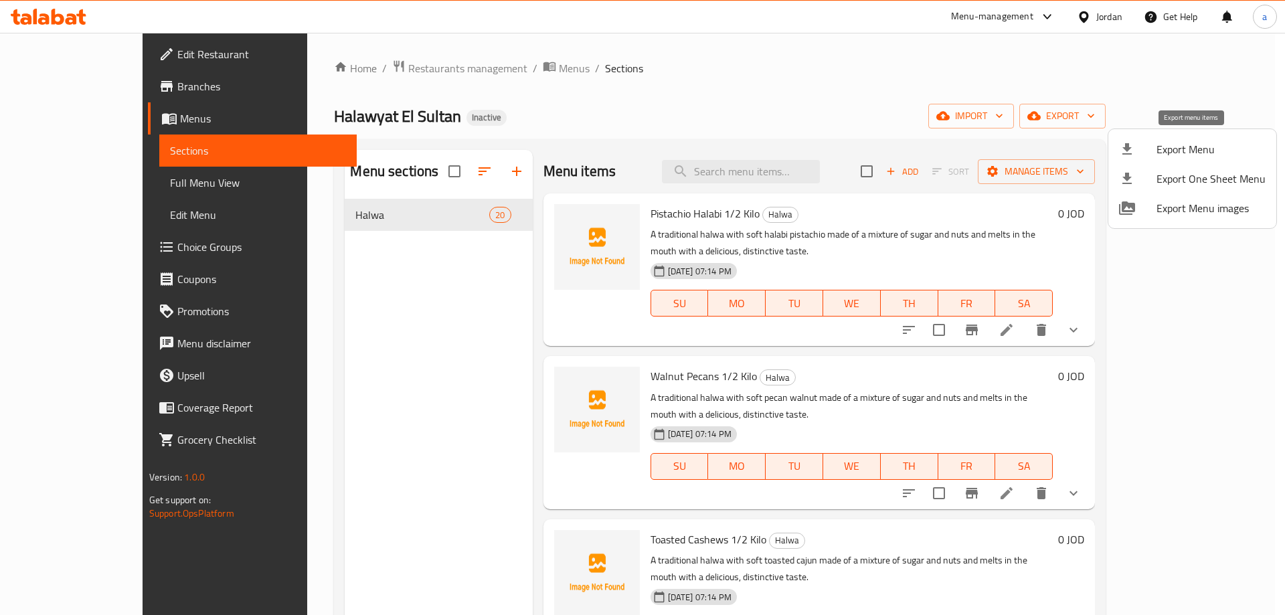
click at [1172, 145] on span "Export Menu" at bounding box center [1210, 149] width 109 height 16
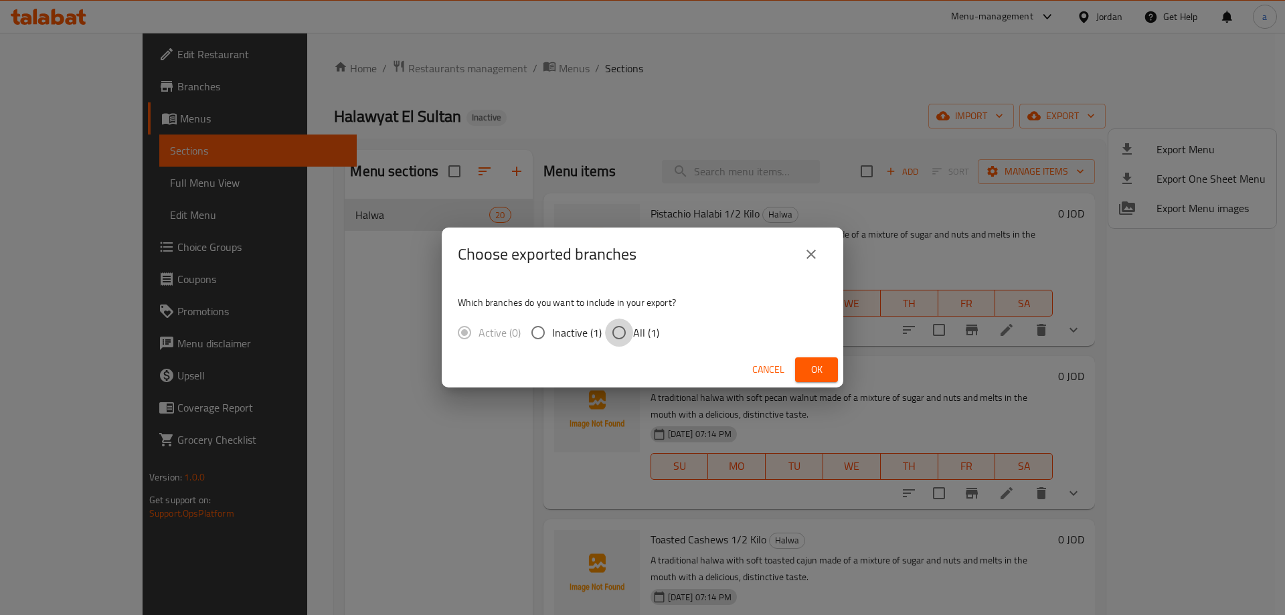
click at [612, 334] on input "All (1)" at bounding box center [619, 333] width 28 height 28
radio input "true"
click at [828, 371] on button "Ok" at bounding box center [816, 369] width 43 height 25
